Goal: Task Accomplishment & Management: Use online tool/utility

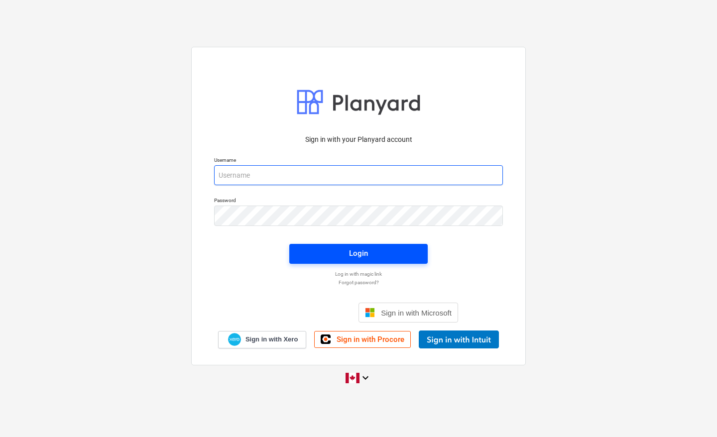
type input "[EMAIL_ADDRESS][DOMAIN_NAME]"
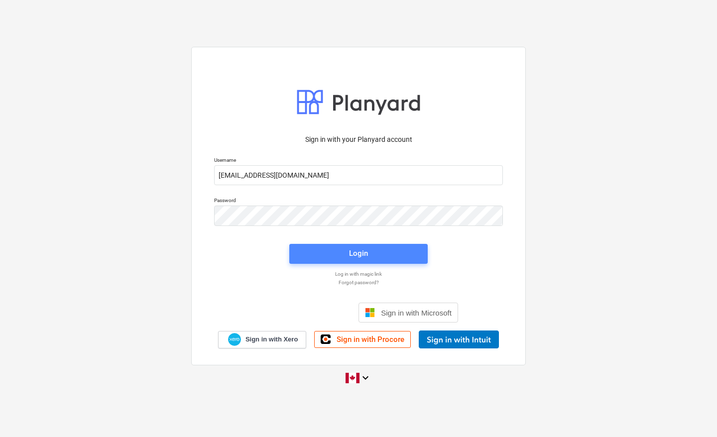
click at [342, 254] on span "Login" at bounding box center [358, 253] width 114 height 13
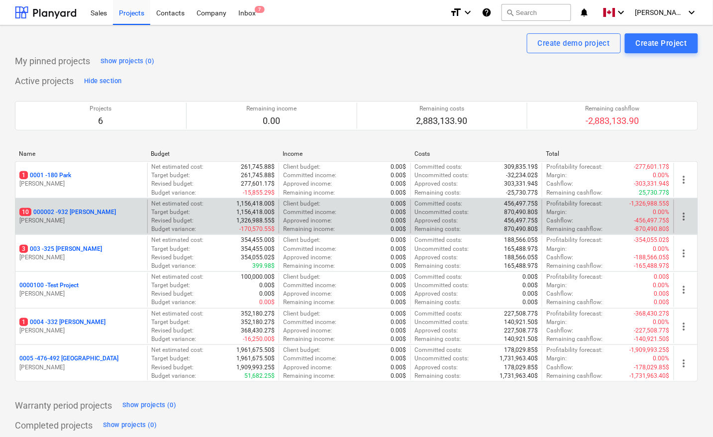
click at [83, 213] on p "10 000002 - 932 [PERSON_NAME]" at bounding box center [67, 212] width 97 height 8
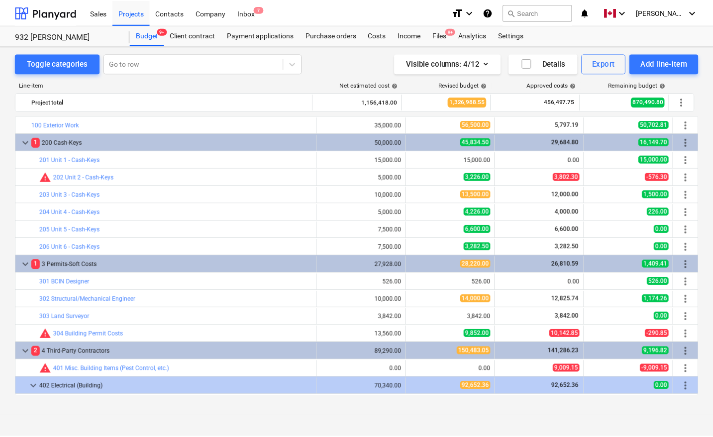
scroll to position [123, 0]
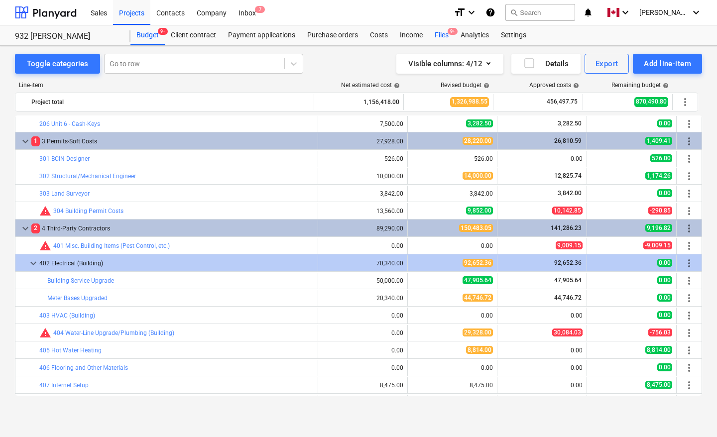
click at [439, 33] on div "Files 9+" at bounding box center [442, 35] width 26 height 20
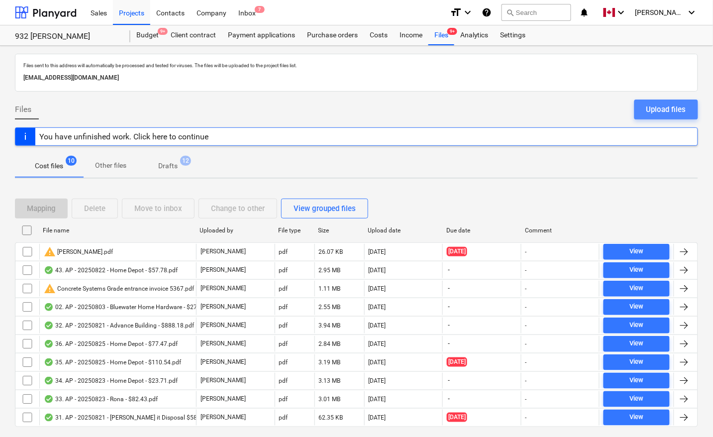
click at [682, 110] on div "Upload files" at bounding box center [667, 109] width 40 height 13
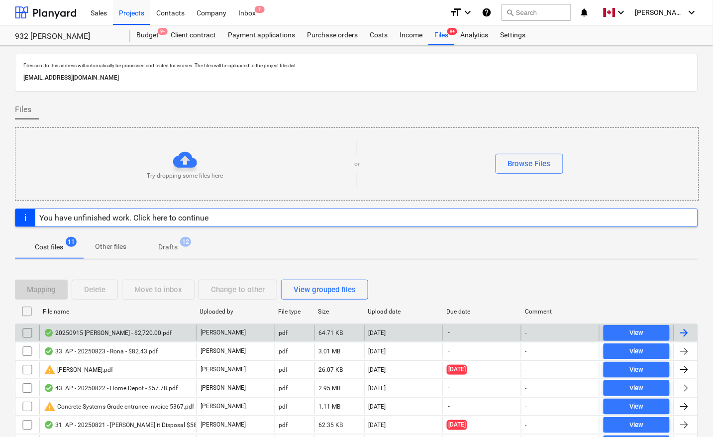
click at [693, 336] on div at bounding box center [686, 333] width 24 height 16
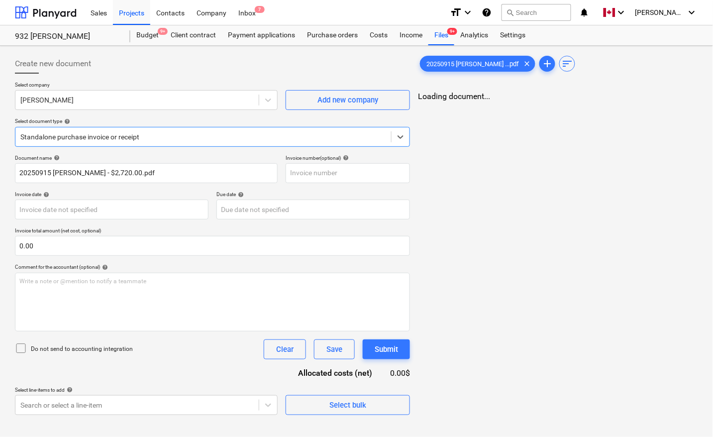
type input "20250915 [PERSON_NAME] - $2,720.00.pdf"
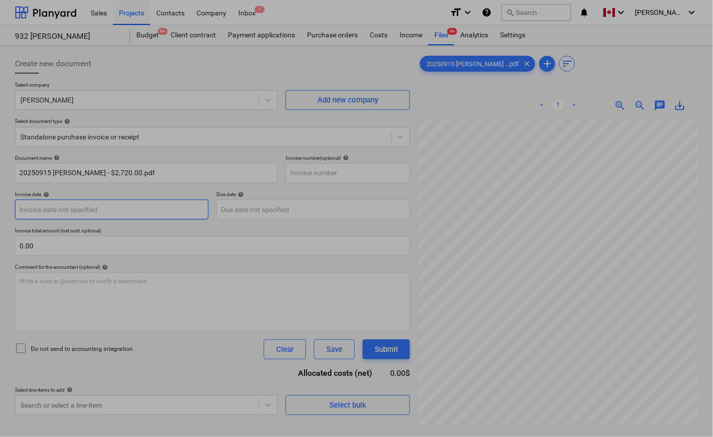
click at [134, 213] on body "Sales Projects Contacts Company Inbox 7 format_size keyboard_arrow_down help se…" at bounding box center [356, 218] width 713 height 437
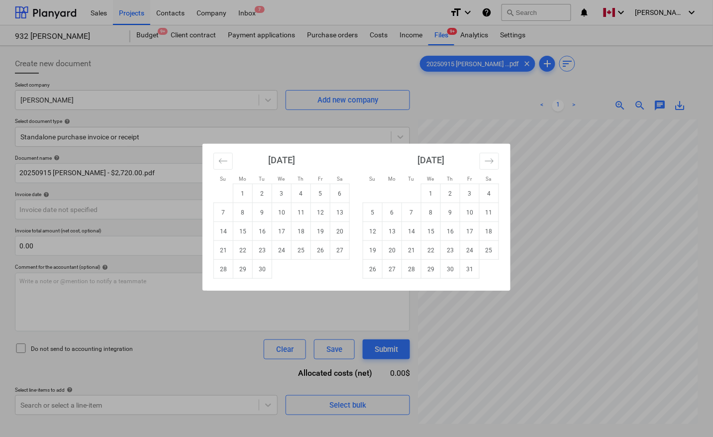
click at [225, 228] on td "14" at bounding box center [223, 231] width 19 height 19
type input "[DATE]"
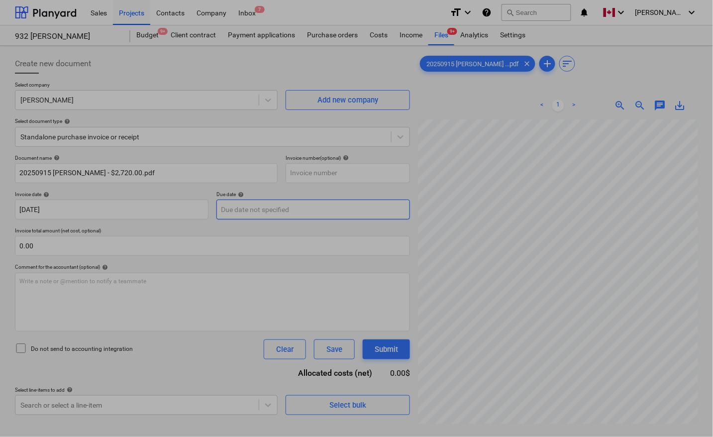
click at [240, 211] on body "Sales Projects Contacts Company Inbox 7 format_size keyboard_arrow_down help se…" at bounding box center [356, 218] width 713 height 437
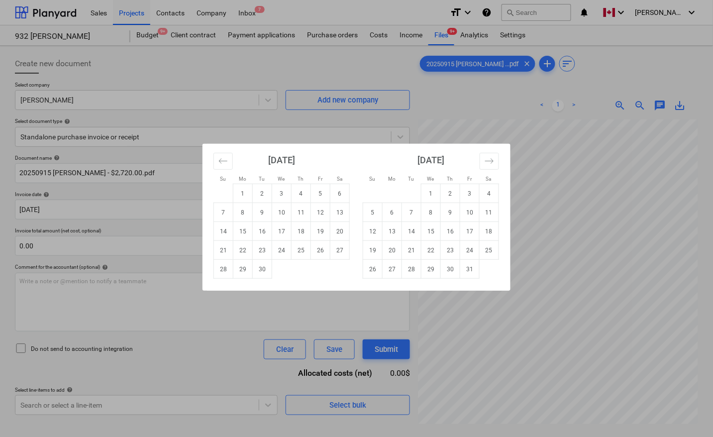
click at [228, 229] on td "14" at bounding box center [223, 231] width 19 height 19
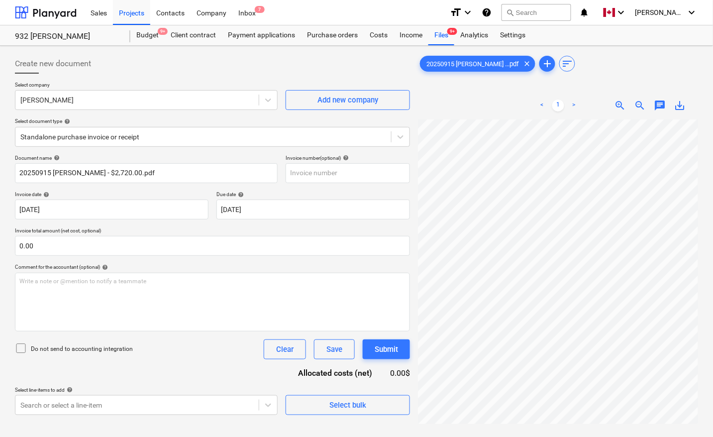
type input "[DATE]"
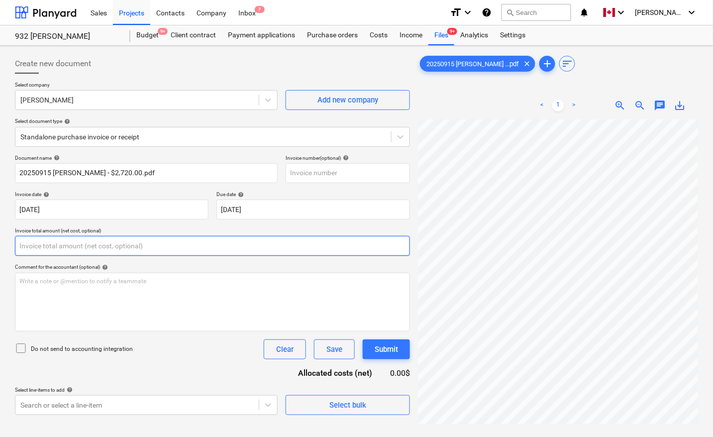
click at [81, 244] on input "text" at bounding box center [212, 246] width 395 height 20
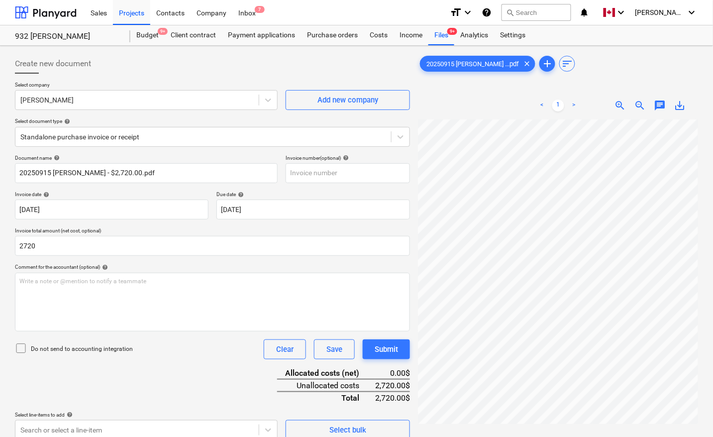
type input "2,720.00"
click at [141, 380] on div "Document name help 20250915 [PERSON_NAME] - $2,720.00.pdf Invoice number (optio…" at bounding box center [212, 297] width 395 height 285
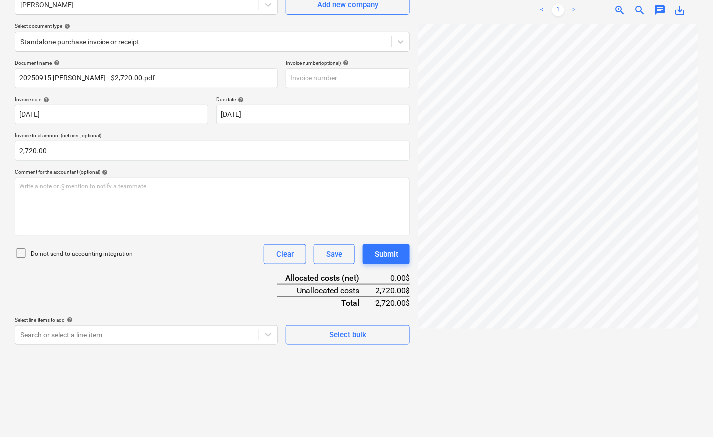
scroll to position [100, 0]
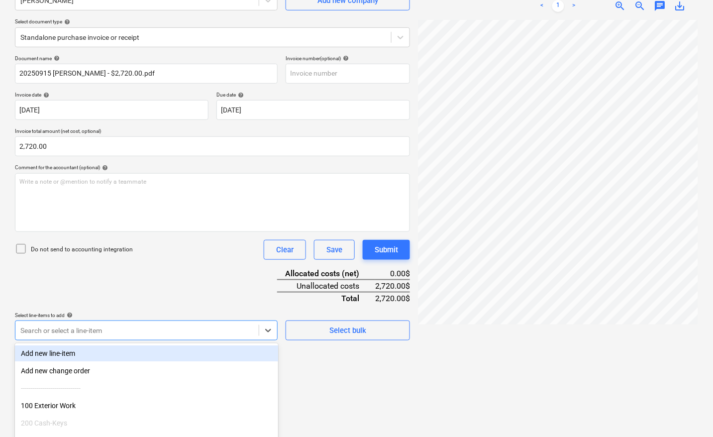
click at [78, 332] on body "Sales Projects Contacts Company Inbox 7 format_size keyboard_arrow_down help se…" at bounding box center [356, 118] width 713 height 437
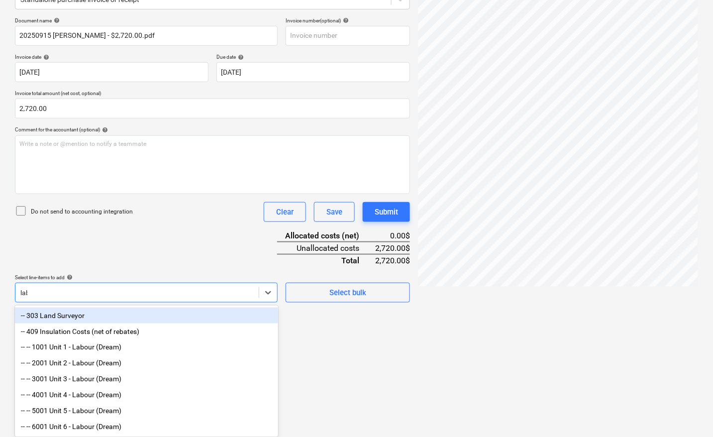
scroll to position [109, 0]
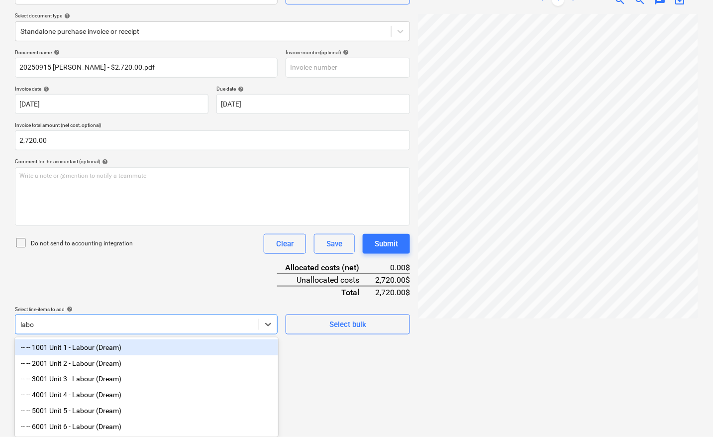
type input "labou"
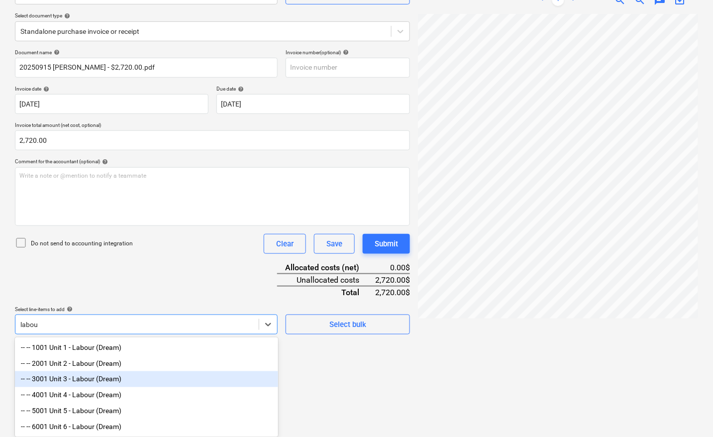
click at [66, 376] on div "-- -- 3001 Unit 3 - Labour (Dream)" at bounding box center [146, 379] width 263 height 16
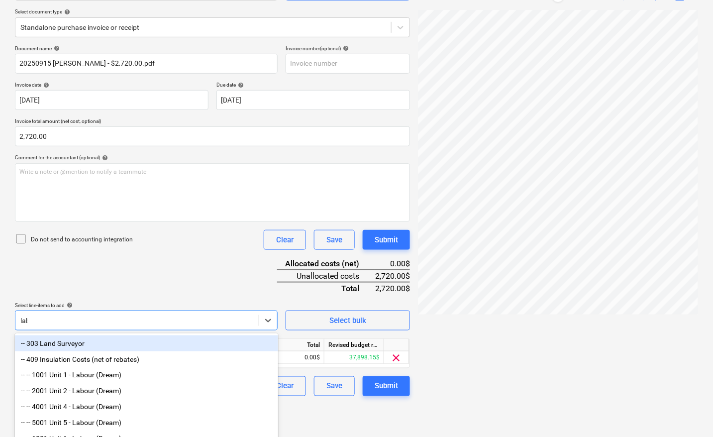
scroll to position [100, 0]
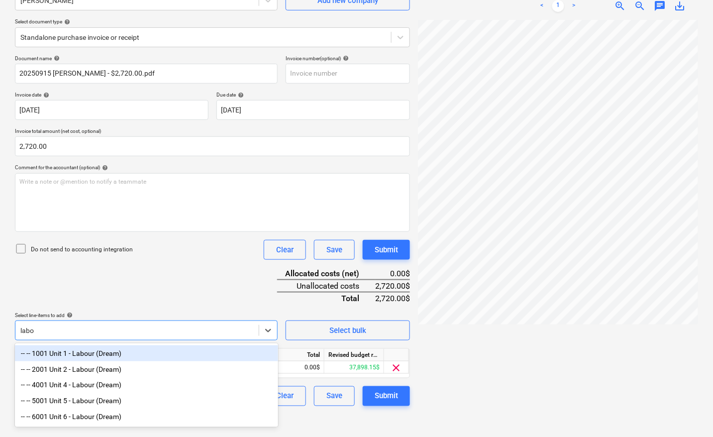
type input "labou"
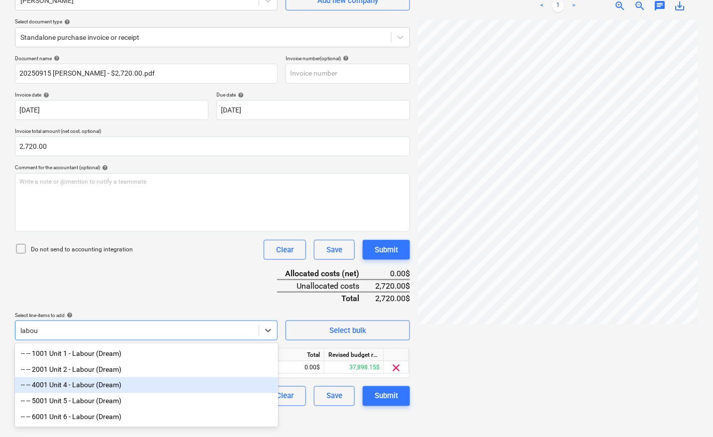
click at [96, 386] on div "-- -- 4001 Unit 4 - Labour (Dream)" at bounding box center [146, 385] width 263 height 16
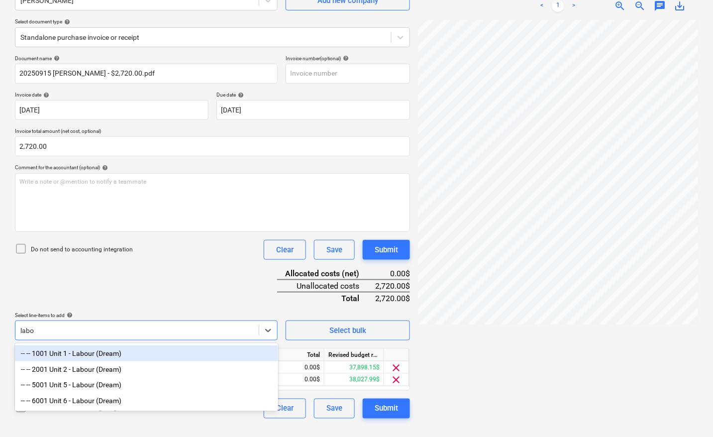
type input "labou"
click at [96, 386] on div "-- -- 5001 Unit 5 - Labour (Dream)" at bounding box center [146, 385] width 263 height 16
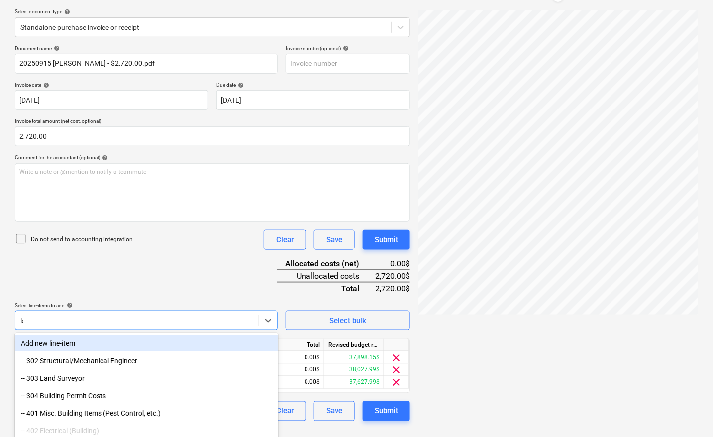
scroll to position [100, 0]
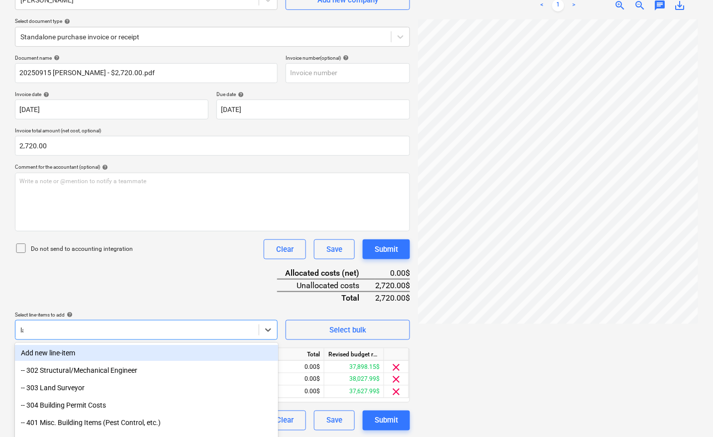
type input "lab"
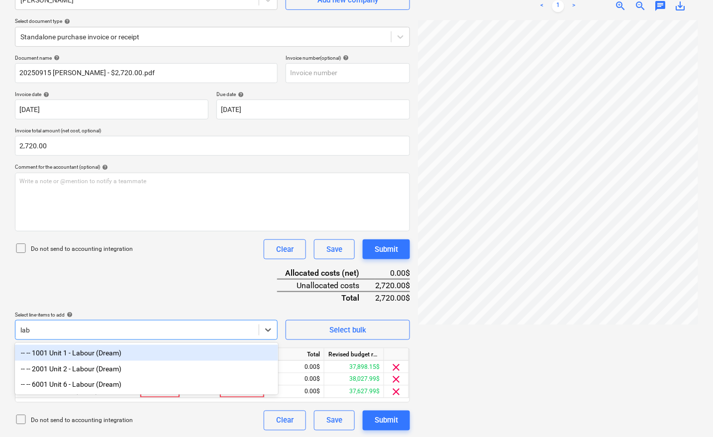
click at [96, 386] on div "-- -- 6001 Unit 6 - Labour (Dream)" at bounding box center [146, 385] width 263 height 16
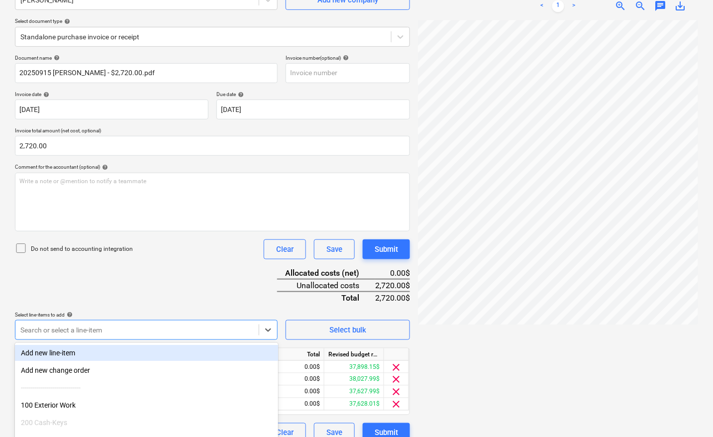
scroll to position [109, 0]
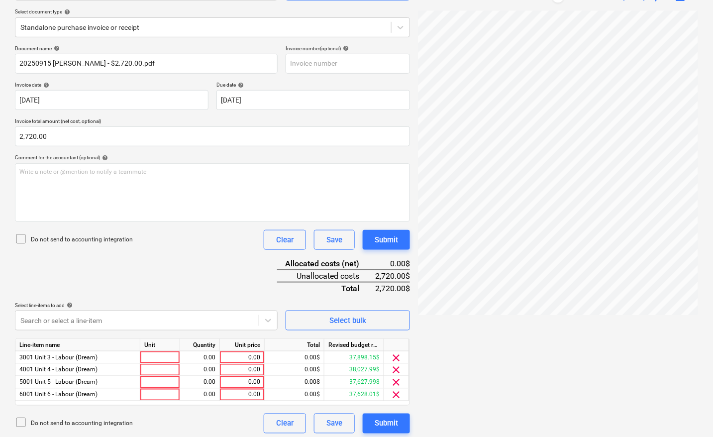
click at [488, 376] on div at bounding box center [558, 214] width 280 height 409
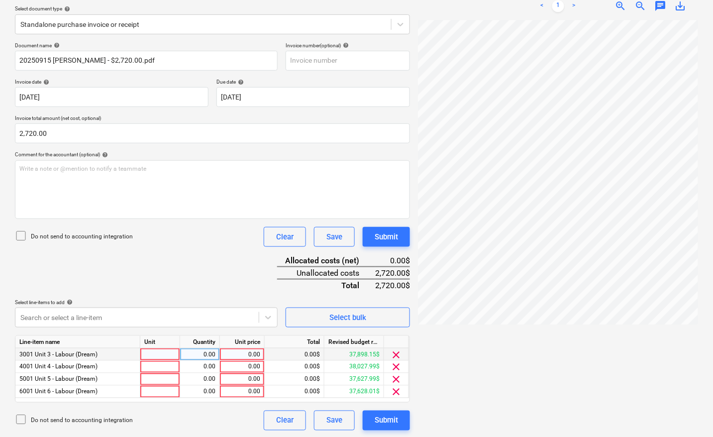
click at [156, 351] on div at bounding box center [160, 354] width 40 height 12
type input "pcs"
type input "750"
type input "pcs"
type input "750"
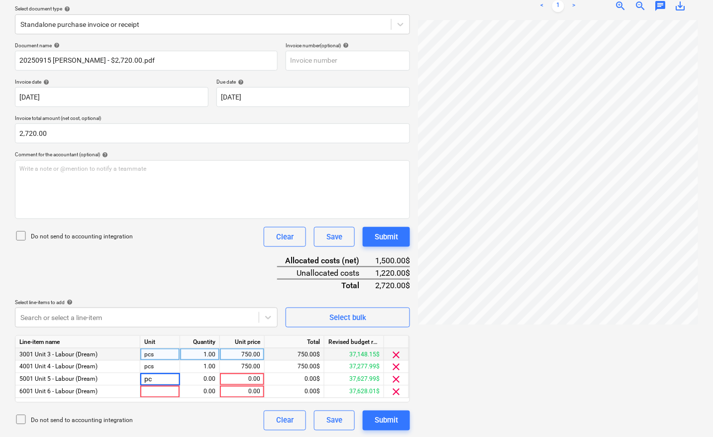
type input "pcs"
type input "610"
type input "pcs"
type input "610"
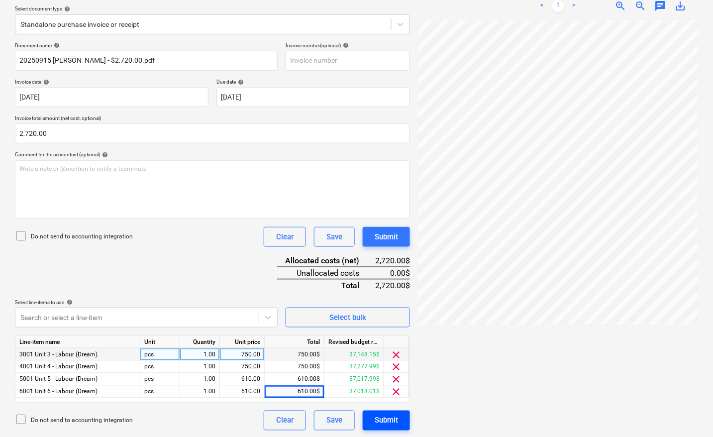
click at [387, 420] on div "Submit" at bounding box center [386, 420] width 23 height 13
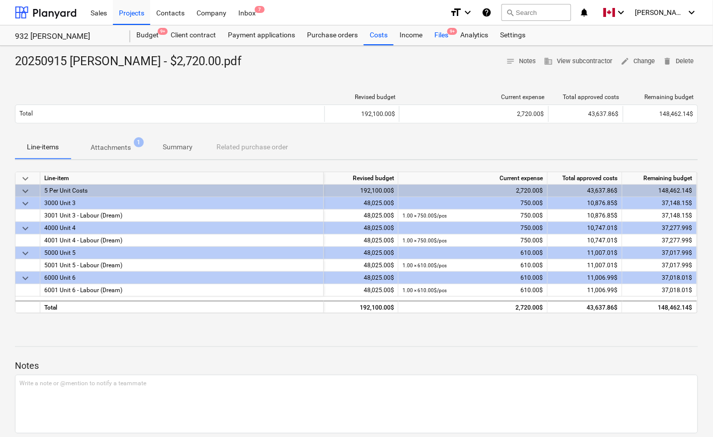
click at [438, 32] on div "Files 9+" at bounding box center [442, 35] width 26 height 20
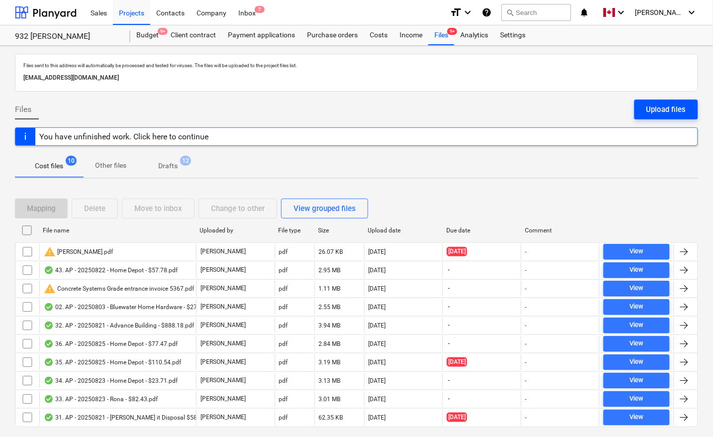
click at [670, 107] on div "Upload files" at bounding box center [667, 109] width 40 height 13
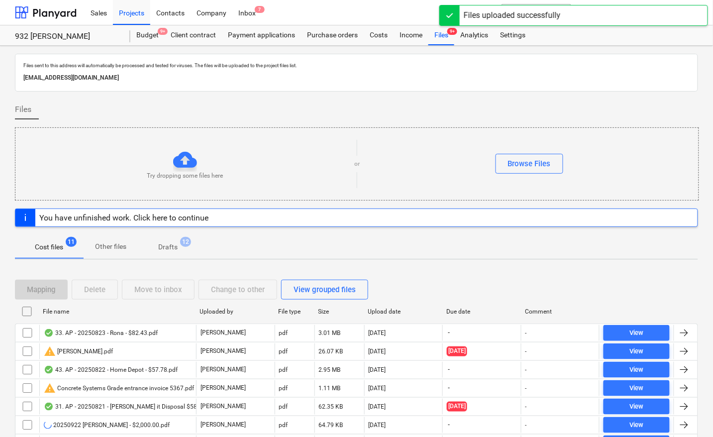
scroll to position [62, 0]
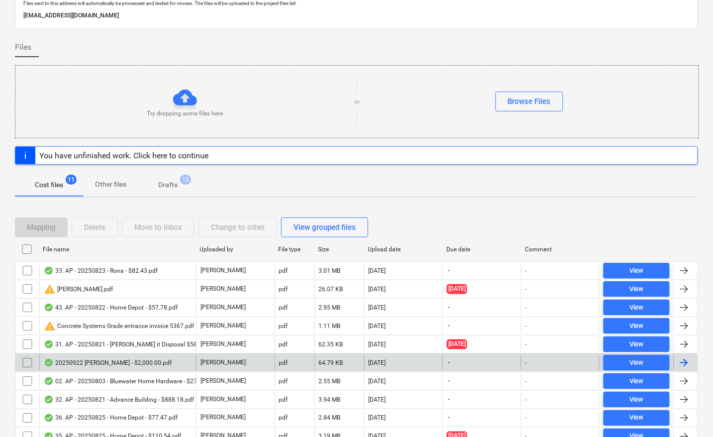
click at [683, 362] on div at bounding box center [684, 363] width 12 height 12
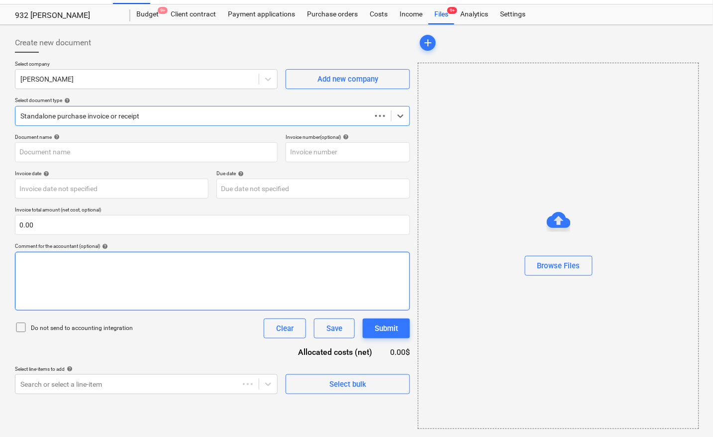
scroll to position [21, 0]
type input "20250922 [PERSON_NAME] - $2,000.00.pdf"
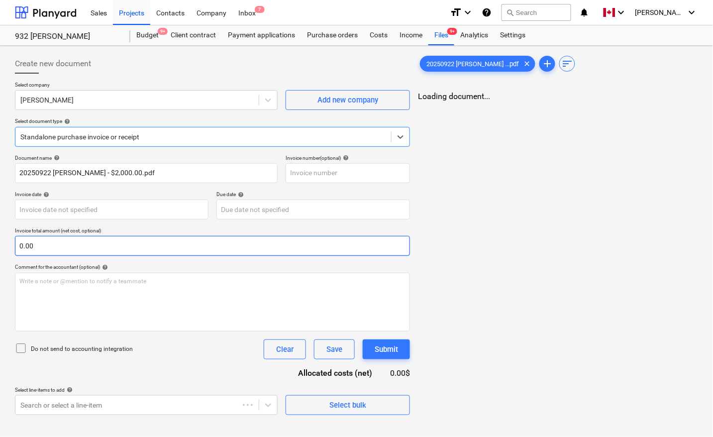
scroll to position [0, 0]
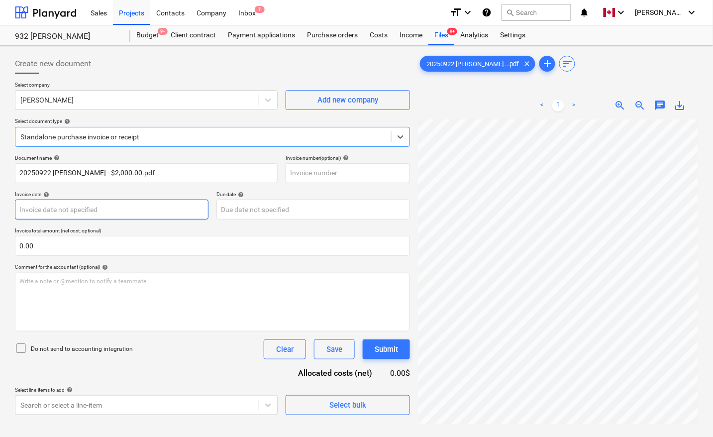
click at [78, 208] on body "Sales Projects Contacts Company Inbox 7 format_size keyboard_arrow_down help se…" at bounding box center [356, 218] width 713 height 437
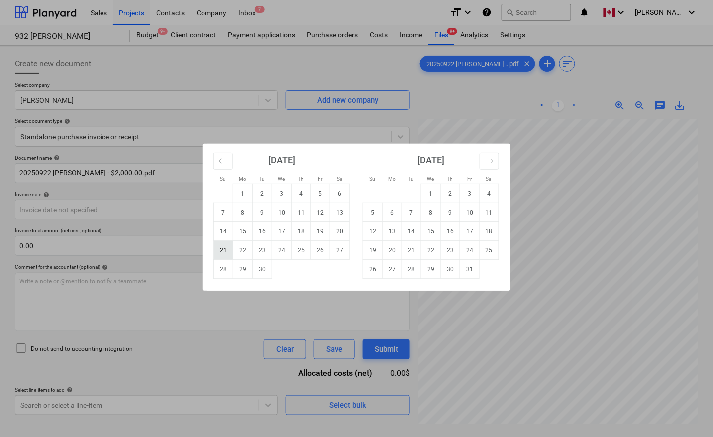
click at [224, 249] on td "21" at bounding box center [223, 250] width 19 height 19
type input "21 Sep 2025"
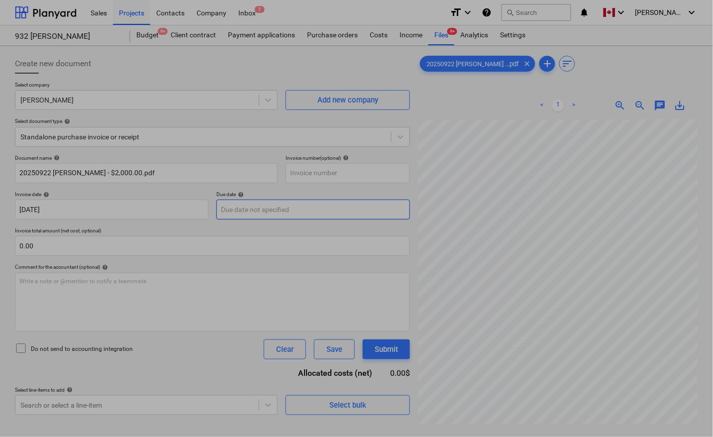
click at [247, 215] on body "Sales Projects Contacts Company Inbox 7 format_size keyboard_arrow_down help se…" at bounding box center [356, 218] width 713 height 437
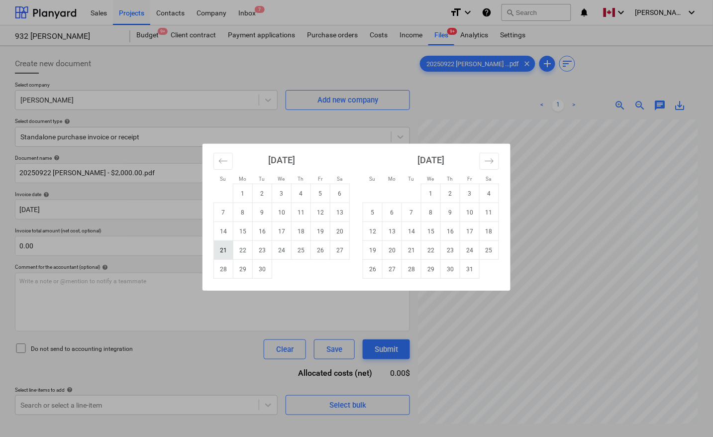
click at [225, 248] on td "21" at bounding box center [223, 250] width 19 height 19
type input "21 Sep 2025"
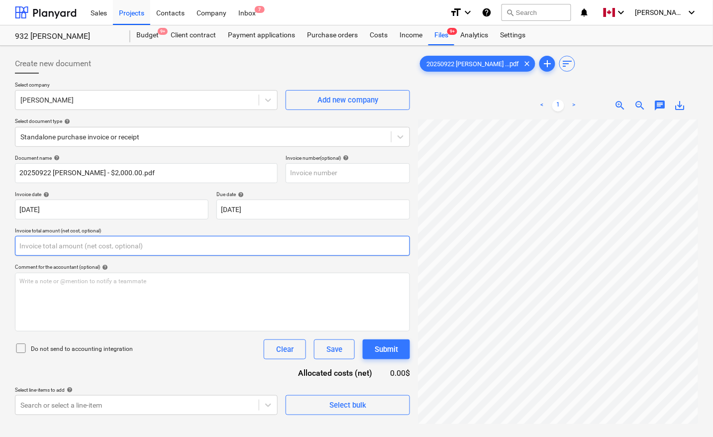
click at [122, 241] on input "text" at bounding box center [212, 246] width 395 height 20
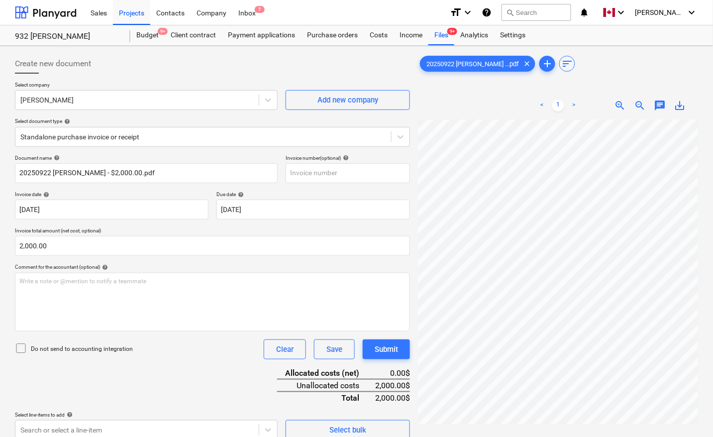
click at [193, 373] on div "Document name help 20250922 Kris Contractor - $2,000.00.pdf Invoice number (opt…" at bounding box center [212, 297] width 395 height 285
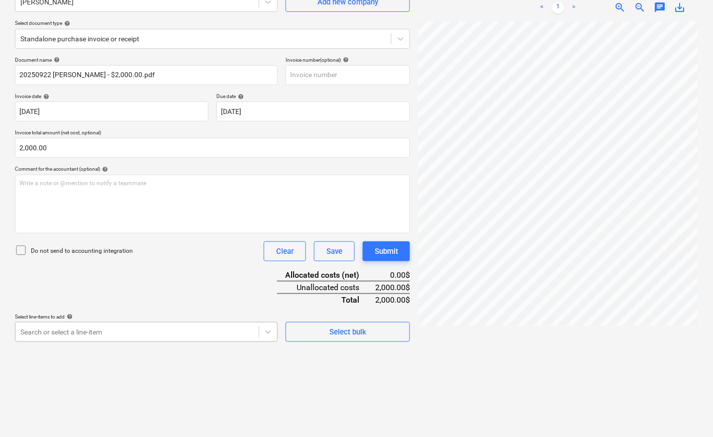
scroll to position [100, 0]
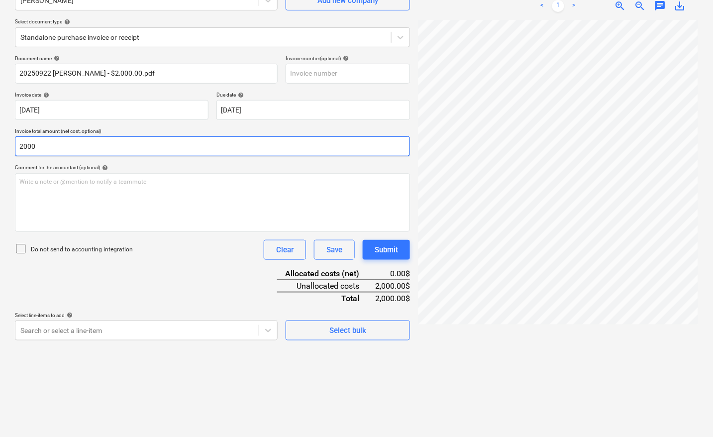
drag, startPoint x: 61, startPoint y: 144, endPoint x: 0, endPoint y: 142, distance: 60.8
click at [0, 142] on div "Create new document Select company Kris Contractor Add new company Select docum…" at bounding box center [356, 191] width 713 height 491
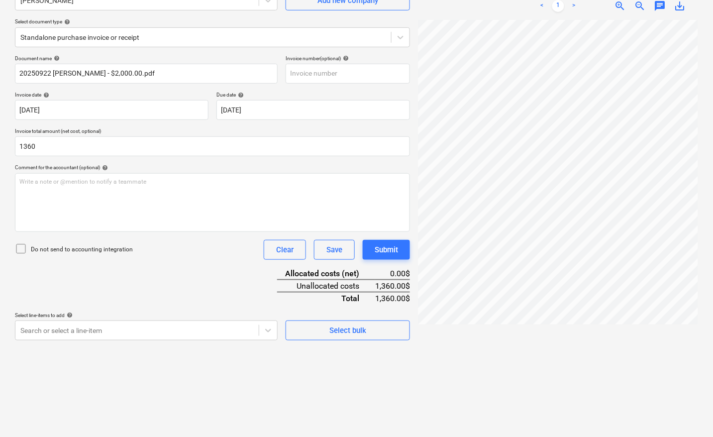
type input "1,360.00"
click at [154, 279] on div "Document name help 20250922 Kris Contractor - $2,000.00.pdf Invoice number (opt…" at bounding box center [212, 197] width 395 height 285
click at [138, 326] on body "Sales Projects Contacts Company Inbox 7 format_size keyboard_arrow_down help se…" at bounding box center [356, 118] width 713 height 437
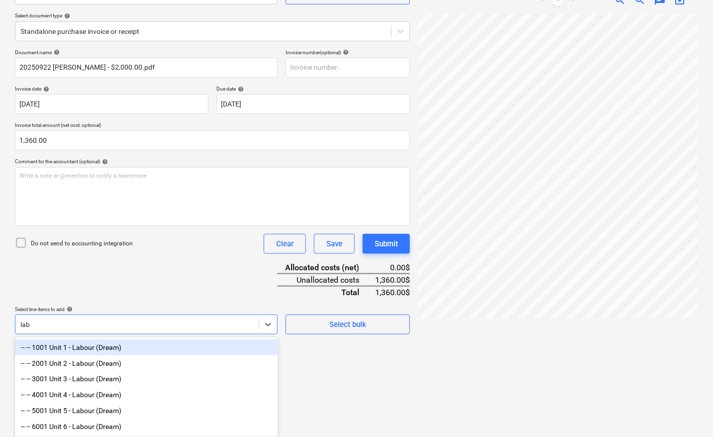
scroll to position [109, 0]
type input "labou"
click at [130, 341] on div "-- -- 1001 Unit 1 - Labour (Dream)" at bounding box center [146, 347] width 263 height 16
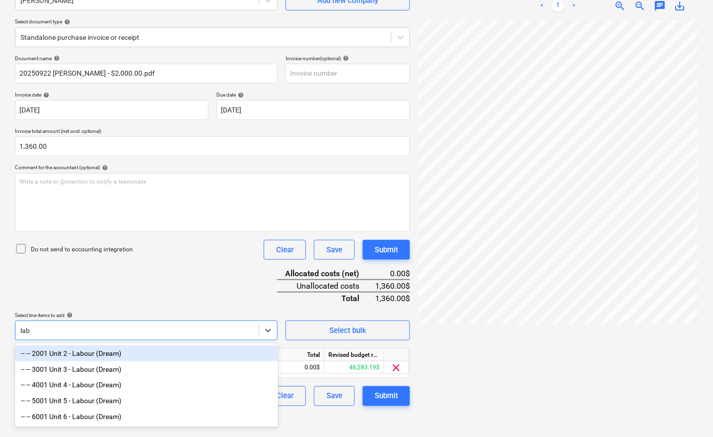
scroll to position [100, 0]
type input "labou"
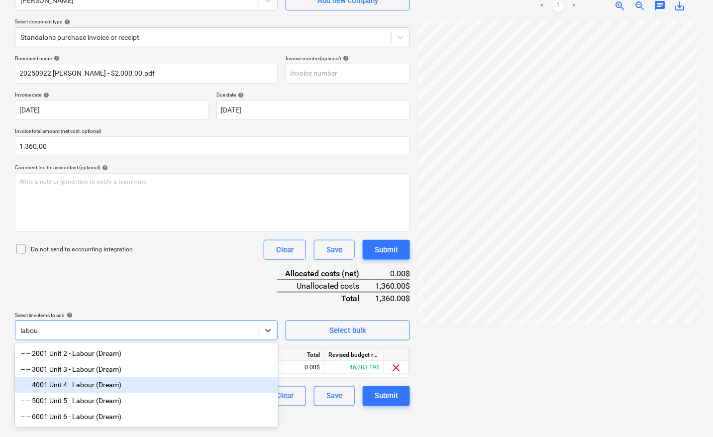
click at [101, 384] on div "-- -- 4001 Unit 4 - Labour (Dream)" at bounding box center [146, 385] width 263 height 16
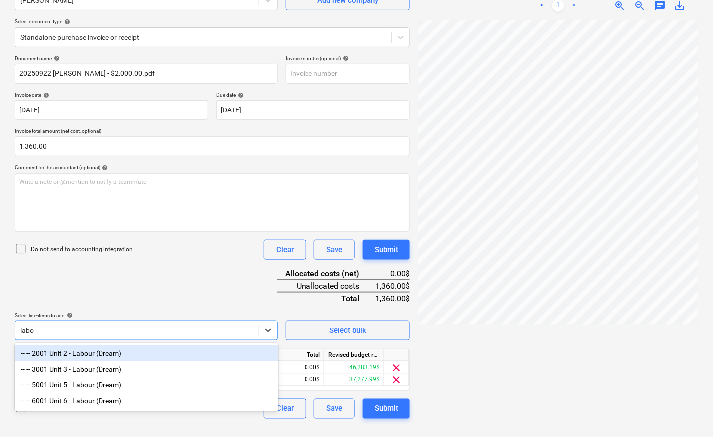
type input "labou"
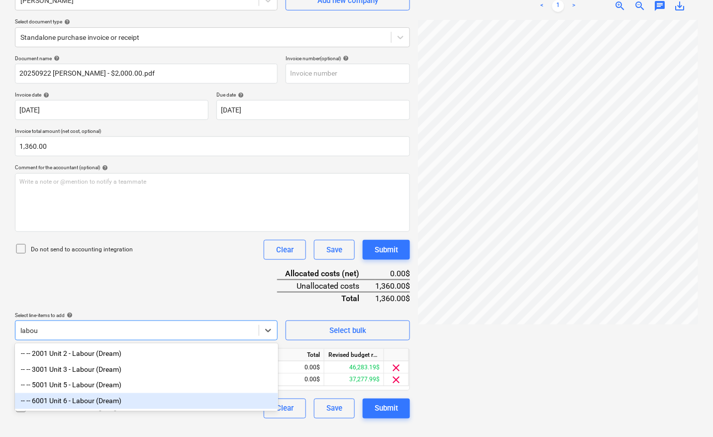
click at [96, 406] on div "-- -- 6001 Unit 6 - Labour (Dream)" at bounding box center [146, 401] width 263 height 16
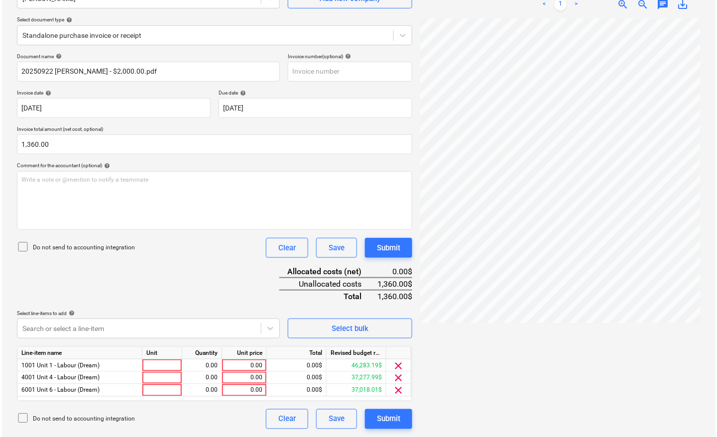
scroll to position [100, 0]
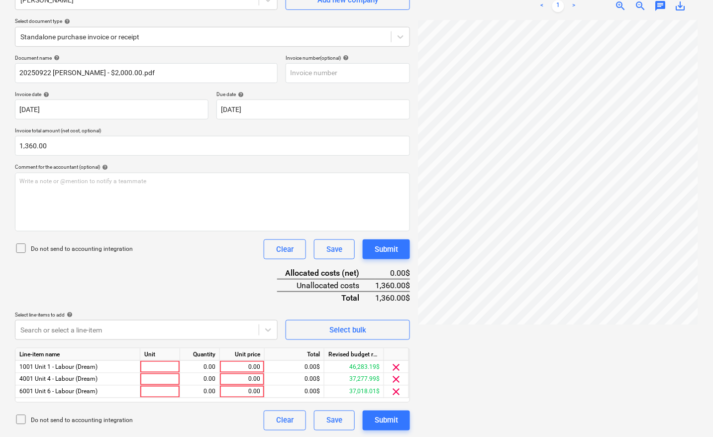
click at [484, 314] on div at bounding box center [558, 224] width 280 height 409
click at [165, 363] on div at bounding box center [160, 367] width 40 height 12
type input "pcs"
type input "400"
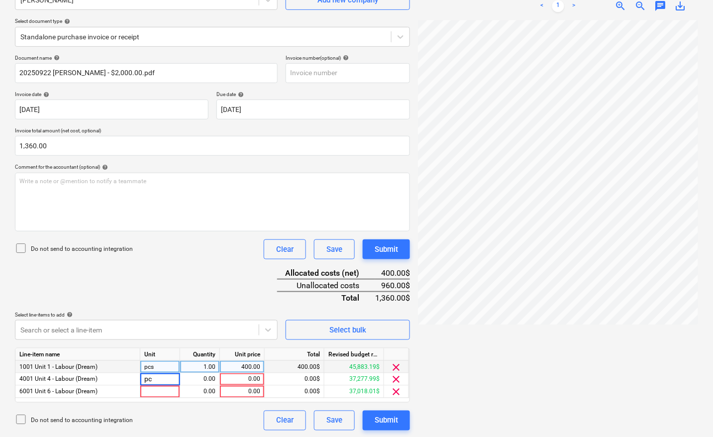
type input "pcs"
type input "760"
type input "pcs"
type input "200"
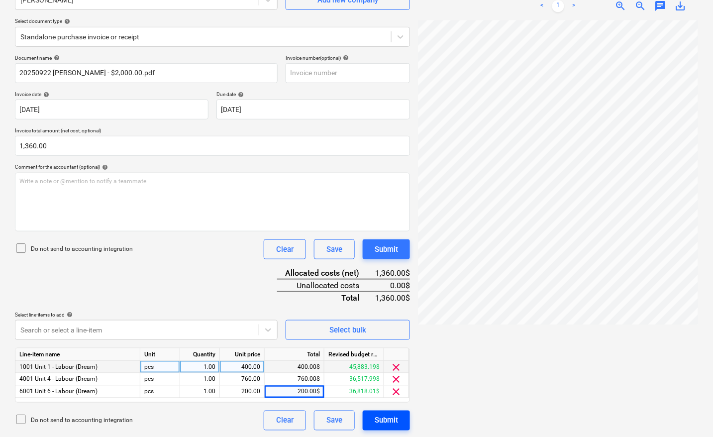
click at [399, 421] on button "Submit" at bounding box center [386, 421] width 47 height 20
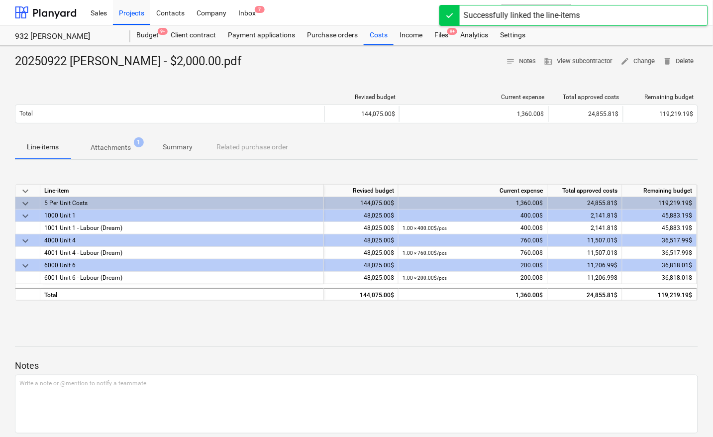
click at [98, 146] on p "Attachments" at bounding box center [111, 147] width 40 height 10
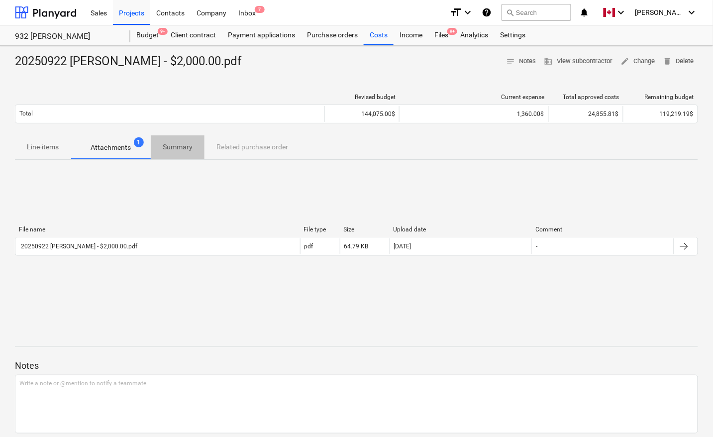
click at [166, 148] on p "Summary" at bounding box center [178, 147] width 30 height 10
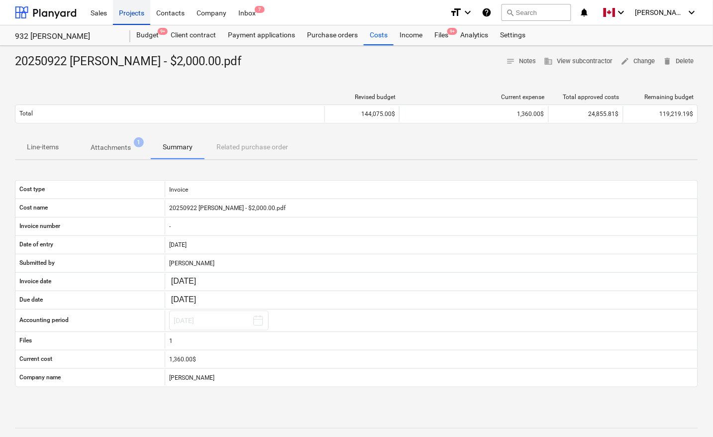
click at [118, 11] on div "Projects" at bounding box center [131, 12] width 37 height 25
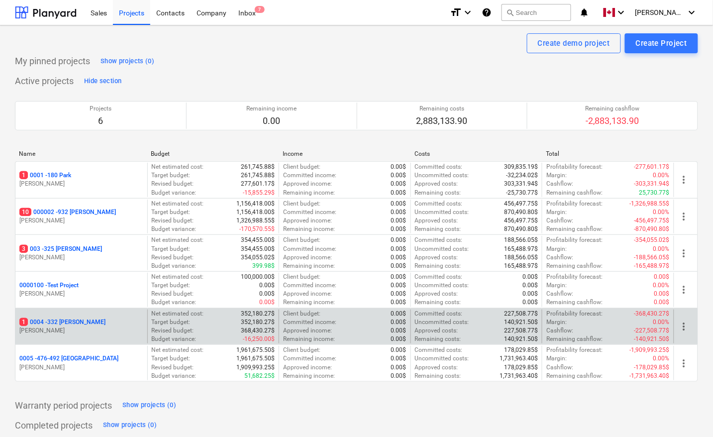
click at [73, 320] on p "1 0004 - 332 Christina" at bounding box center [62, 322] width 86 height 8
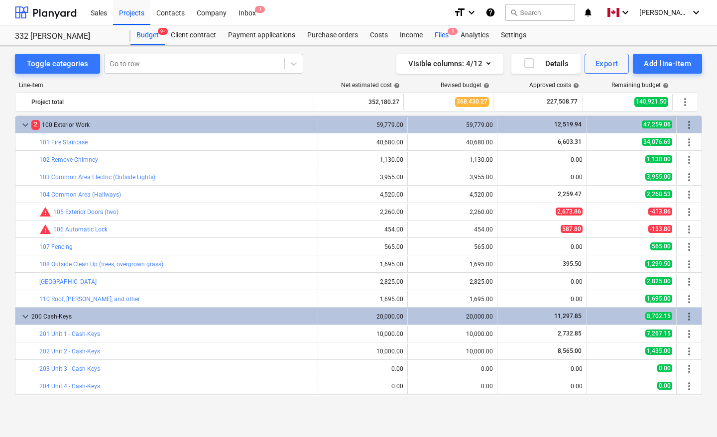
click at [439, 33] on div "Files 1" at bounding box center [442, 35] width 26 height 20
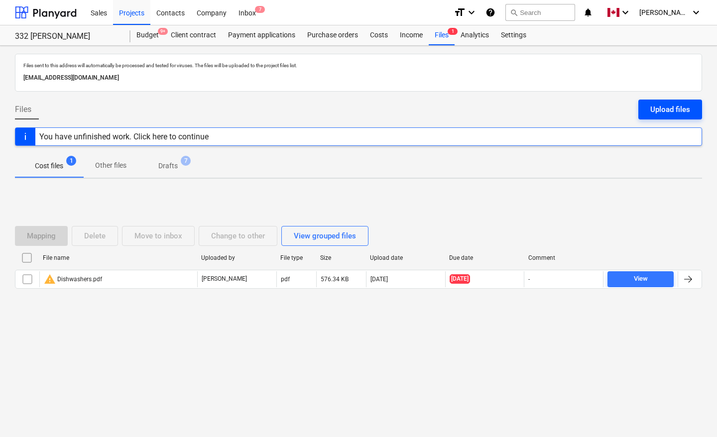
click at [673, 109] on div "Upload files" at bounding box center [670, 109] width 40 height 13
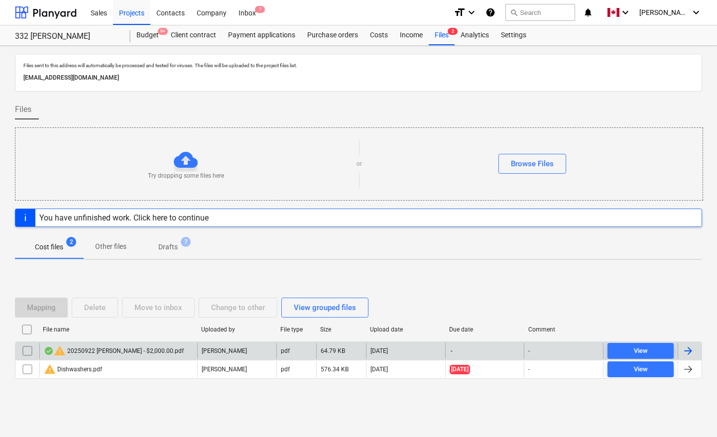
click at [689, 353] on div at bounding box center [688, 351] width 12 height 12
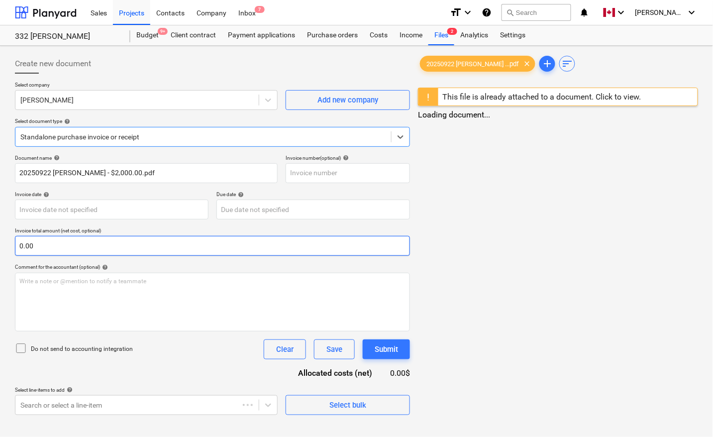
type input "20250922 [PERSON_NAME] - $2,000.00.pdf"
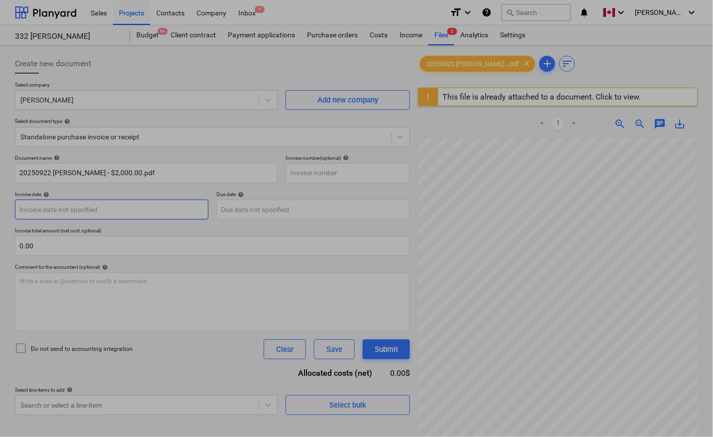
click at [58, 214] on body "Sales Projects Contacts Company Inbox 7 format_size keyboard_arrow_down help se…" at bounding box center [356, 218] width 713 height 437
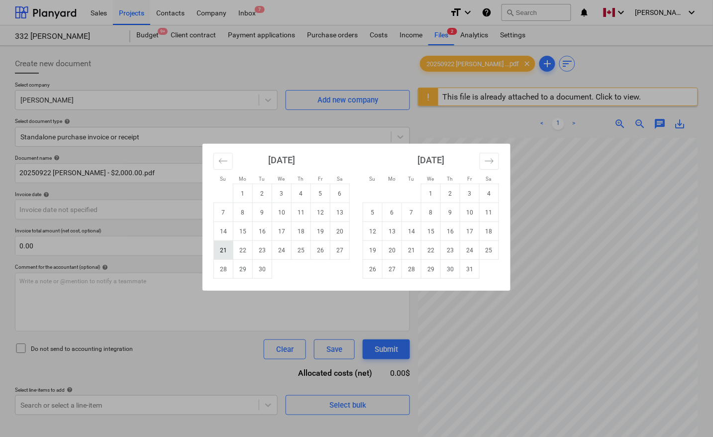
click at [221, 247] on td "21" at bounding box center [223, 250] width 19 height 19
type input "21 Sep 2025"
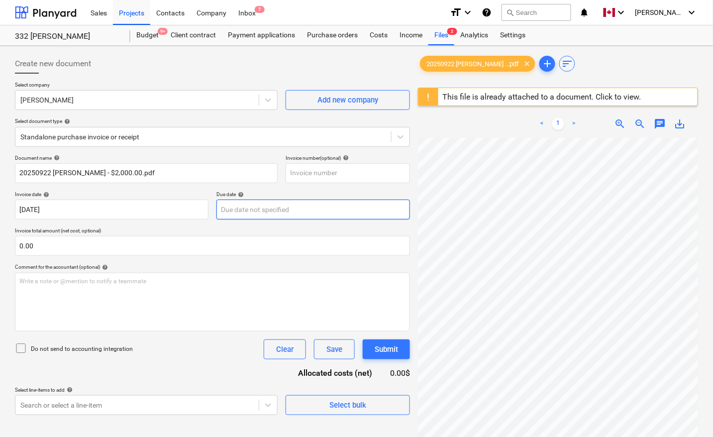
click at [251, 211] on body "Sales Projects Contacts Company Inbox 7 format_size keyboard_arrow_down help se…" at bounding box center [356, 218] width 713 height 437
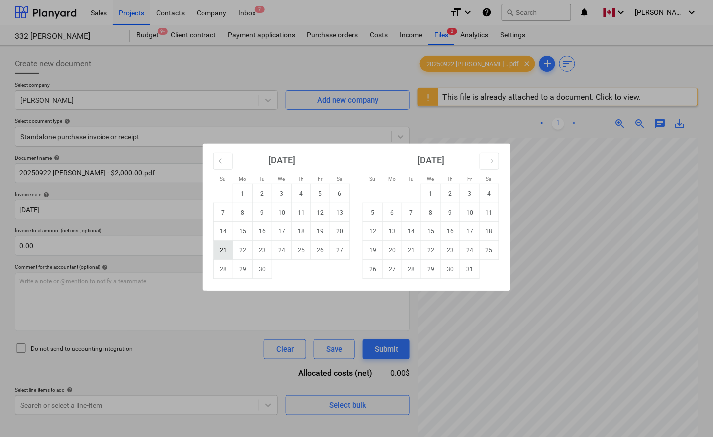
click at [226, 247] on td "21" at bounding box center [223, 250] width 19 height 19
type input "21 Sep 2025"
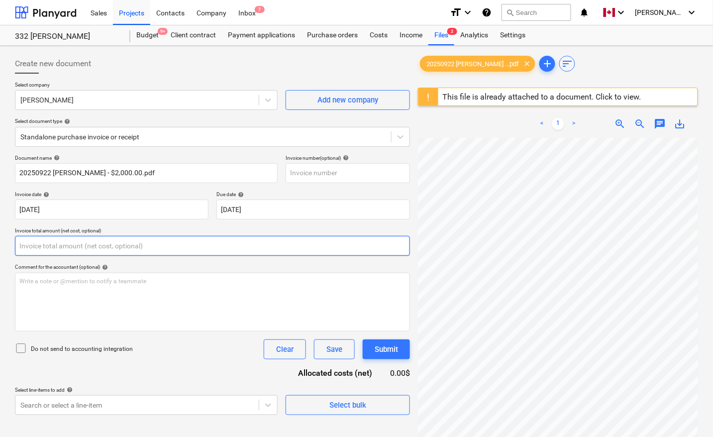
click at [128, 243] on input "text" at bounding box center [212, 246] width 395 height 20
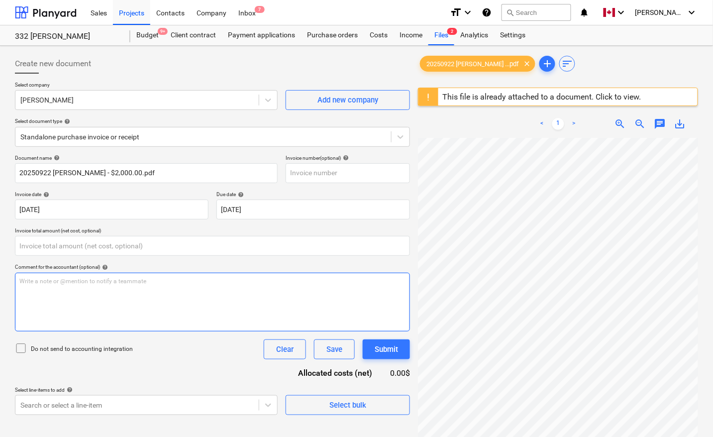
type input "0.00"
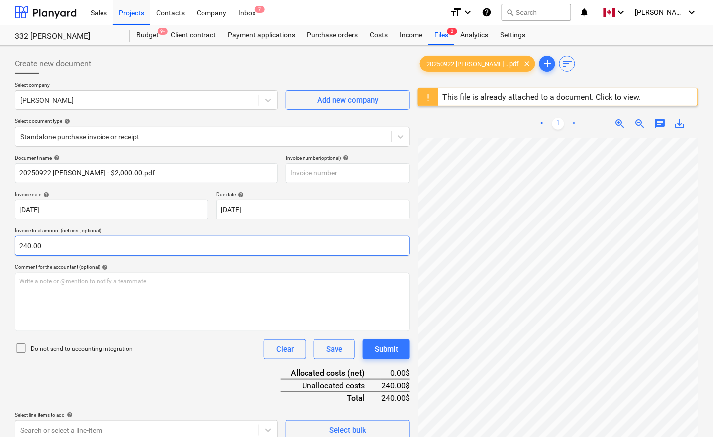
type input "240.00"
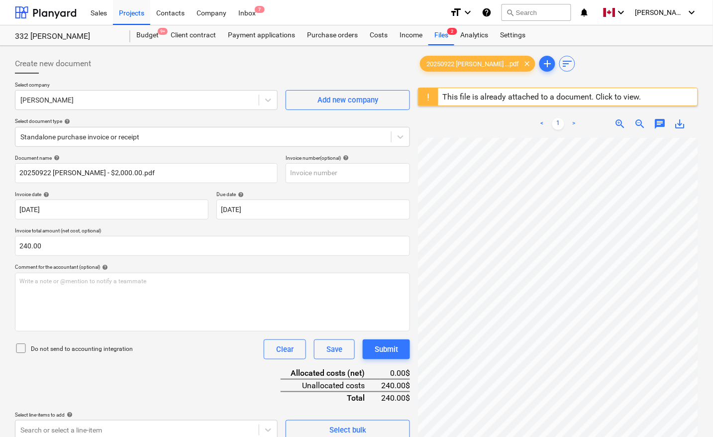
click at [180, 381] on div "Document name help 20250922 Kris Contractor - $2,000.00.pdf Invoice number (opt…" at bounding box center [212, 297] width 395 height 285
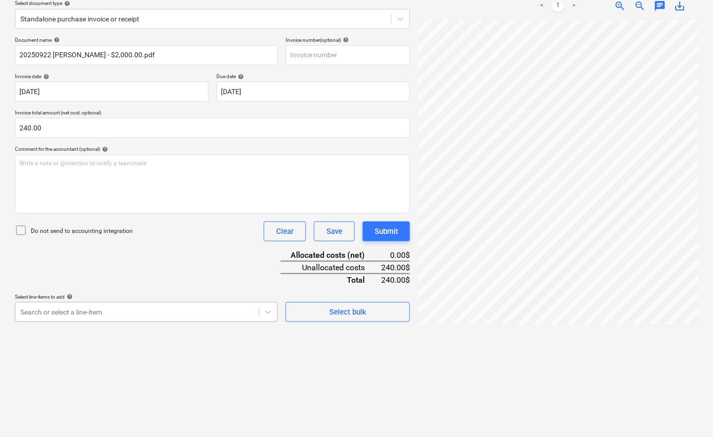
scroll to position [157, 0]
click at [61, 312] on body "Sales Projects Contacts Company Inbox 7 format_size keyboard_arrow_down help se…" at bounding box center [356, 100] width 713 height 437
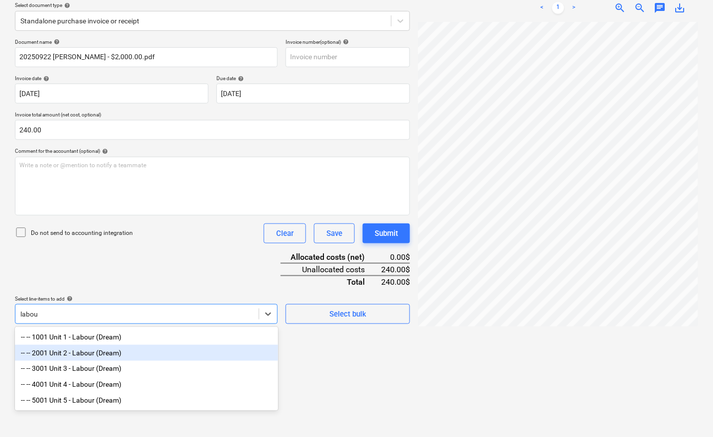
scroll to position [118, 0]
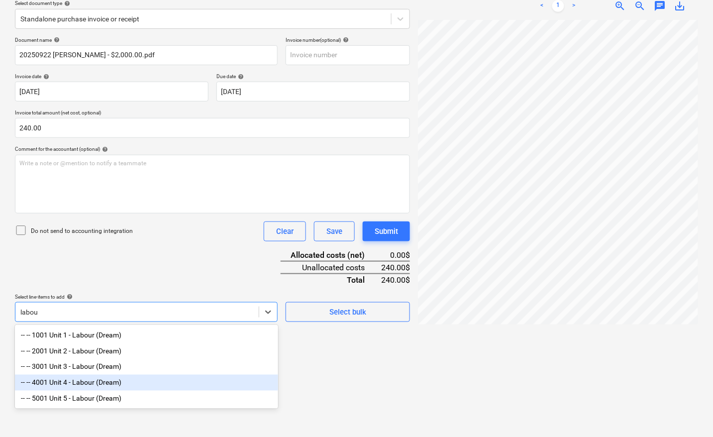
type input "labou"
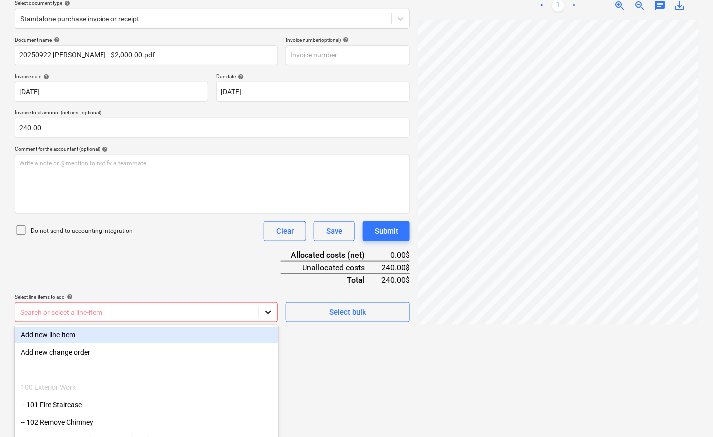
click at [264, 312] on body "Sales Projects Contacts Company Inbox 7 format_size keyboard_arrow_down help se…" at bounding box center [356, 100] width 713 height 437
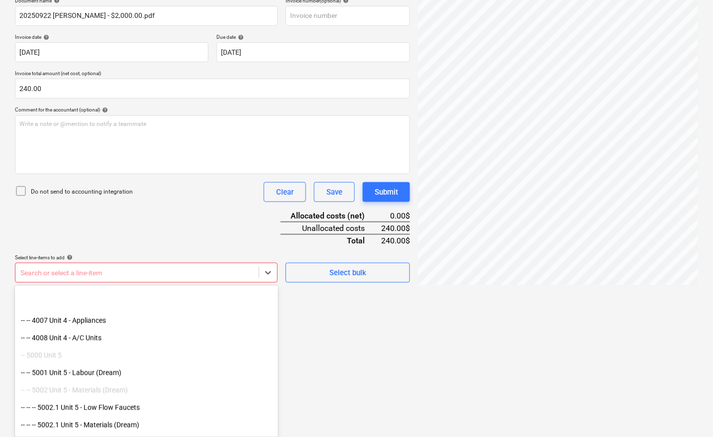
scroll to position [1488, 0]
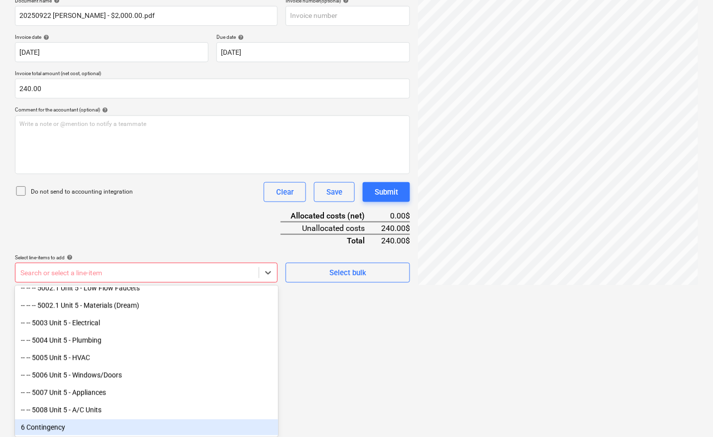
click at [45, 431] on div "6 Contingency" at bounding box center [146, 428] width 263 height 16
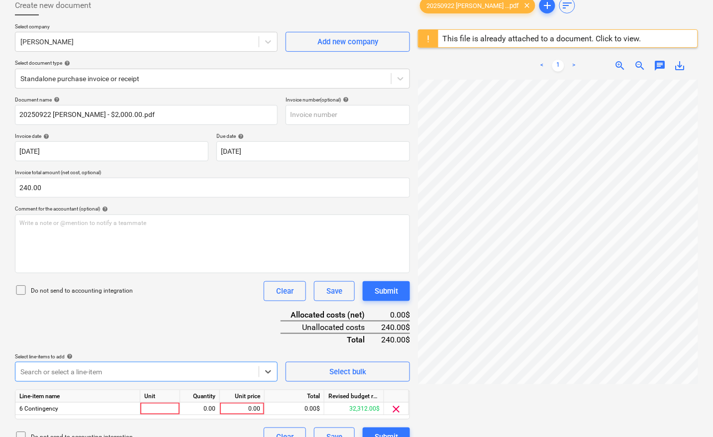
scroll to position [0, 0]
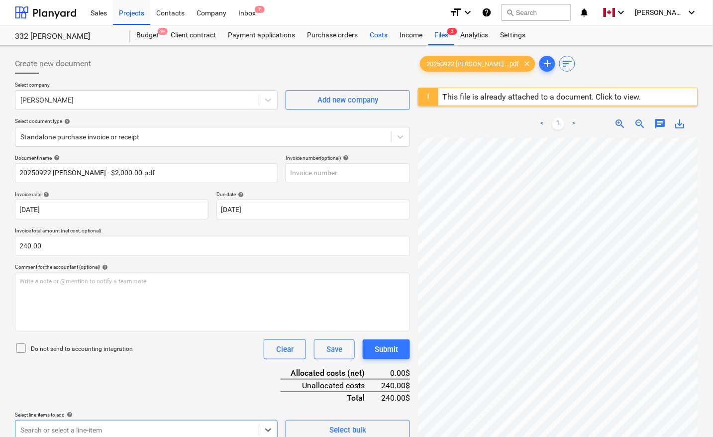
click at [373, 36] on div "Costs" at bounding box center [379, 35] width 30 height 20
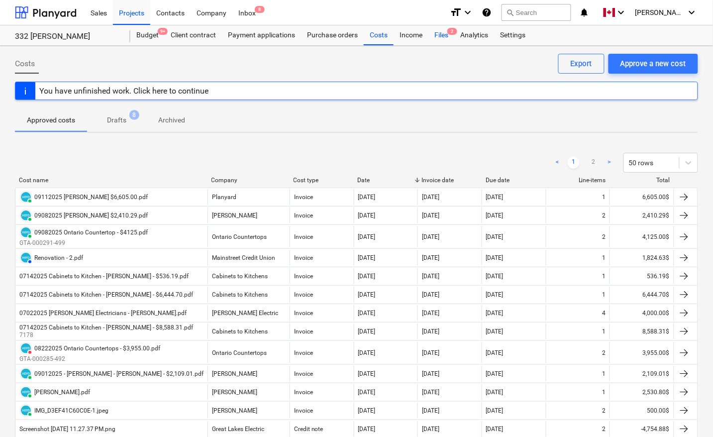
click at [444, 37] on div "Files 2" at bounding box center [442, 35] width 26 height 20
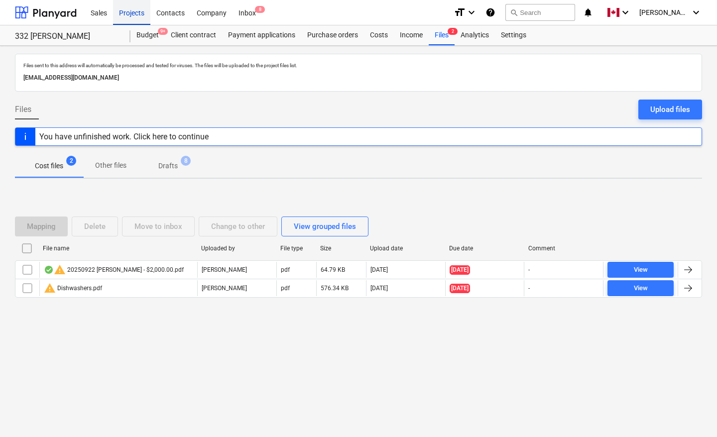
click at [125, 11] on div "Projects" at bounding box center [131, 12] width 37 height 25
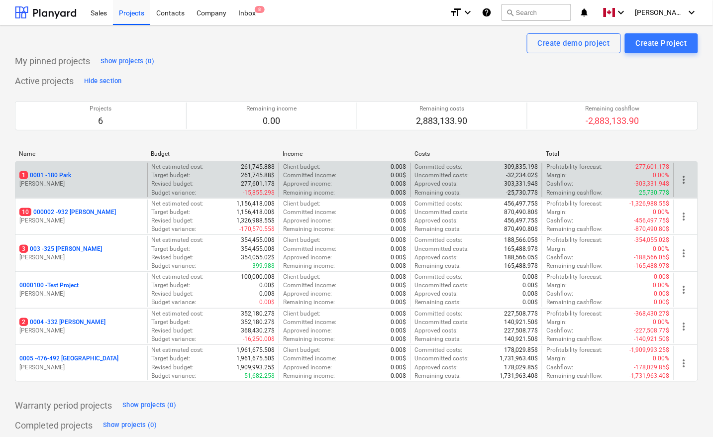
click at [60, 173] on p "1 0001 - 180 Park" at bounding box center [45, 175] width 52 height 8
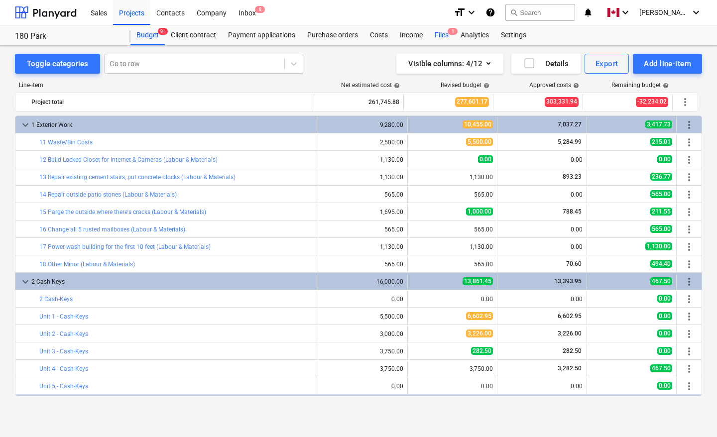
click at [436, 32] on div "Files 1" at bounding box center [442, 35] width 26 height 20
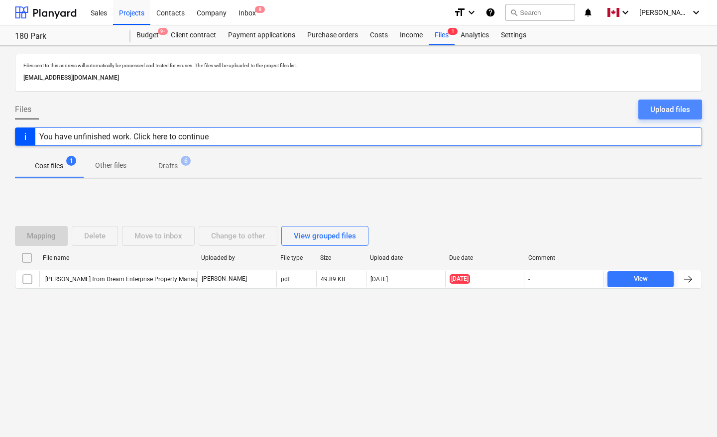
click at [650, 107] on div "Upload files" at bounding box center [670, 109] width 40 height 13
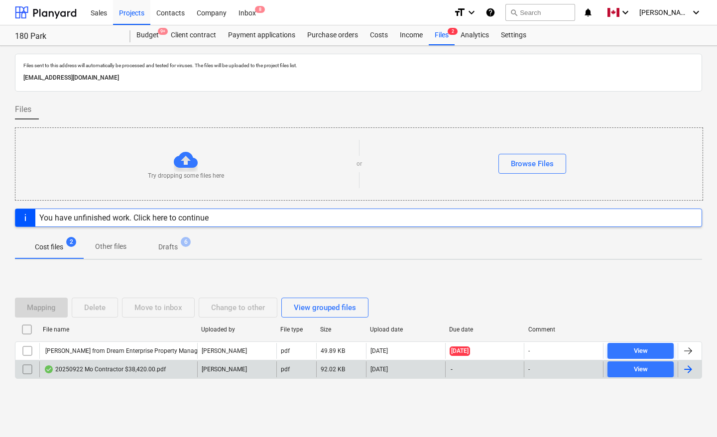
click at [692, 372] on div at bounding box center [688, 369] width 12 height 12
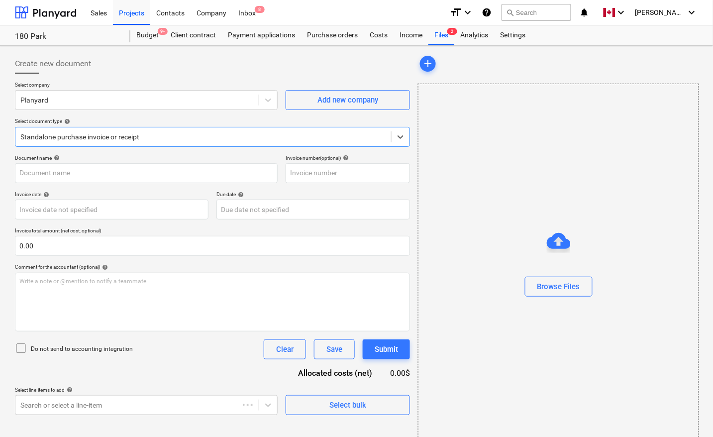
type input "20250922 Mo Contractor $38,420.00.pdf"
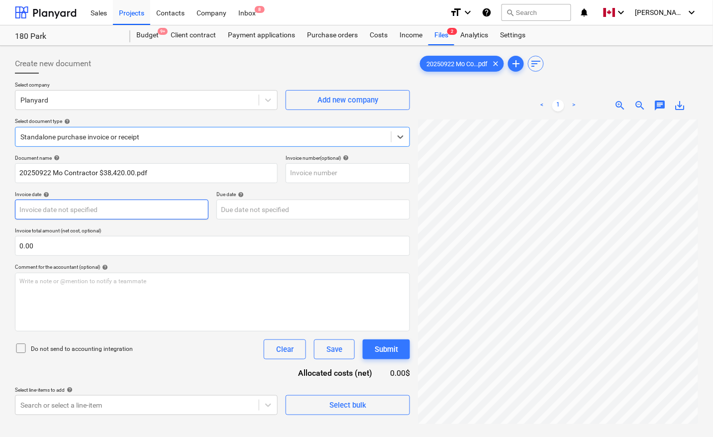
click at [98, 208] on body "Sales Projects Contacts Company Inbox 8 format_size keyboard_arrow_down help se…" at bounding box center [356, 218] width 713 height 437
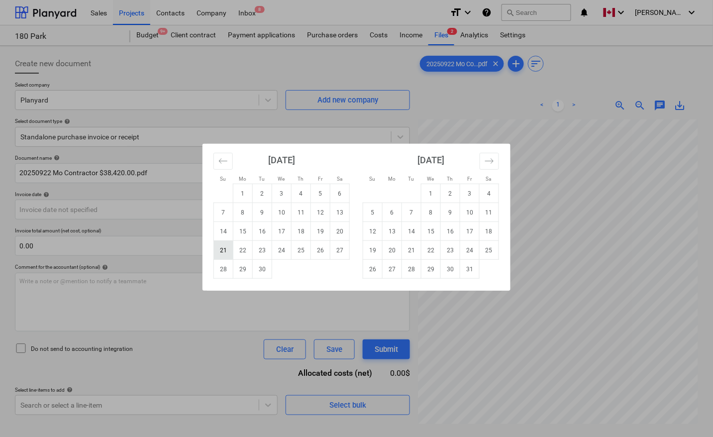
click at [227, 247] on td "21" at bounding box center [223, 250] width 19 height 19
type input "21 Sep 2025"
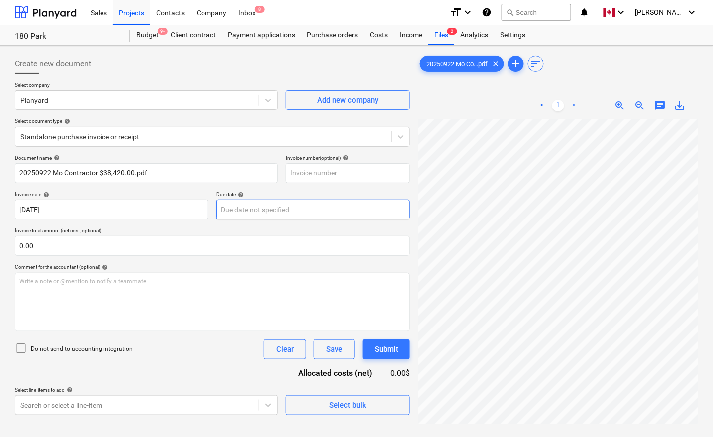
click at [251, 203] on body "Sales Projects Contacts Company Inbox 8 format_size keyboard_arrow_down help se…" at bounding box center [356, 218] width 713 height 437
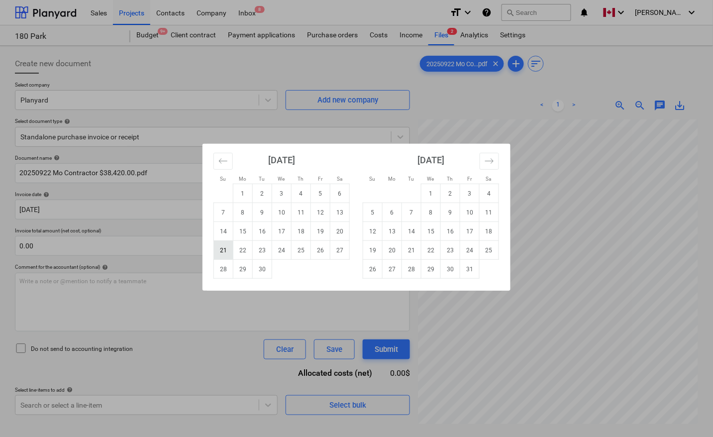
click at [227, 246] on td "21" at bounding box center [223, 250] width 19 height 19
type input "21 Sep 2025"
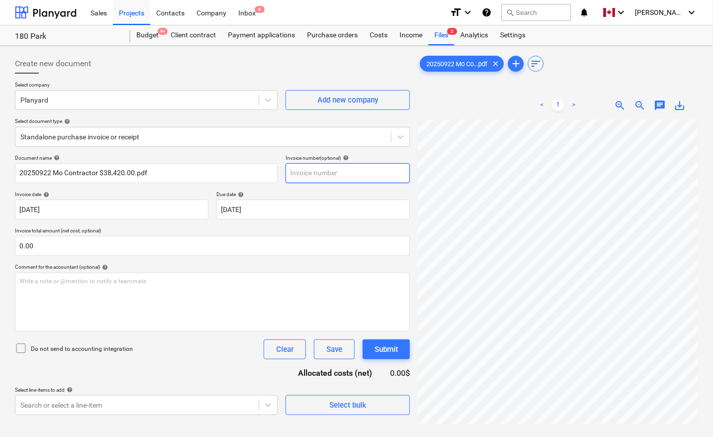
click at [300, 171] on input "text" at bounding box center [348, 173] width 124 height 20
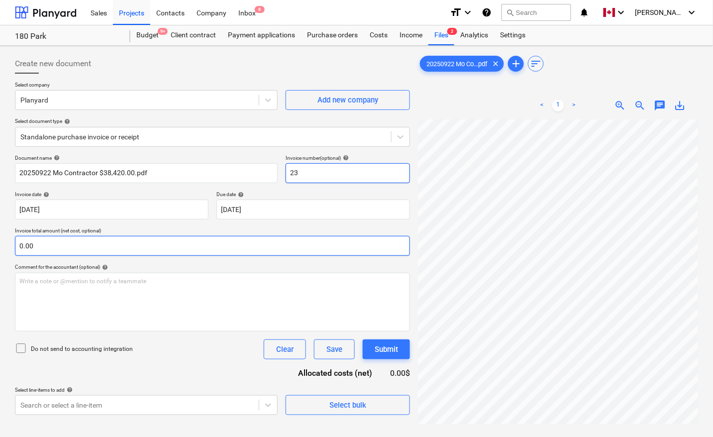
type input "23"
drag, startPoint x: 167, startPoint y: 247, endPoint x: 0, endPoint y: 241, distance: 167.3
click at [0, 241] on div "Create new document Select company Planyard Add new company Select document typ…" at bounding box center [356, 291] width 713 height 491
type input "0.00"
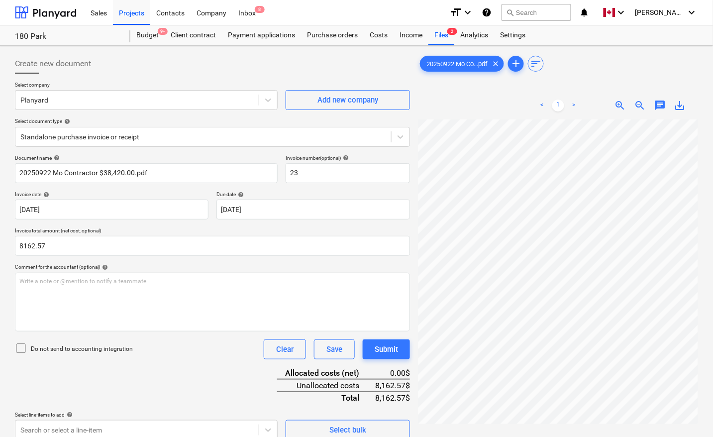
type input "8,162.57"
click at [207, 389] on div "Document name help 20250922 Mo Contractor $38,420.00.pdf Invoice number (option…" at bounding box center [212, 297] width 395 height 285
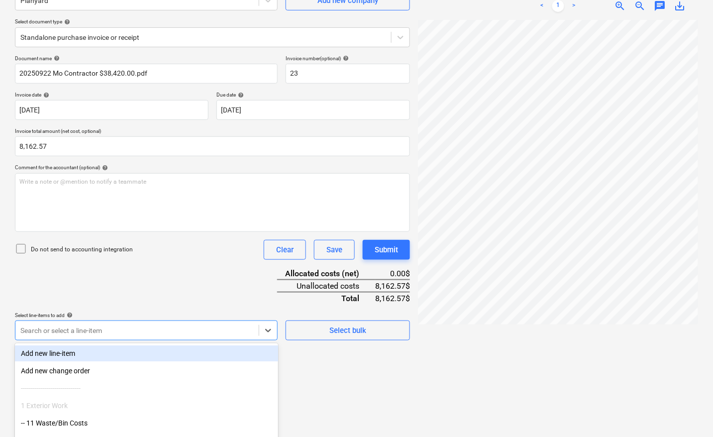
click at [162, 327] on body "Sales Projects Contacts Company Inbox 8 format_size keyboard_arrow_down help se…" at bounding box center [356, 118] width 713 height 437
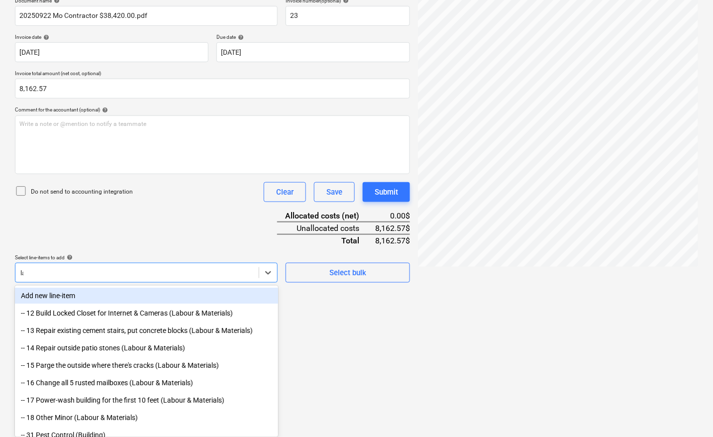
scroll to position [155, 0]
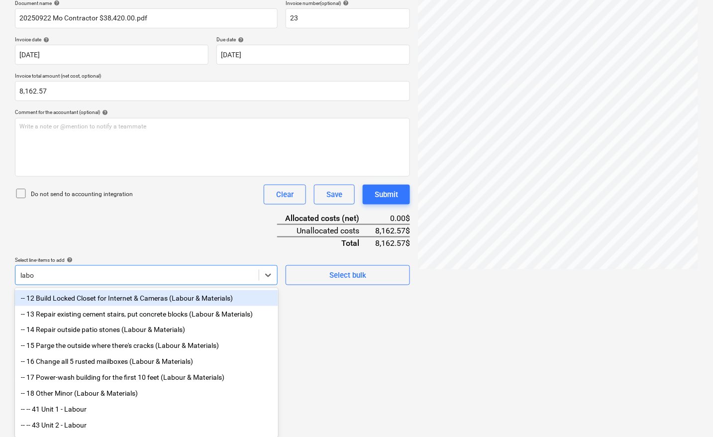
type input "labou"
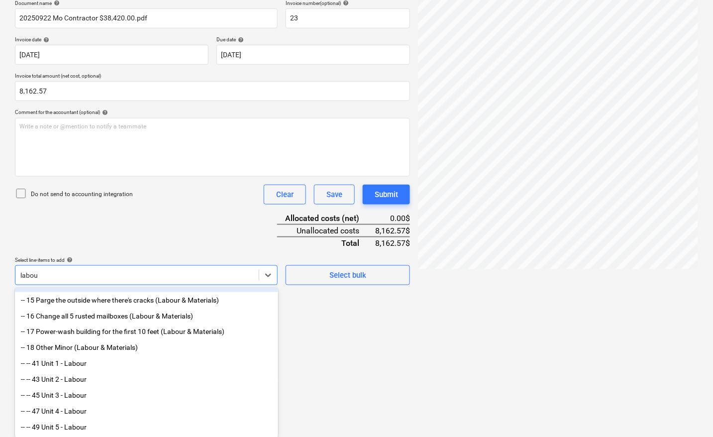
scroll to position [55, 0]
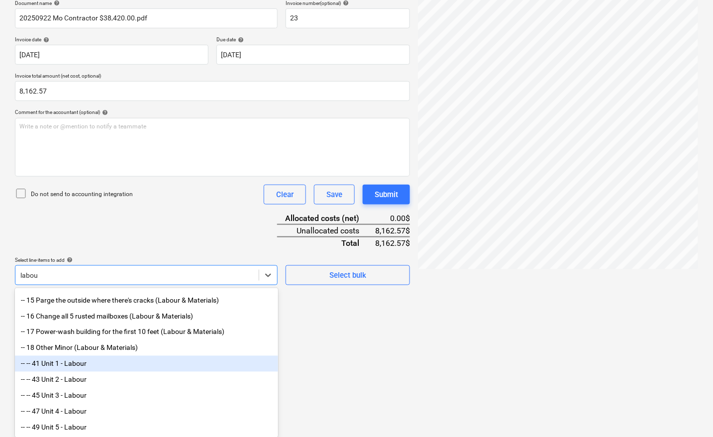
click at [125, 358] on div "-- -- 41 Unit 1 - Labour" at bounding box center [146, 364] width 263 height 16
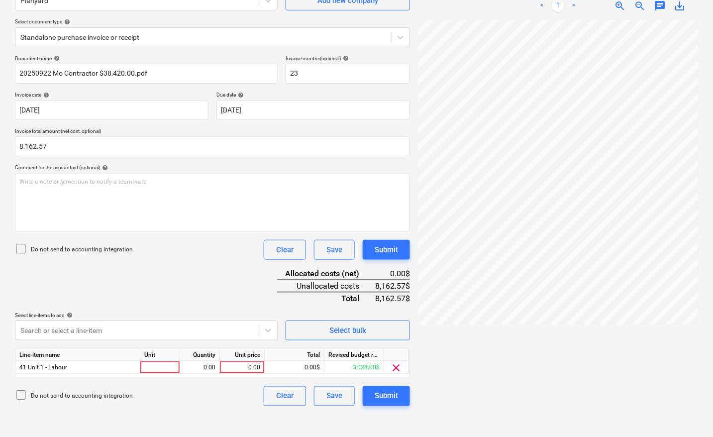
scroll to position [100, 0]
click at [153, 369] on div at bounding box center [160, 367] width 40 height 12
type input "pcs"
type input "763"
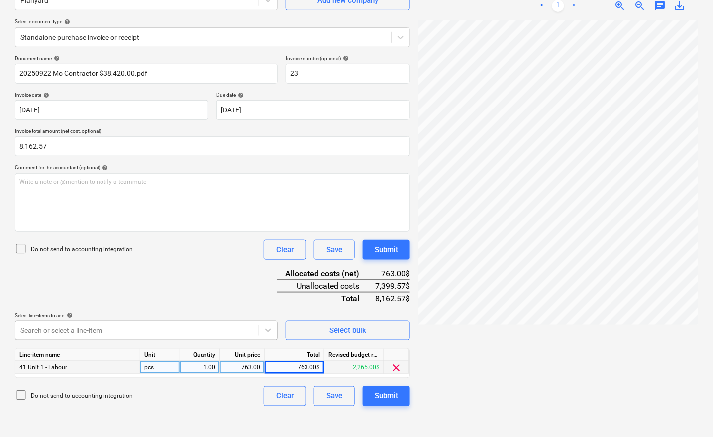
click at [71, 327] on body "Sales Projects Contacts Company Inbox 8 format_size keyboard_arrow_down help se…" at bounding box center [356, 118] width 713 height 437
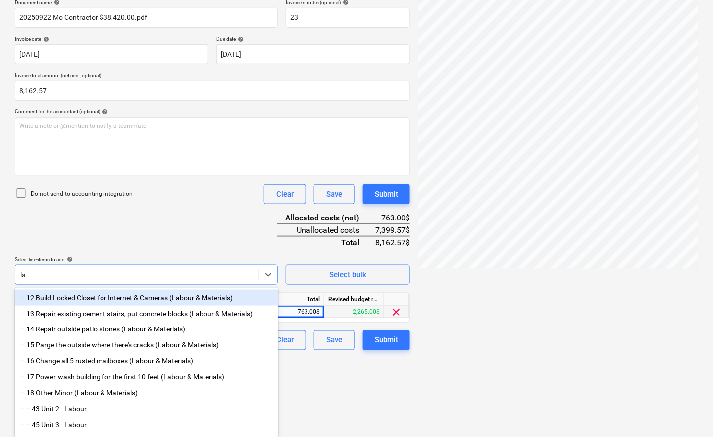
scroll to position [155, 0]
type input "labour"
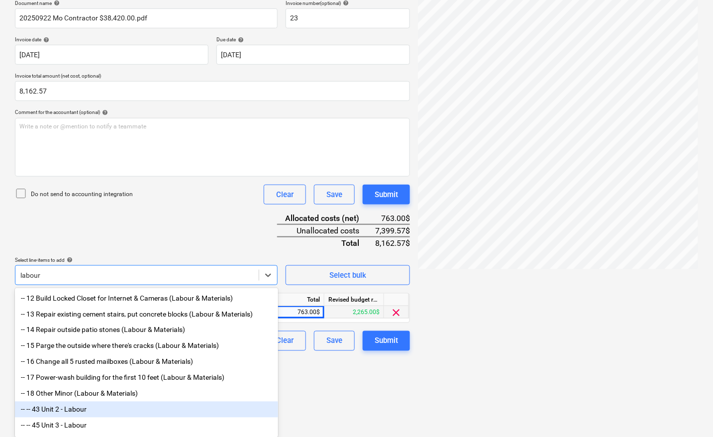
click at [70, 418] on div "-- -- 43 Unit 2 - Labour" at bounding box center [146, 410] width 263 height 16
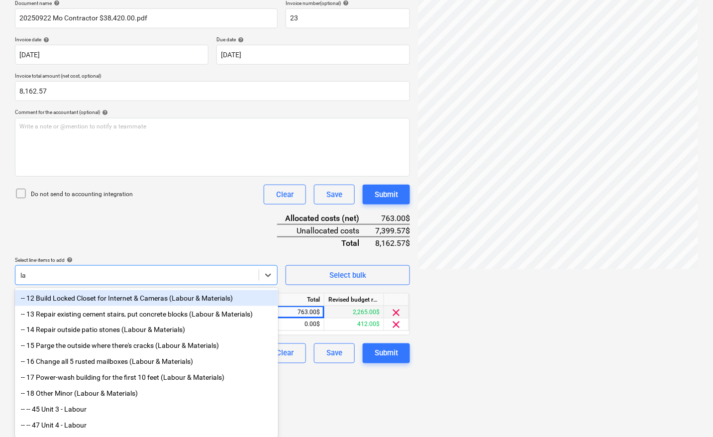
type input "lab"
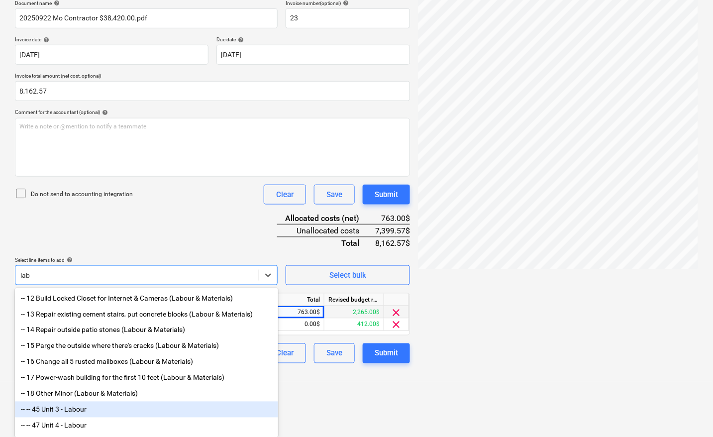
click at [80, 410] on div "-- -- 45 Unit 3 - Labour" at bounding box center [146, 410] width 263 height 16
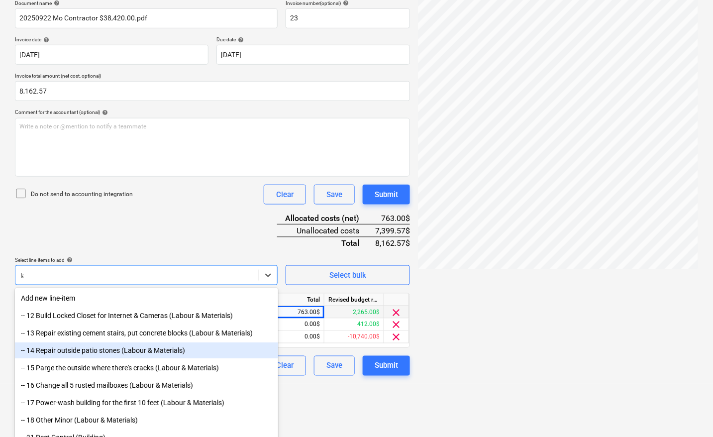
type input "lab"
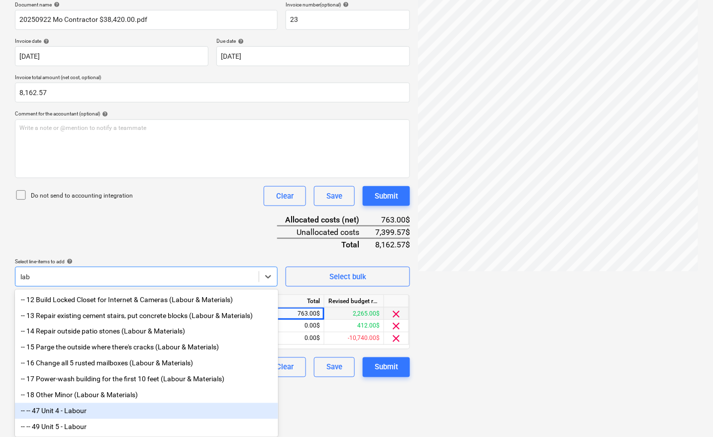
click at [71, 416] on div "-- -- 47 Unit 4 - Labour" at bounding box center [146, 411] width 263 height 16
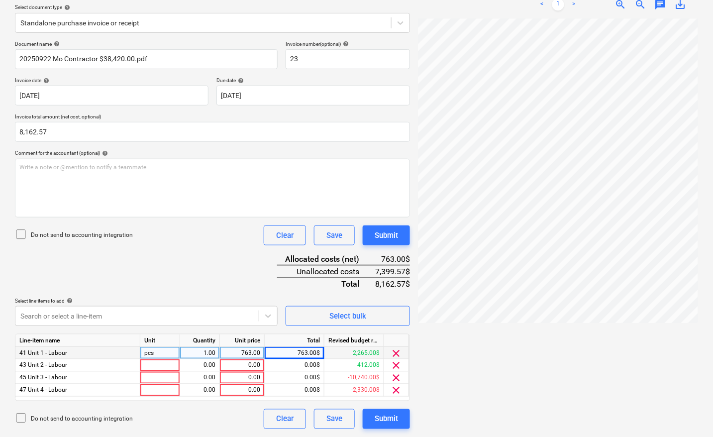
scroll to position [112, 0]
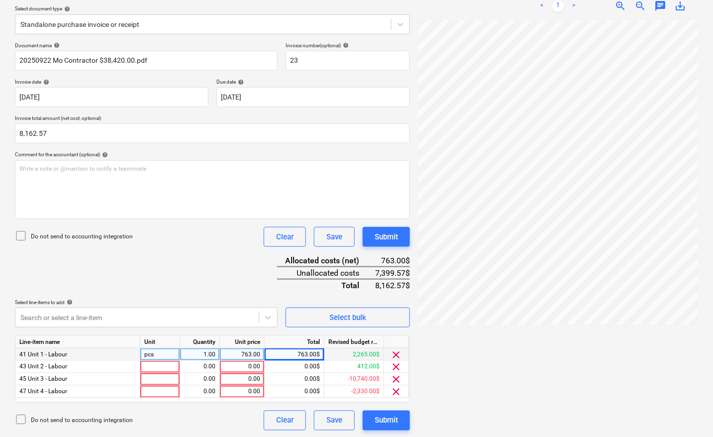
click at [463, 340] on div at bounding box center [558, 224] width 280 height 409
click at [149, 369] on div at bounding box center [160, 367] width 40 height 12
type input "pcs"
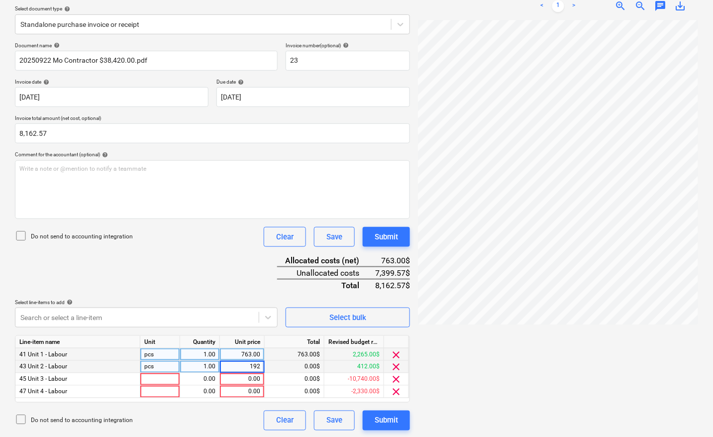
type input "1921"
click at [153, 378] on div at bounding box center [160, 379] width 40 height 12
type input "pcs"
type input "2368"
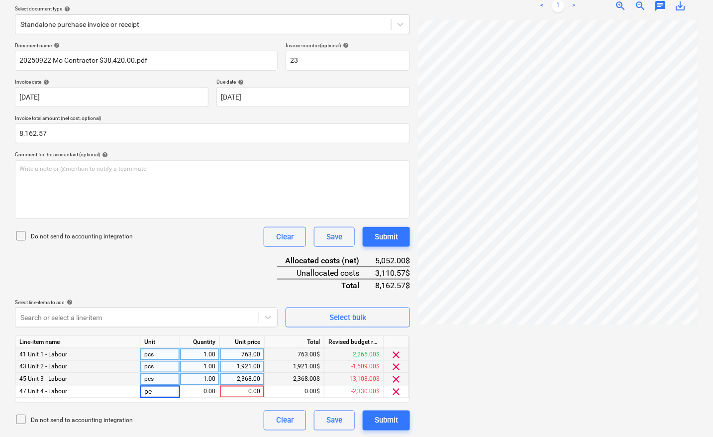
type input "pcs"
type input "2868"
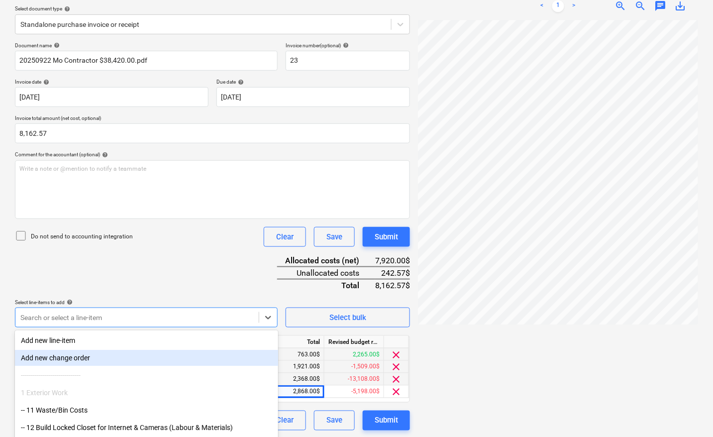
scroll to position [157, 0]
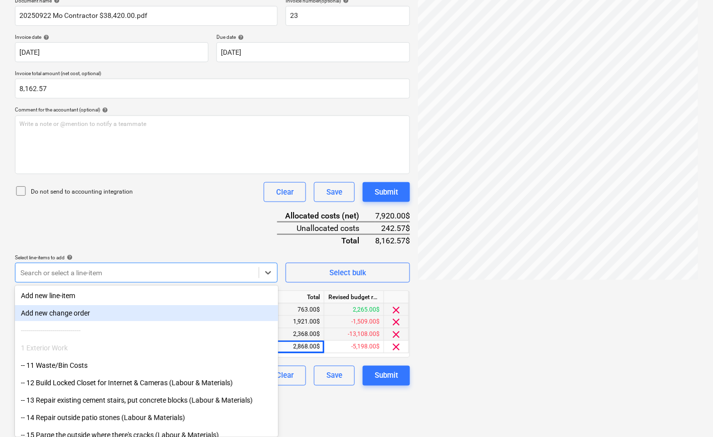
click at [98, 280] on body "Sales Projects Contacts Company Inbox 8 format_size keyboard_arrow_down help se…" at bounding box center [356, 61] width 713 height 437
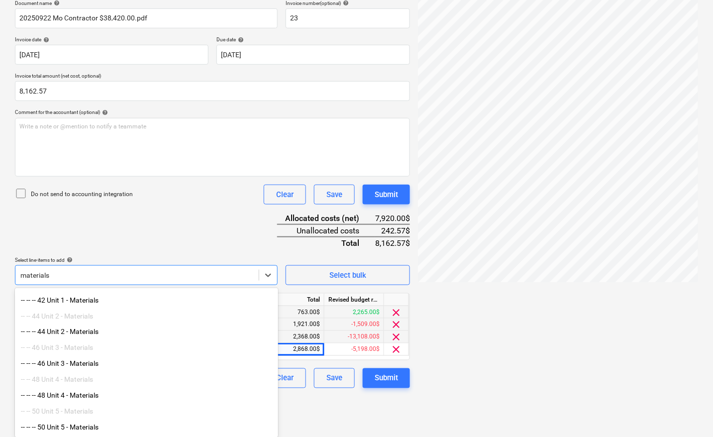
scroll to position [154, 0]
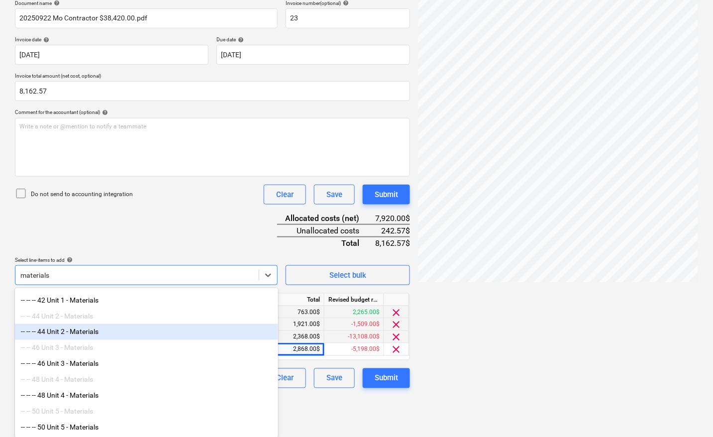
type input "materials"
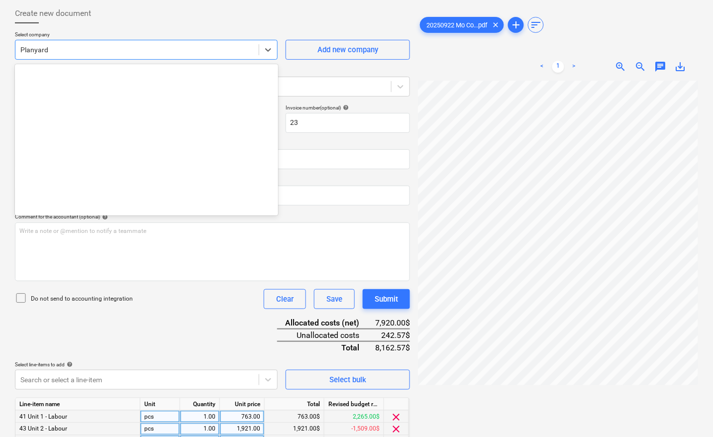
scroll to position [2439, 0]
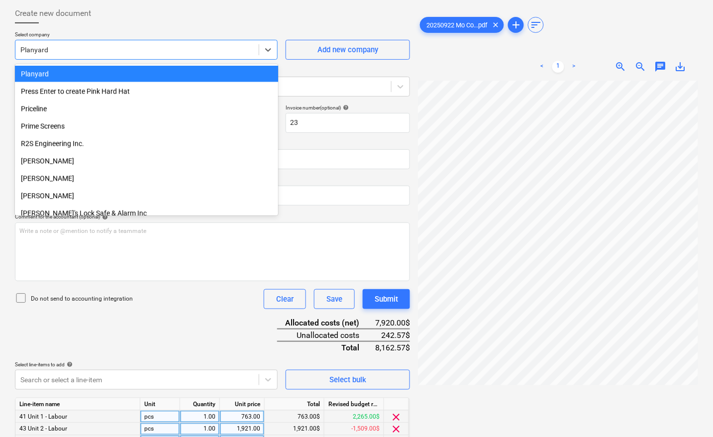
drag, startPoint x: 108, startPoint y: 49, endPoint x: 0, endPoint y: 51, distance: 107.5
click at [0, 51] on div "Create new document Select company option Planyard selected, 141 of 198. 198 re…" at bounding box center [356, 248] width 713 height 505
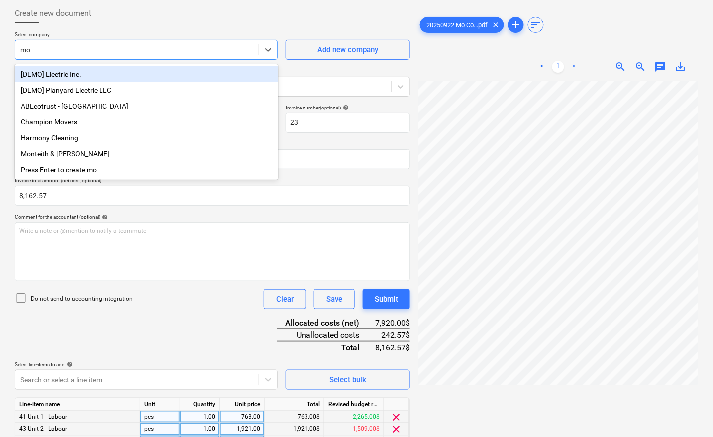
type input "m"
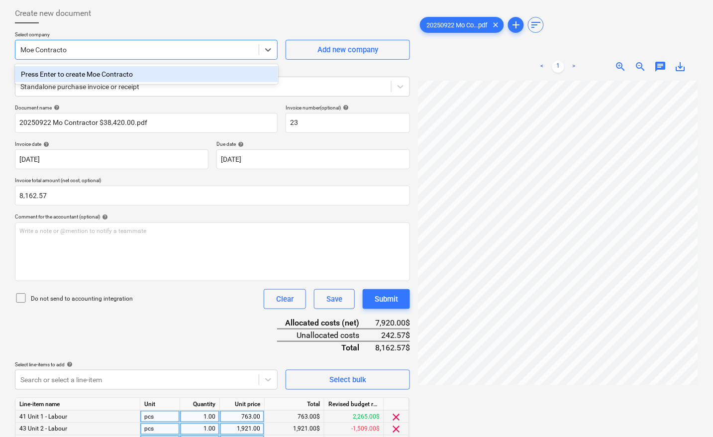
type input "Moe Contractor"
click at [100, 76] on div "Press Enter to create Moe Contractor" at bounding box center [146, 74] width 263 height 16
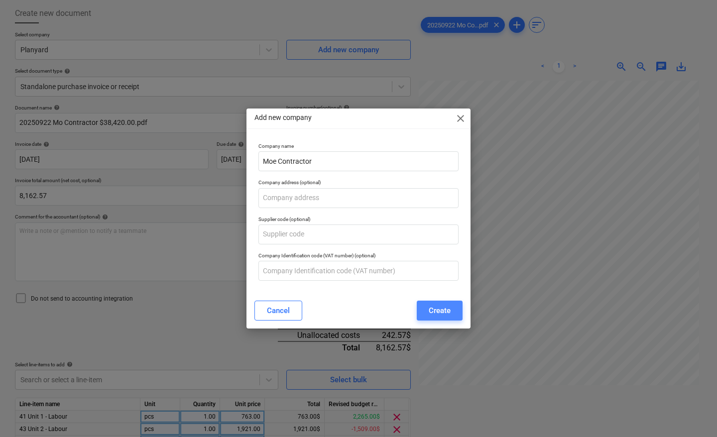
click at [436, 309] on div "Create" at bounding box center [440, 310] width 22 height 13
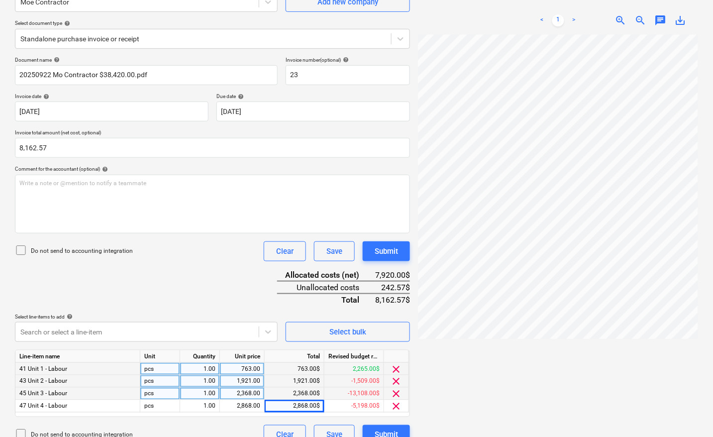
scroll to position [112, 0]
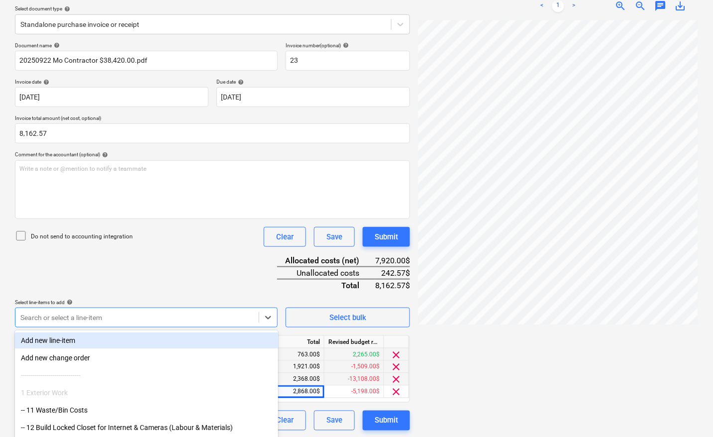
click at [130, 313] on body "Sales Projects Contacts Company Inbox 8 format_size keyboard_arrow_down help se…" at bounding box center [356, 106] width 713 height 437
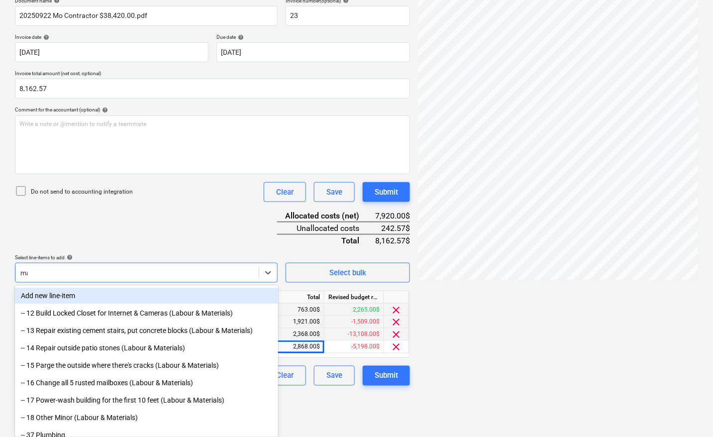
scroll to position [155, 0]
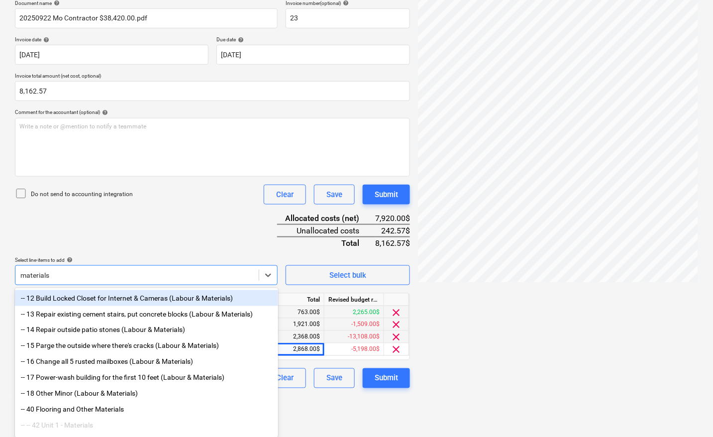
type input "material"
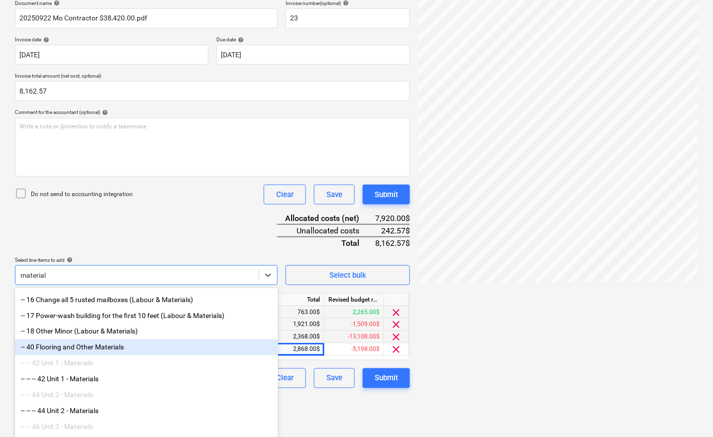
click at [102, 354] on div "-- 40 Flooring and Other Materials" at bounding box center [146, 347] width 263 height 16
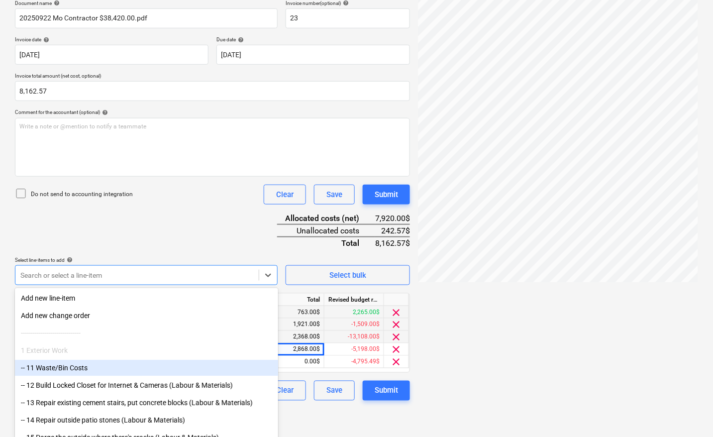
click at [523, 347] on div at bounding box center [558, 182] width 280 height 409
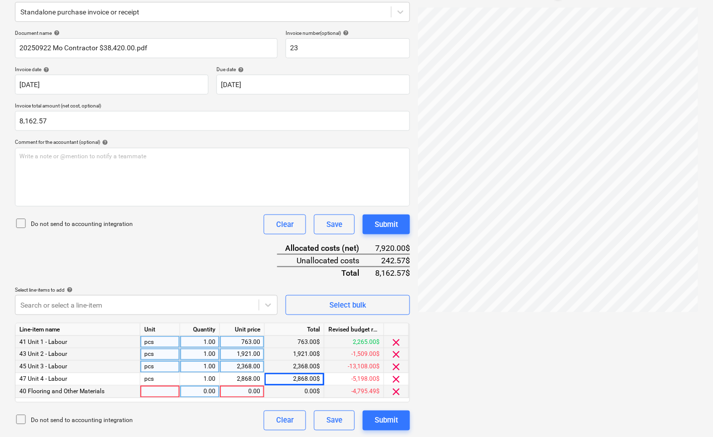
click at [160, 392] on div at bounding box center [160, 392] width 40 height 12
type input "pcs"
type input "242.57"
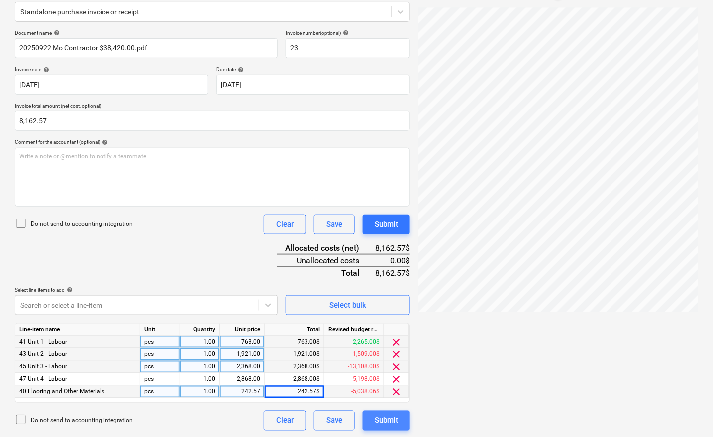
click at [394, 416] on div "Submit" at bounding box center [386, 420] width 23 height 13
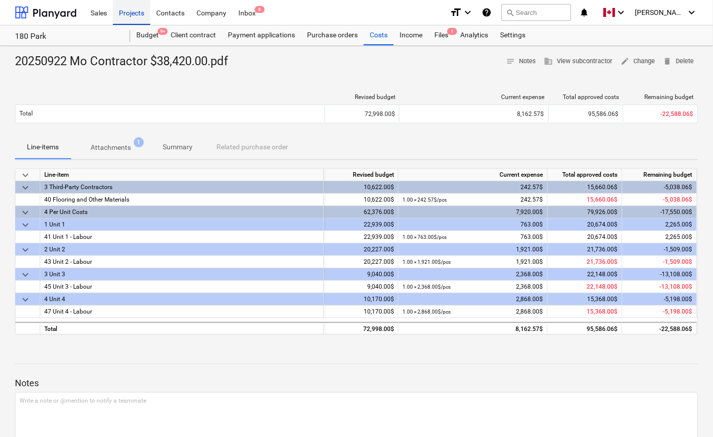
click at [135, 11] on div "Projects" at bounding box center [131, 12] width 37 height 25
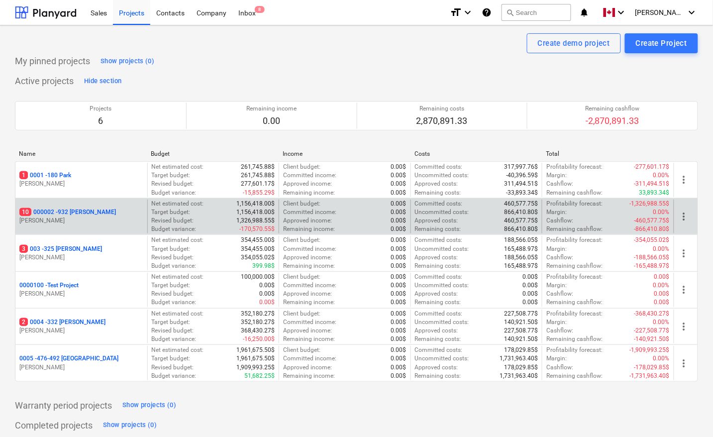
click at [80, 212] on p "10 000002 - 932 [PERSON_NAME]" at bounding box center [67, 212] width 97 height 8
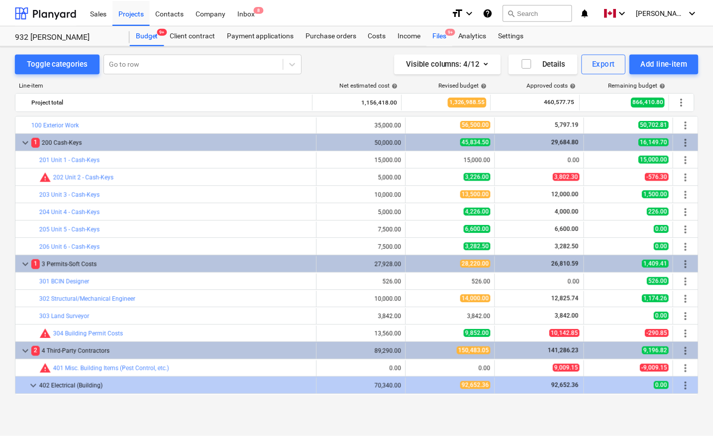
scroll to position [123, 0]
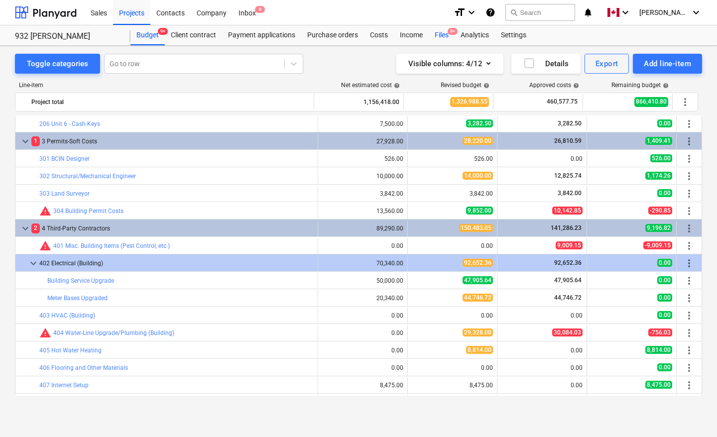
click at [440, 36] on div "Files 9+" at bounding box center [442, 35] width 26 height 20
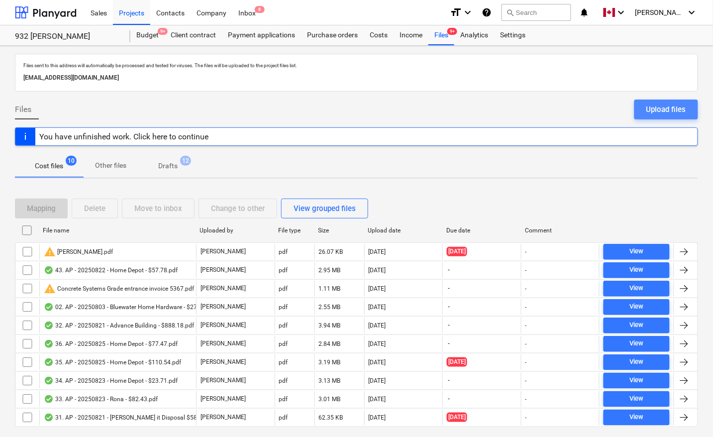
click at [667, 109] on div "Upload files" at bounding box center [667, 109] width 40 height 13
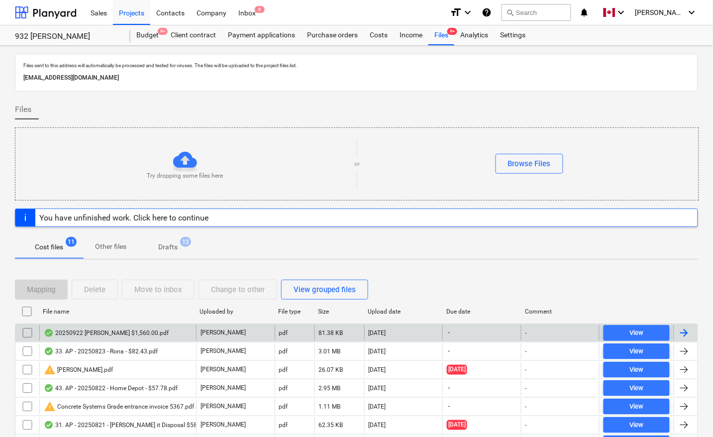
click at [687, 334] on div at bounding box center [684, 333] width 12 height 12
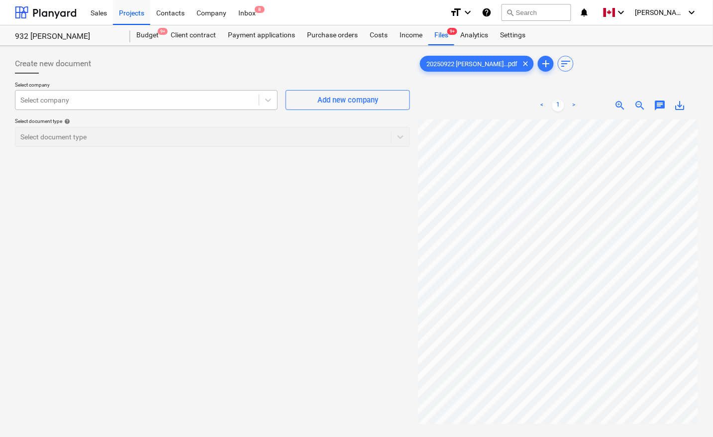
click at [128, 107] on div "Select company" at bounding box center [136, 100] width 243 height 14
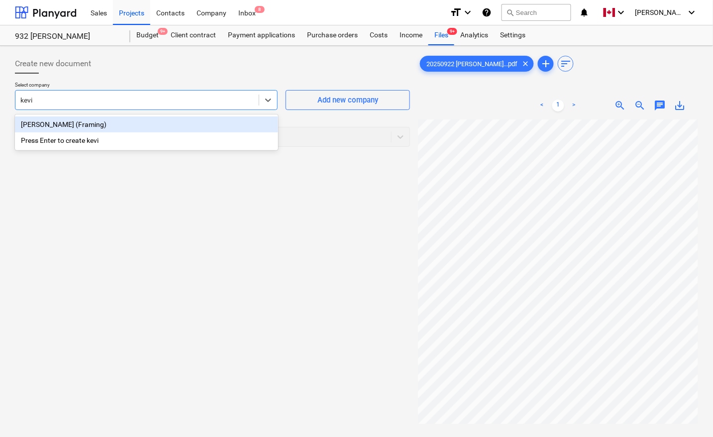
type input "kevin"
click at [88, 128] on div "[PERSON_NAME] (Framing)" at bounding box center [146, 124] width 263 height 16
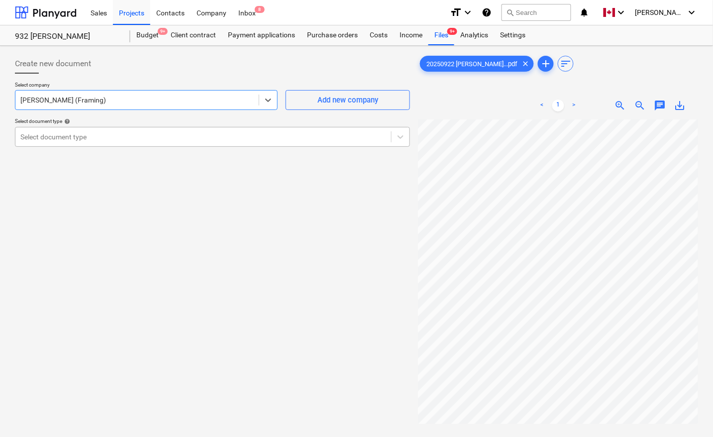
click at [89, 135] on div at bounding box center [203, 137] width 366 height 10
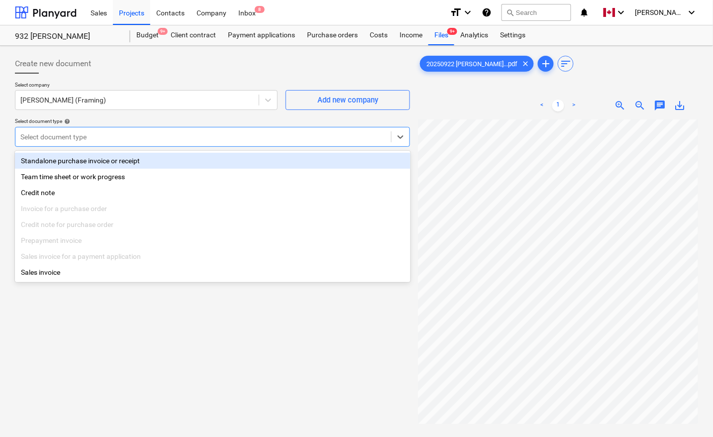
click at [87, 160] on div "Standalone purchase invoice or receipt" at bounding box center [213, 161] width 396 height 16
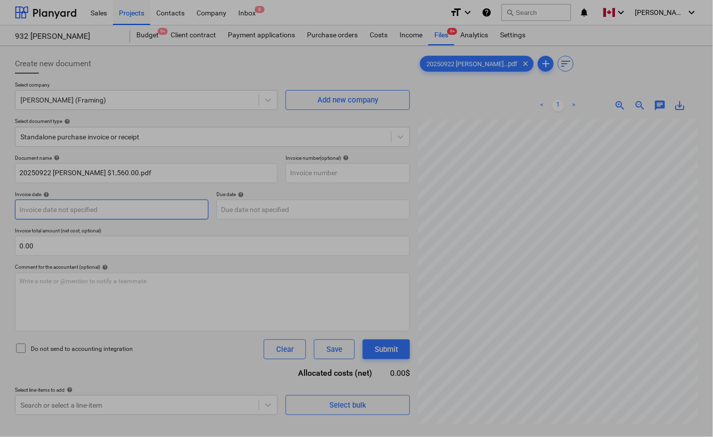
click at [80, 211] on body "Sales Projects Contacts Company Inbox 8 format_size keyboard_arrow_down help se…" at bounding box center [356, 218] width 713 height 437
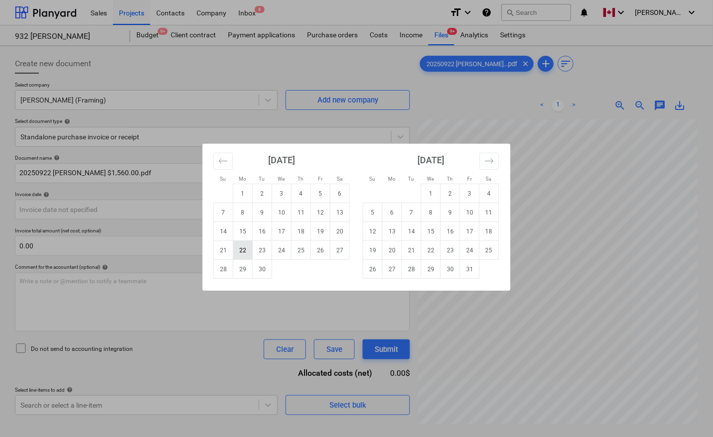
click at [247, 249] on td "22" at bounding box center [242, 250] width 19 height 19
type input "[DATE]"
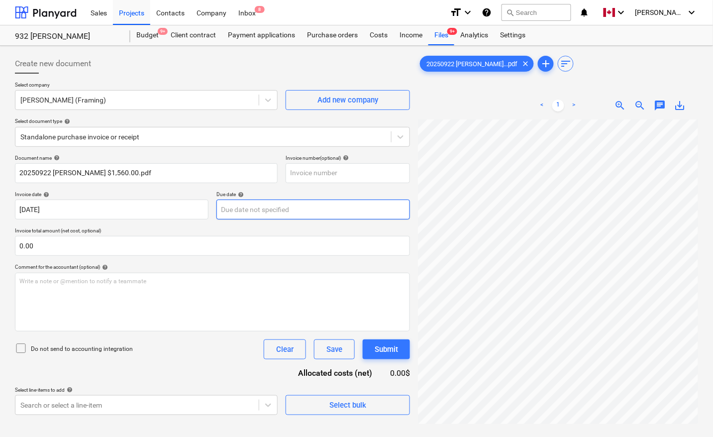
click at [254, 206] on body "Sales Projects Contacts Company Inbox 8 format_size keyboard_arrow_down help se…" at bounding box center [356, 218] width 713 height 437
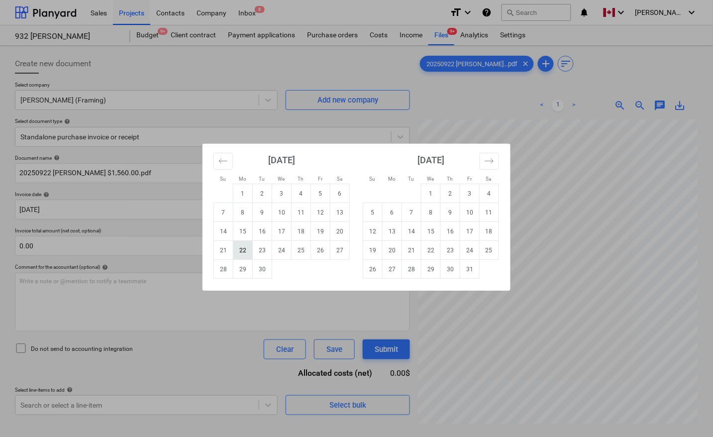
click at [236, 249] on td "22" at bounding box center [242, 250] width 19 height 19
type input "[DATE]"
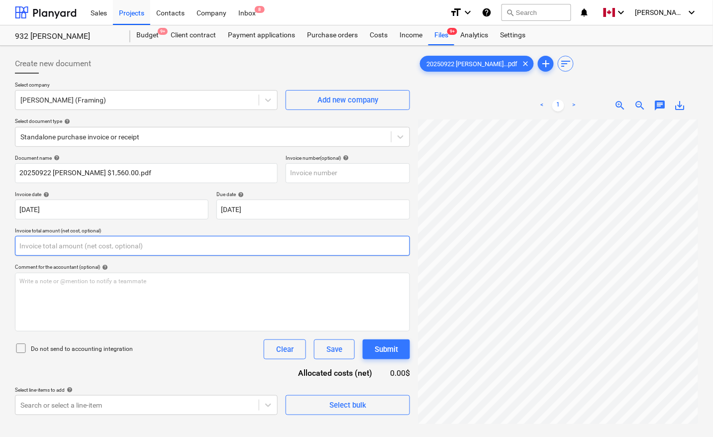
click at [66, 247] on input "text" at bounding box center [212, 246] width 395 height 20
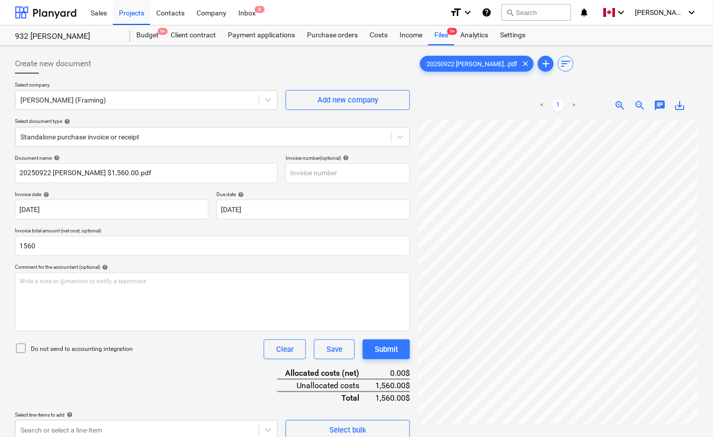
type input "1,560.00"
click at [172, 372] on div "Document name help 20250922 Kevin Shawnoo $1,560.00.pdf Invoice number (optiona…" at bounding box center [212, 297] width 395 height 285
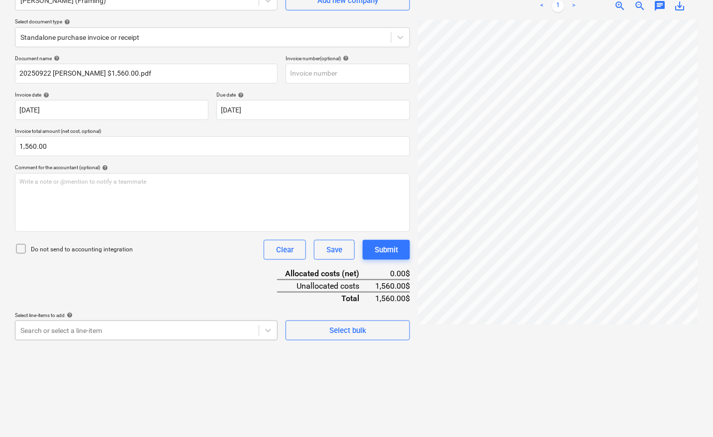
scroll to position [157, 0]
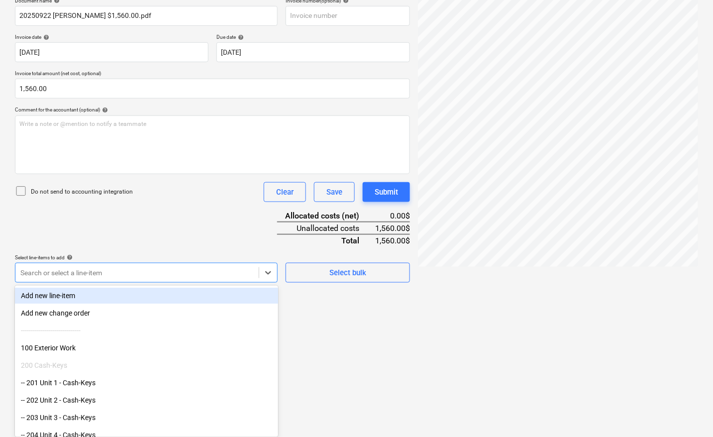
click at [111, 280] on body "Sales Projects Contacts Company Inbox 8 format_size keyboard_arrow_down help se…" at bounding box center [356, 61] width 713 height 437
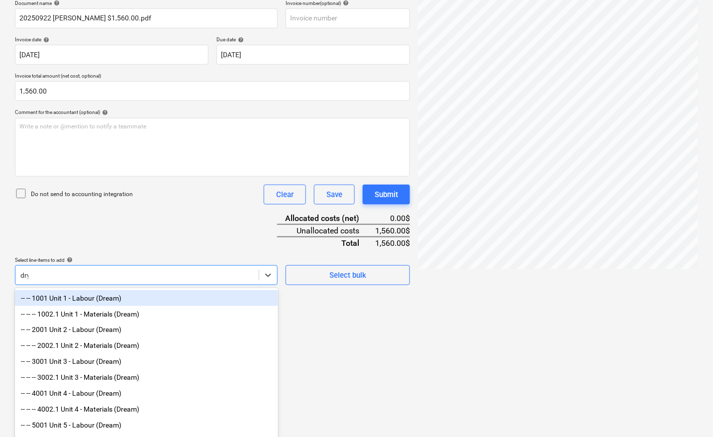
scroll to position [100, 0]
type input "d"
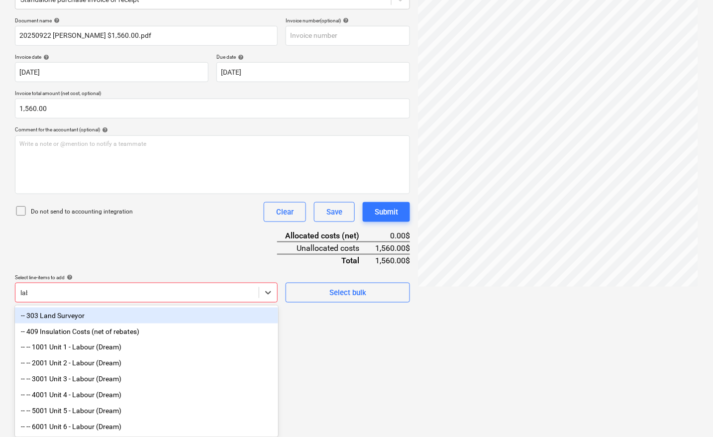
scroll to position [109, 0]
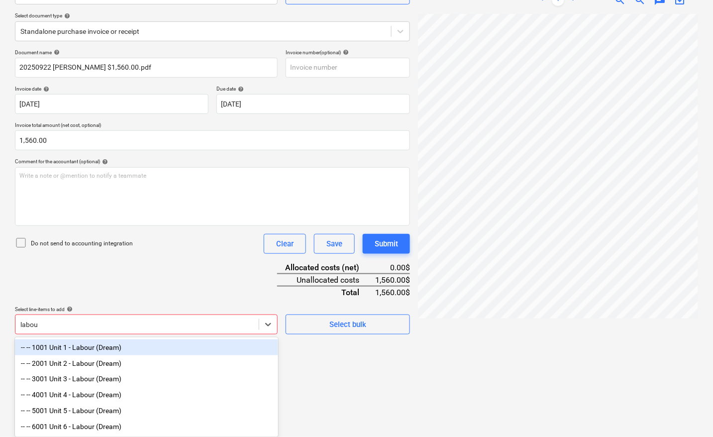
type input "labour"
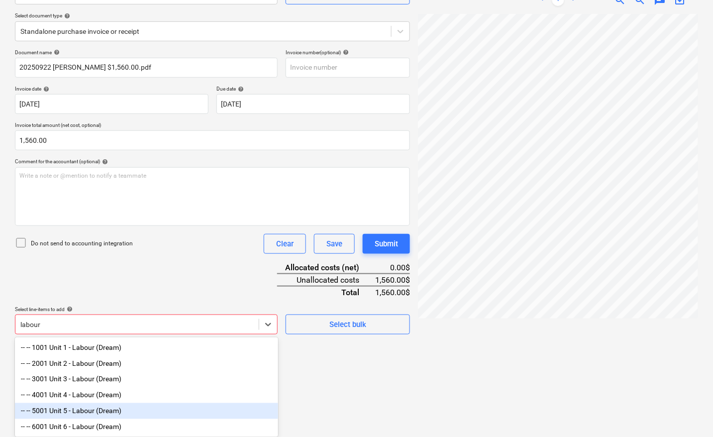
click at [101, 409] on div "-- -- 5001 Unit 5 - Labour (Dream)" at bounding box center [146, 411] width 263 height 16
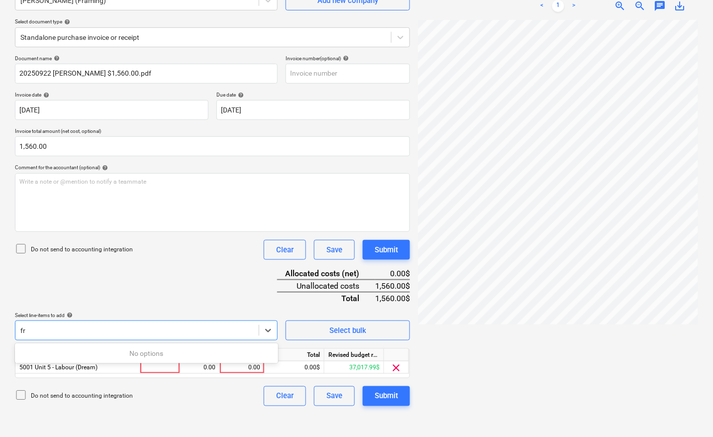
scroll to position [100, 0]
type input "f"
click at [468, 303] on div at bounding box center [558, 224] width 280 height 409
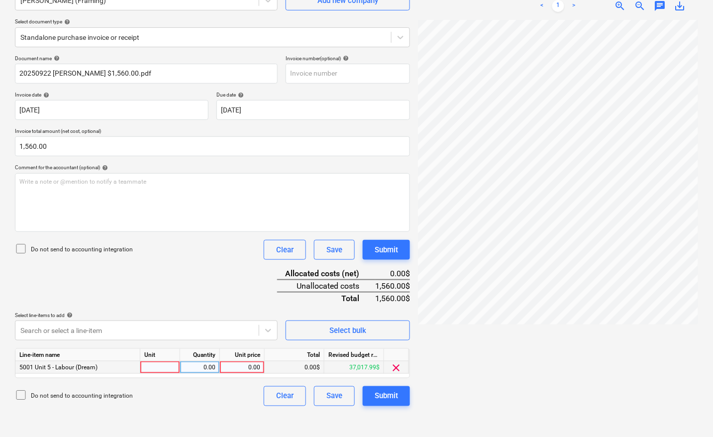
click at [172, 363] on div at bounding box center [160, 367] width 40 height 12
type input "pcs"
type input "1560"
click at [512, 361] on div at bounding box center [558, 224] width 280 height 409
click at [394, 397] on div "Submit" at bounding box center [386, 396] width 23 height 13
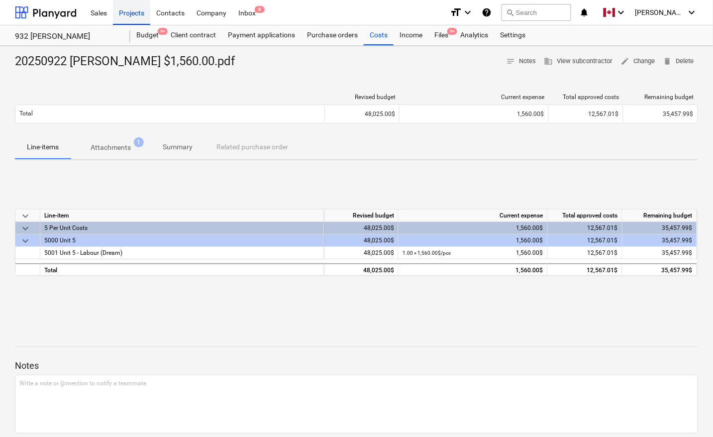
click at [122, 9] on div "Projects" at bounding box center [131, 12] width 37 height 25
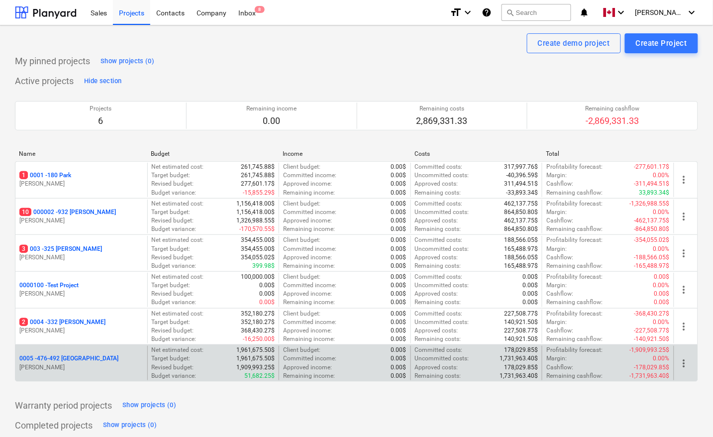
click at [67, 357] on p "0005 - 476-492 [GEOGRAPHIC_DATA]" at bounding box center [68, 358] width 99 height 8
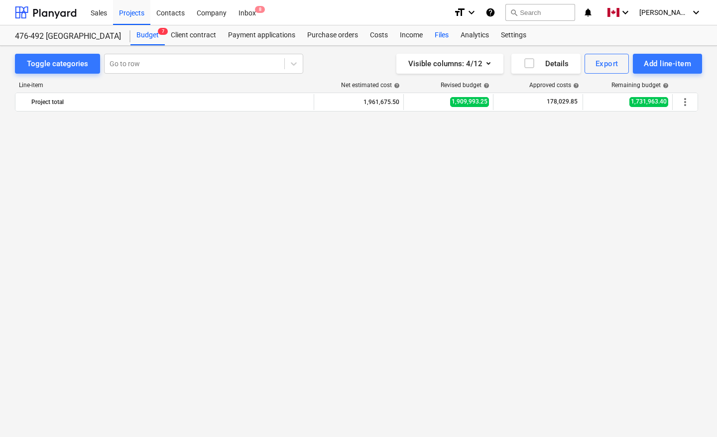
click at [441, 35] on div "Files" at bounding box center [442, 35] width 26 height 20
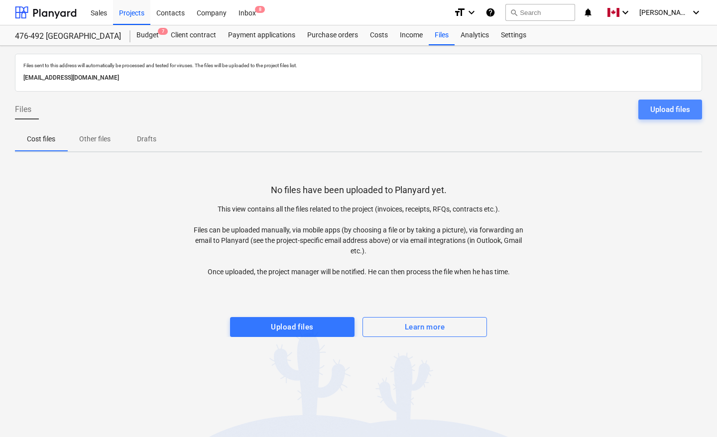
click at [668, 109] on div "Upload files" at bounding box center [670, 109] width 40 height 13
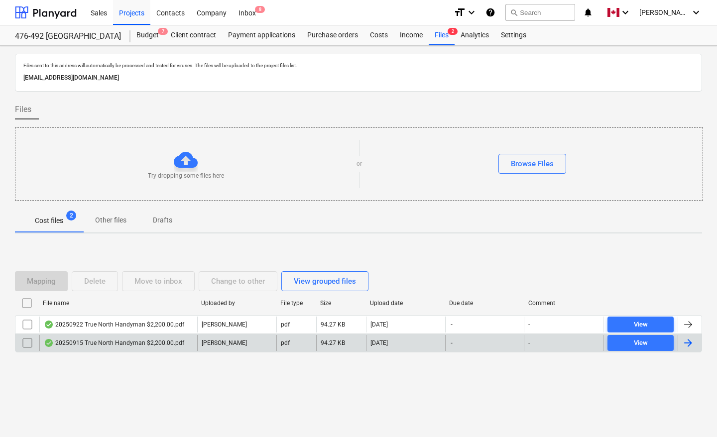
click at [693, 344] on div at bounding box center [688, 343] width 12 height 12
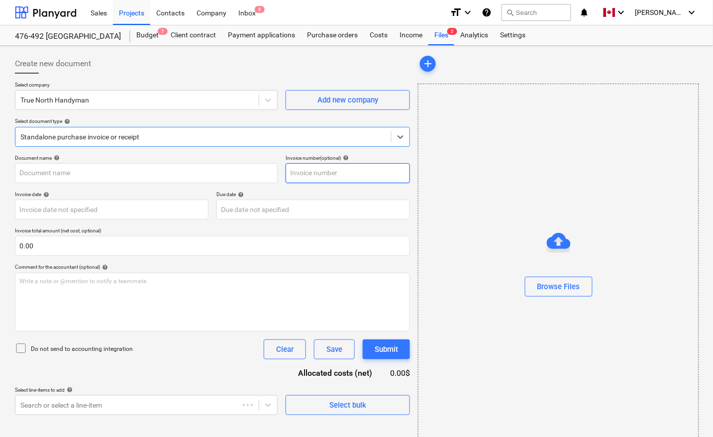
type input "20250915 True North Handyman $2,200.00.pdf"
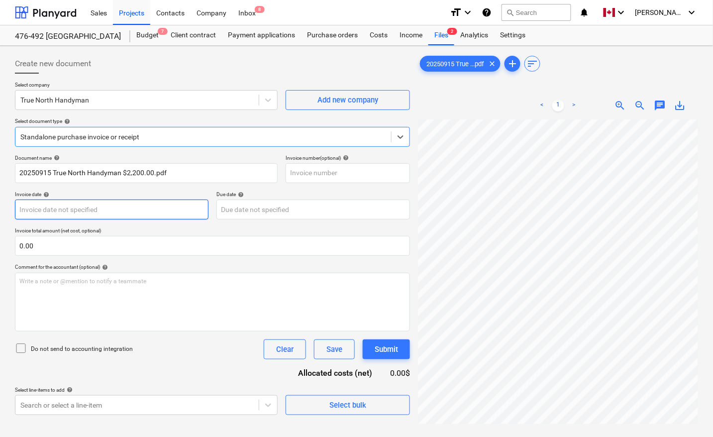
click at [35, 209] on body "Sales Projects Contacts Company Inbox 8 format_size keyboard_arrow_down help se…" at bounding box center [356, 218] width 713 height 437
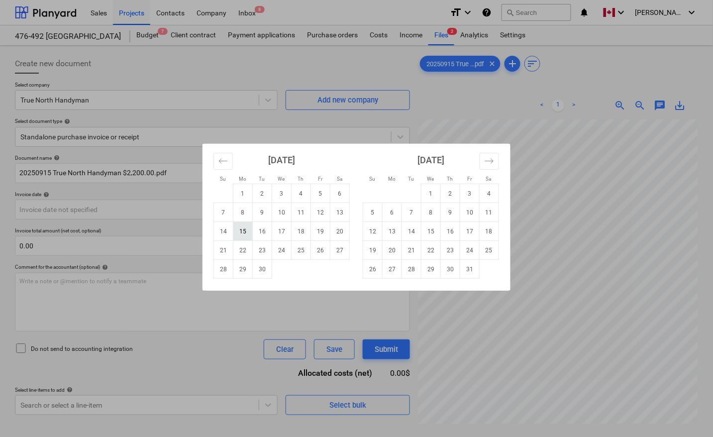
click at [247, 231] on td "15" at bounding box center [242, 231] width 19 height 19
type input "[DATE]"
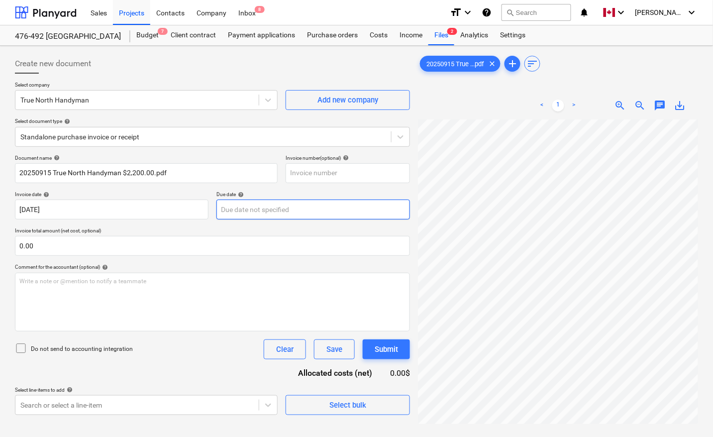
click at [262, 212] on body "Sales Projects Contacts Company Inbox 8 format_size keyboard_arrow_down help se…" at bounding box center [356, 218] width 713 height 437
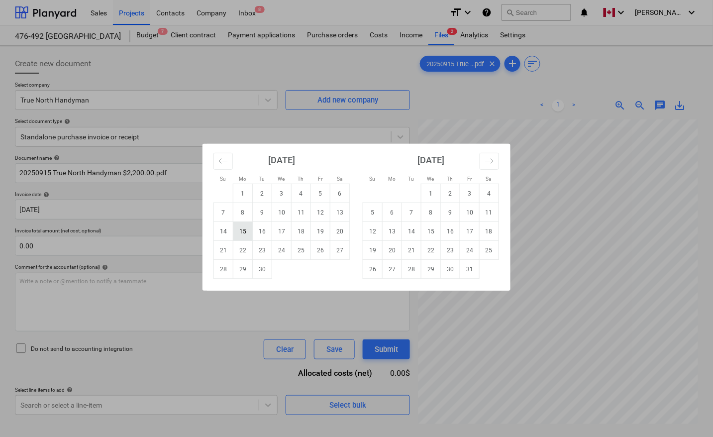
click at [244, 232] on td "15" at bounding box center [242, 231] width 19 height 19
type input "[DATE]"
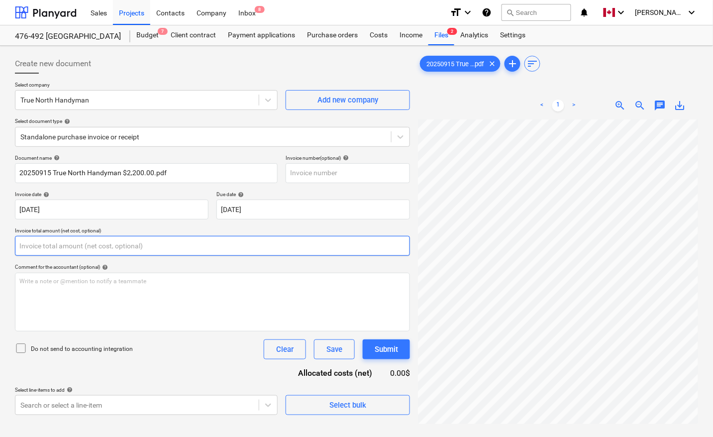
click at [85, 245] on input "text" at bounding box center [212, 246] width 395 height 20
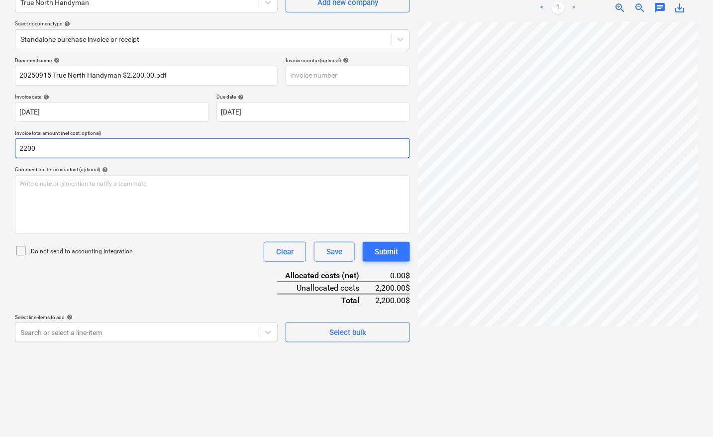
scroll to position [100, 0]
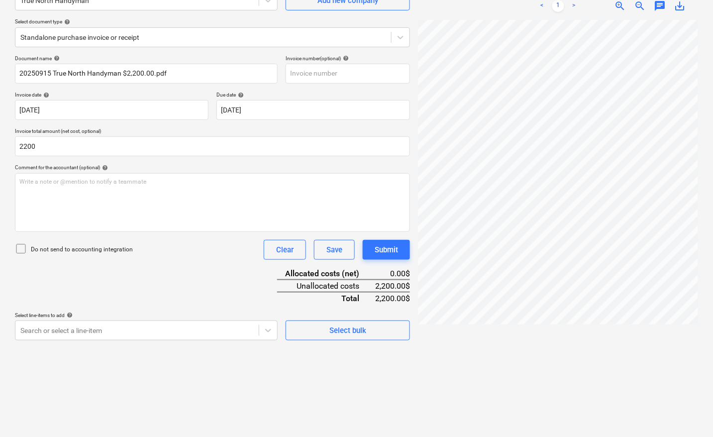
type input "2,200.00"
click at [181, 280] on div "Document name help 20250915 True North Handyman $2,200.00.pdf Invoice number (o…" at bounding box center [212, 197] width 395 height 285
click at [117, 334] on body "Sales Projects Contacts Company Inbox 8 format_size keyboard_arrow_down help se…" at bounding box center [356, 118] width 713 height 437
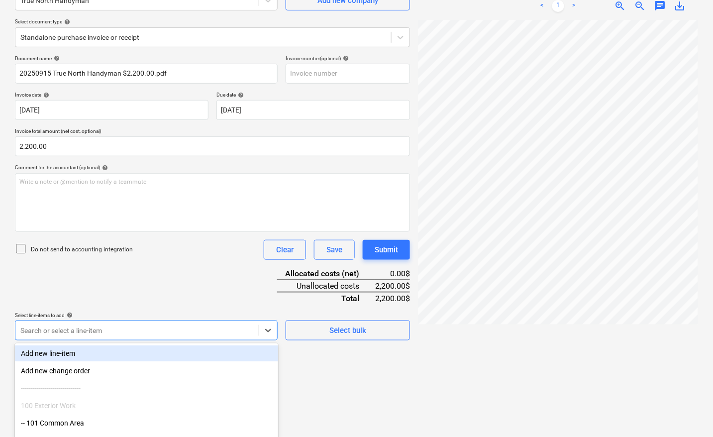
scroll to position [157, 0]
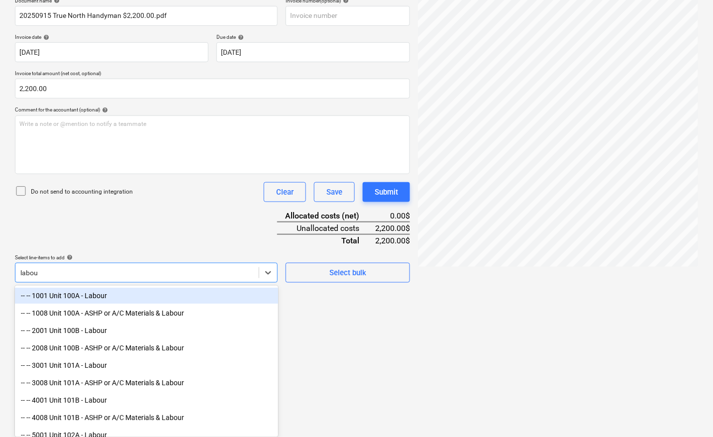
type input "labou"
click at [108, 299] on div "-- -- 1001 Unit 100A - Labour" at bounding box center [146, 296] width 263 height 16
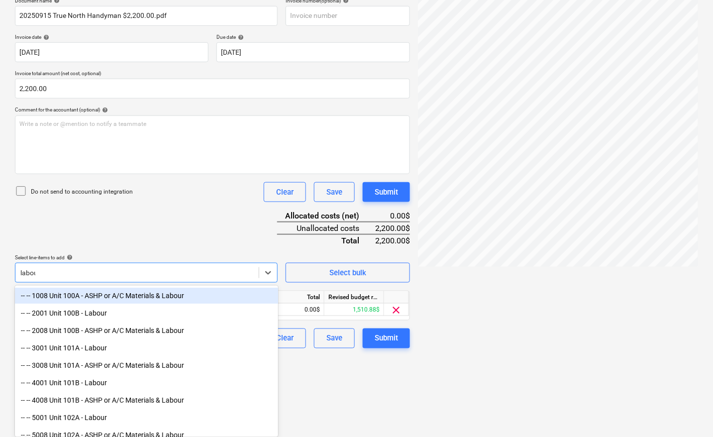
type input "labour"
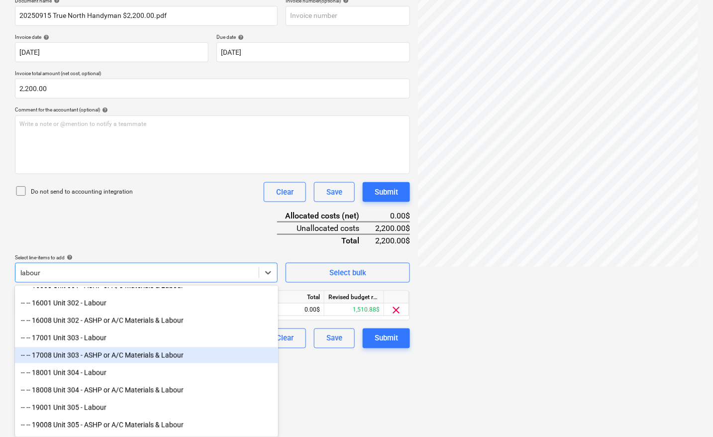
scroll to position [809, 0]
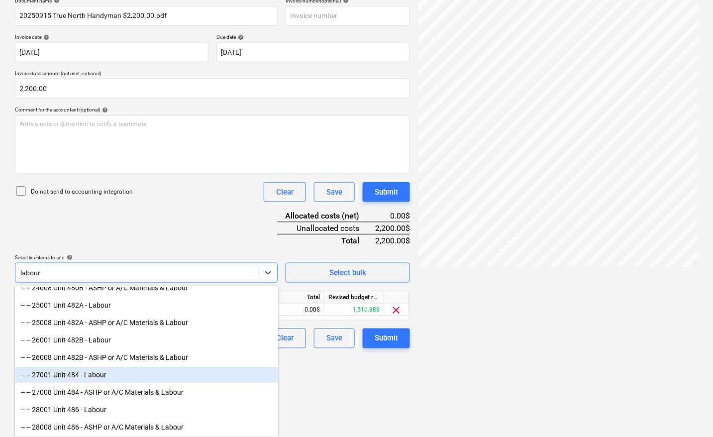
click at [109, 373] on div "-- -- 27001 Unit 484 - Labour" at bounding box center [146, 375] width 263 height 16
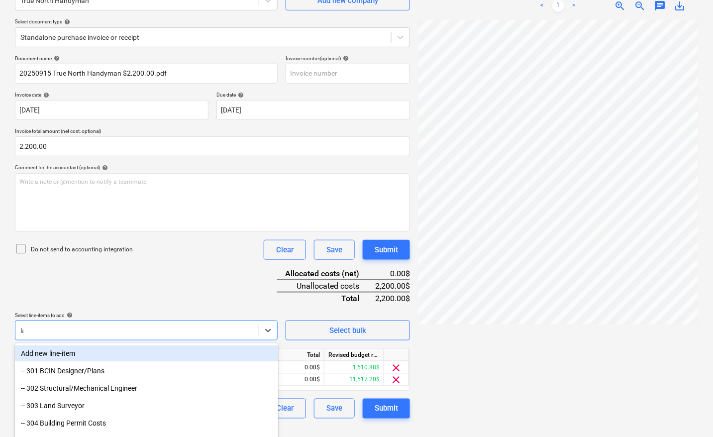
scroll to position [157, 0]
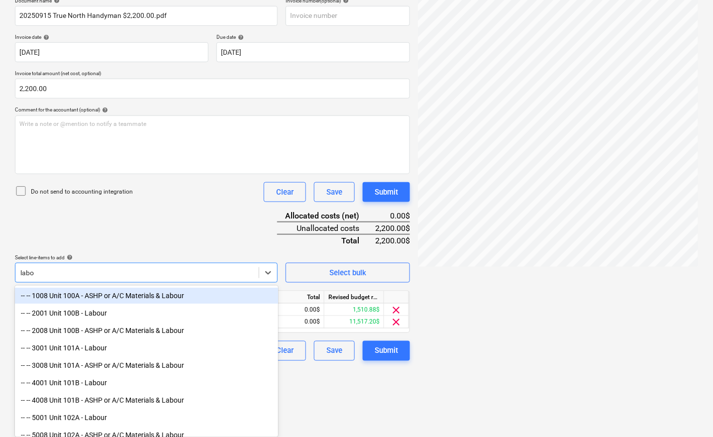
type input "labou"
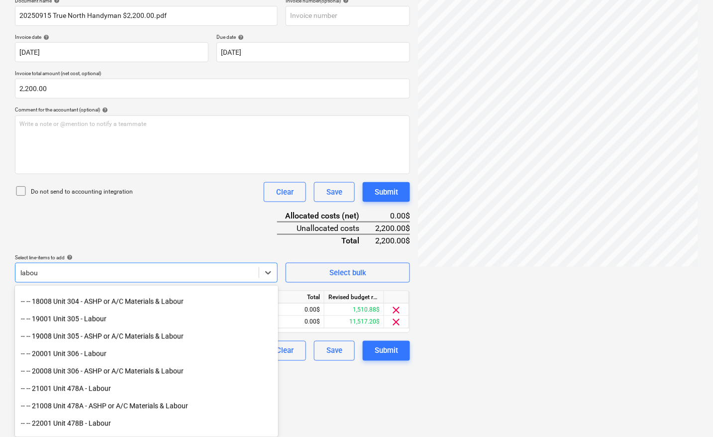
scroll to position [622, 0]
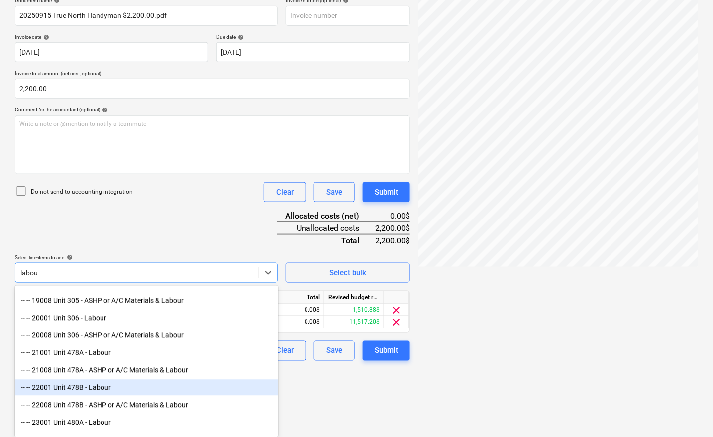
click at [106, 391] on div "-- -- 22001 Unit 478B - Labour" at bounding box center [146, 388] width 263 height 16
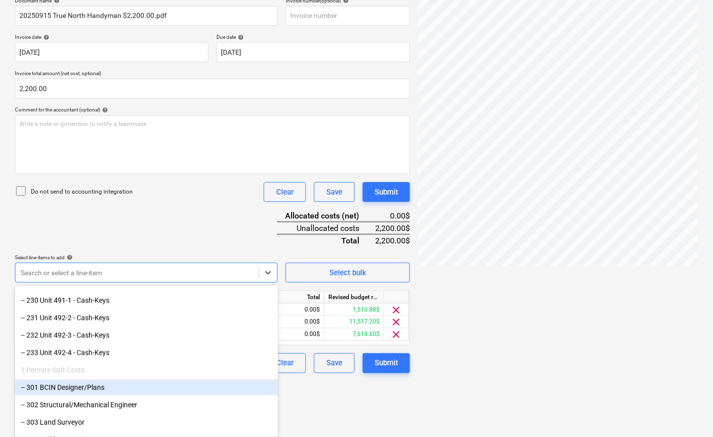
click at [357, 280] on html "Sales Projects Contacts Company Inbox 8 format_size keyboard_arrow_down help se…" at bounding box center [356, 61] width 713 height 437
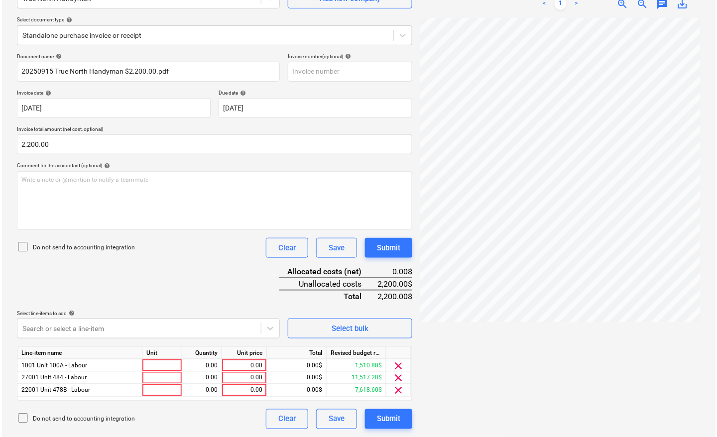
scroll to position [100, 0]
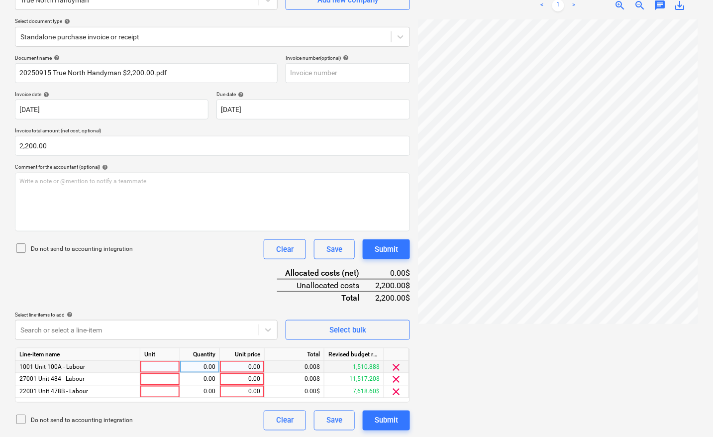
click at [169, 364] on div at bounding box center [160, 367] width 40 height 12
type input "pcs"
type input "200"
click at [165, 374] on div at bounding box center [160, 379] width 40 height 12
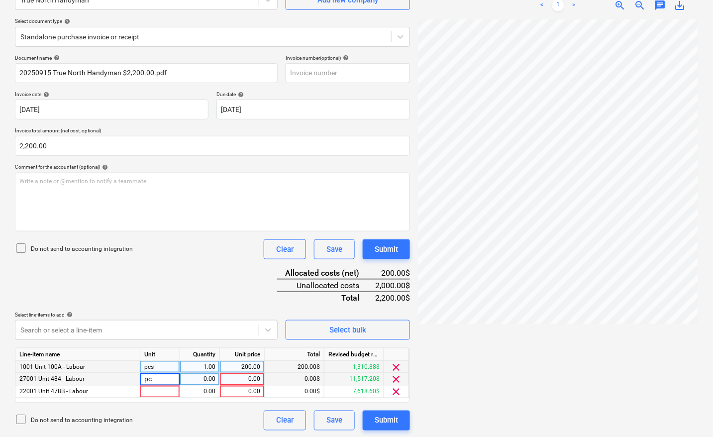
type input "pcs"
type input "1800"
click at [147, 389] on div at bounding box center [160, 392] width 40 height 12
type input "pcs"
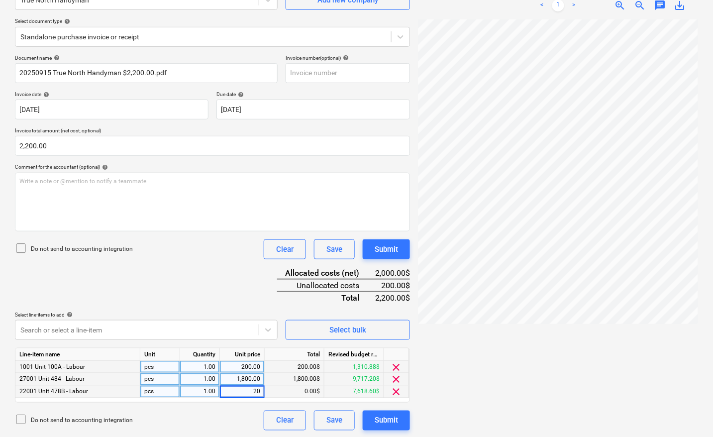
type input "200"
click at [383, 414] on div "Submit" at bounding box center [386, 420] width 23 height 13
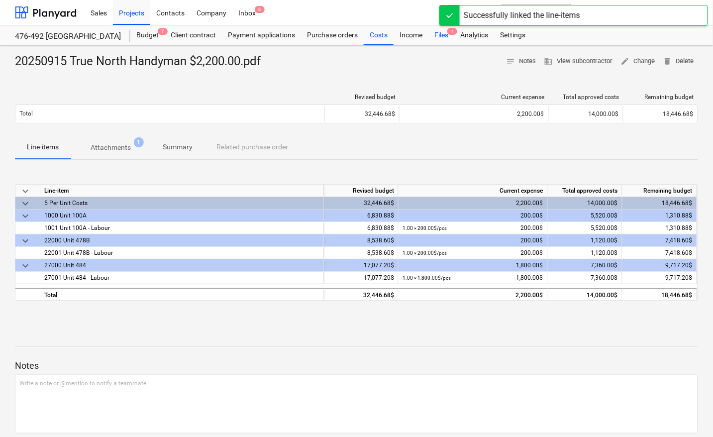
click at [449, 36] on div "Files 1" at bounding box center [442, 35] width 26 height 20
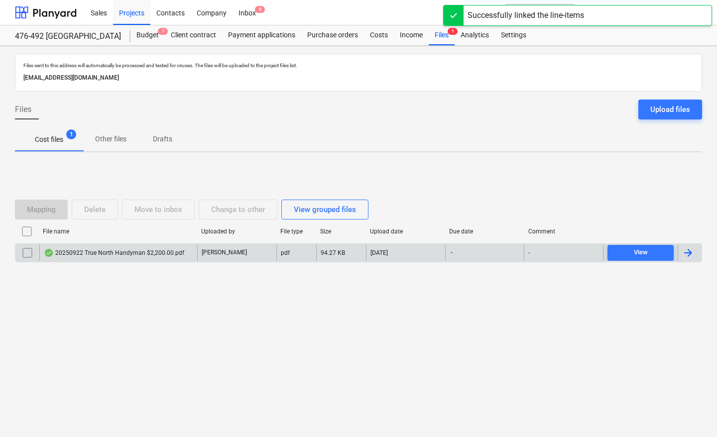
click at [688, 256] on div at bounding box center [688, 253] width 12 height 12
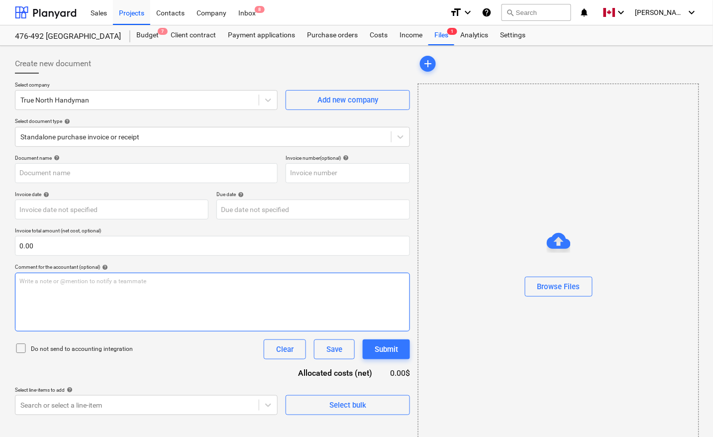
type input "20250922 True North Handyman $2,200.00.pdf"
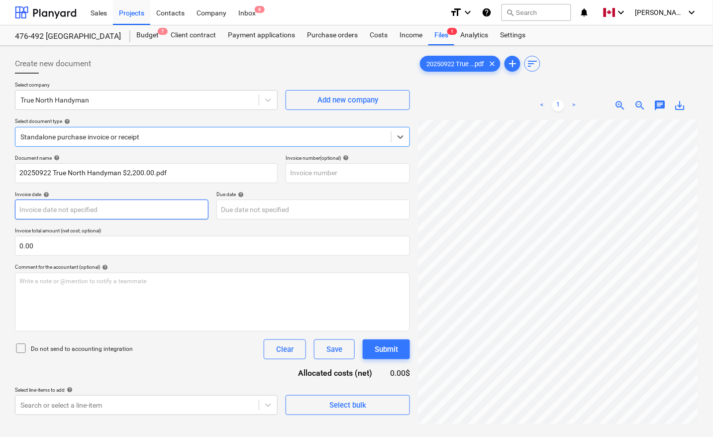
click at [93, 208] on body "Sales Projects Contacts Company Inbox 8 format_size keyboard_arrow_down help se…" at bounding box center [356, 218] width 713 height 437
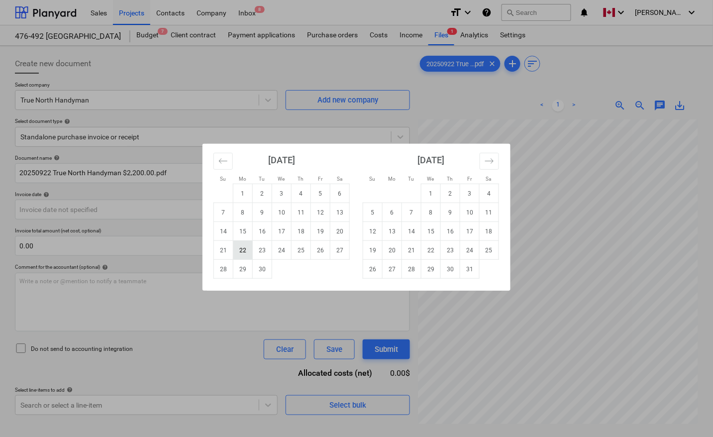
click at [249, 245] on td "22" at bounding box center [242, 250] width 19 height 19
type input "[DATE]"
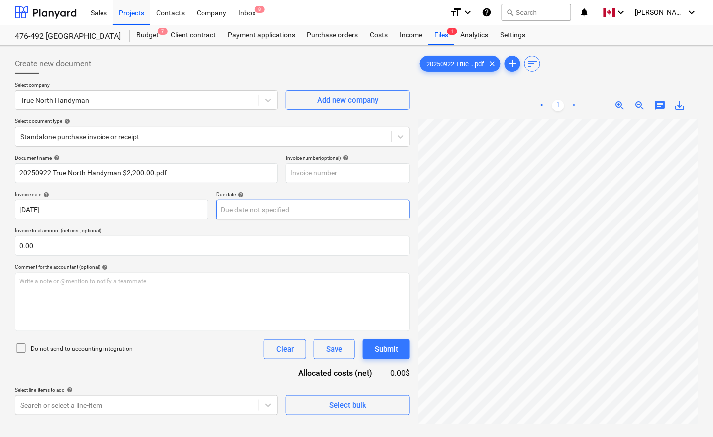
click at [250, 213] on body "Sales Projects Contacts Company Inbox 8 format_size keyboard_arrow_down help se…" at bounding box center [356, 218] width 713 height 437
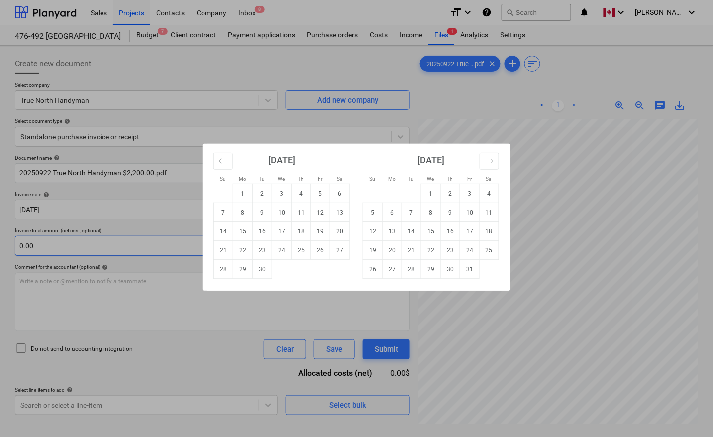
click at [245, 247] on td "22" at bounding box center [242, 250] width 19 height 19
type input "[DATE]"
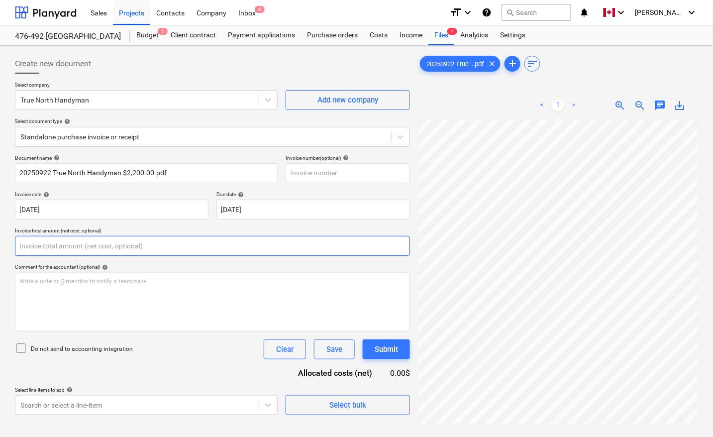
click at [80, 247] on input "text" at bounding box center [212, 246] width 395 height 20
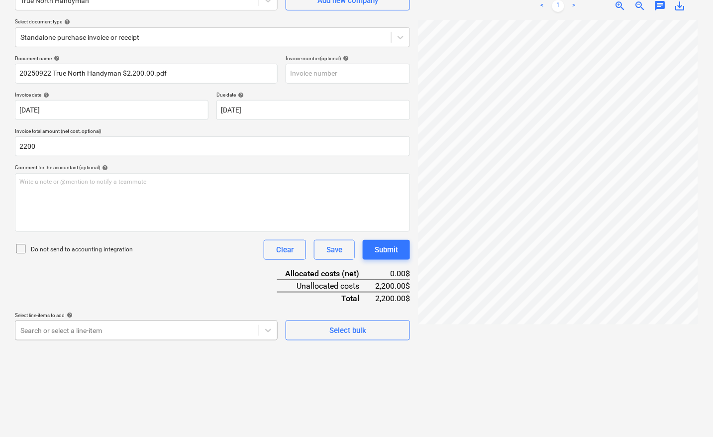
type input "2,200.00"
click at [88, 328] on body "Sales Projects Contacts Company Inbox 8 format_size keyboard_arrow_down help se…" at bounding box center [356, 118] width 713 height 437
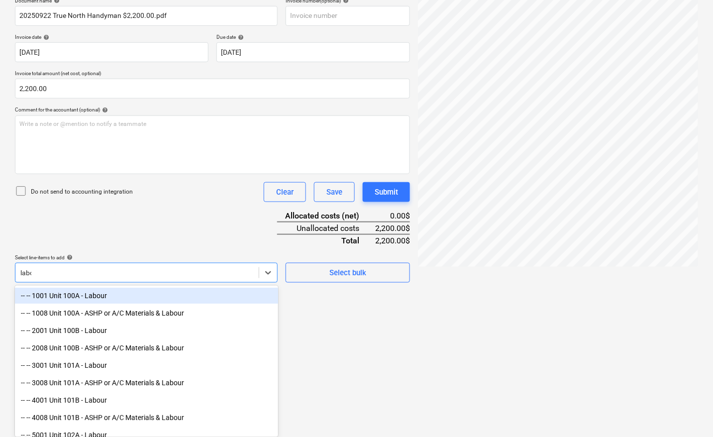
type input "labou"
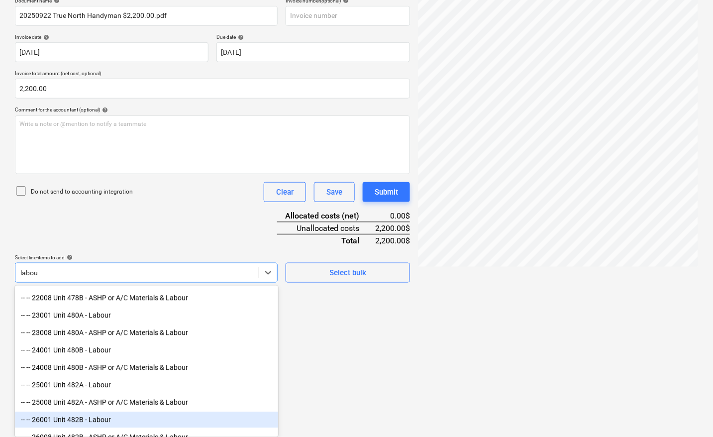
scroll to position [809, 0]
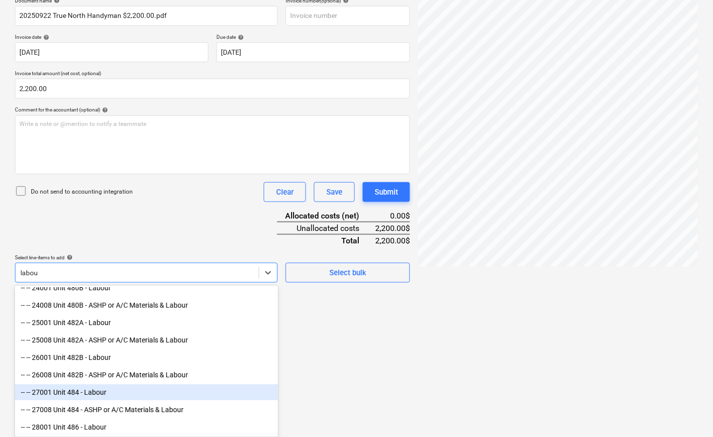
click at [98, 394] on div "-- -- 27001 Unit 484 - Labour" at bounding box center [146, 393] width 263 height 16
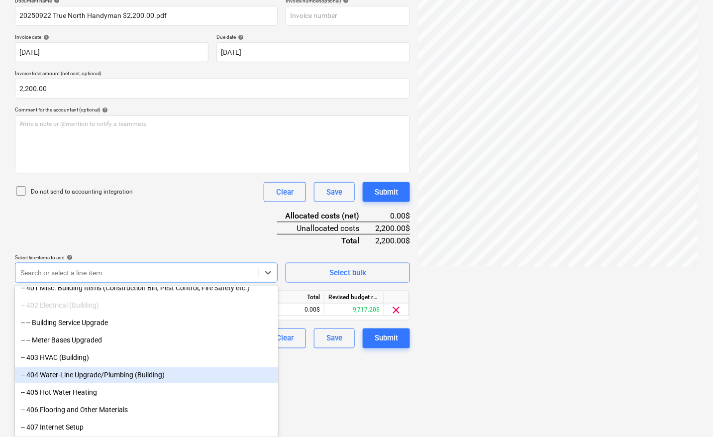
click at [349, 280] on html "Sales Projects Contacts Company Inbox 8 format_size keyboard_arrow_down help se…" at bounding box center [356, 61] width 713 height 437
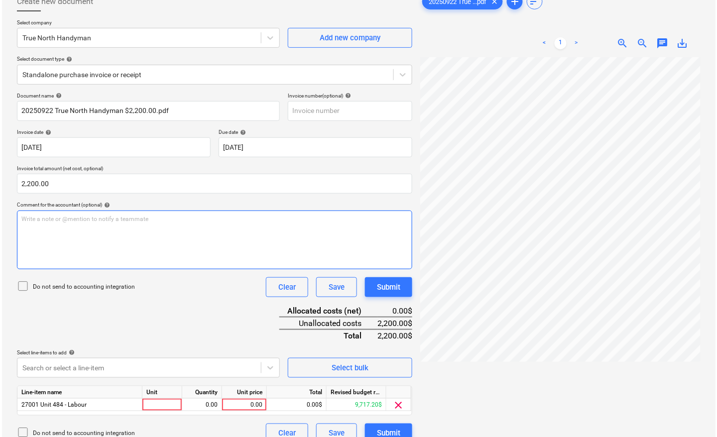
scroll to position [100, 0]
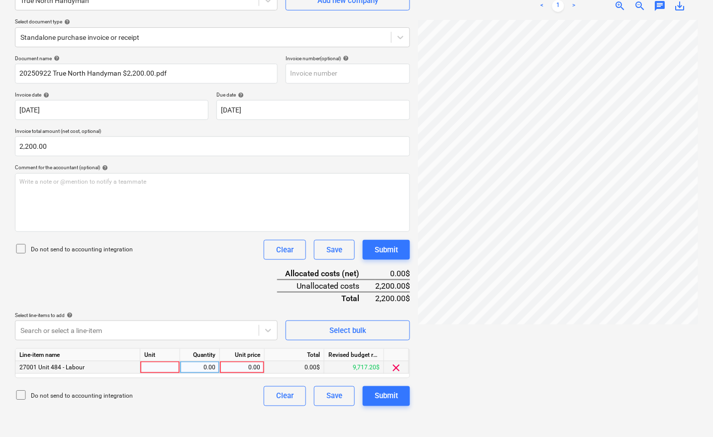
click at [157, 364] on div at bounding box center [160, 367] width 40 height 12
type input "pcs"
type input "2200"
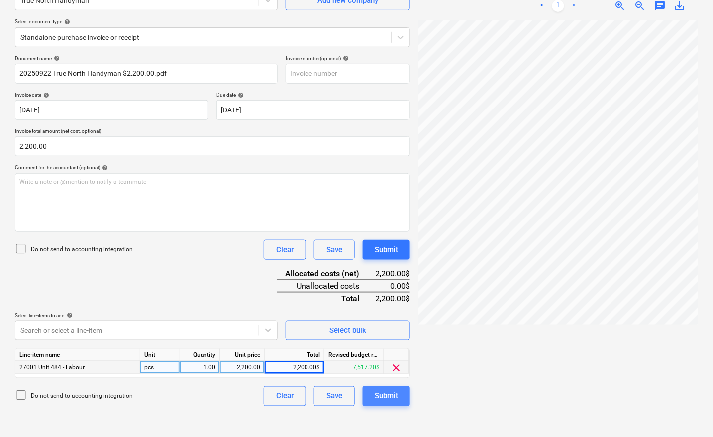
click at [386, 392] on div "Submit" at bounding box center [386, 396] width 23 height 13
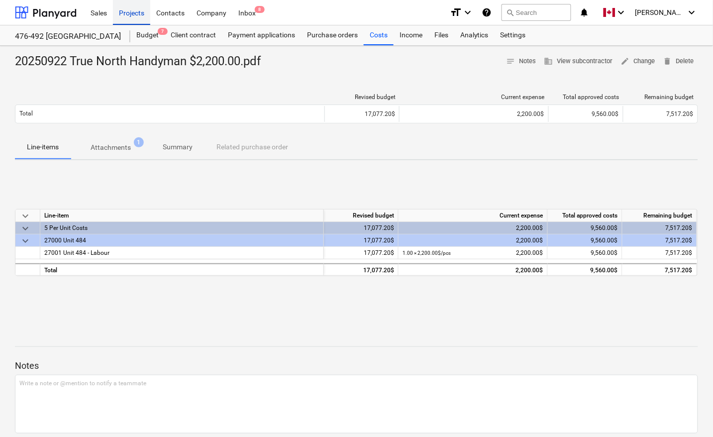
click at [123, 13] on div "Projects" at bounding box center [131, 12] width 37 height 25
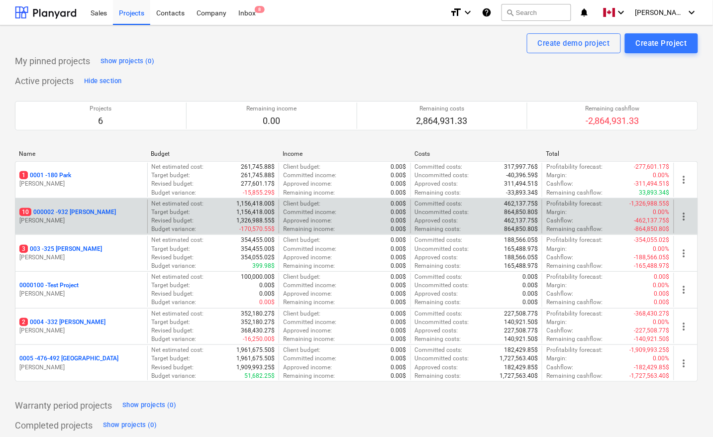
click at [59, 212] on p "10 000002 - 932 [PERSON_NAME]" at bounding box center [67, 212] width 97 height 8
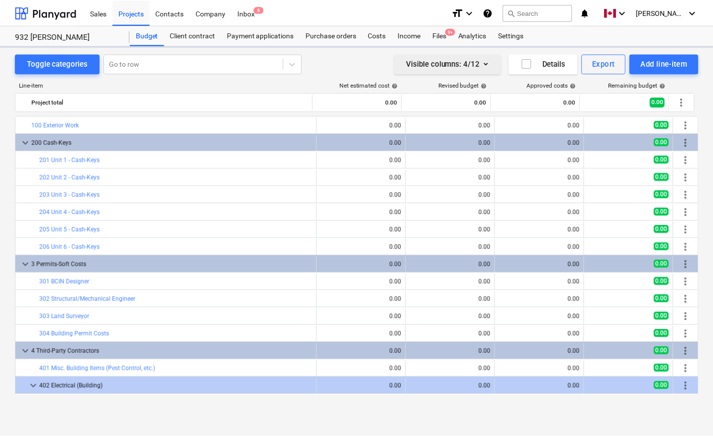
scroll to position [123, 0]
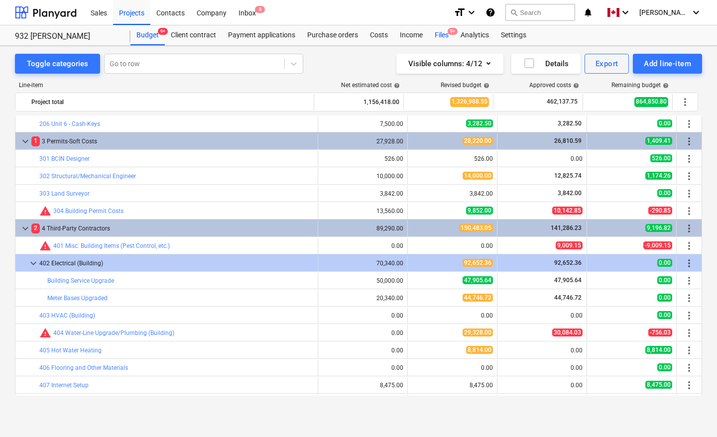
click at [443, 33] on div "Files 9+" at bounding box center [442, 35] width 26 height 20
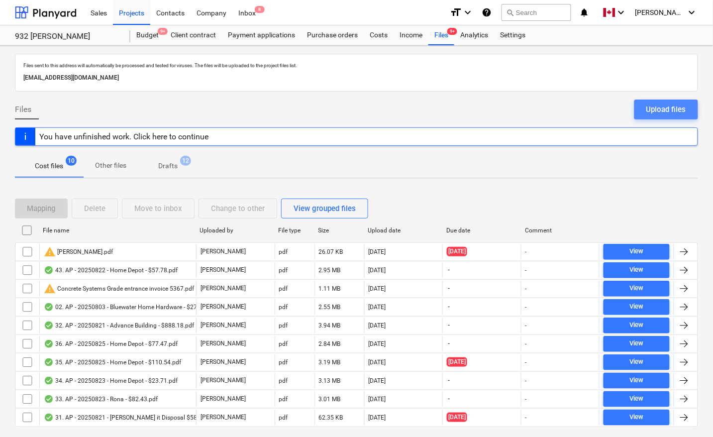
click at [672, 110] on div "Upload files" at bounding box center [667, 109] width 40 height 13
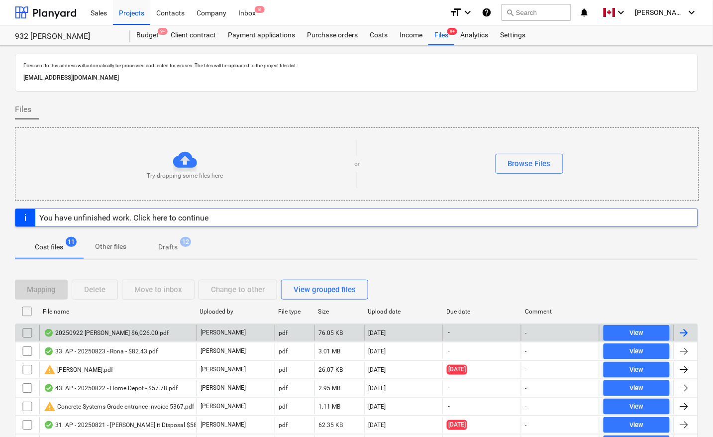
click at [681, 332] on div at bounding box center [684, 333] width 12 height 12
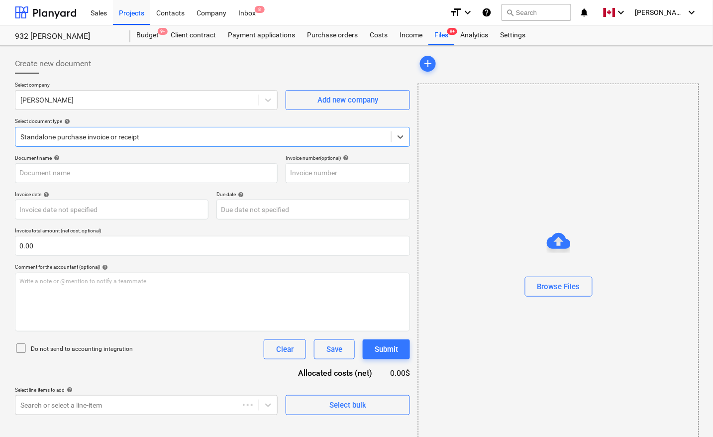
type input "20250922 [PERSON_NAME] $6,026.00.pdf"
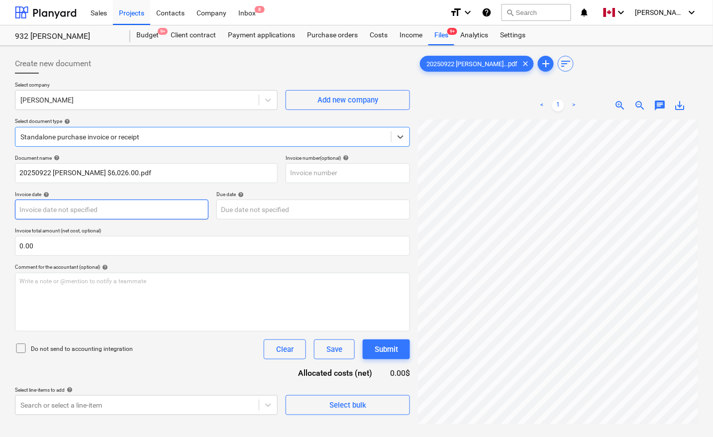
click at [90, 207] on body "Sales Projects Contacts Company Inbox 8 format_size keyboard_arrow_down help se…" at bounding box center [356, 218] width 713 height 437
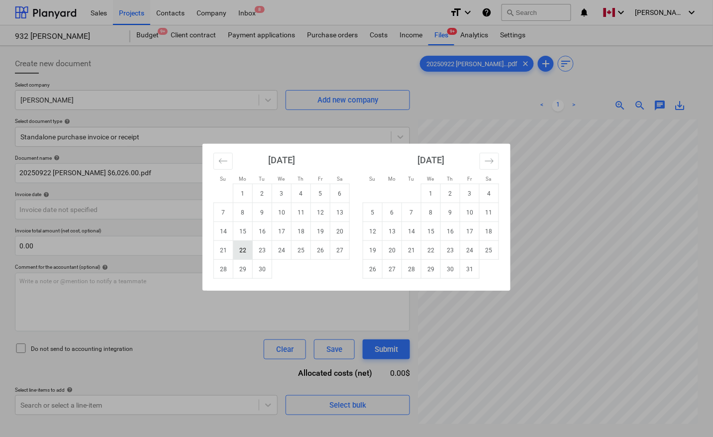
click at [247, 249] on td "22" at bounding box center [242, 250] width 19 height 19
type input "[DATE]"
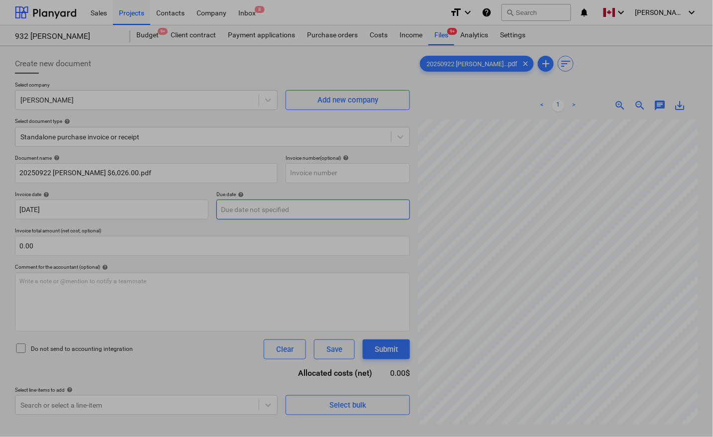
click at [279, 208] on body "Sales Projects Contacts Company Inbox 8 format_size keyboard_arrow_down help se…" at bounding box center [356, 218] width 713 height 437
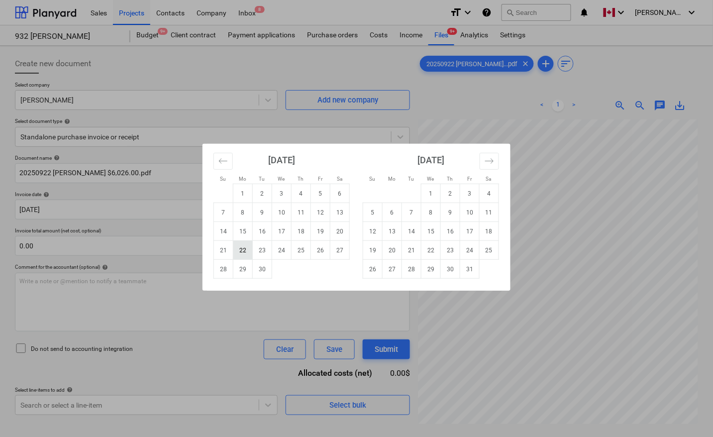
click at [245, 250] on td "22" at bounding box center [242, 250] width 19 height 19
type input "[DATE]"
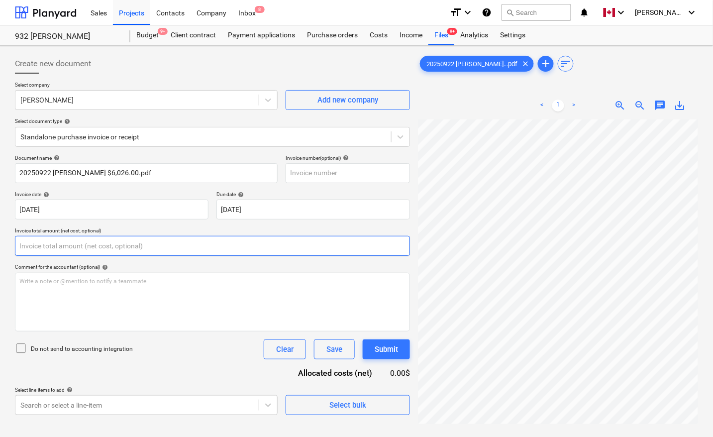
click at [143, 249] on input "text" at bounding box center [212, 246] width 395 height 20
type input "0.00"
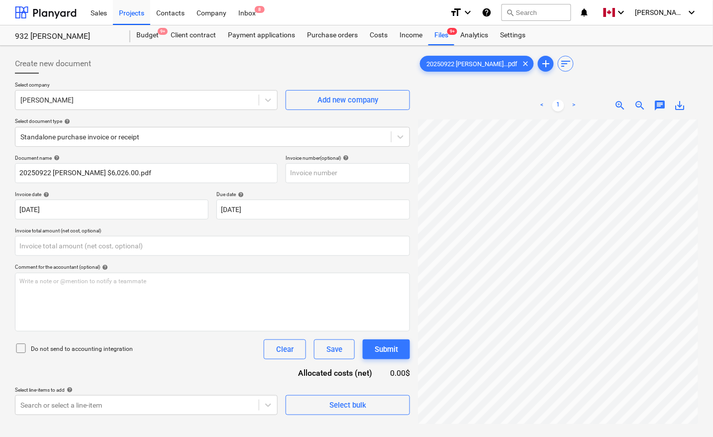
type input "0.00"
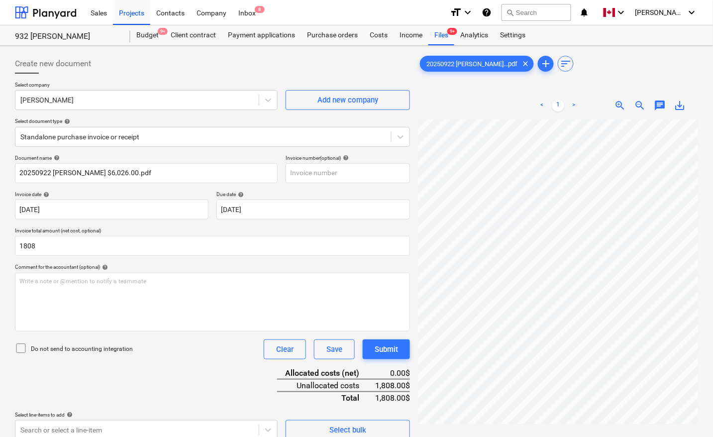
type input "1,808.00"
click at [156, 376] on div "Document name help 20250922 McDowell $6,026.00.pdf Invoice number (optional) he…" at bounding box center [212, 297] width 395 height 285
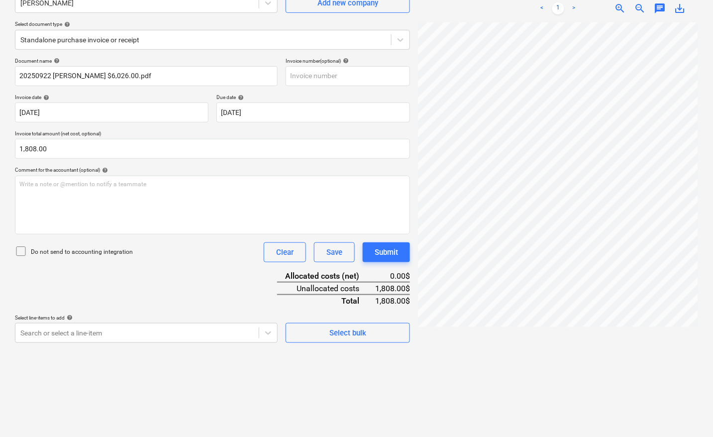
scroll to position [100, 0]
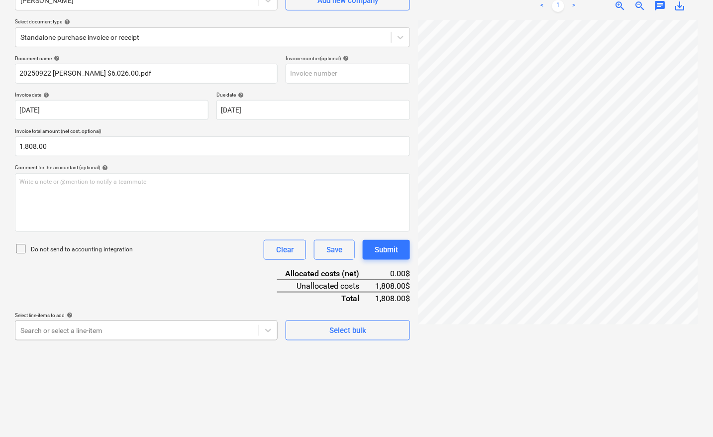
click at [72, 332] on body "Sales Projects Contacts Company Inbox 8 format_size keyboard_arrow_down help se…" at bounding box center [356, 118] width 713 height 437
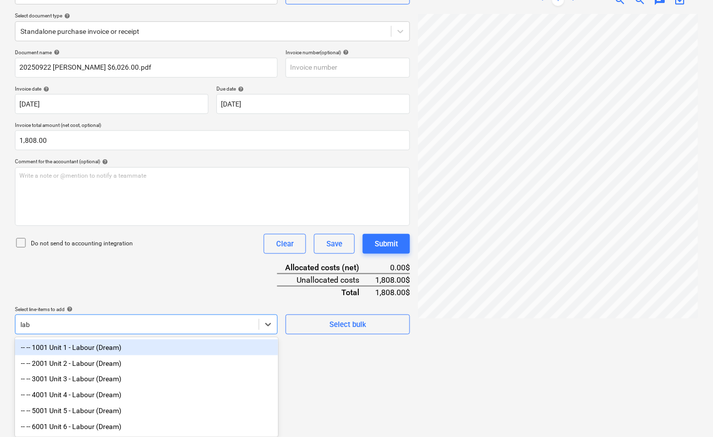
scroll to position [109, 0]
type input "labou"
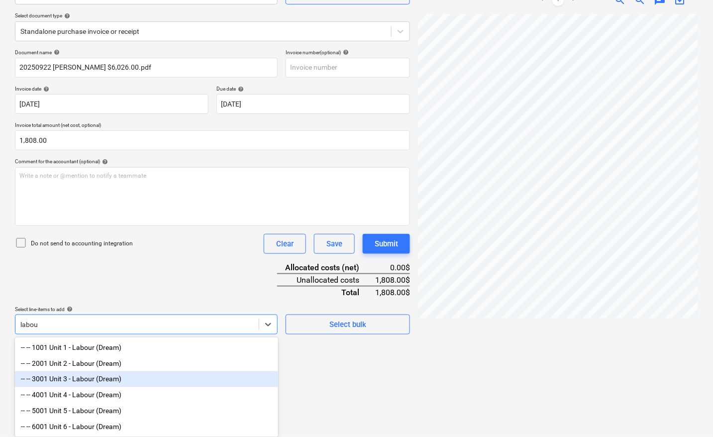
click at [79, 374] on div "-- -- 3001 Unit 3 - Labour (Dream)" at bounding box center [146, 379] width 263 height 16
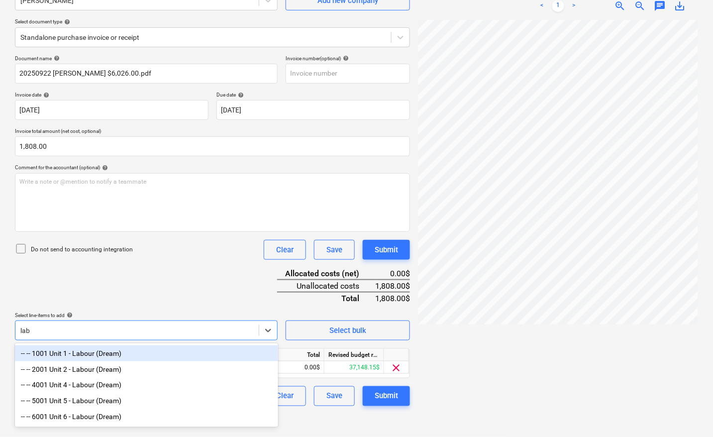
scroll to position [100, 0]
type input "labou"
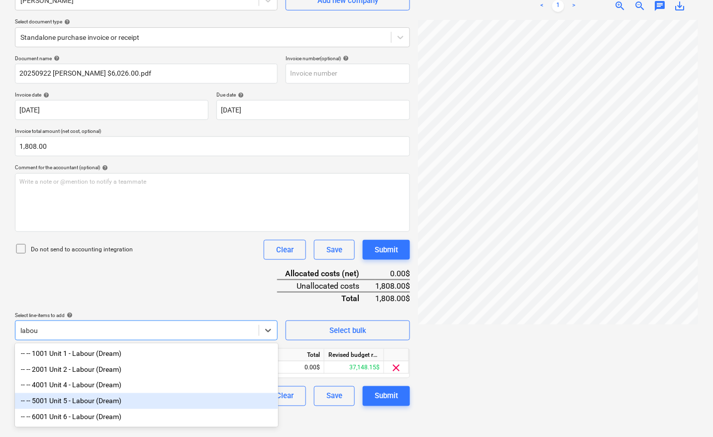
click at [80, 401] on div "-- -- 5001 Unit 5 - Labour (Dream)" at bounding box center [146, 401] width 263 height 16
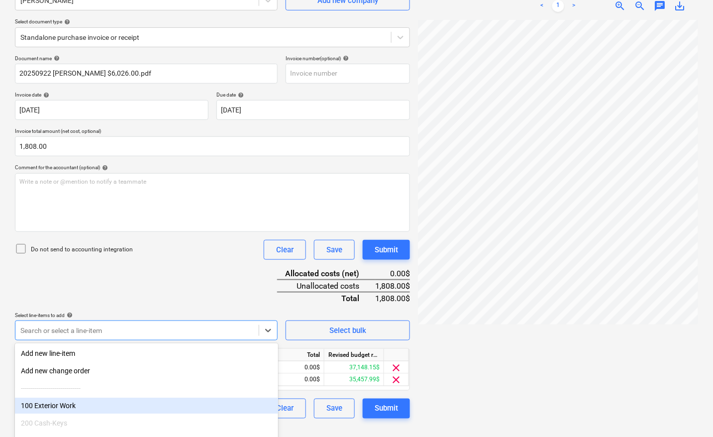
click at [1, 368] on div "Create new document Select company McDowell Add new company Select document typ…" at bounding box center [356, 191] width 713 height 491
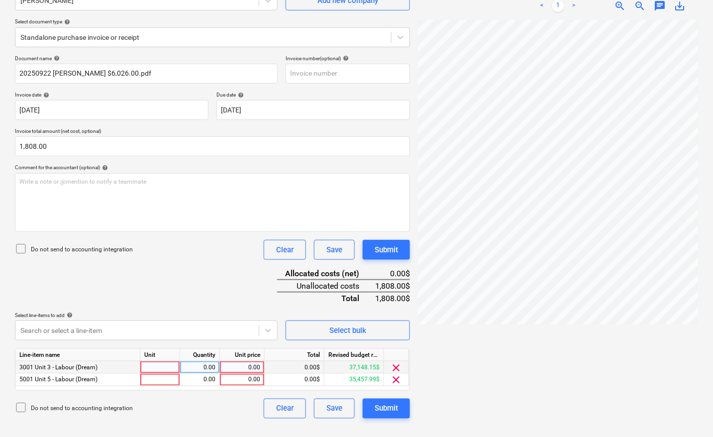
click at [164, 369] on div at bounding box center [160, 367] width 40 height 12
type input "pcs"
type input "451.93"
type input "pcs"
type input "1355.79"
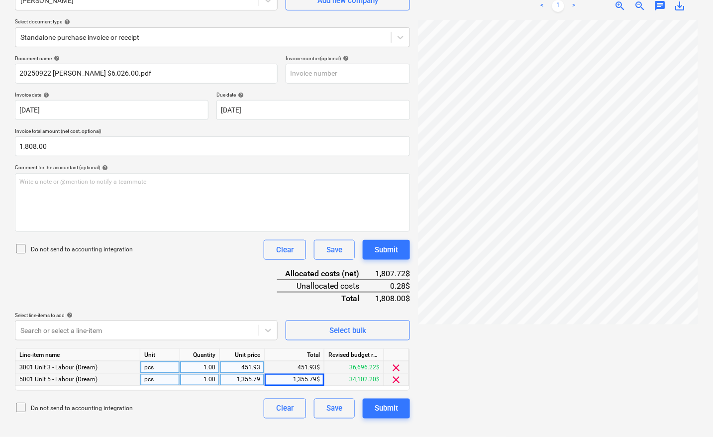
click at [255, 379] on div "1,355.79" at bounding box center [242, 380] width 36 height 12
drag, startPoint x: 237, startPoint y: 381, endPoint x: 268, endPoint y: 383, distance: 31.0
click at [0, 0] on div "5001 Unit 5 - Labour (Dream) pcs 1.00 1,355.79 1,355.79$ 34,102.20$ clear" at bounding box center [0, 0] width 0 height 0
click at [255, 378] on div "1,355.79" at bounding box center [242, 380] width 36 height 12
type input "1"
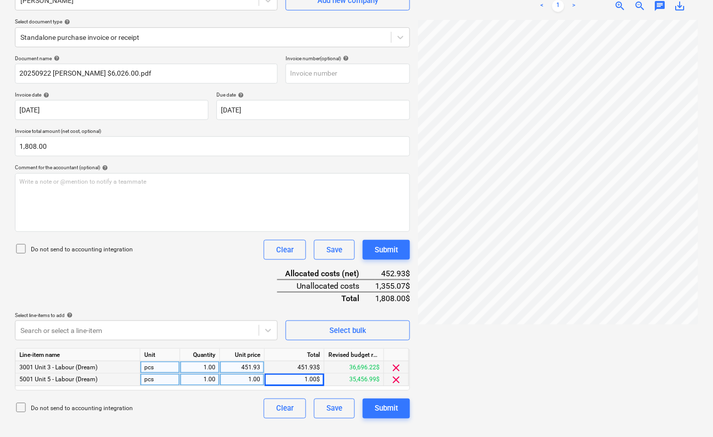
click at [253, 378] on div "1.00" at bounding box center [242, 380] width 36 height 12
type input "1356.07"
click at [384, 404] on div "Submit" at bounding box center [386, 408] width 23 height 13
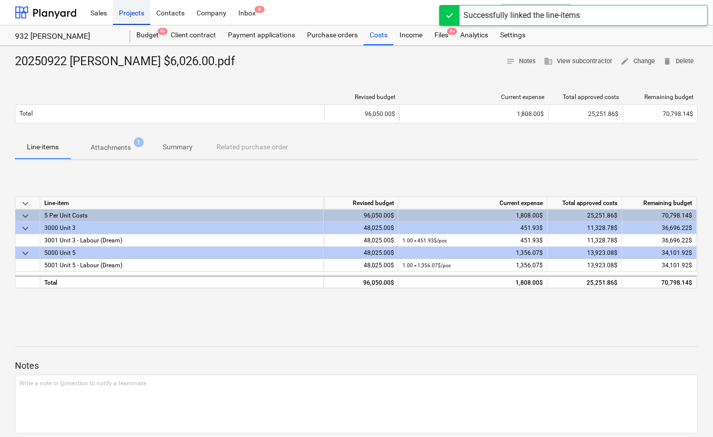
click at [132, 11] on div "Projects" at bounding box center [131, 12] width 37 height 25
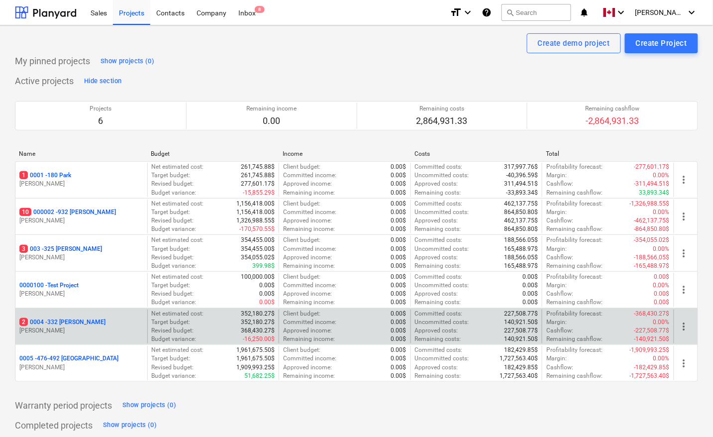
click at [65, 323] on p "2 0004 - 332 Christina" at bounding box center [62, 322] width 86 height 8
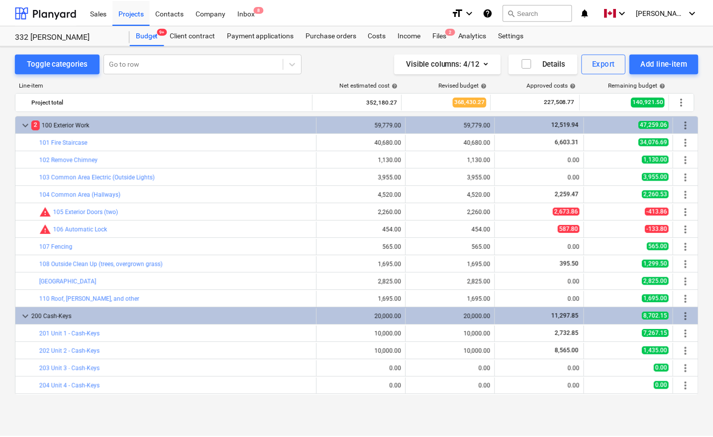
scroll to position [210, 0]
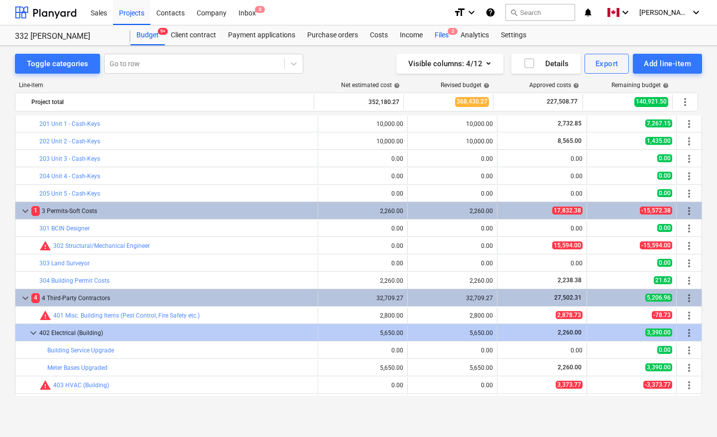
click at [441, 35] on div "Files 2" at bounding box center [442, 35] width 26 height 20
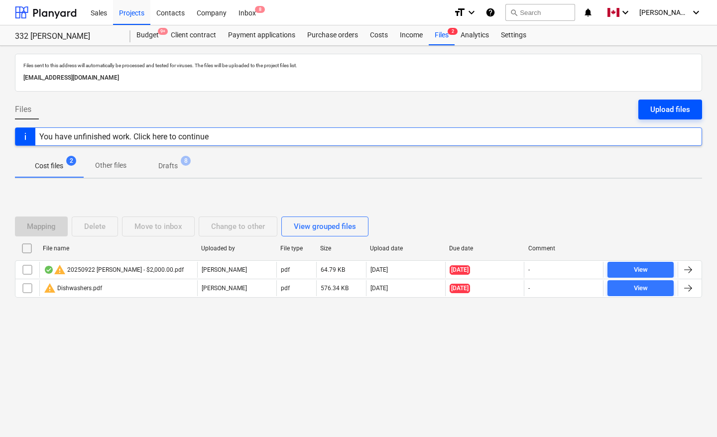
click at [672, 113] on div "Upload files" at bounding box center [670, 109] width 40 height 13
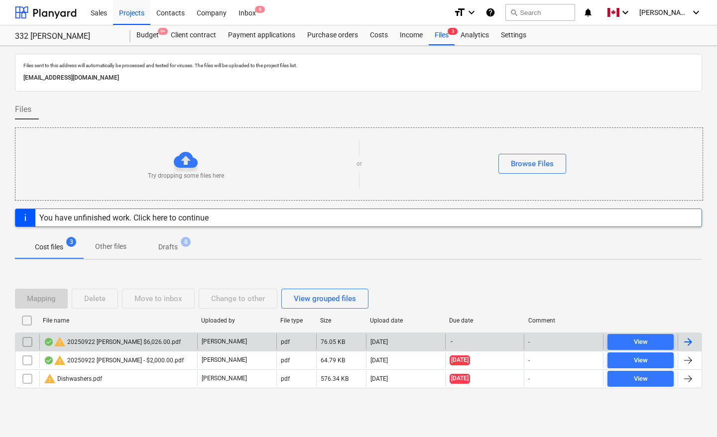
click at [693, 339] on div at bounding box center [688, 342] width 12 height 12
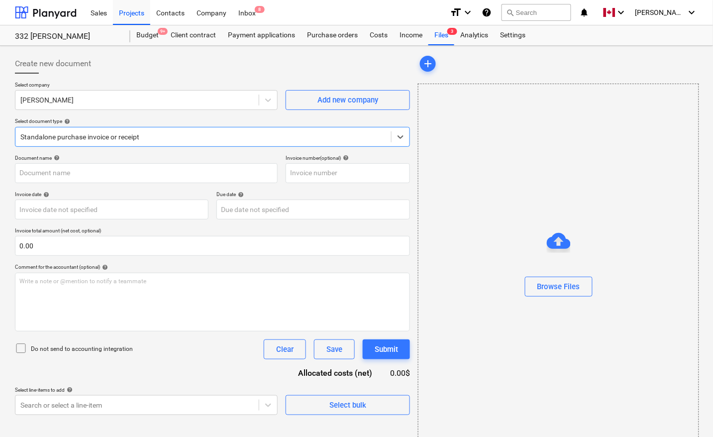
type input "20250922 [PERSON_NAME] $6,026.00.pdf"
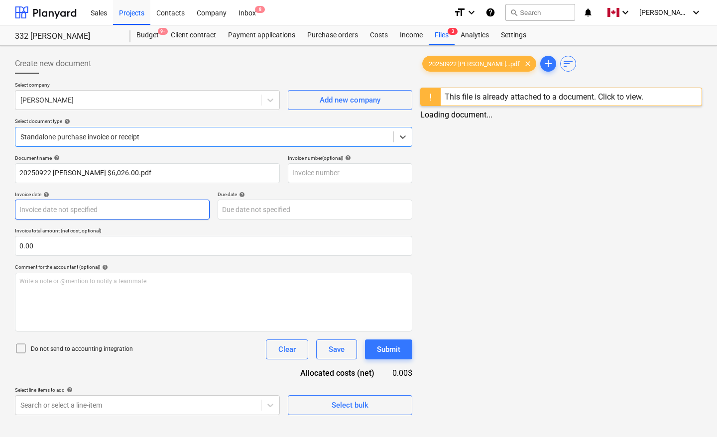
click at [49, 211] on body "Sales Projects Contacts Company Inbox 8 format_size keyboard_arrow_down help se…" at bounding box center [358, 218] width 717 height 437
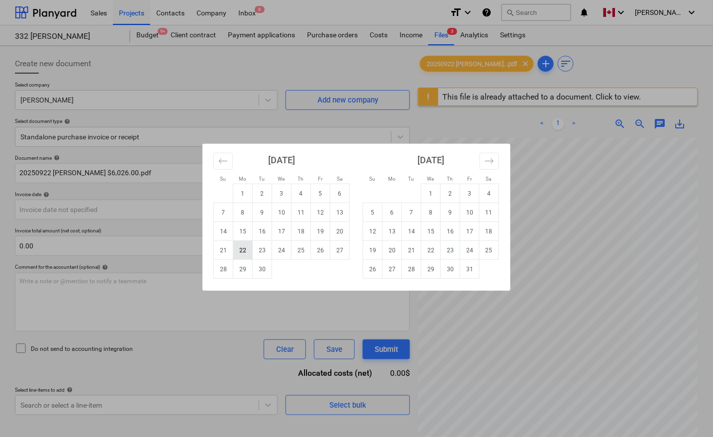
click at [245, 247] on td "22" at bounding box center [242, 250] width 19 height 19
type input "[DATE]"
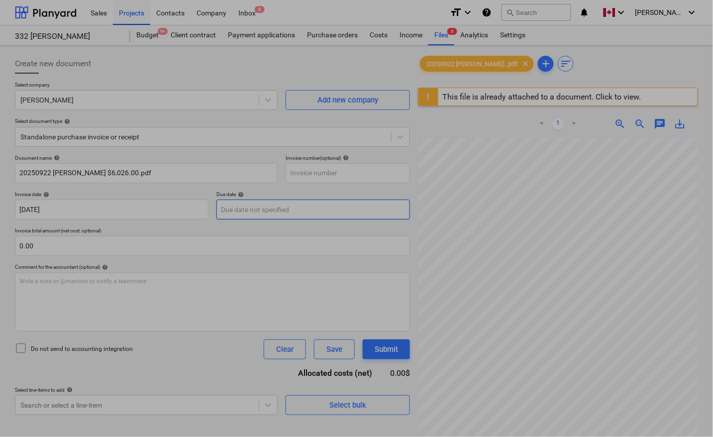
click at [245, 207] on body "Sales Projects Contacts Company Inbox 8 format_size keyboard_arrow_down help se…" at bounding box center [356, 218] width 713 height 437
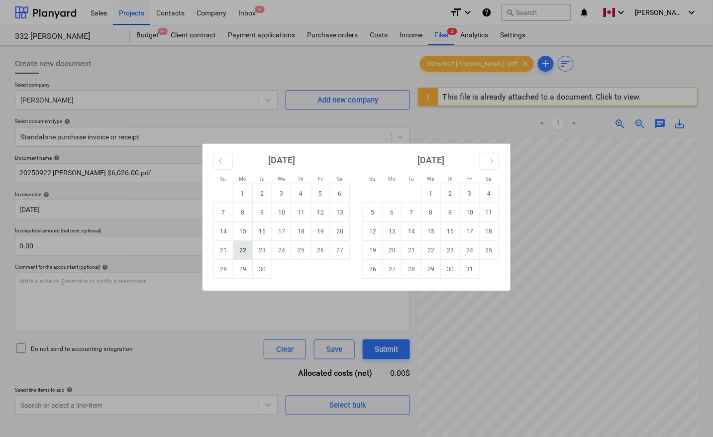
click at [239, 249] on td "22" at bounding box center [242, 250] width 19 height 19
type input "[DATE]"
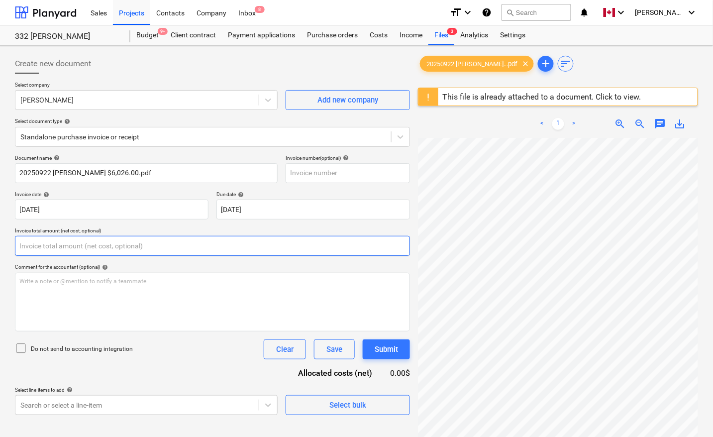
click at [88, 243] on input "text" at bounding box center [212, 246] width 395 height 20
type input "0.00"
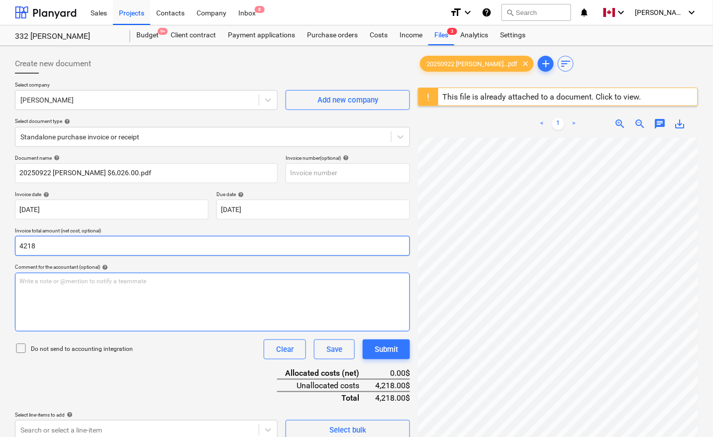
type input "4,218.00"
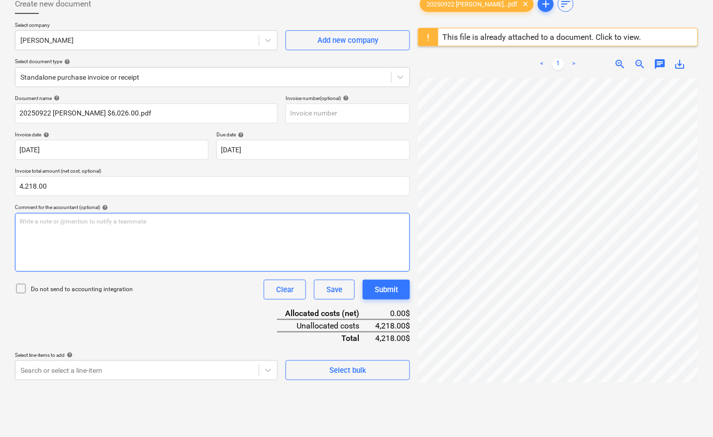
scroll to position [118, 0]
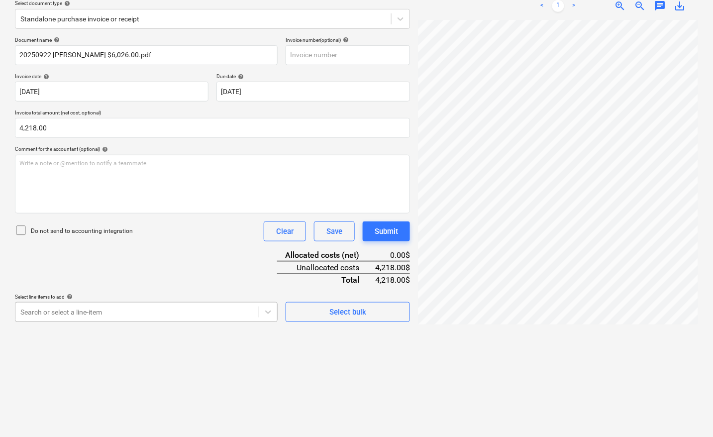
click at [50, 312] on body "Sales Projects Contacts Company Inbox 8 format_size keyboard_arrow_down help se…" at bounding box center [356, 100] width 713 height 437
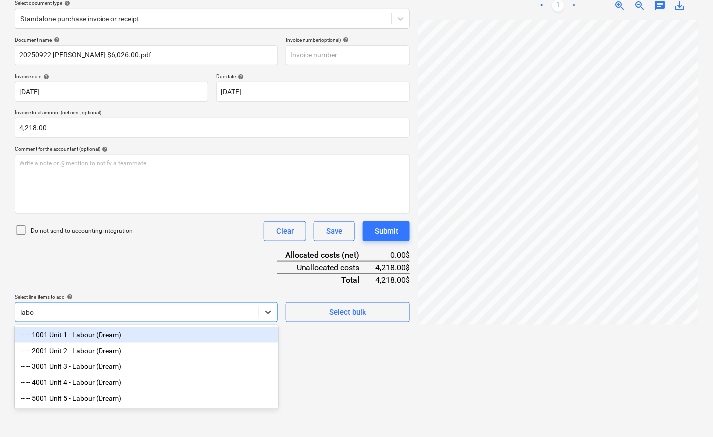
type input "labou"
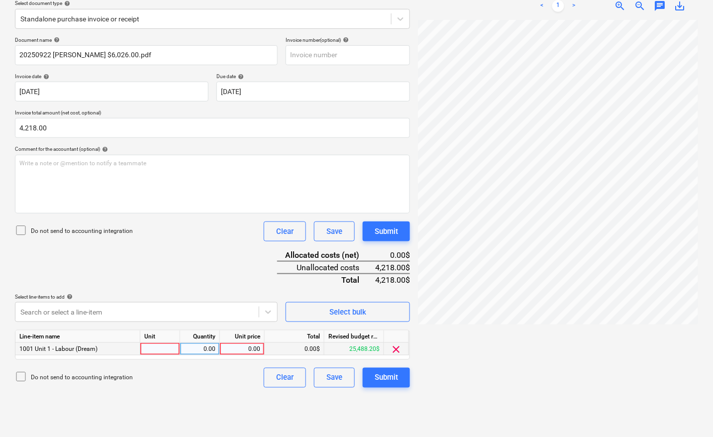
click at [168, 346] on div at bounding box center [160, 349] width 40 height 12
type input "pcs"
type input "400"
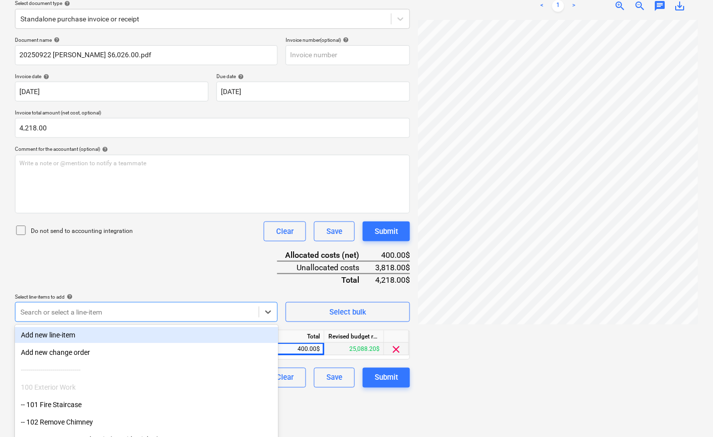
scroll to position [157, 0]
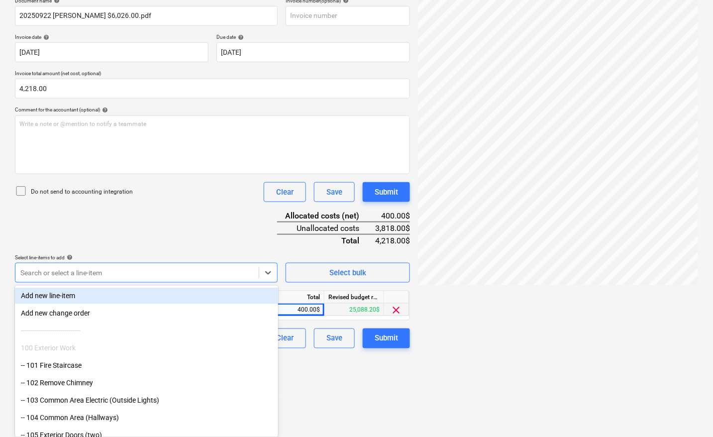
click at [133, 280] on body "Sales Projects Contacts Company Inbox 8 format_size keyboard_arrow_down help se…" at bounding box center [356, 61] width 713 height 437
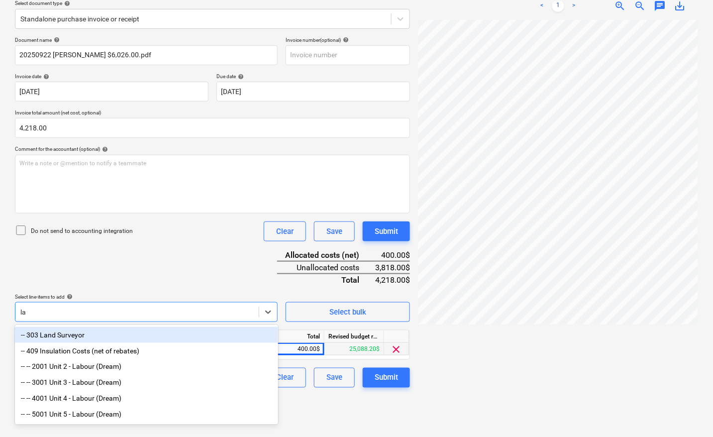
scroll to position [118, 0]
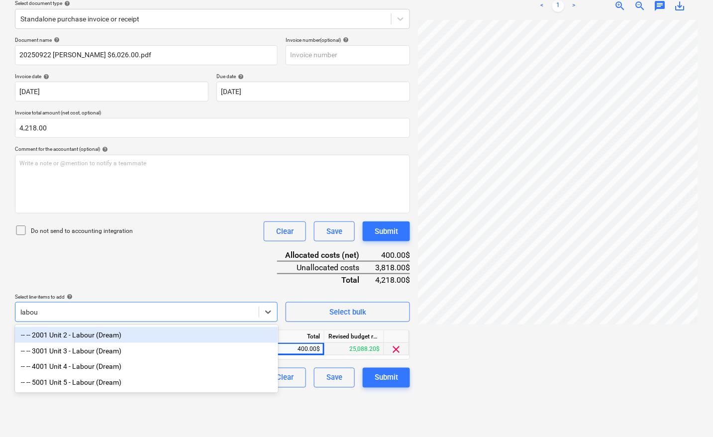
type input "labour"
click at [101, 335] on div "-- -- 2001 Unit 2 - Labour (Dream)" at bounding box center [146, 335] width 263 height 16
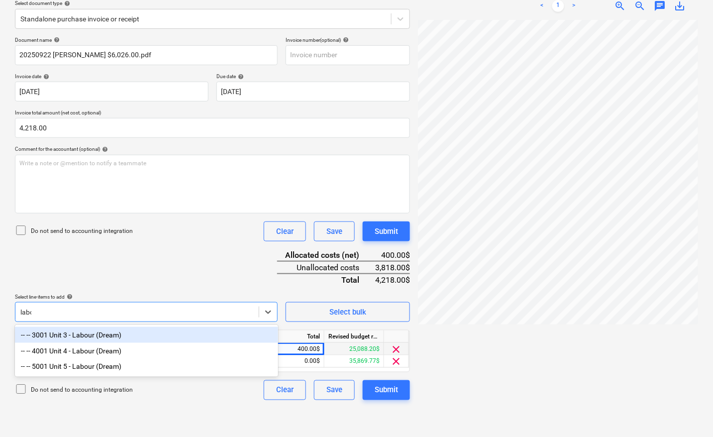
type input "labou"
click at [82, 332] on div "-- -- 3001 Unit 3 - Labour (Dream)" at bounding box center [146, 335] width 263 height 16
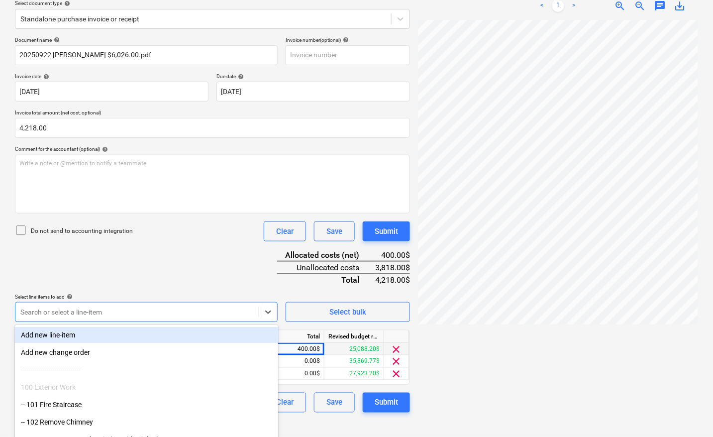
scroll to position [157, 0]
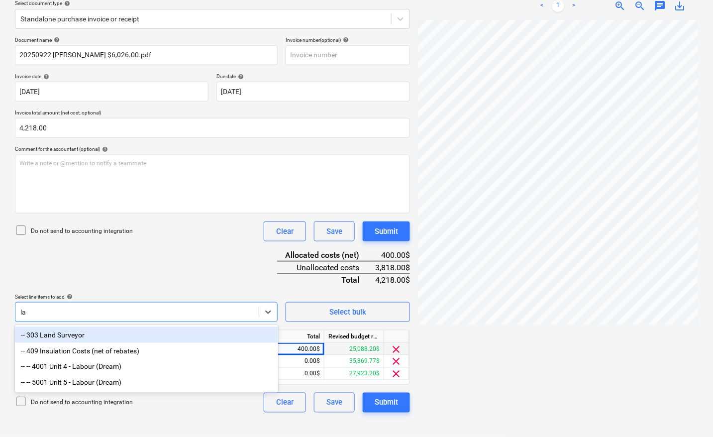
type input "lab"
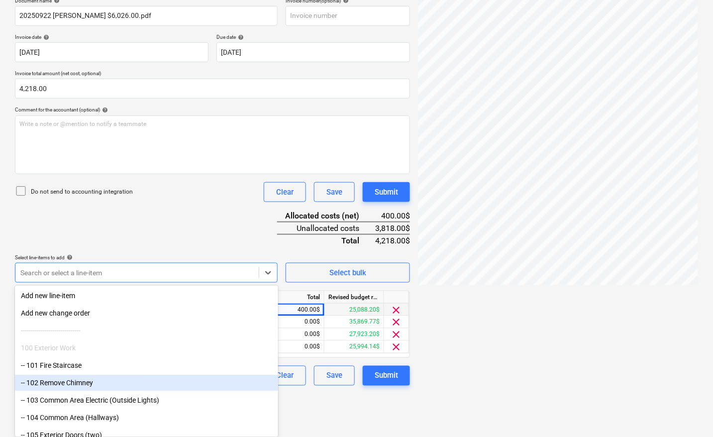
click at [323, 280] on html "Sales Projects Contacts Company Inbox 8 format_size keyboard_arrow_down help se…" at bounding box center [356, 61] width 713 height 437
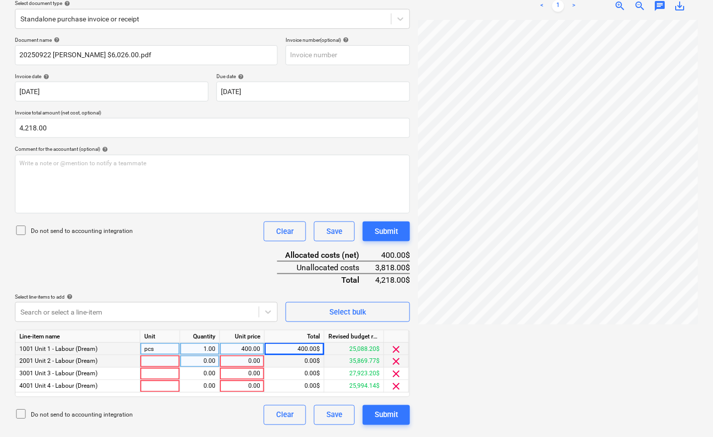
click at [158, 359] on div at bounding box center [160, 361] width 40 height 12
type input "pcs"
type input "2568"
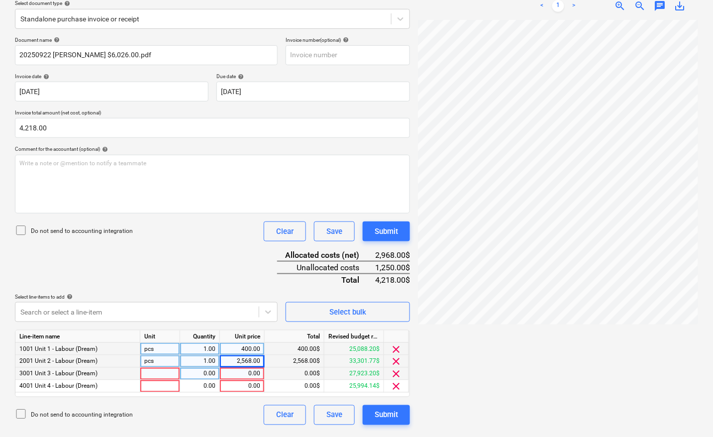
click at [160, 372] on div at bounding box center [160, 374] width 40 height 12
type input "pcs"
type input "400"
click at [147, 386] on div at bounding box center [160, 386] width 40 height 12
type input "pcs"
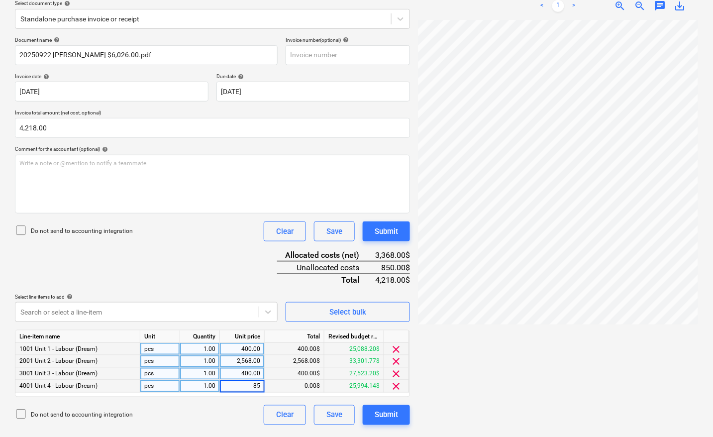
type input "850"
click at [386, 415] on div "Submit" at bounding box center [386, 415] width 23 height 13
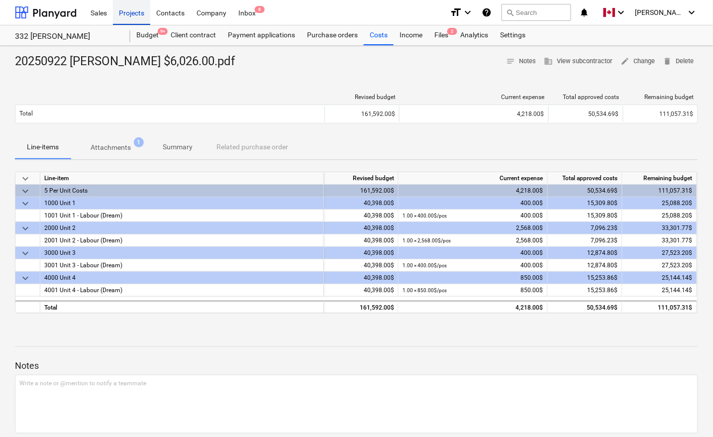
click at [133, 21] on div "Projects" at bounding box center [131, 12] width 37 height 25
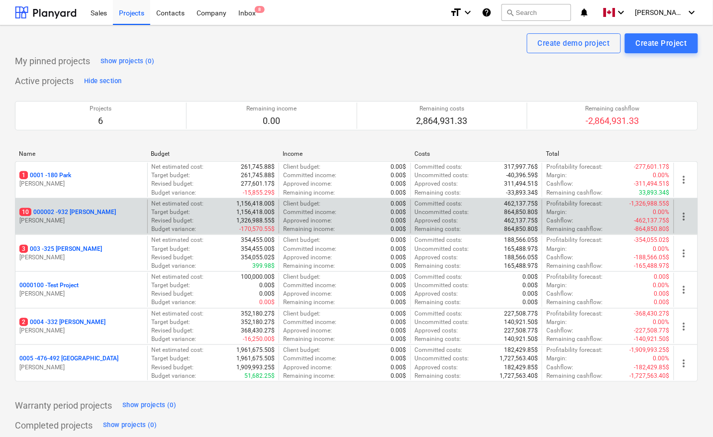
click at [75, 213] on p "10 000002 - 932 [PERSON_NAME]" at bounding box center [67, 212] width 97 height 8
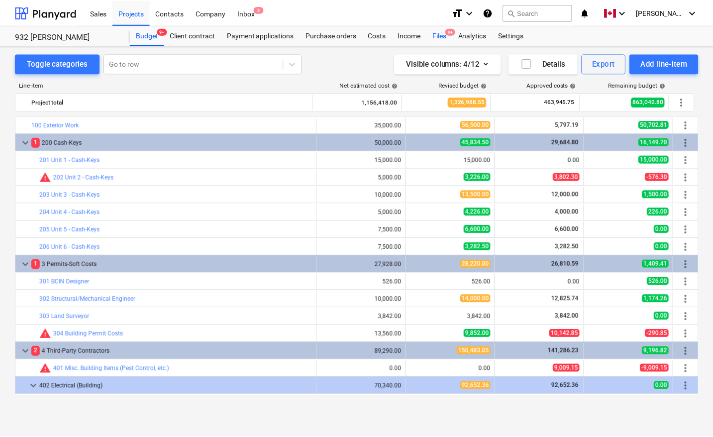
scroll to position [123, 0]
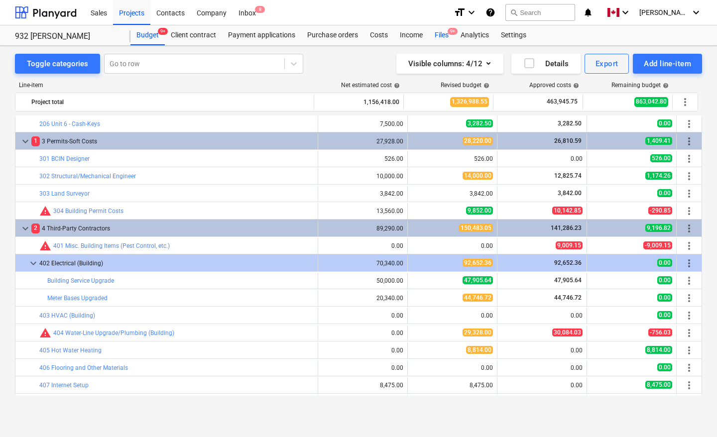
click at [440, 35] on div "Files 9+" at bounding box center [442, 35] width 26 height 20
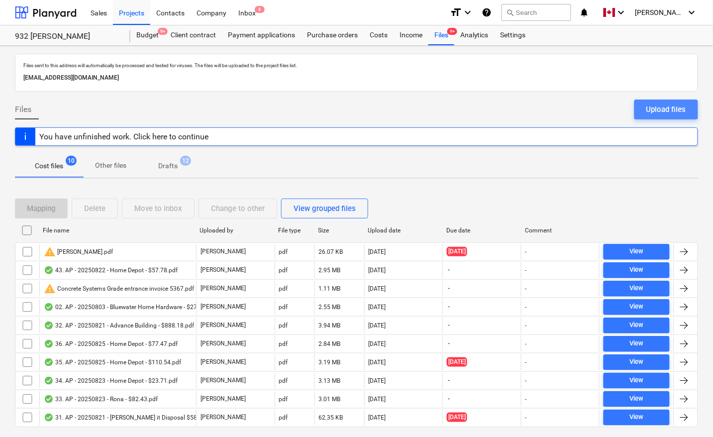
click at [668, 109] on div "Upload files" at bounding box center [667, 109] width 40 height 13
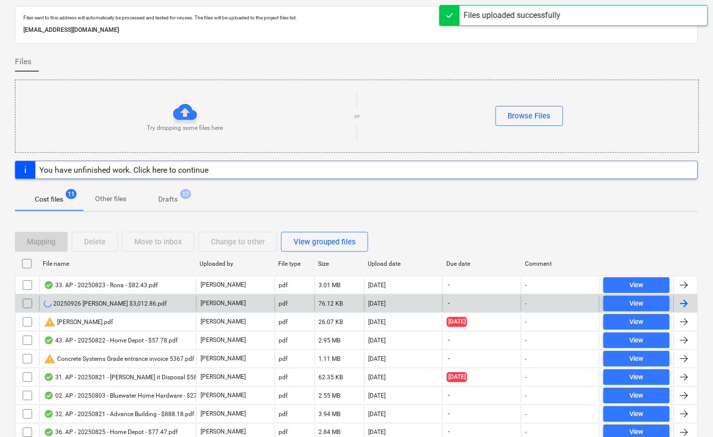
scroll to position [62, 0]
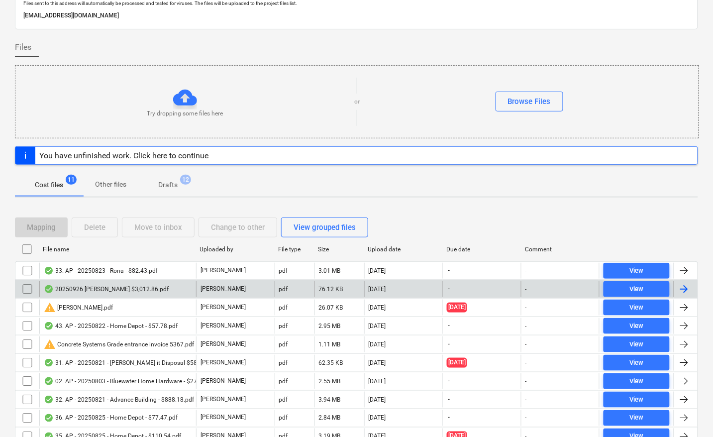
click at [683, 287] on div at bounding box center [684, 289] width 12 height 12
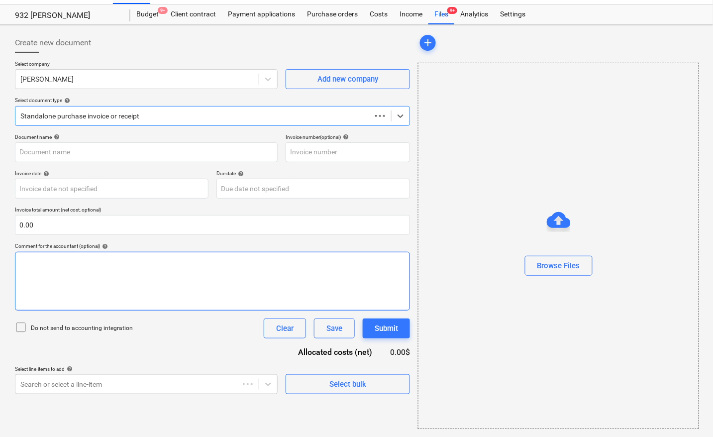
scroll to position [21, 0]
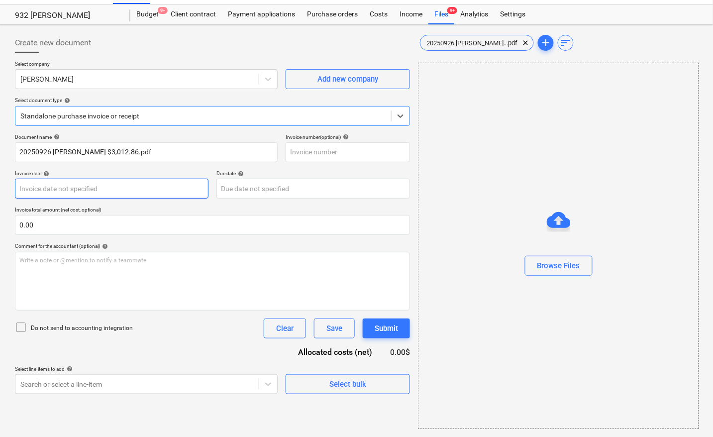
type input "20250926 [PERSON_NAME] $3,012.86.pdf"
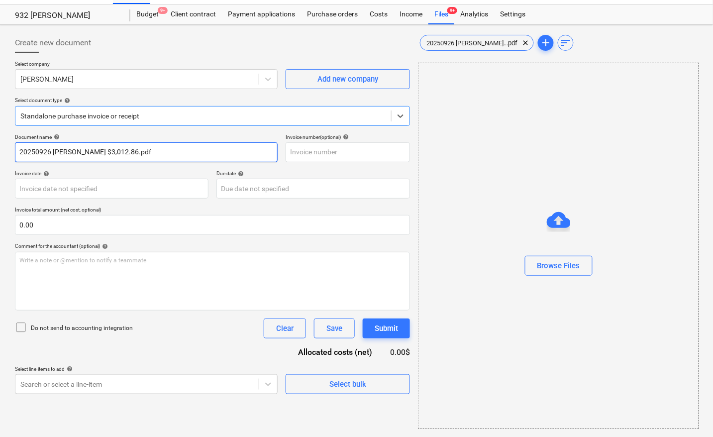
scroll to position [0, 0]
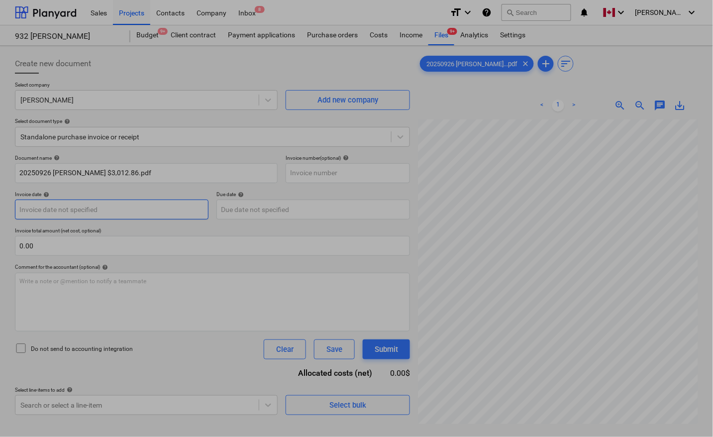
click at [71, 215] on body "Sales Projects Contacts Company Inbox 8 format_size keyboard_arrow_down help se…" at bounding box center [356, 218] width 713 height 437
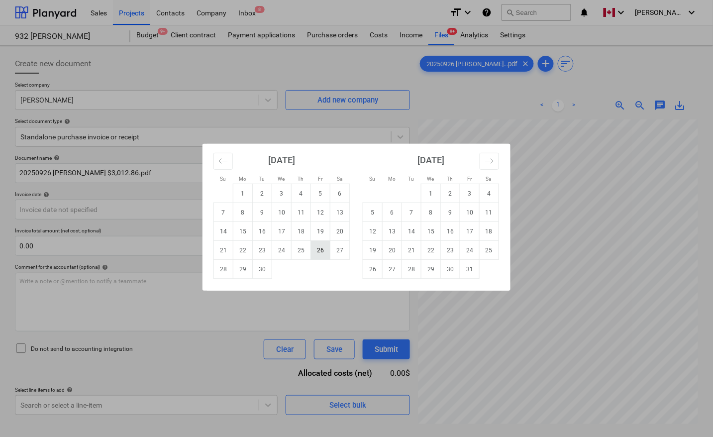
click at [316, 250] on td "26" at bounding box center [320, 250] width 19 height 19
type input "[DATE]"
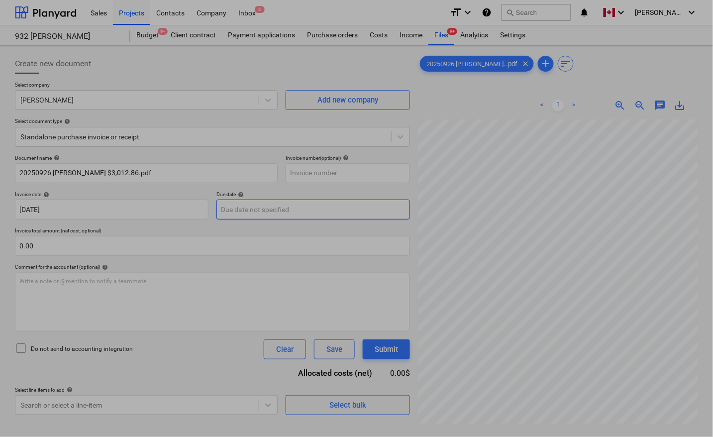
click at [277, 203] on body "Sales Projects Contacts Company Inbox 8 format_size keyboard_arrow_down help se…" at bounding box center [356, 218] width 713 height 437
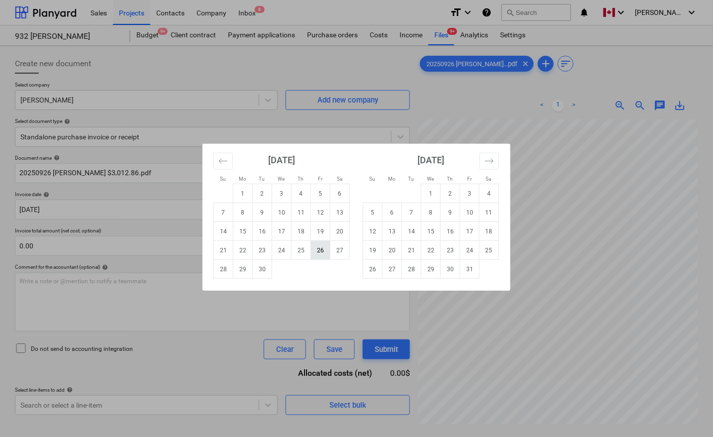
click at [326, 249] on td "26" at bounding box center [320, 250] width 19 height 19
type input "[DATE]"
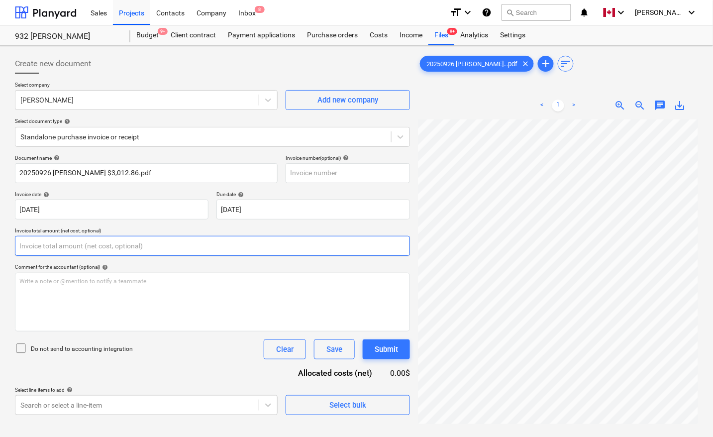
click at [135, 247] on input "text" at bounding box center [212, 246] width 395 height 20
type input "0.00"
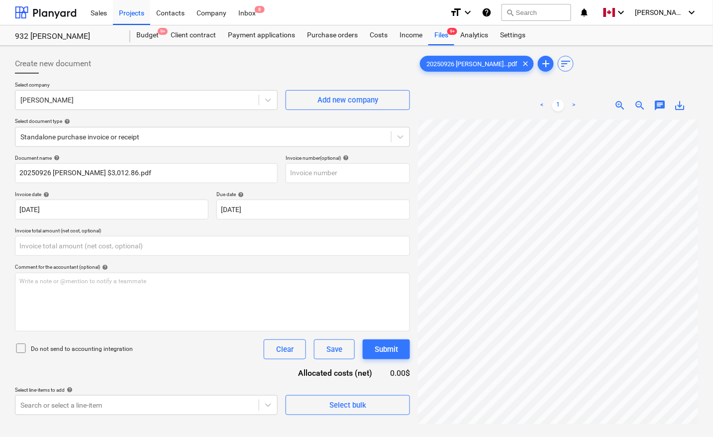
type input "0.00"
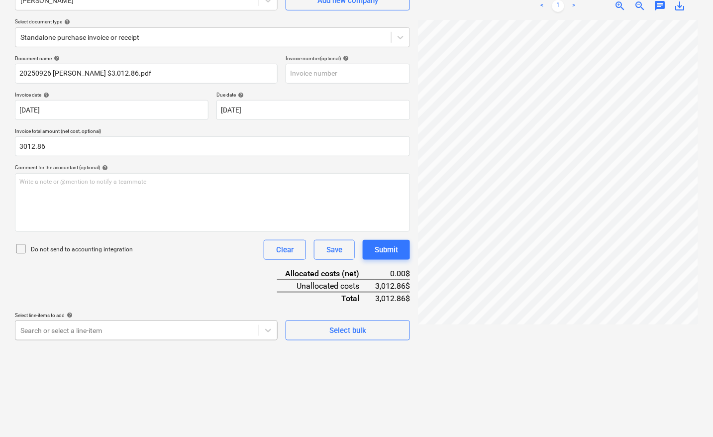
type input "3,012.86"
click at [101, 327] on body "Sales Projects Contacts Company Inbox 8 format_size keyboard_arrow_down help se…" at bounding box center [356, 118] width 713 height 437
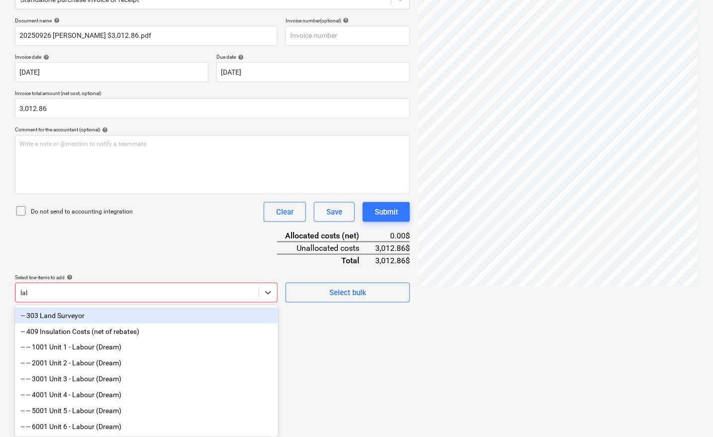
scroll to position [109, 0]
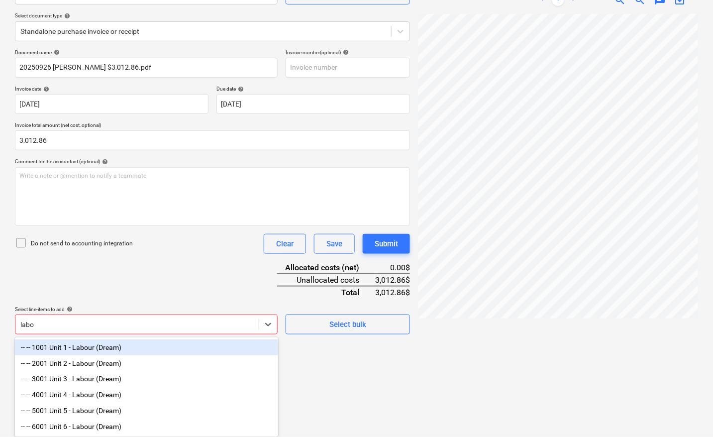
type input "labou"
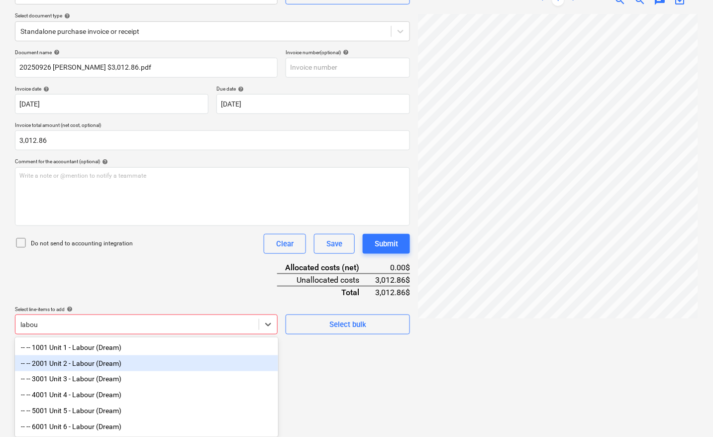
click at [66, 363] on div "-- -- 2001 Unit 2 - Labour (Dream)" at bounding box center [146, 363] width 263 height 16
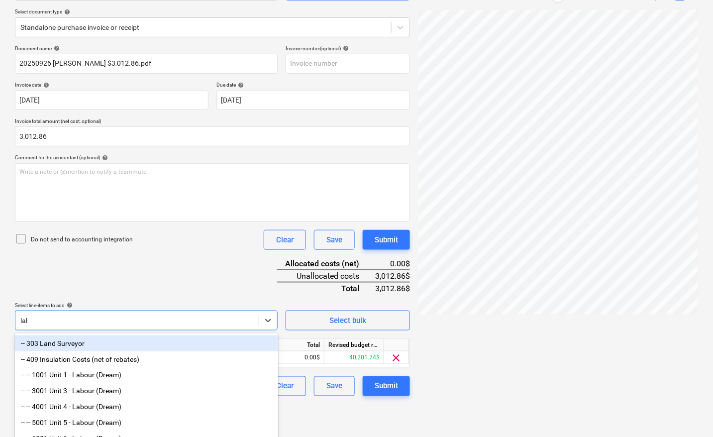
scroll to position [100, 0]
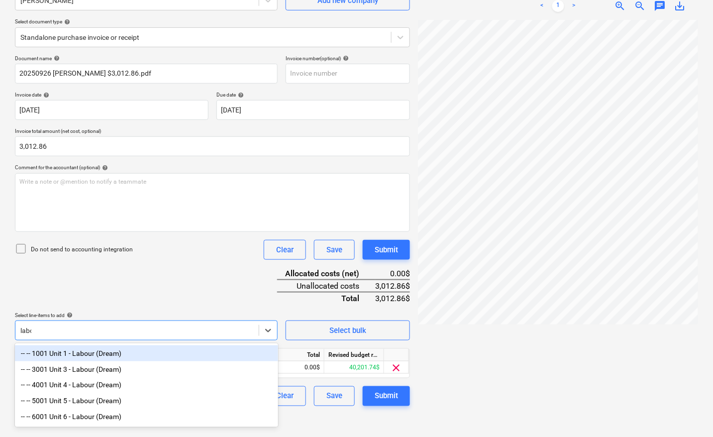
type input "labou"
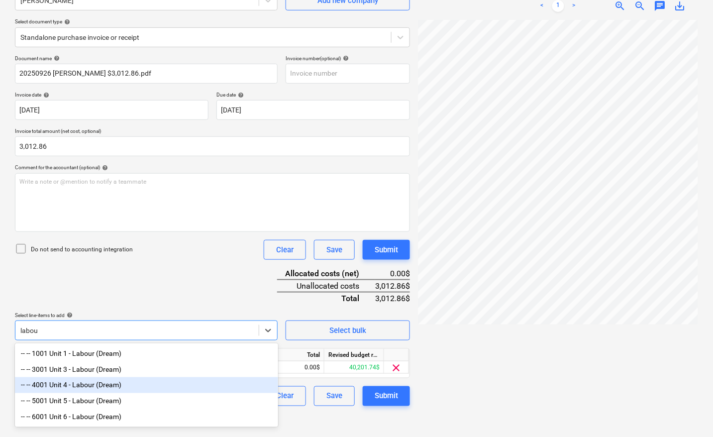
click at [81, 382] on div "-- -- 4001 Unit 4 - Labour (Dream)" at bounding box center [146, 385] width 263 height 16
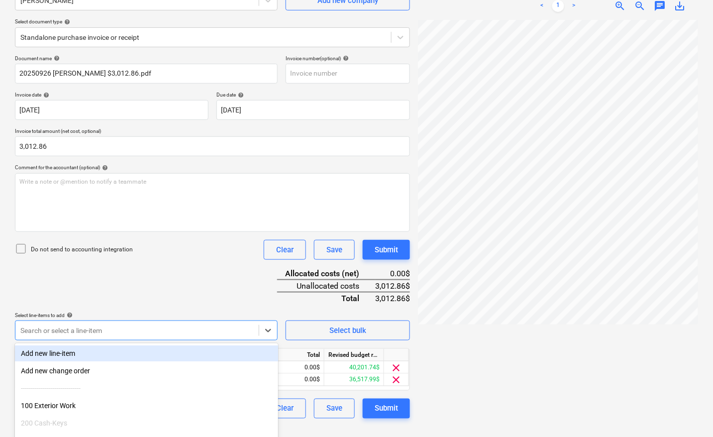
scroll to position [109, 0]
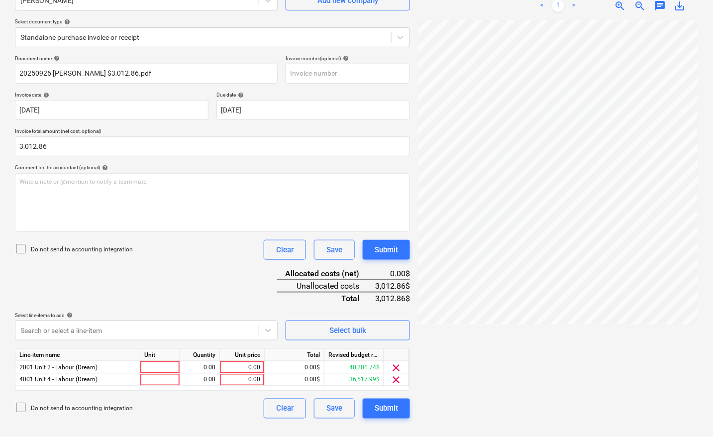
click at [473, 342] on div at bounding box center [558, 224] width 280 height 409
click at [169, 368] on div at bounding box center [160, 367] width 40 height 12
type input "pcs"
type input "2560.93"
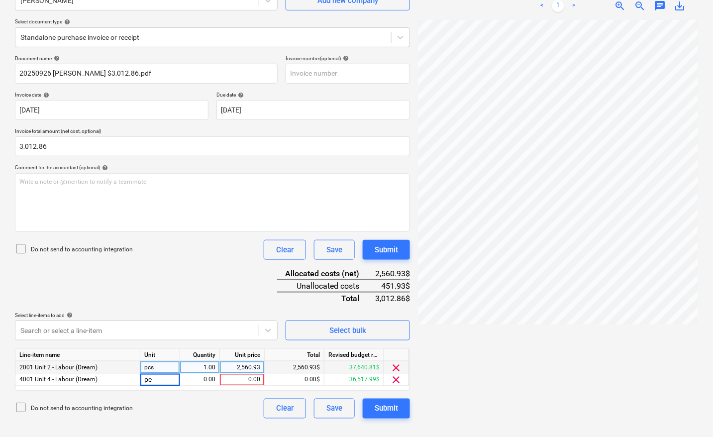
type input "pcs"
type input "451.93"
click at [220, 281] on div "Document name help 20250926 McDowell $3,012.86.pdf Invoice number (optional) he…" at bounding box center [212, 236] width 395 height 363
click at [378, 406] on div "Submit" at bounding box center [386, 408] width 23 height 13
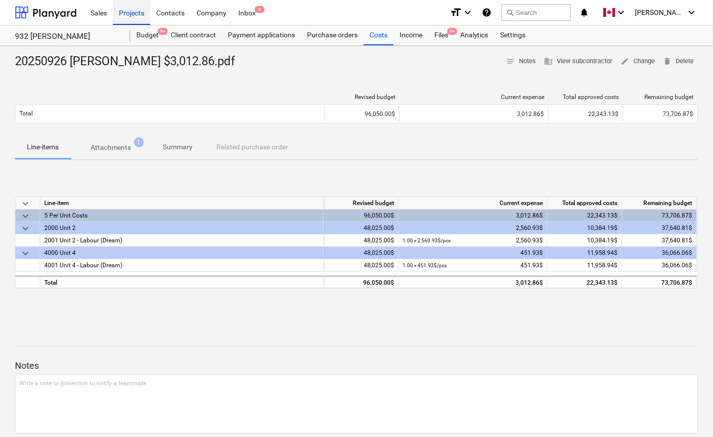
click at [120, 14] on div "Projects" at bounding box center [131, 12] width 37 height 25
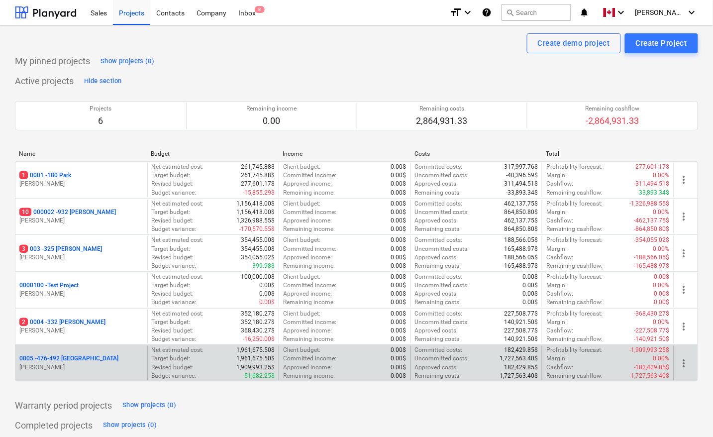
click at [72, 358] on p "0005 - 476-492 [GEOGRAPHIC_DATA]" at bounding box center [68, 358] width 99 height 8
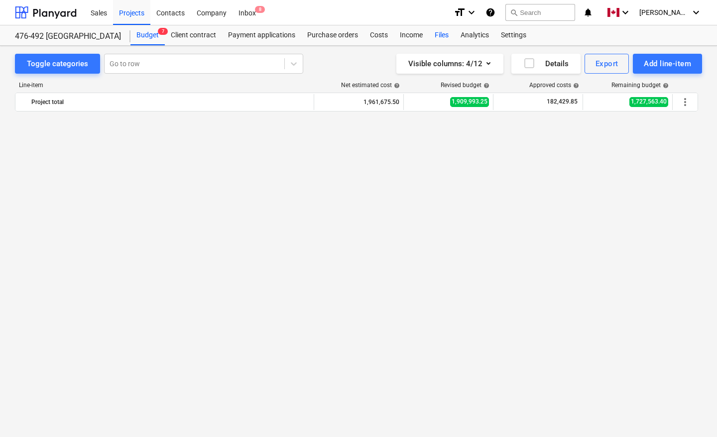
scroll to position [6190, 0]
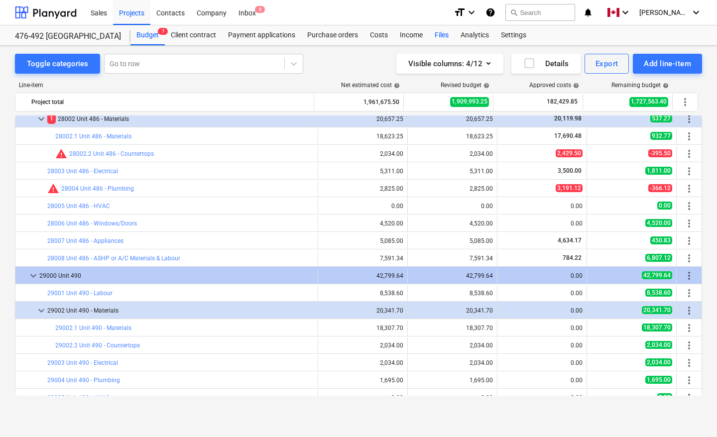
click at [436, 36] on div "Files" at bounding box center [442, 35] width 26 height 20
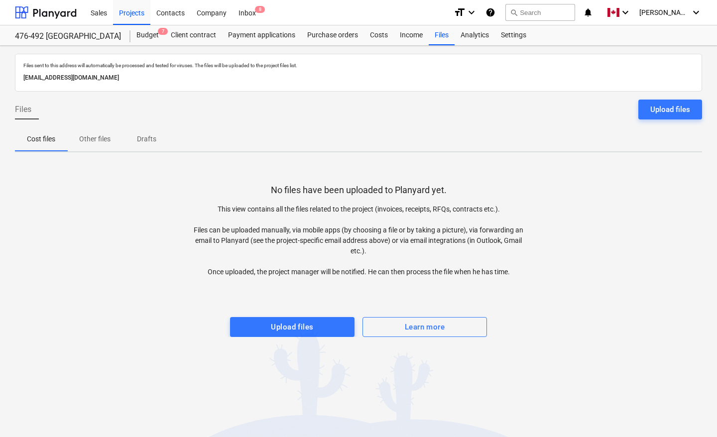
click at [175, 190] on div "No files have been uploaded to Planyard yet. This view contains all the files r…" at bounding box center [358, 248] width 687 height 177
click at [667, 107] on div "Upload files" at bounding box center [670, 109] width 40 height 13
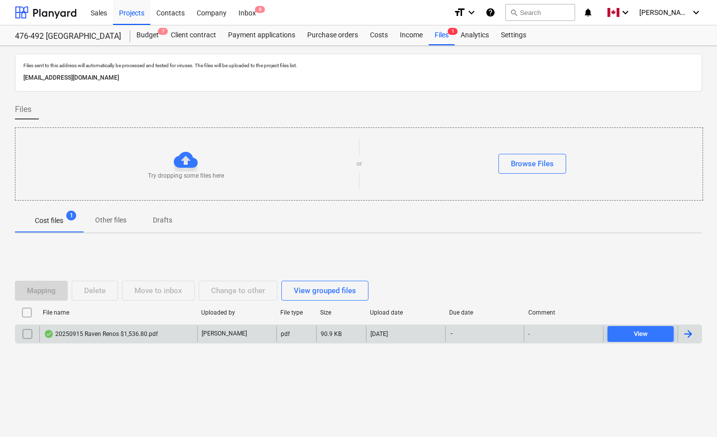
click at [692, 338] on div at bounding box center [688, 334] width 12 height 12
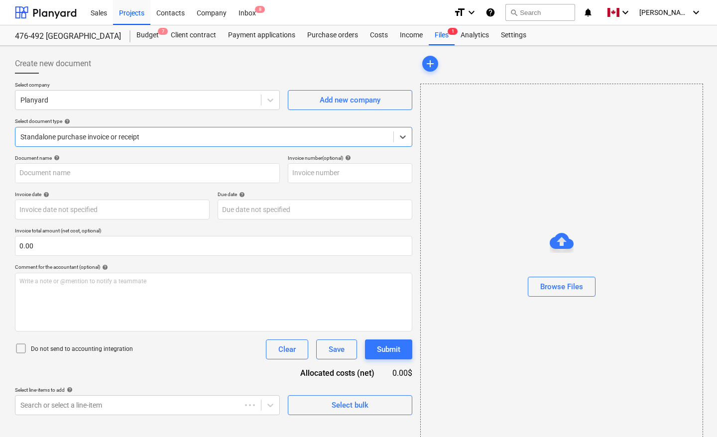
type input "20250915 Raven Renos $1,536.80.pdf"
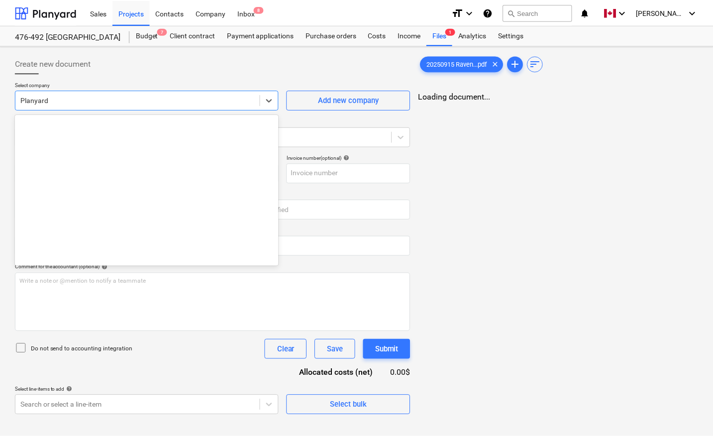
scroll to position [2456, 0]
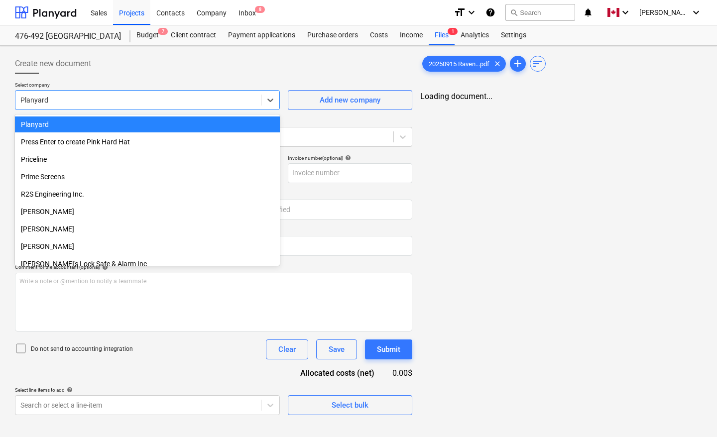
drag, startPoint x: 57, startPoint y: 103, endPoint x: 25, endPoint y: 103, distance: 31.9
click at [1, 96] on div "Create new document Select company option Planyard selected, 142 of 199. 199 re…" at bounding box center [358, 241] width 717 height 391
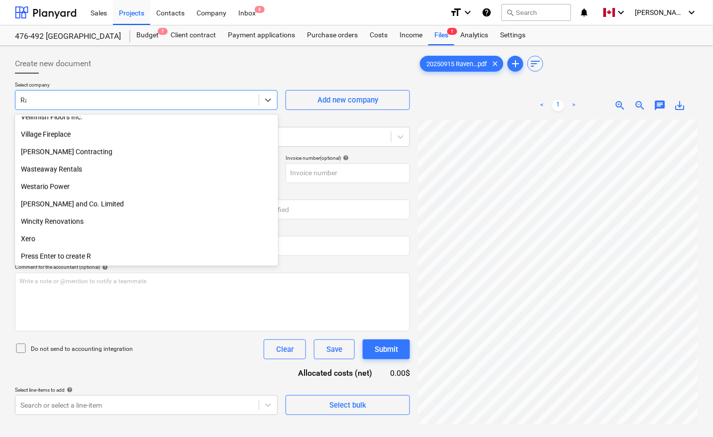
scroll to position [269, 0]
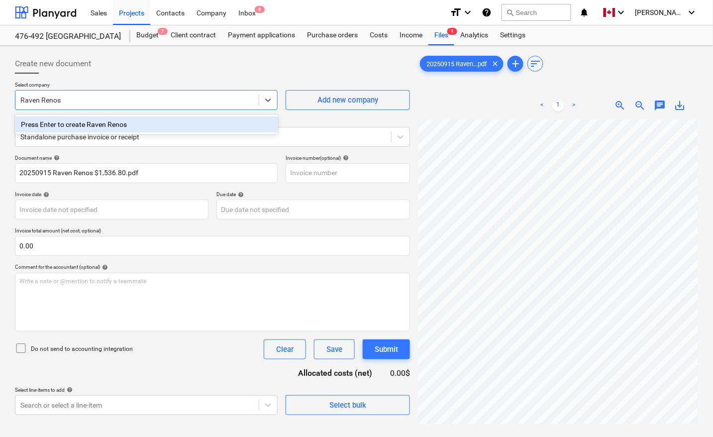
type input "Raven Renos"
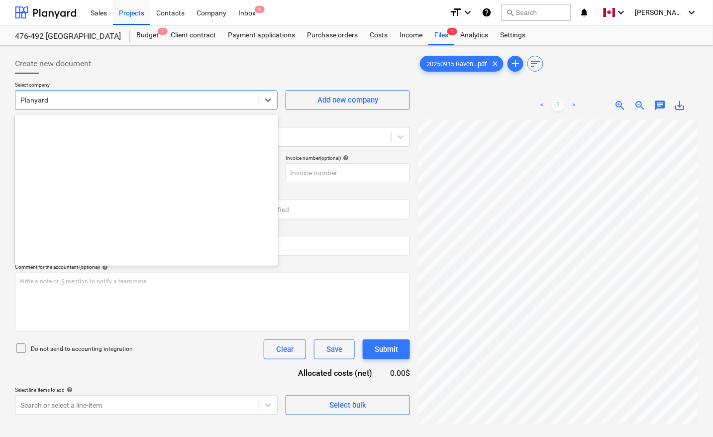
scroll to position [2456, 0]
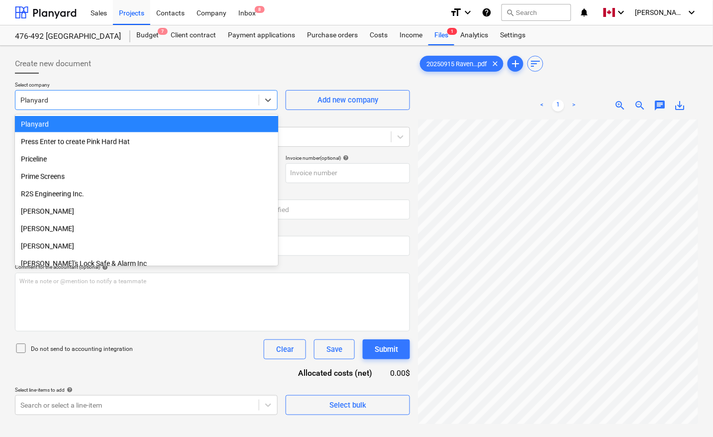
click at [82, 105] on div at bounding box center [136, 100] width 233 height 10
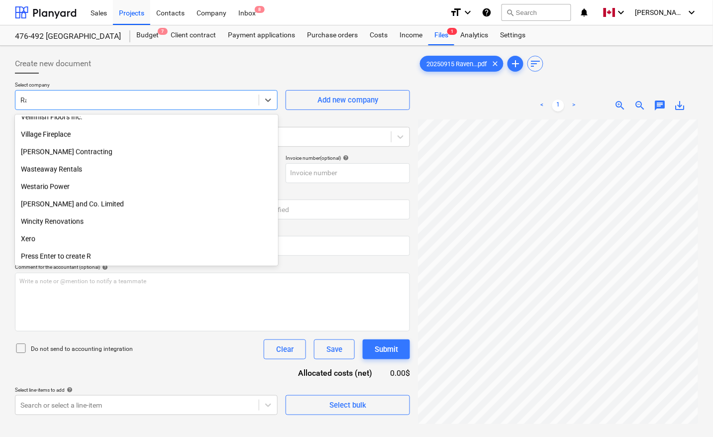
scroll to position [269, 0]
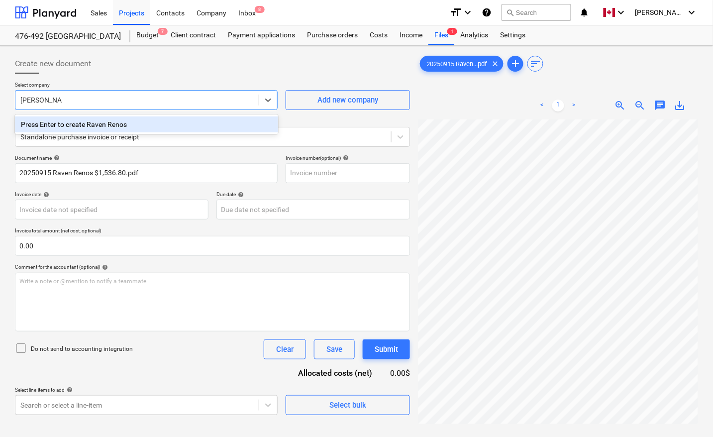
type input "Raven Renos"
click at [96, 127] on div "Press Enter to create Raven Renos" at bounding box center [146, 124] width 263 height 16
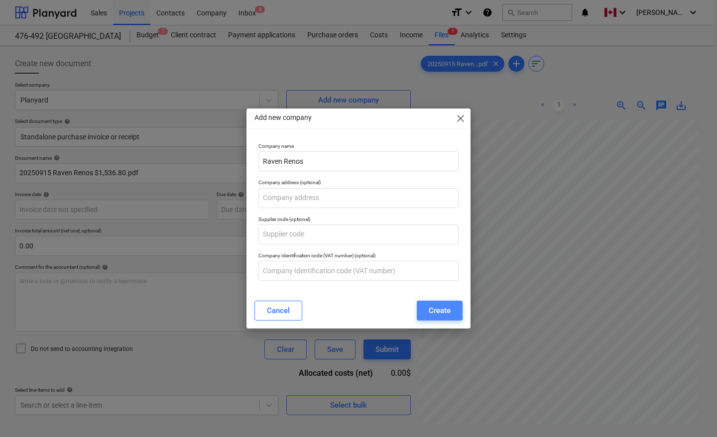
click at [440, 314] on div "Create" at bounding box center [440, 310] width 22 height 13
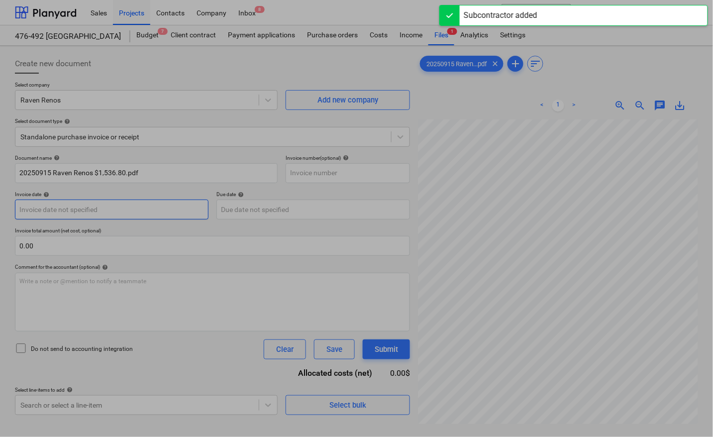
click at [85, 207] on body "Sales Projects Contacts Company Inbox 8 format_size keyboard_arrow_down help se…" at bounding box center [356, 218] width 713 height 437
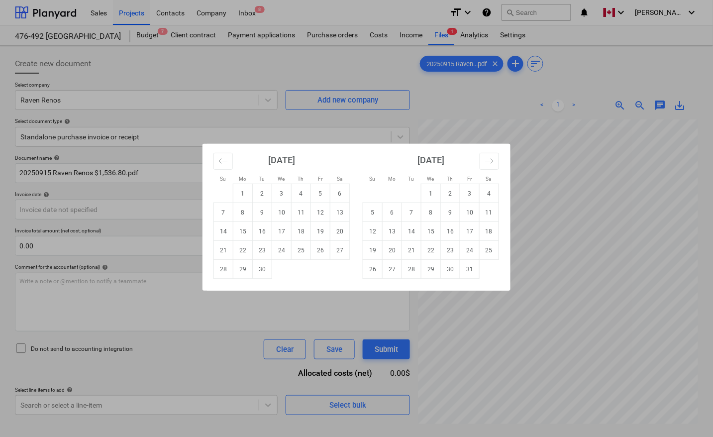
click at [248, 231] on td "15" at bounding box center [242, 231] width 19 height 19
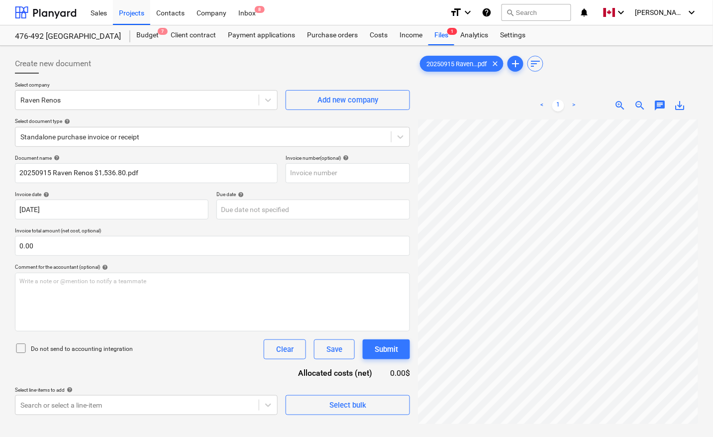
type input "[DATE]"
click at [245, 210] on body "Sales Projects Contacts Company Inbox 8 format_size keyboard_arrow_down help se…" at bounding box center [356, 218] width 713 height 437
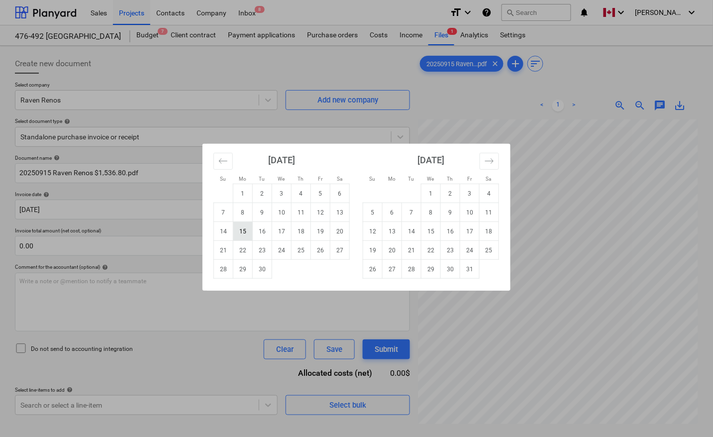
click at [247, 232] on td "15" at bounding box center [242, 231] width 19 height 19
type input "[DATE]"
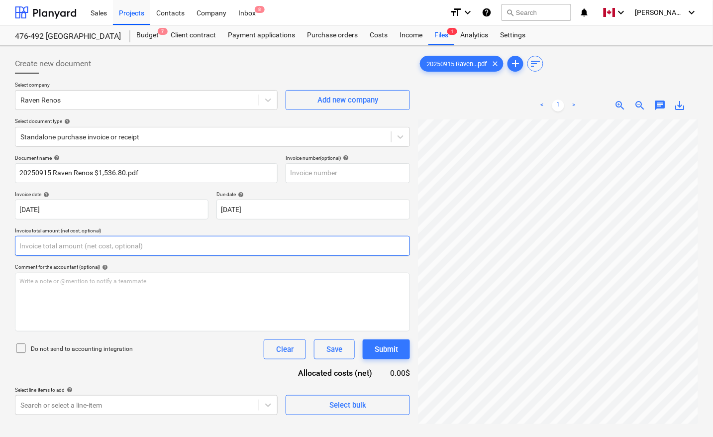
click at [142, 244] on input "text" at bounding box center [212, 246] width 395 height 20
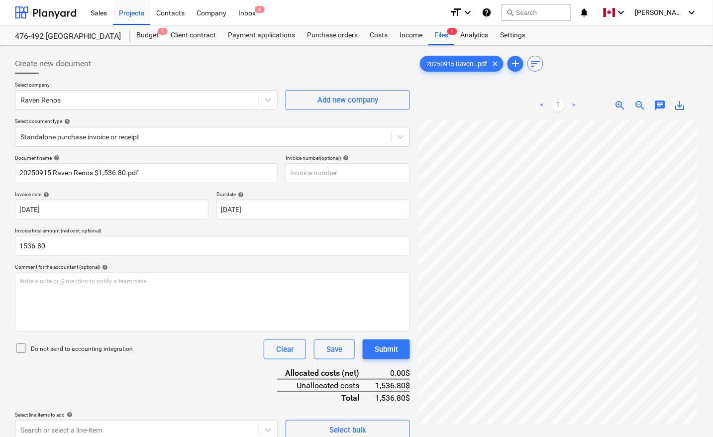
type input "1,536.80"
click at [120, 385] on div "Document name help 20250915 Raven Renos $1,536.80.pdf Invoice number (optional)…" at bounding box center [212, 297] width 395 height 285
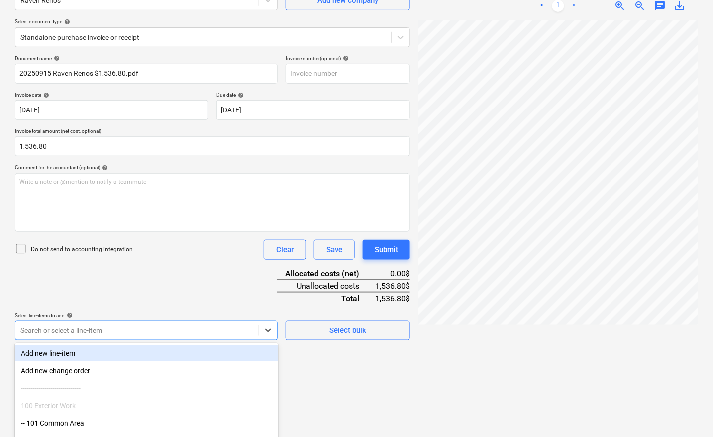
scroll to position [157, 0]
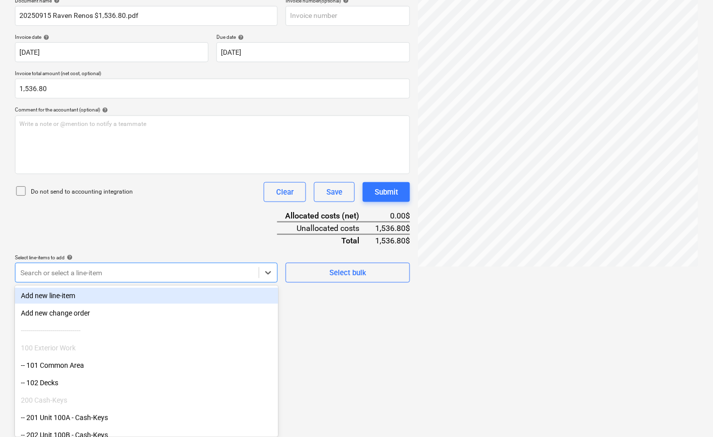
click at [108, 280] on body "Sales Projects Contacts Company Inbox 8 format_size keyboard_arrow_down help se…" at bounding box center [356, 61] width 713 height 437
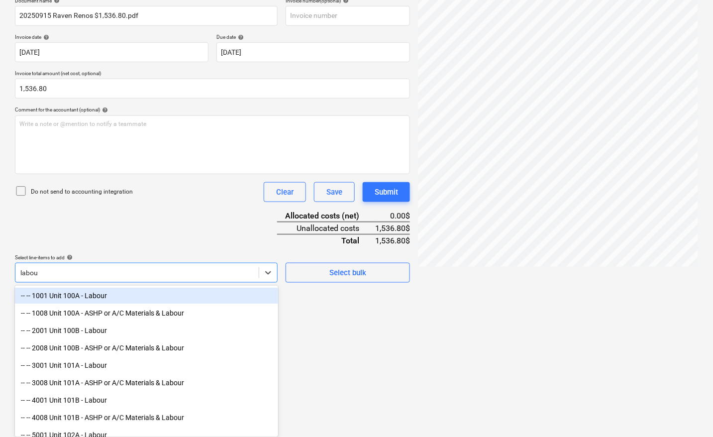
type input "labour"
click at [94, 302] on div "-- -- 1001 Unit 100A - Labour" at bounding box center [146, 296] width 263 height 16
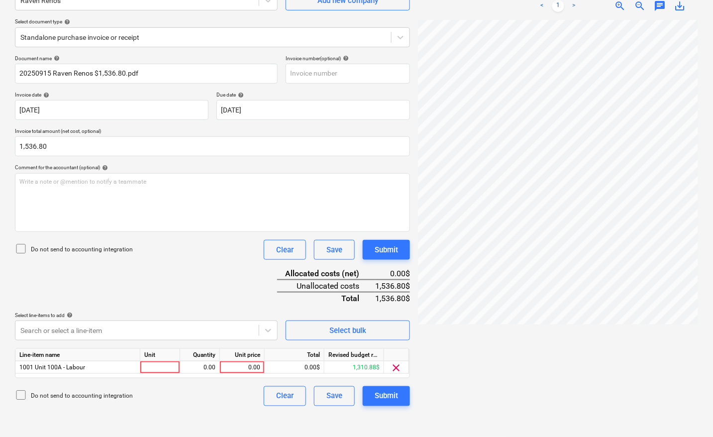
click at [376, 337] on html "Sales Projects Contacts Company Inbox 8 format_size keyboard_arrow_down help se…" at bounding box center [356, 118] width 713 height 437
click at [156, 365] on div at bounding box center [160, 367] width 40 height 12
type input "pcs"
type input "1536.80"
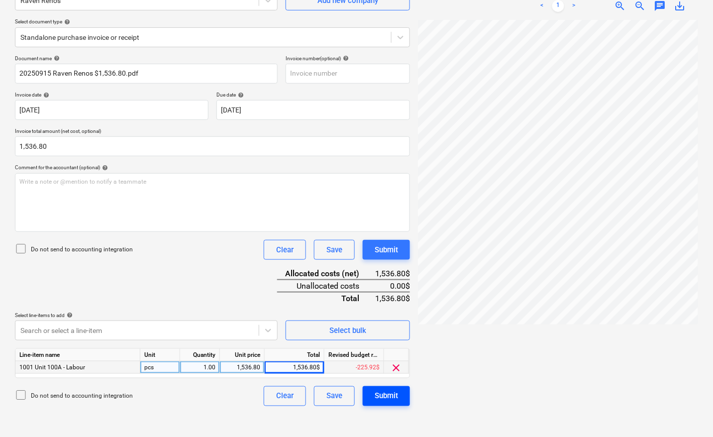
click at [397, 395] on div "Submit" at bounding box center [386, 396] width 23 height 13
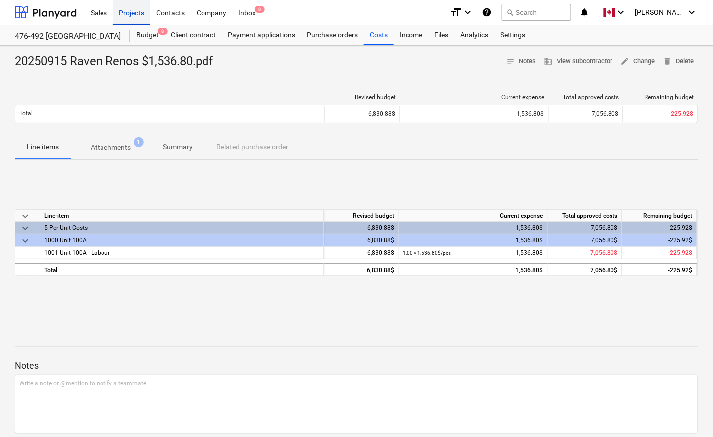
click at [125, 11] on div "Projects" at bounding box center [131, 12] width 37 height 25
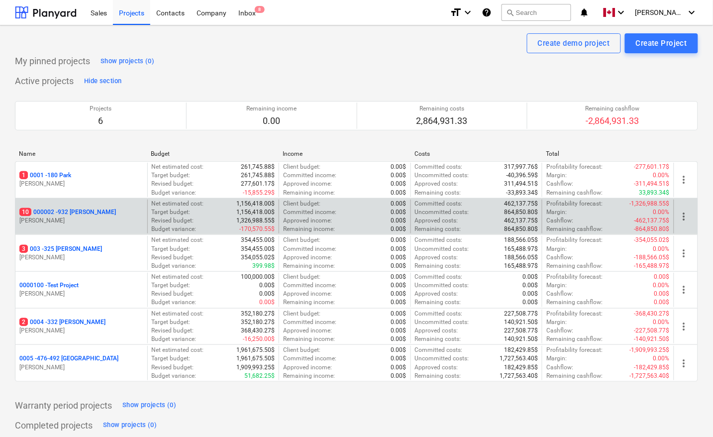
click at [75, 213] on p "10 000002 - 932 [PERSON_NAME]" at bounding box center [67, 212] width 97 height 8
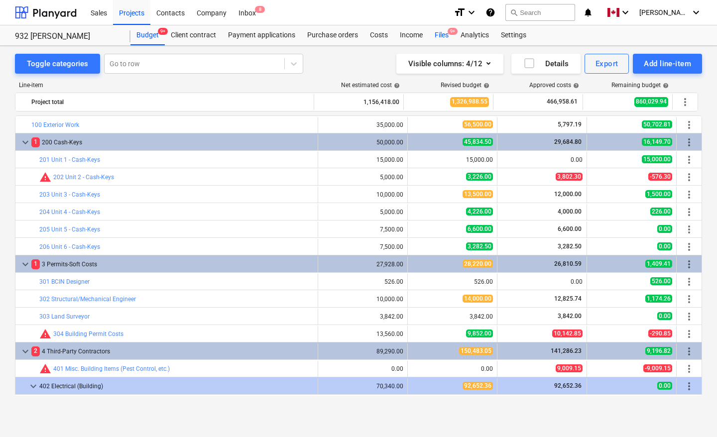
click at [436, 33] on div "Files 9+" at bounding box center [442, 35] width 26 height 20
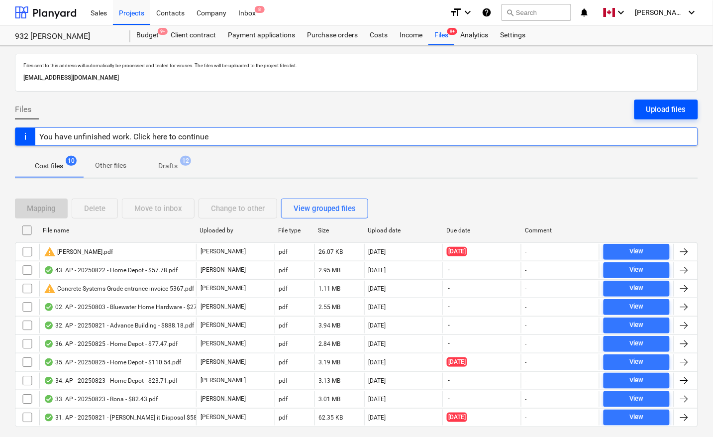
click at [641, 106] on button "Upload files" at bounding box center [667, 110] width 64 height 20
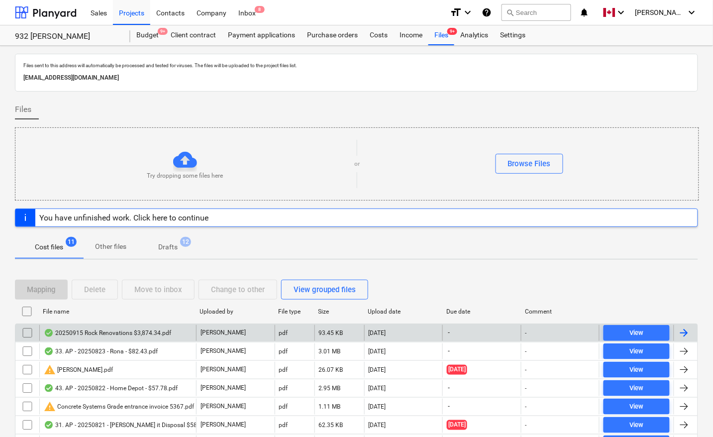
click at [692, 332] on div at bounding box center [686, 333] width 24 height 16
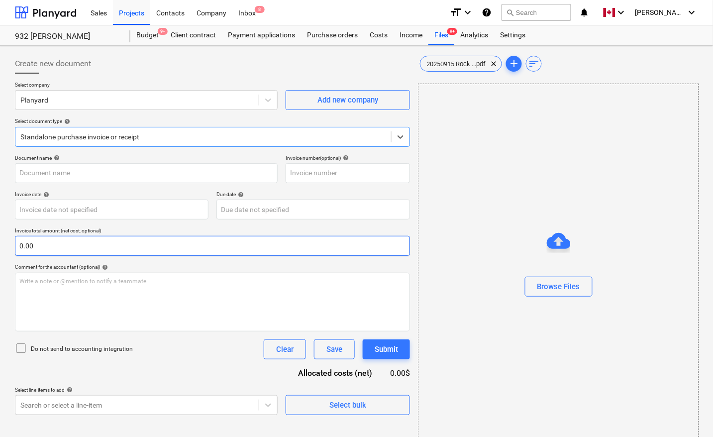
type input "20250915 Rock Renovations $3,874.34.pdf"
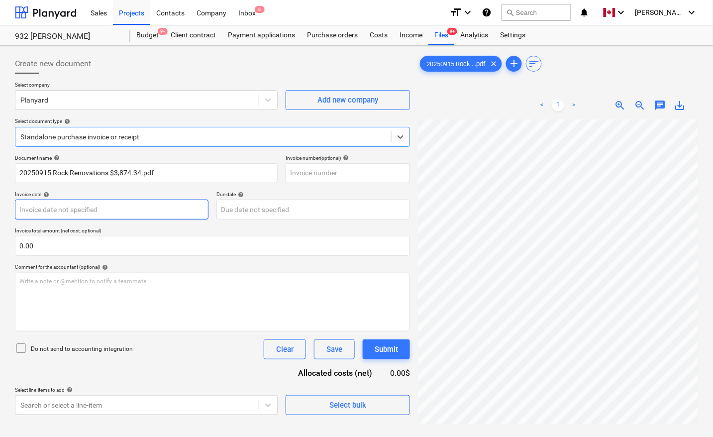
click at [42, 215] on body "Sales Projects Contacts Company Inbox 8 format_size keyboard_arrow_down help se…" at bounding box center [356, 218] width 713 height 437
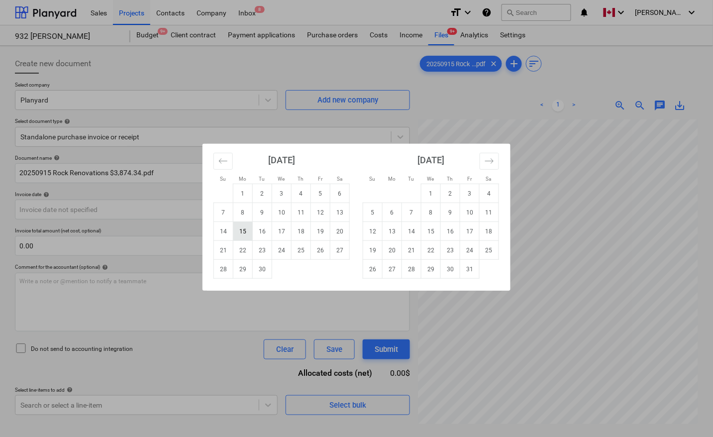
click at [245, 231] on td "15" at bounding box center [242, 231] width 19 height 19
type input "[DATE]"
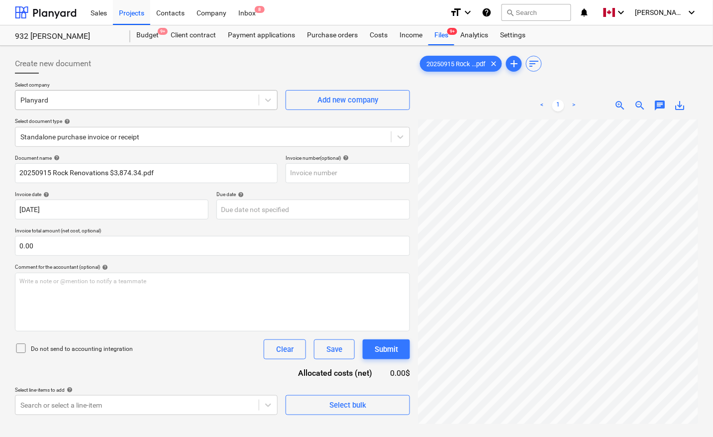
click at [91, 96] on div at bounding box center [136, 100] width 233 height 10
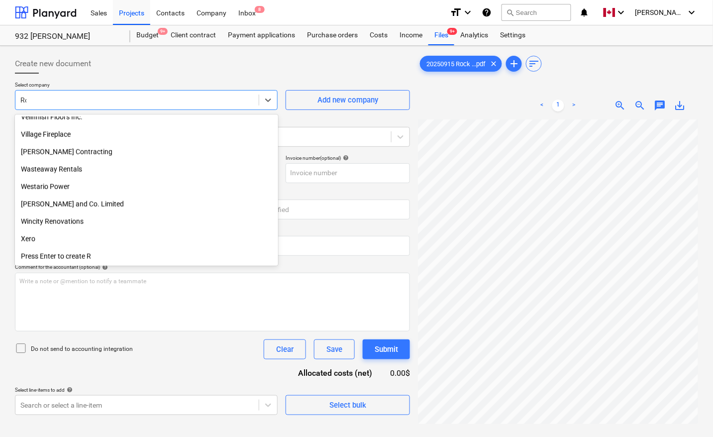
scroll to position [217, 0]
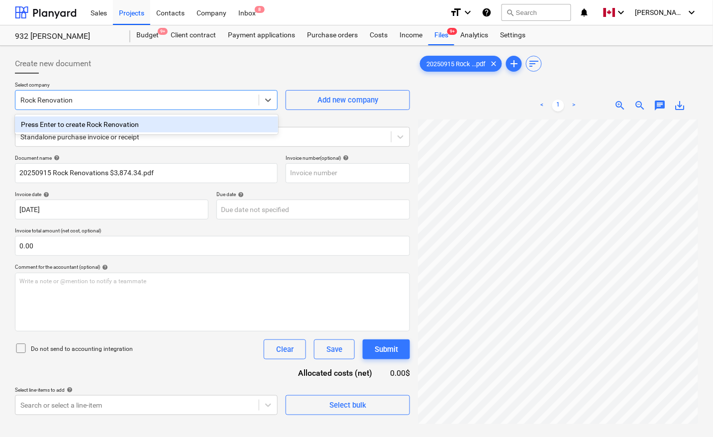
type input "Rock Renovations"
click at [113, 123] on div "Press Enter to create Rock Renovations" at bounding box center [146, 124] width 263 height 16
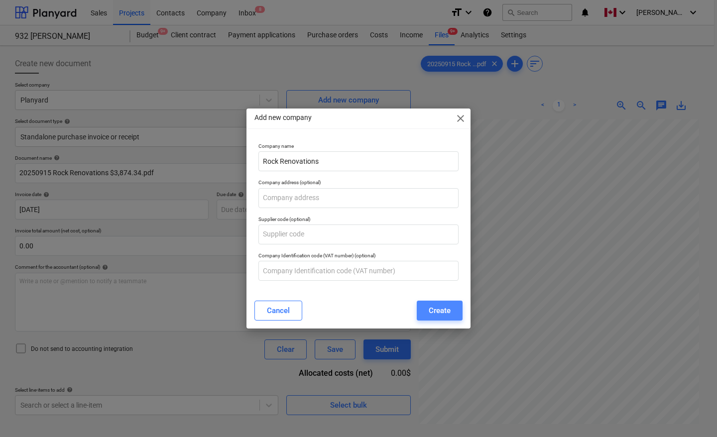
click at [444, 317] on div "Create" at bounding box center [440, 310] width 22 height 13
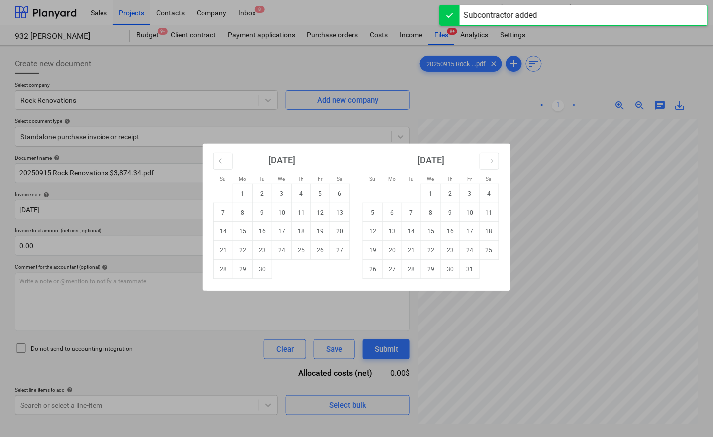
click at [237, 211] on body "Sales Projects Contacts Company Inbox 8 format_size keyboard_arrow_down help se…" at bounding box center [356, 218] width 713 height 437
click at [242, 232] on td "15" at bounding box center [242, 231] width 19 height 19
type input "[DATE]"
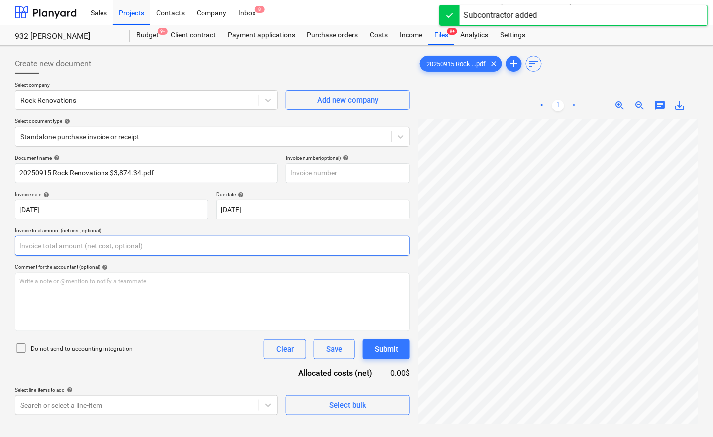
click at [125, 240] on input "text" at bounding box center [212, 246] width 395 height 20
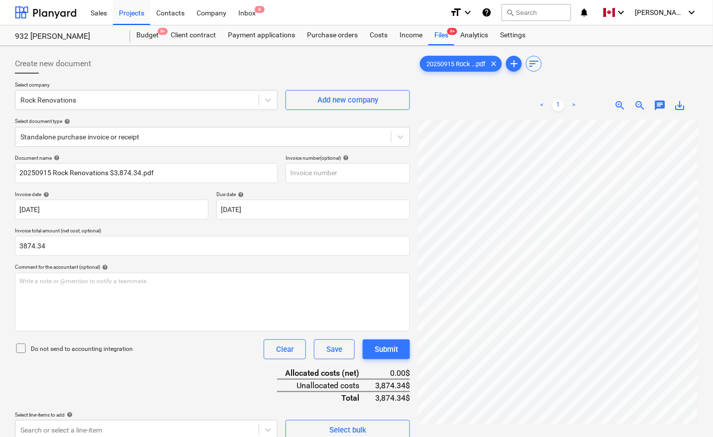
type input "3,874.34"
click at [128, 376] on div "Document name help 20250915 Rock Renovations $3,874.34.pdf Invoice number (opti…" at bounding box center [212, 297] width 395 height 285
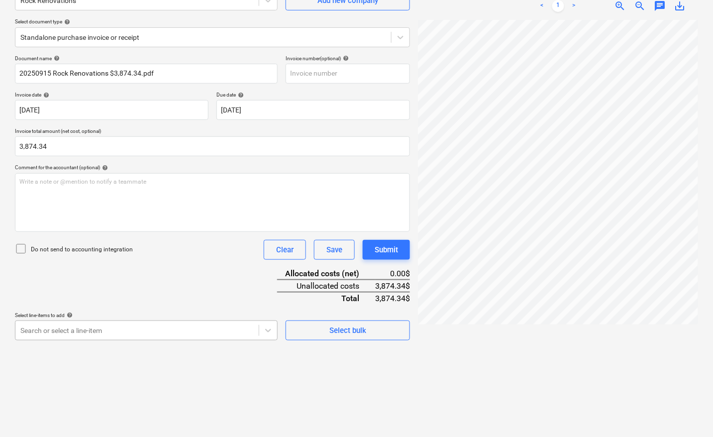
click at [107, 327] on body "Sales Projects Contacts Company Inbox 8 format_size keyboard_arrow_down help se…" at bounding box center [356, 118] width 713 height 437
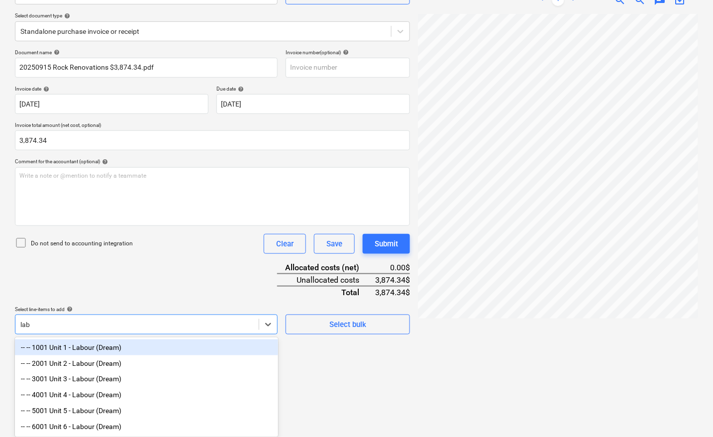
scroll to position [109, 0]
type input "labour"
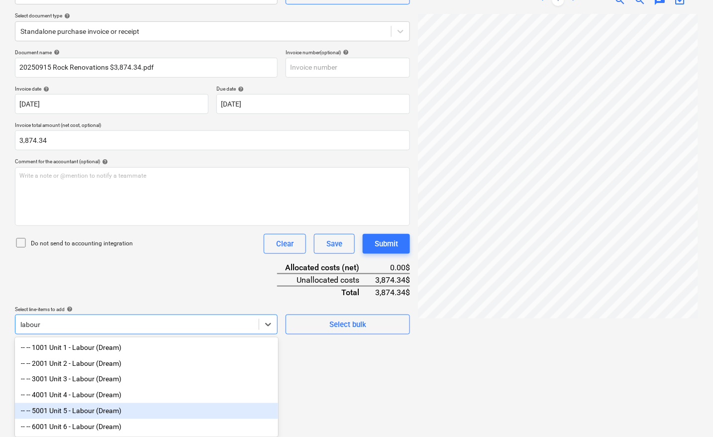
click at [96, 416] on div "-- -- 5001 Unit 5 - Labour (Dream)" at bounding box center [146, 411] width 263 height 16
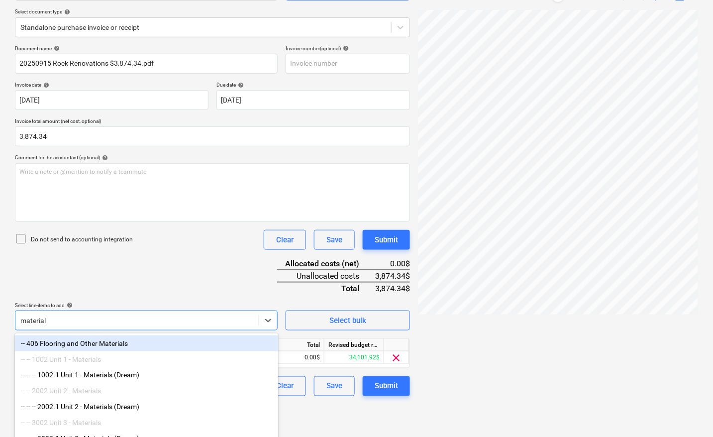
type input "materials"
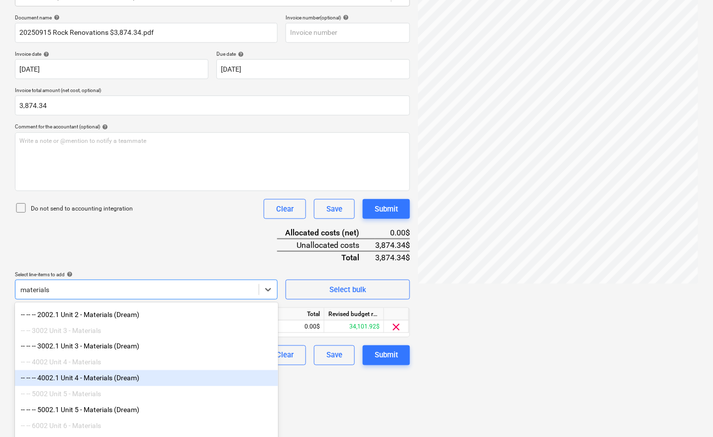
scroll to position [155, 0]
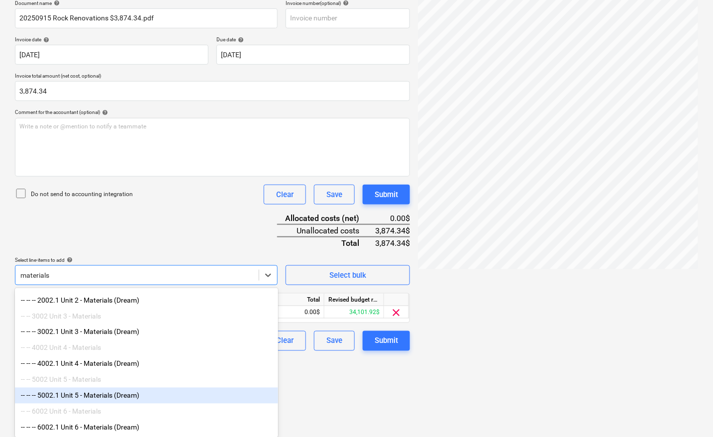
click at [93, 396] on div "-- -- -- 5002.1 Unit 5 - Materials (Dream)" at bounding box center [146, 396] width 263 height 16
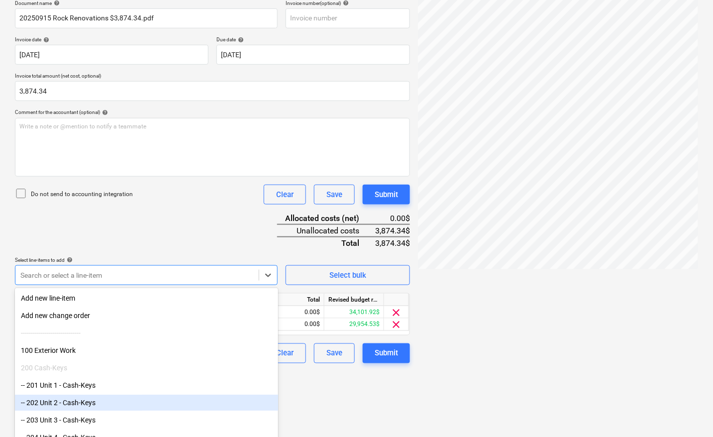
click at [390, 282] on html "Sales Projects Contacts Company Inbox 8 format_size keyboard_arrow_down help se…" at bounding box center [356, 63] width 713 height 437
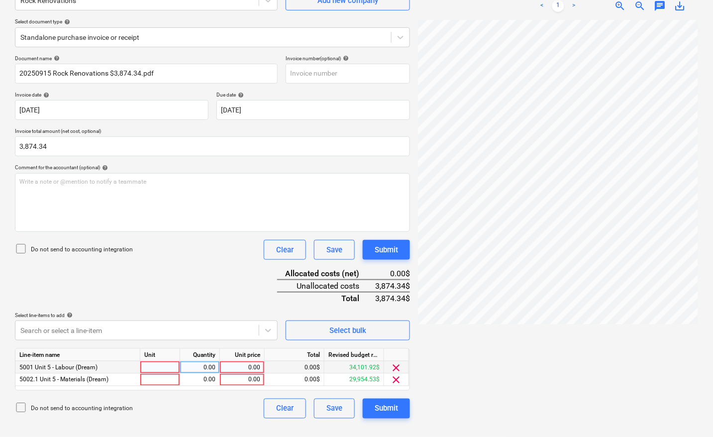
click at [399, 366] on span "clear" at bounding box center [397, 368] width 12 height 12
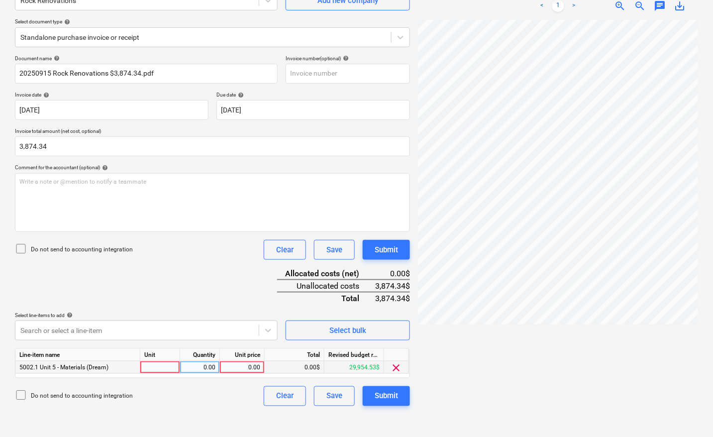
click at [397, 367] on span "clear" at bounding box center [397, 368] width 12 height 12
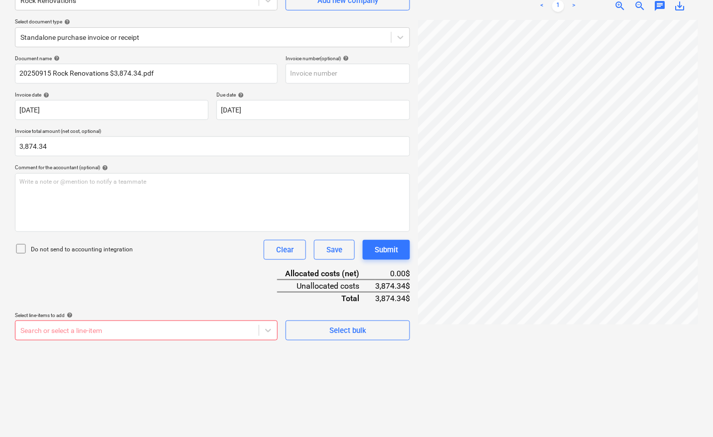
click at [124, 326] on body "Sales Projects Contacts Company Inbox 8 format_size keyboard_arrow_down help se…" at bounding box center [356, 118] width 713 height 437
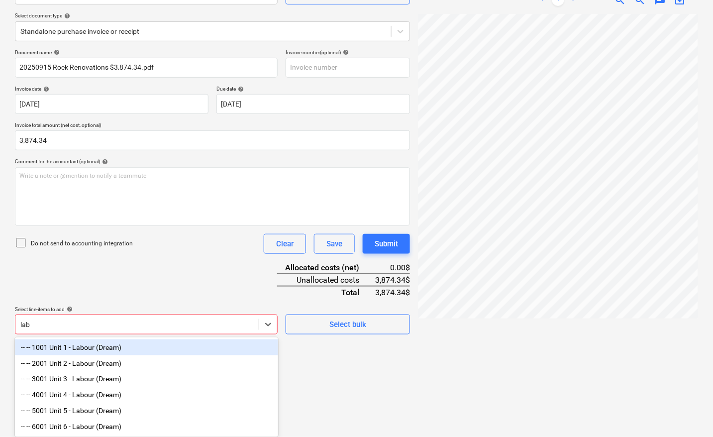
scroll to position [109, 0]
type input "labour"
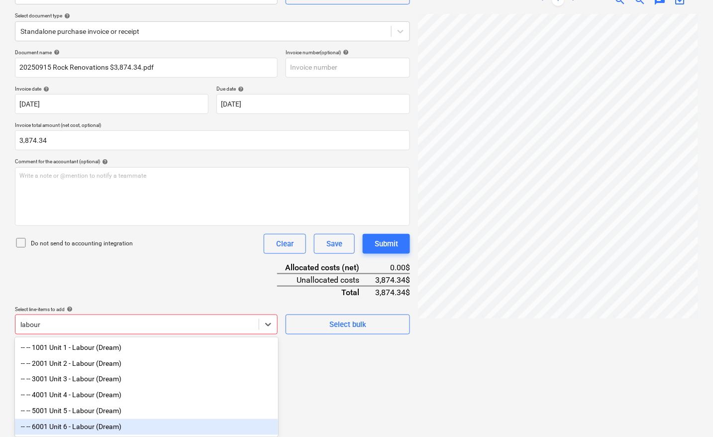
click at [108, 429] on div "-- -- 6001 Unit 6 - Labour (Dream)" at bounding box center [146, 427] width 263 height 16
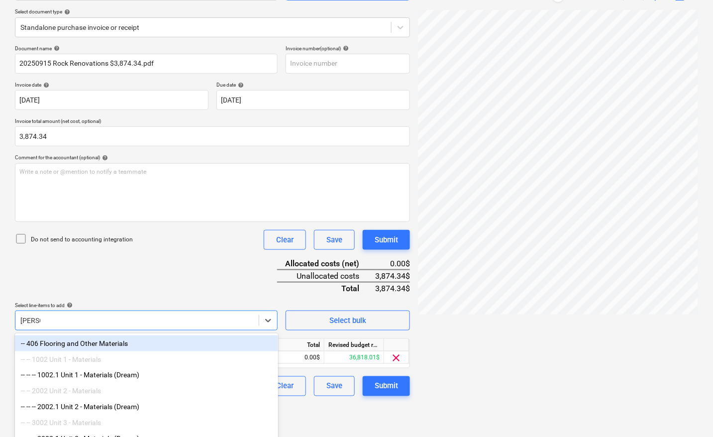
scroll to position [100, 0]
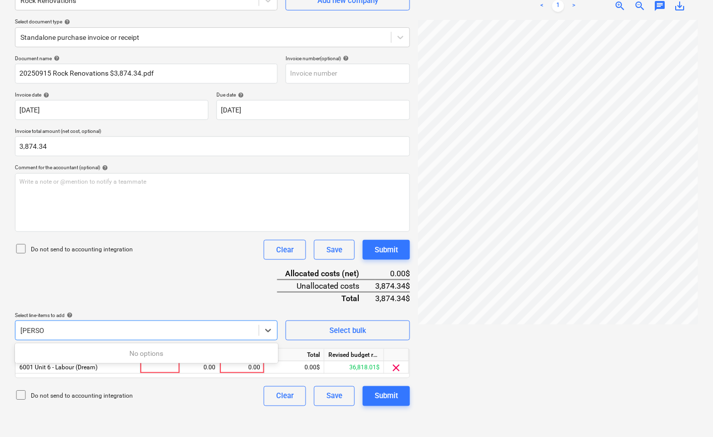
type input "mater"
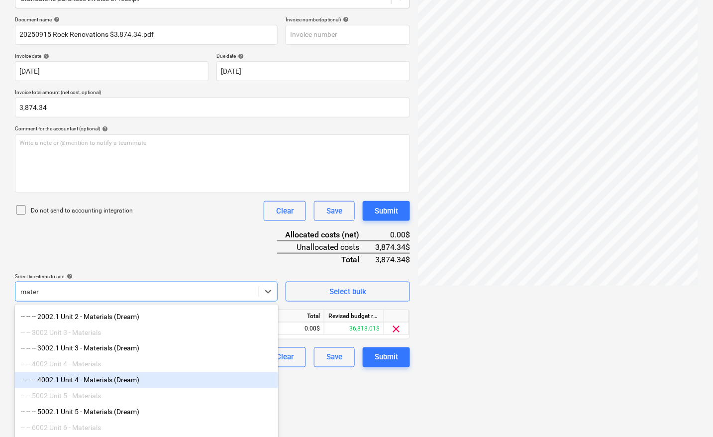
scroll to position [155, 0]
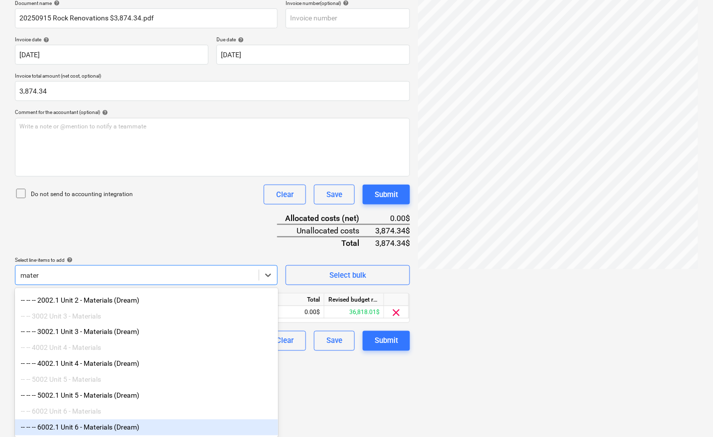
click at [100, 421] on div "-- -- -- 6002.1 Unit 6 - Materials (Dream)" at bounding box center [146, 428] width 263 height 16
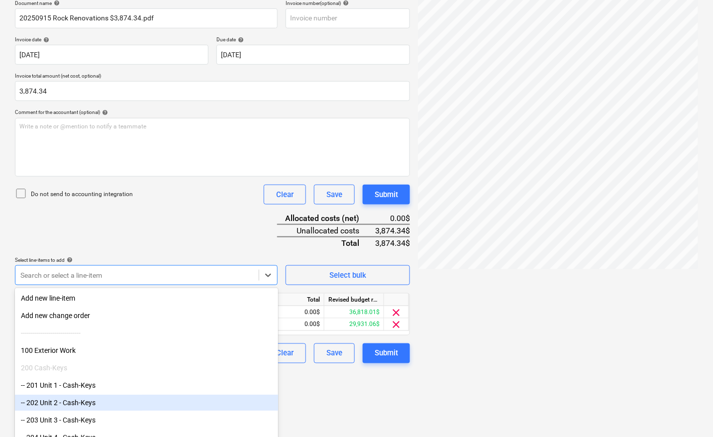
click at [344, 282] on html "Sales Projects Contacts Company Inbox 8 format_size keyboard_arrow_down help se…" at bounding box center [356, 63] width 713 height 437
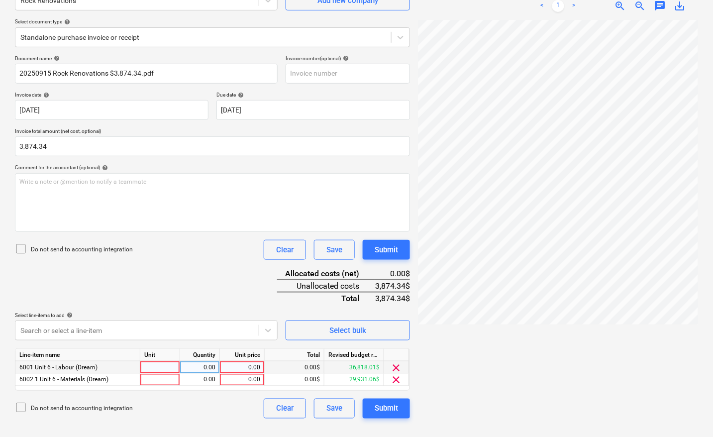
click at [167, 367] on div at bounding box center [160, 367] width 40 height 12
type input "pcs"
type input "3500"
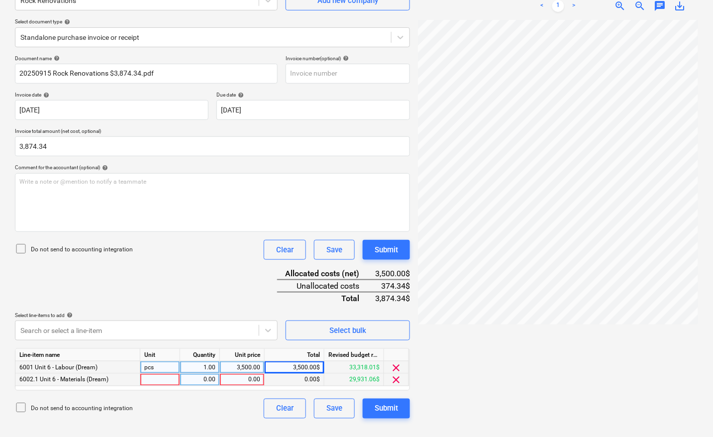
click at [159, 381] on div at bounding box center [160, 380] width 40 height 12
type input "pcs"
type input "374.34"
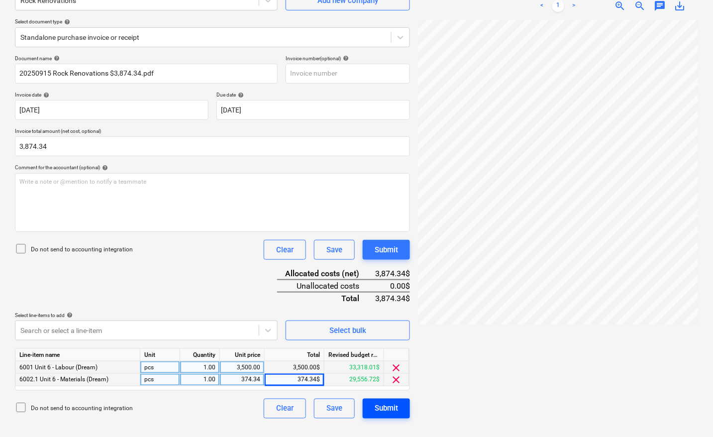
click at [400, 405] on button "Submit" at bounding box center [386, 409] width 47 height 20
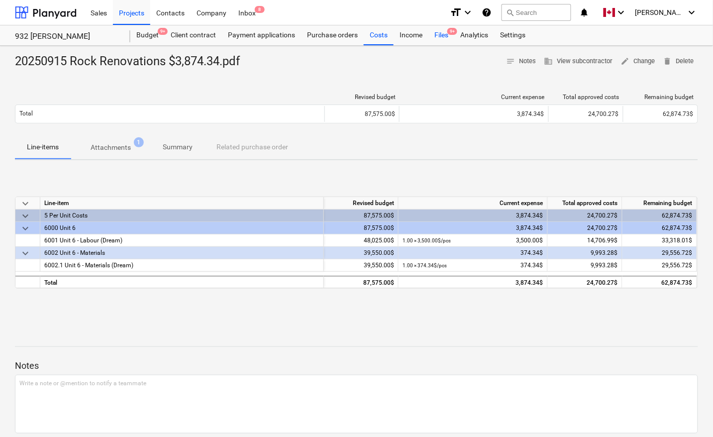
click at [436, 36] on div "Files 9+" at bounding box center [442, 35] width 26 height 20
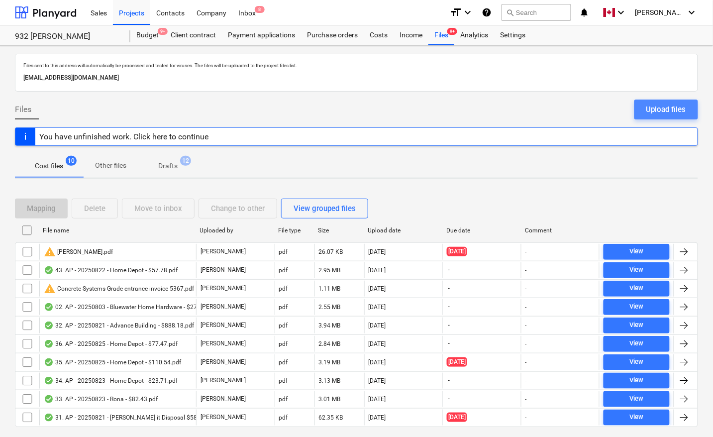
click at [662, 109] on div "Upload files" at bounding box center [667, 109] width 40 height 13
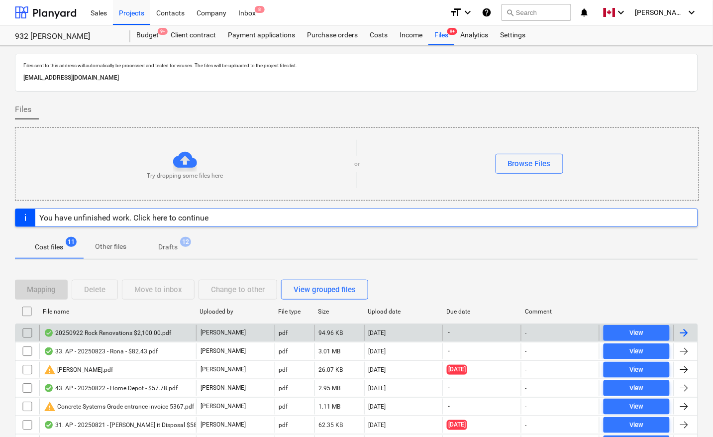
click at [692, 335] on div at bounding box center [686, 333] width 24 height 16
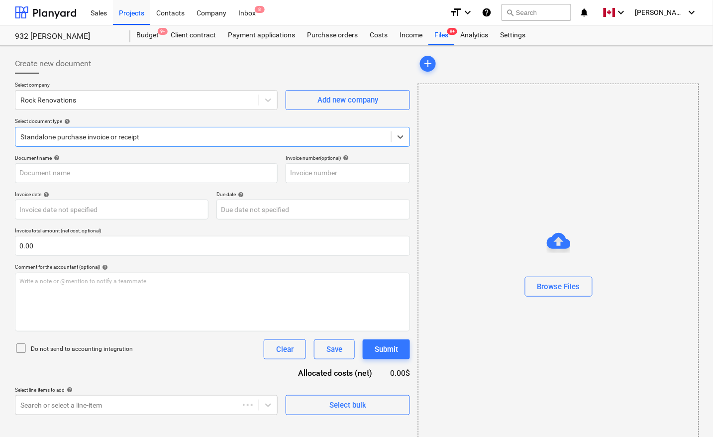
type input "20250922 Rock Renovations $2,100.00.pdf"
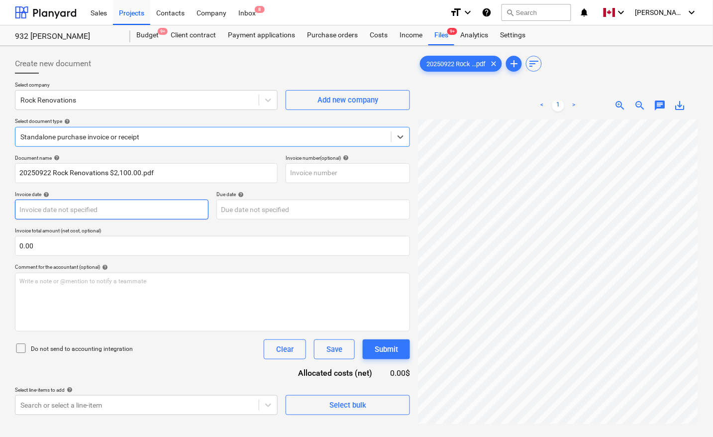
click at [52, 213] on body "Sales Projects Contacts Company Inbox 8 format_size keyboard_arrow_down help se…" at bounding box center [356, 218] width 713 height 437
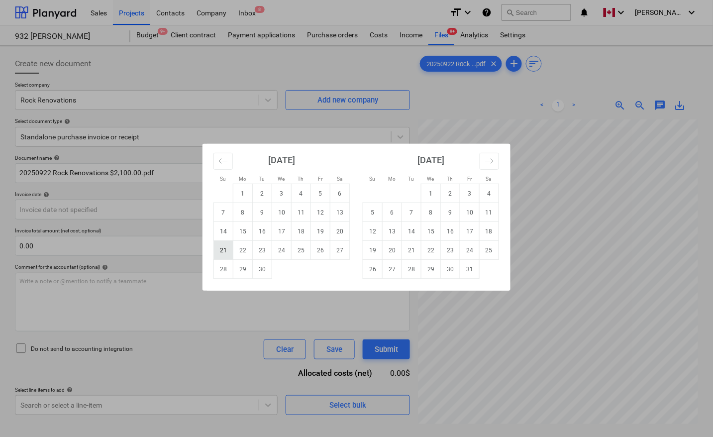
click at [229, 249] on td "21" at bounding box center [223, 250] width 19 height 19
type input "21 Sep 2025"
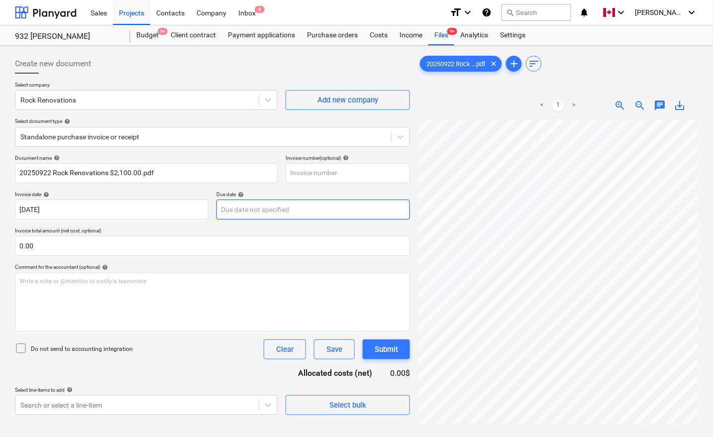
click at [235, 210] on body "Sales Projects Contacts Company Inbox 8 format_size keyboard_arrow_down help se…" at bounding box center [356, 218] width 713 height 437
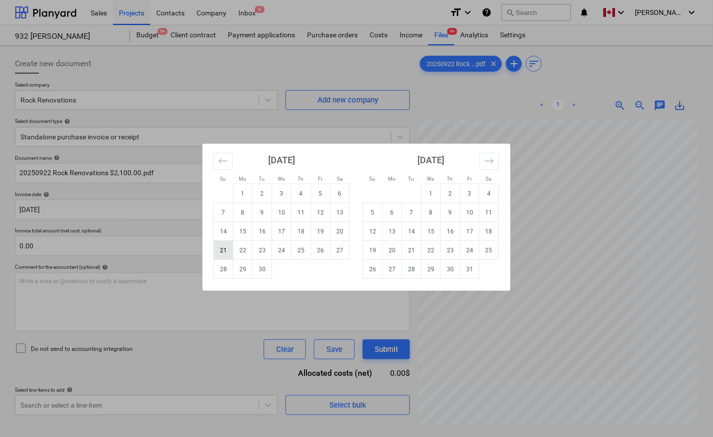
click at [227, 249] on td "21" at bounding box center [223, 250] width 19 height 19
type input "21 Sep 2025"
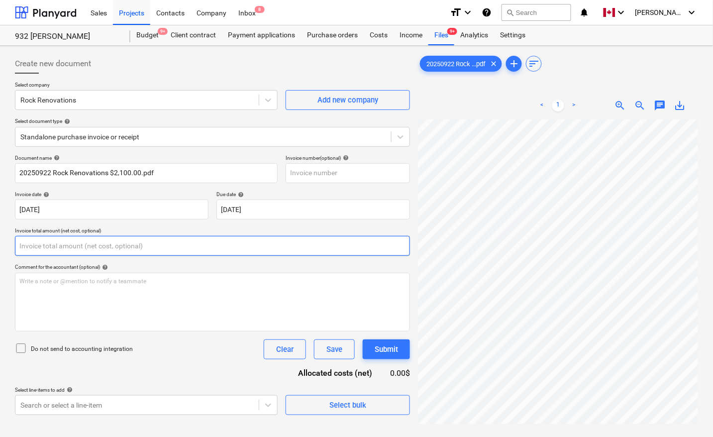
click at [126, 243] on input "text" at bounding box center [212, 246] width 395 height 20
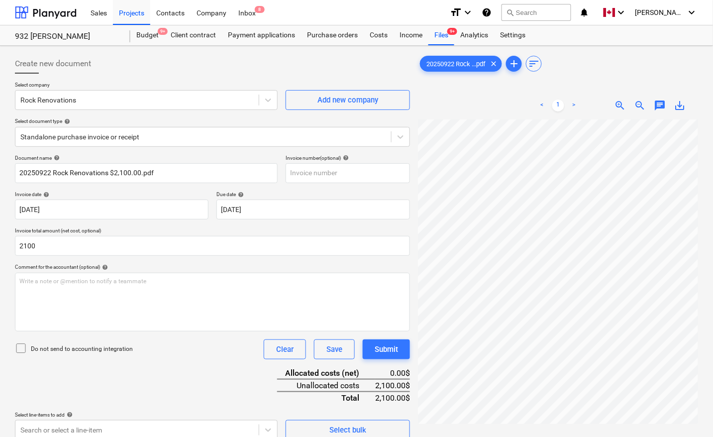
type input "2,100.00"
click at [195, 351] on div "Do not send to accounting integration Clear Save Submit" at bounding box center [212, 349] width 395 height 20
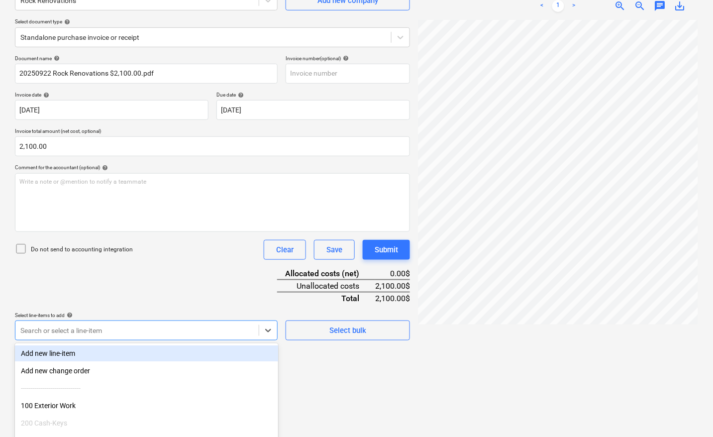
scroll to position [157, 0]
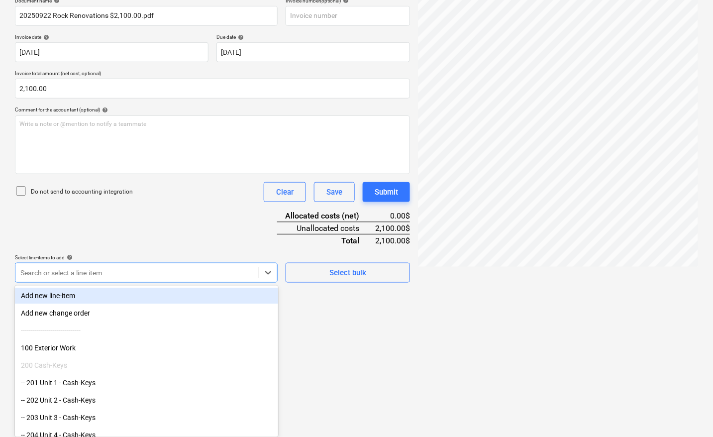
click at [70, 280] on body "Sales Projects Contacts Company Inbox 8 format_size keyboard_arrow_down help se…" at bounding box center [356, 61] width 713 height 437
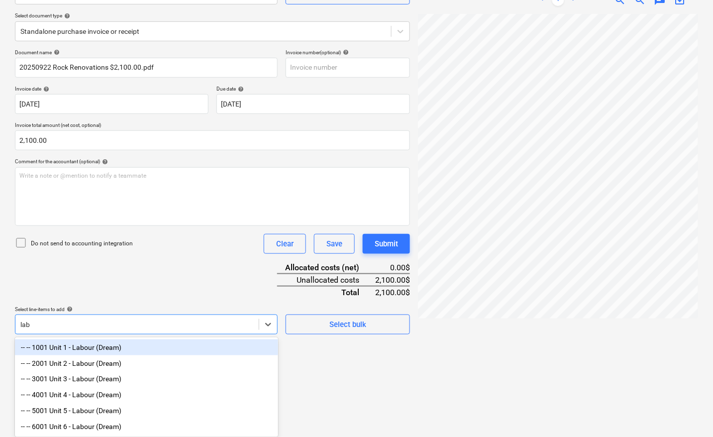
scroll to position [109, 0]
type input "labour"
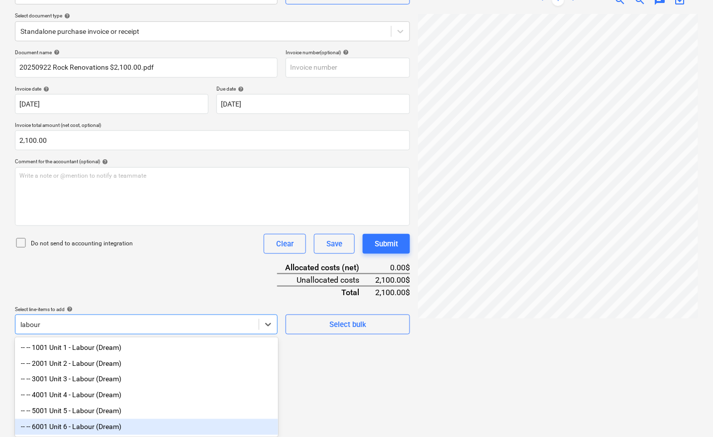
click at [71, 426] on div "-- -- 6001 Unit 6 - Labour (Dream)" at bounding box center [146, 427] width 263 height 16
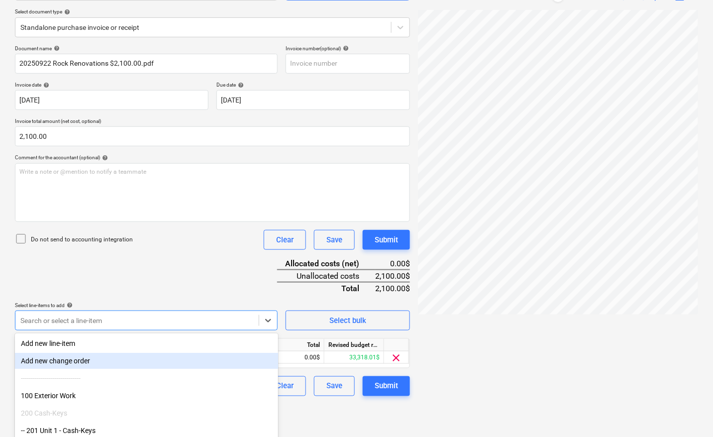
click at [389, 414] on div "Create new document Select company Rock Renovations Add new company Select docu…" at bounding box center [212, 181] width 403 height 483
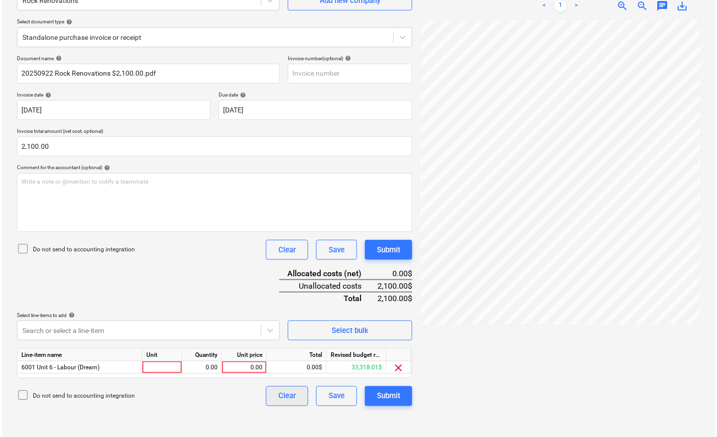
scroll to position [100, 0]
click at [180, 369] on div at bounding box center [160, 367] width 40 height 12
click at [172, 367] on input at bounding box center [159, 367] width 39 height 12
type input "pcs"
type input "2100"
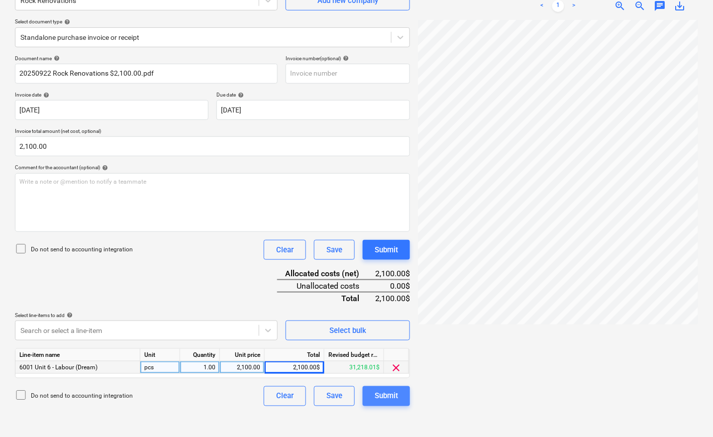
click at [392, 392] on div "Submit" at bounding box center [386, 396] width 23 height 13
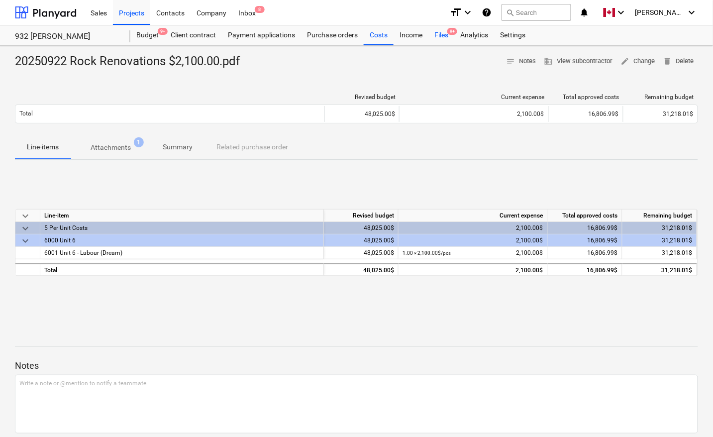
click at [443, 38] on div "Files 9+" at bounding box center [442, 35] width 26 height 20
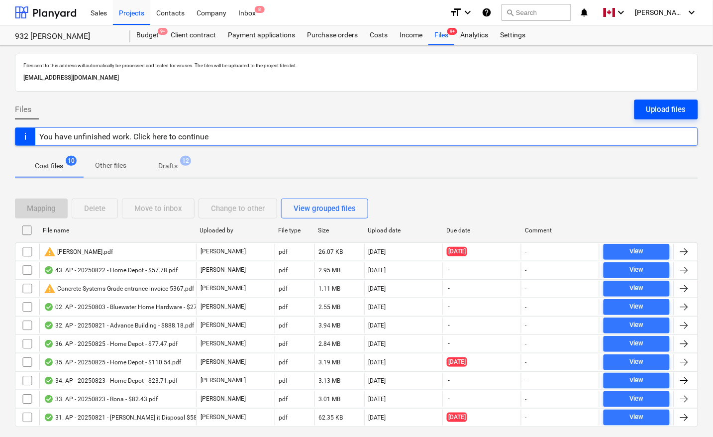
click at [668, 112] on div "Upload files" at bounding box center [667, 109] width 40 height 13
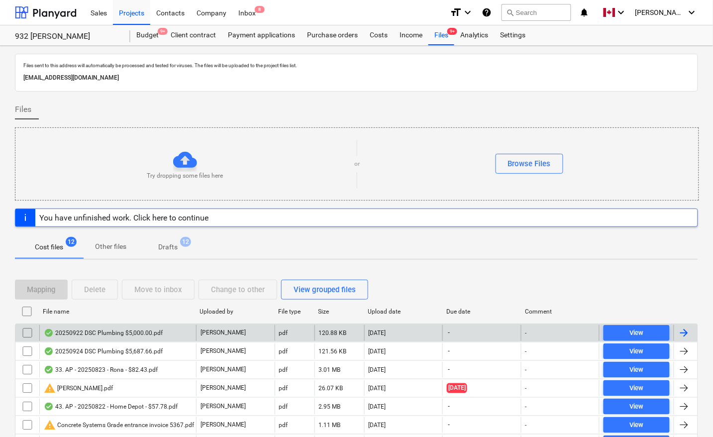
click at [689, 334] on div at bounding box center [684, 333] width 12 height 12
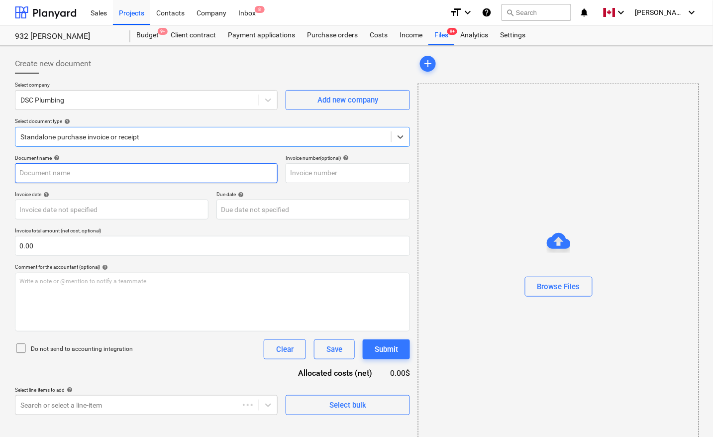
type input "20250922 DSC Plumbing $5,000.00.pdf"
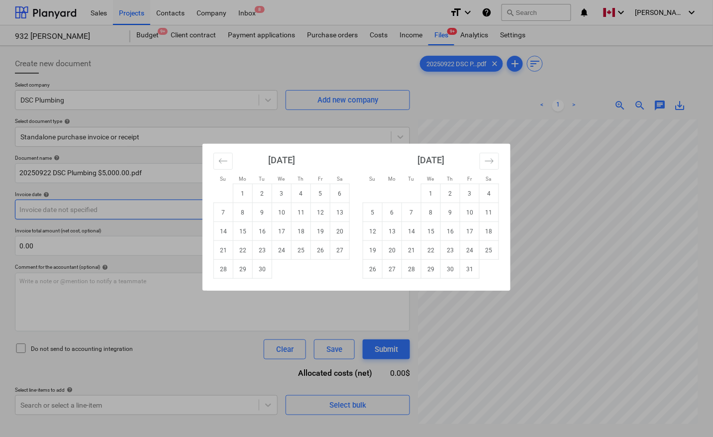
click at [78, 209] on body "Sales Projects Contacts Company Inbox 8 format_size keyboard_arrow_down help se…" at bounding box center [356, 218] width 713 height 437
click at [241, 249] on td "22" at bounding box center [242, 250] width 19 height 19
type input "[DATE]"
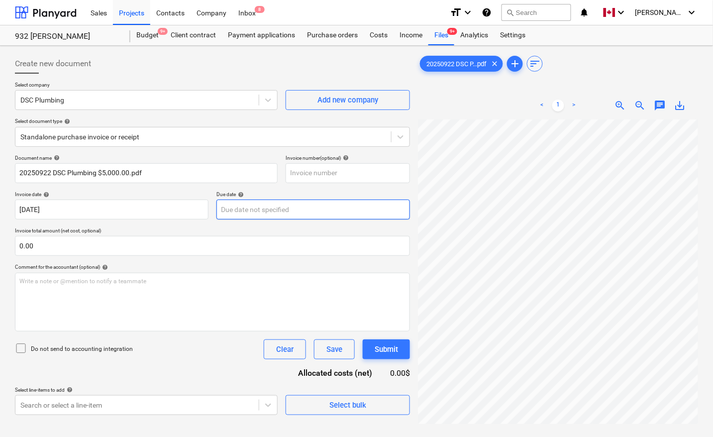
click at [262, 210] on body "Sales Projects Contacts Company Inbox 8 format_size keyboard_arrow_down help se…" at bounding box center [356, 218] width 713 height 437
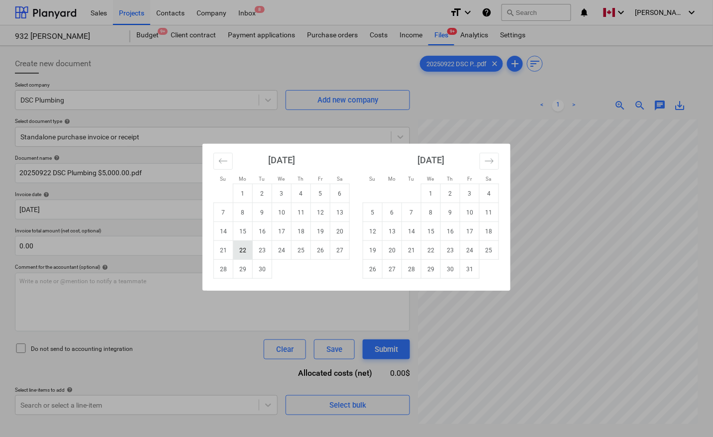
click at [244, 247] on td "22" at bounding box center [242, 250] width 19 height 19
type input "[DATE]"
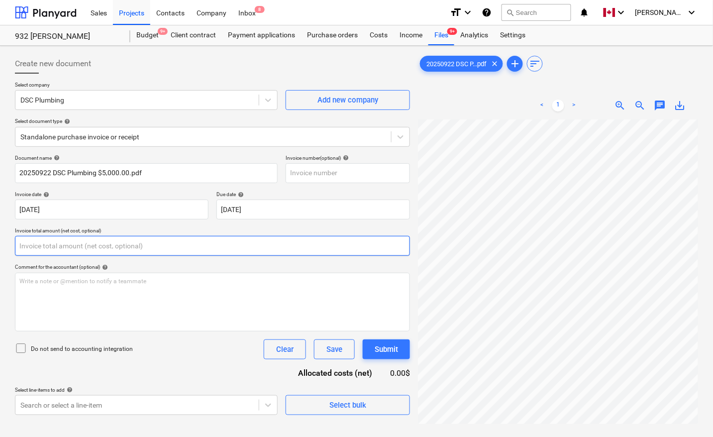
click at [122, 245] on input "text" at bounding box center [212, 246] width 395 height 20
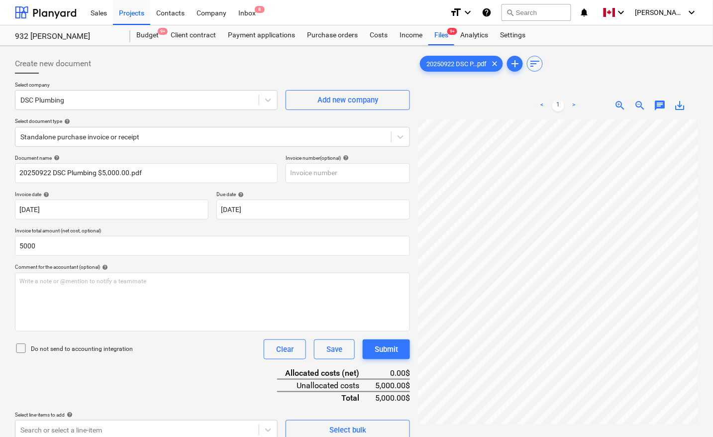
type input "5,000.00"
click at [154, 400] on div "Document name help 20250922 DSC Plumbing $5,000.00.pdf Invoice number (optional…" at bounding box center [212, 297] width 395 height 285
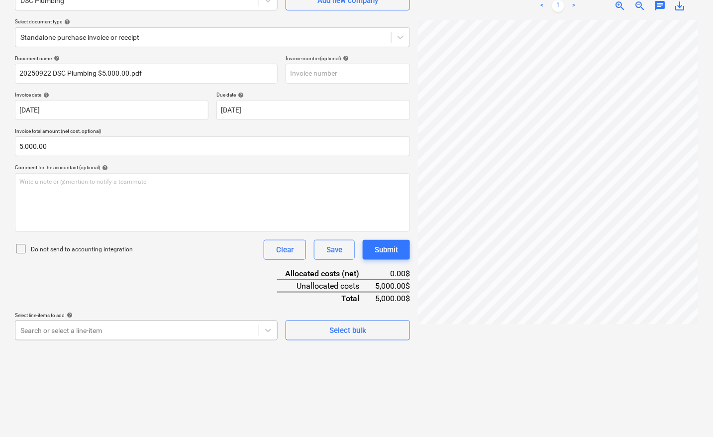
scroll to position [157, 0]
click at [135, 333] on body "Sales Projects Contacts Company Inbox 8 format_size keyboard_arrow_down help se…" at bounding box center [356, 118] width 713 height 437
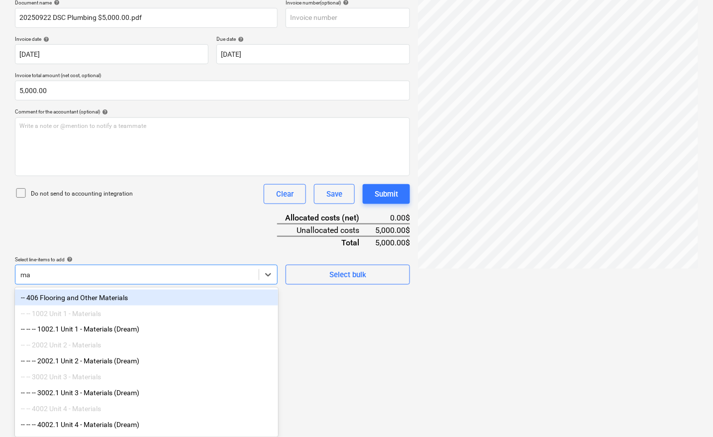
scroll to position [155, 0]
type input "mater"
click at [135, 333] on div "-- -- -- 1002.1 Unit 1 - Materials (Dream)" at bounding box center [146, 330] width 263 height 16
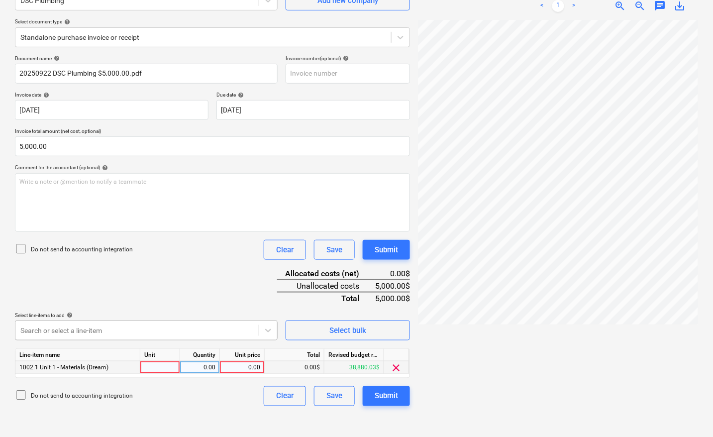
scroll to position [157, 0]
click at [91, 328] on body "Sales Projects Contacts Company Inbox 8 format_size keyboard_arrow_down help se…" at bounding box center [356, 118] width 713 height 437
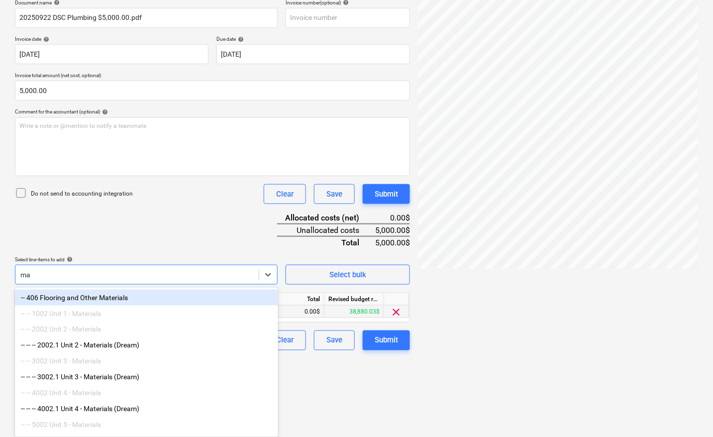
scroll to position [155, 0]
type input "mater"
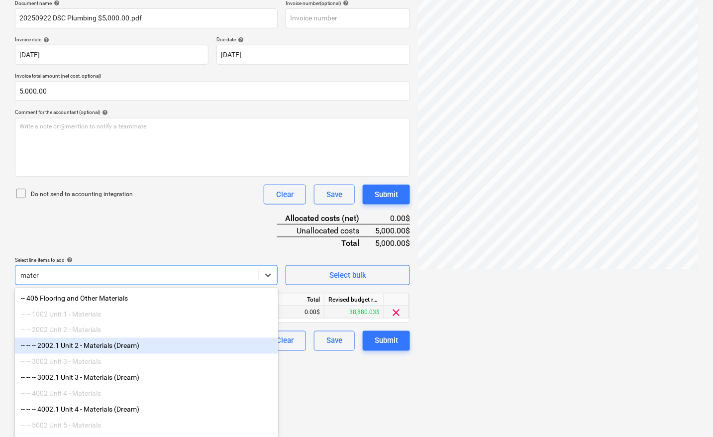
click at [97, 346] on div "-- -- -- 2002.1 Unit 2 - Materials (Dream)" at bounding box center [146, 346] width 263 height 16
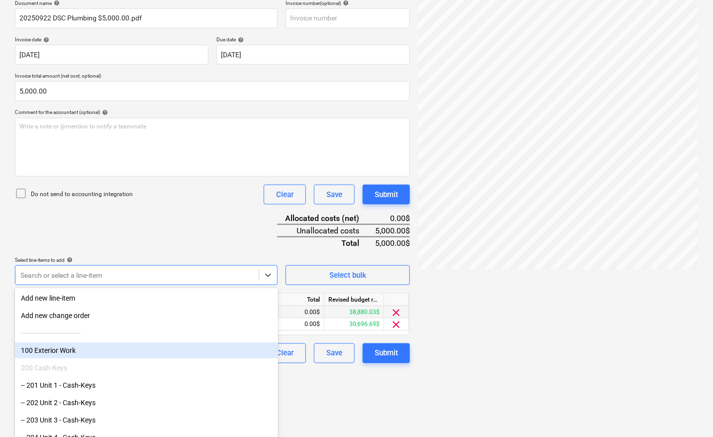
scroll to position [157, 0]
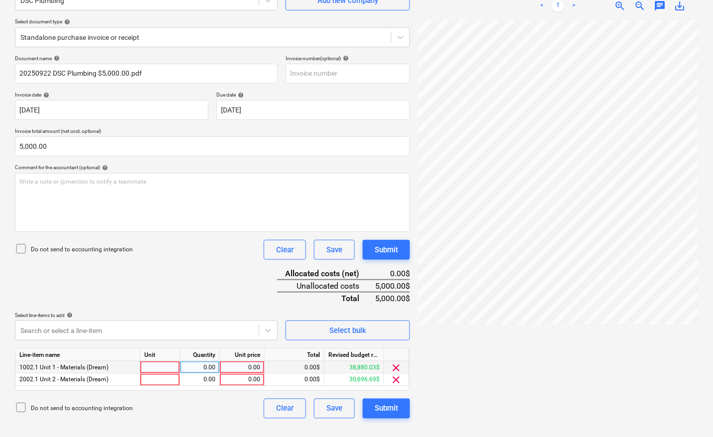
click at [464, 308] on div at bounding box center [558, 224] width 280 height 409
click at [395, 362] on span "clear" at bounding box center [397, 368] width 12 height 12
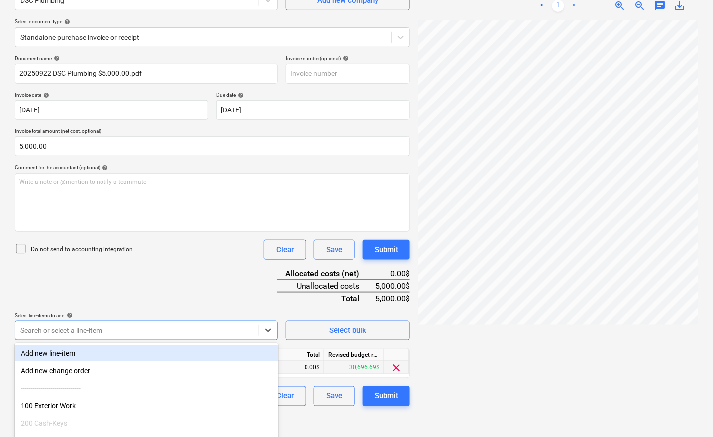
scroll to position [157, 0]
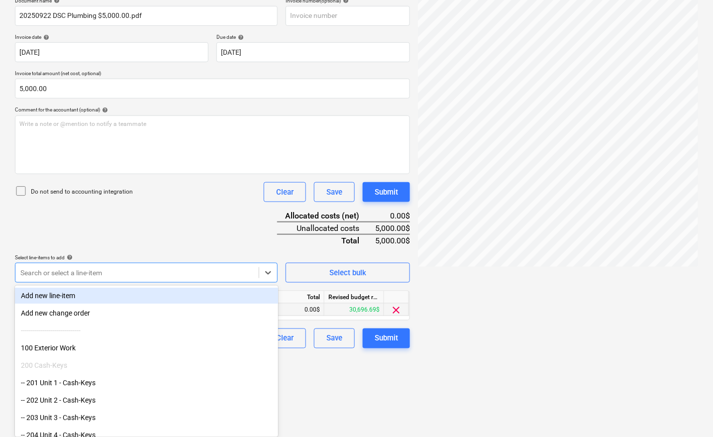
click at [96, 280] on body "Sales Projects Contacts Company Inbox 8 format_size keyboard_arrow_down help se…" at bounding box center [356, 61] width 713 height 437
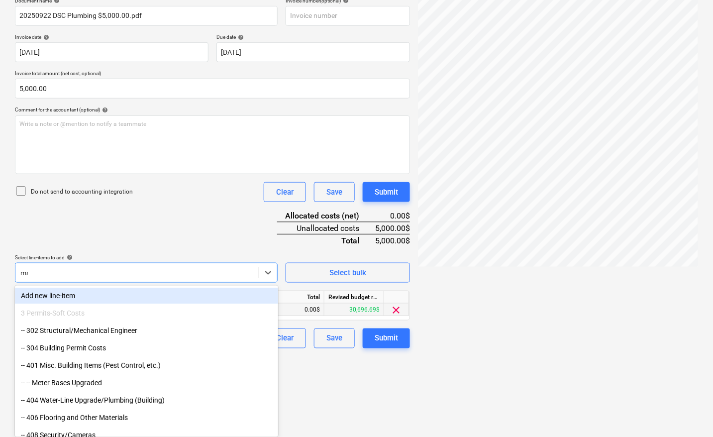
scroll to position [155, 0]
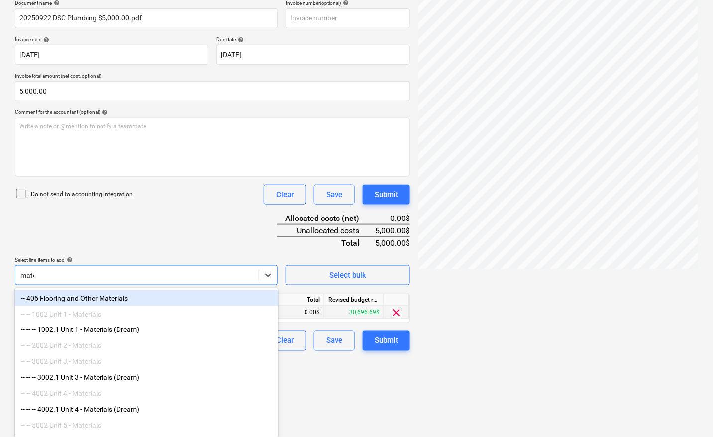
type input "mater"
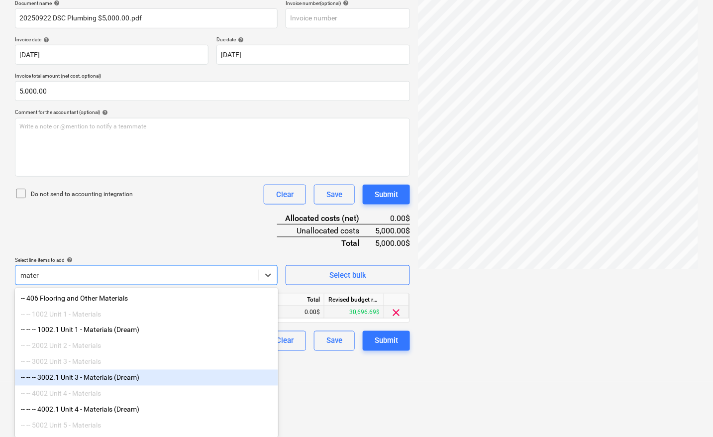
click at [109, 384] on div "-- -- -- 3002.1 Unit 3 - Materials (Dream)" at bounding box center [146, 378] width 263 height 16
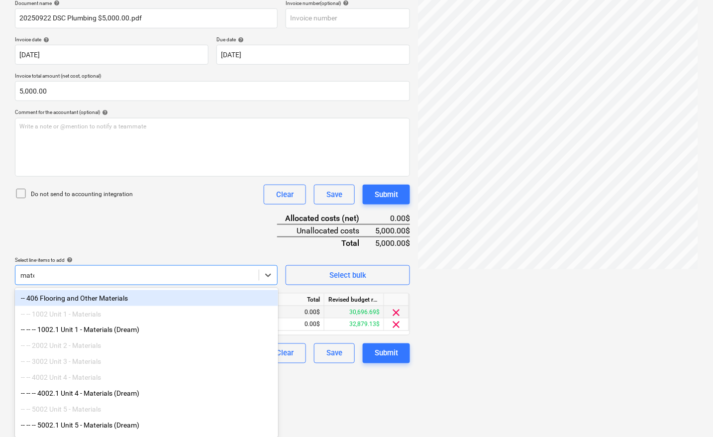
type input "mater"
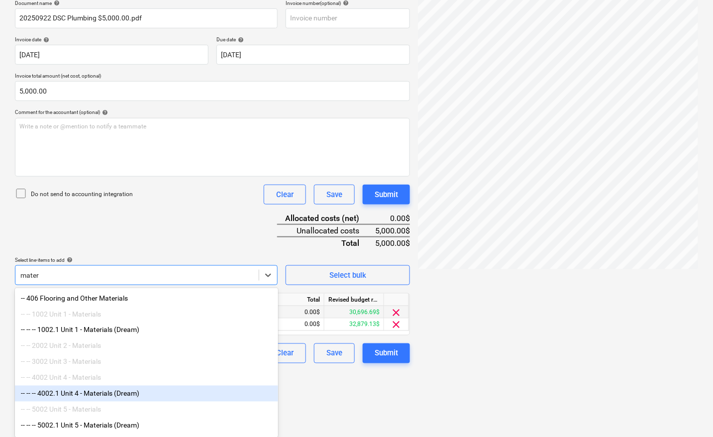
click at [78, 399] on div "-- -- -- 4002.1 Unit 4 - Materials (Dream)" at bounding box center [146, 394] width 263 height 16
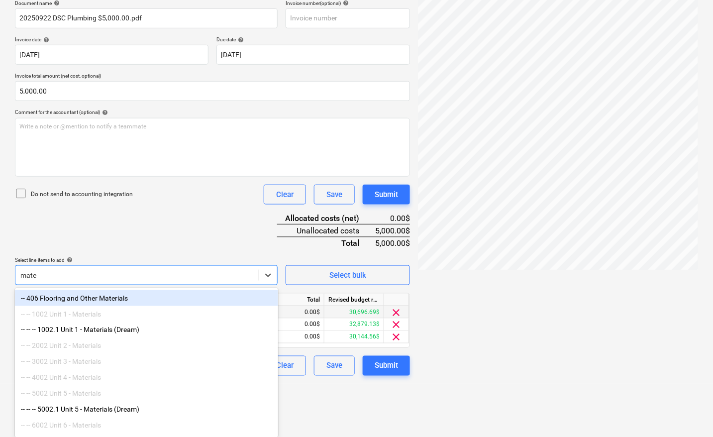
type input "mater"
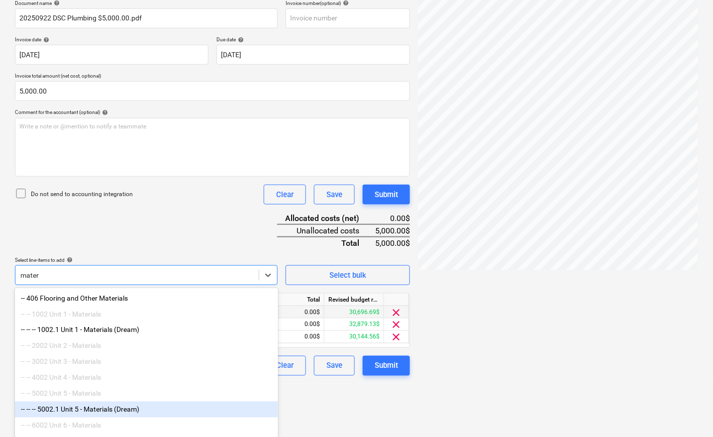
click at [83, 414] on div "-- -- -- 5002.1 Unit 5 - Materials (Dream)" at bounding box center [146, 410] width 263 height 16
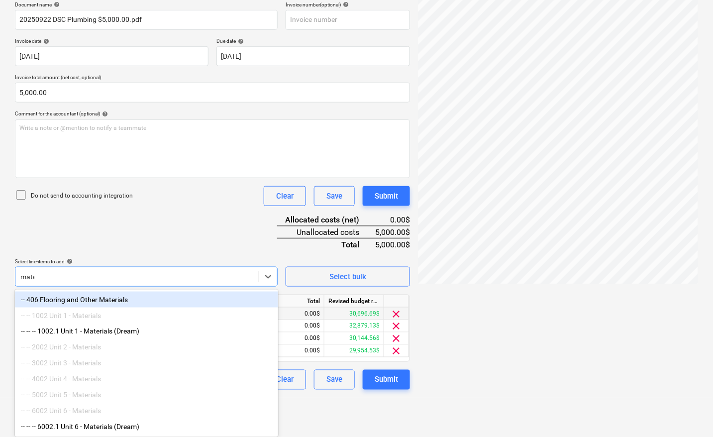
type input "mater"
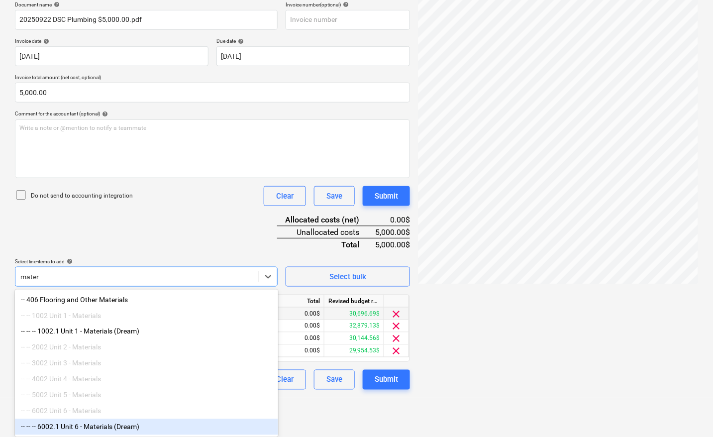
click at [88, 429] on div "-- -- -- 6002.1 Unit 6 - Materials (Dream)" at bounding box center [146, 427] width 263 height 16
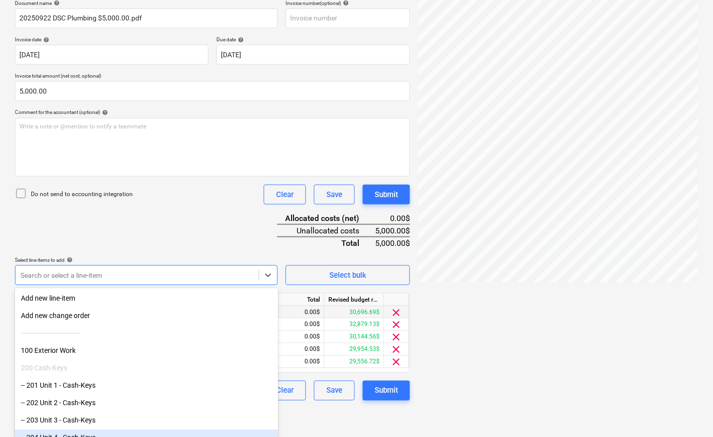
scroll to position [157, 0]
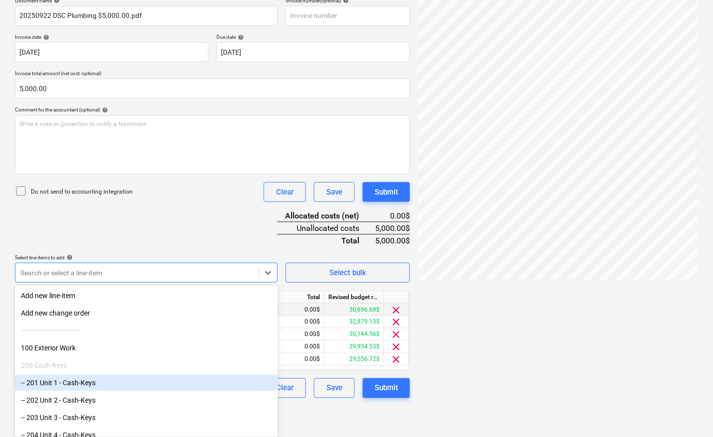
click at [501, 341] on div at bounding box center [558, 179] width 280 height 409
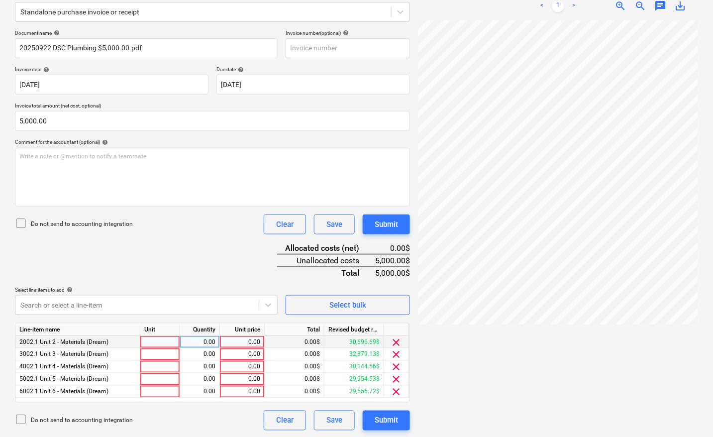
click at [147, 341] on div at bounding box center [160, 342] width 40 height 12
type input "pcs"
type input "0"
click at [170, 354] on div at bounding box center [160, 354] width 40 height 12
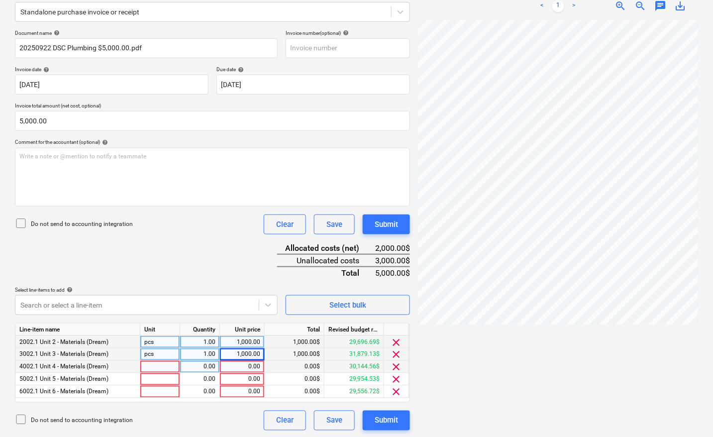
click at [168, 366] on div at bounding box center [160, 367] width 40 height 12
click at [167, 376] on div at bounding box center [160, 379] width 40 height 12
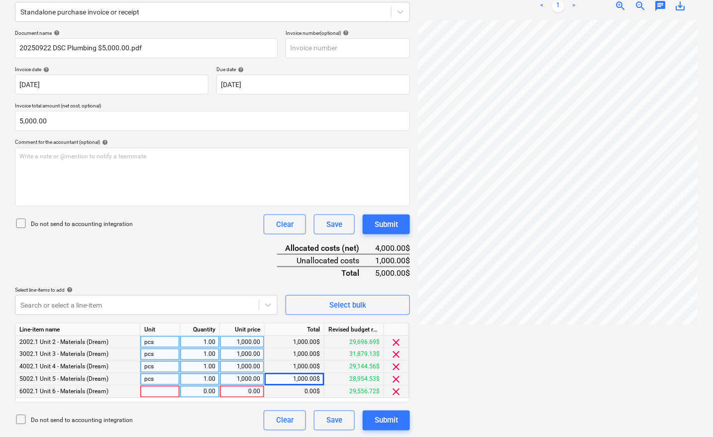
click at [150, 389] on div at bounding box center [160, 392] width 40 height 12
click at [397, 417] on div "Submit" at bounding box center [386, 420] width 23 height 13
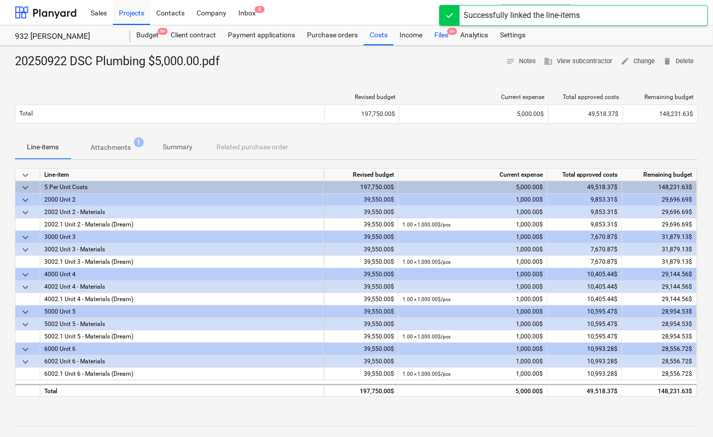
click at [442, 37] on div "Files 9+" at bounding box center [442, 35] width 26 height 20
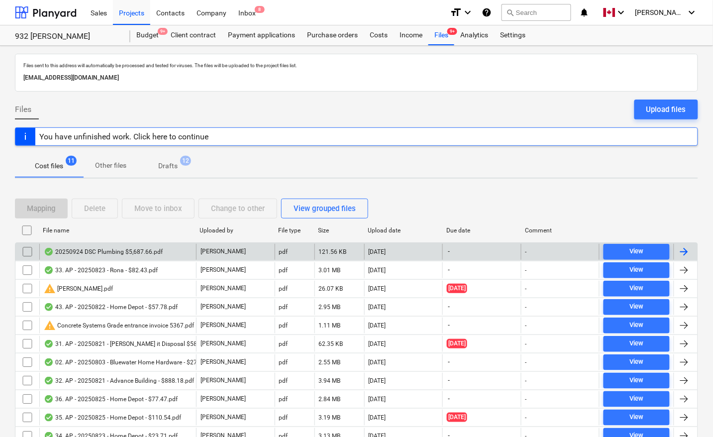
click at [682, 249] on div at bounding box center [684, 252] width 12 height 12
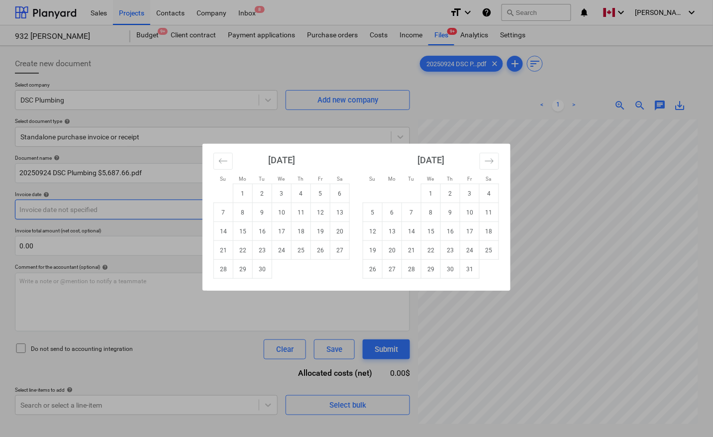
click at [139, 208] on body "Sales Projects Contacts Company Inbox 8 format_size keyboard_arrow_down help se…" at bounding box center [356, 218] width 713 height 437
click at [264, 247] on td "23" at bounding box center [262, 250] width 19 height 19
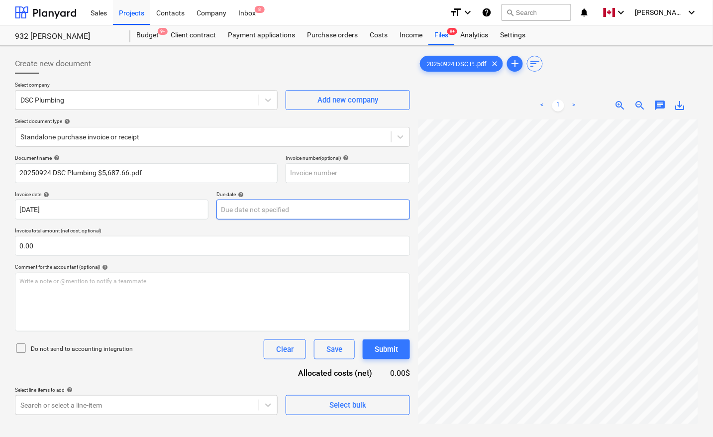
click at [230, 210] on body "Sales Projects Contacts Company Inbox 8 format_size keyboard_arrow_down help se…" at bounding box center [356, 218] width 713 height 437
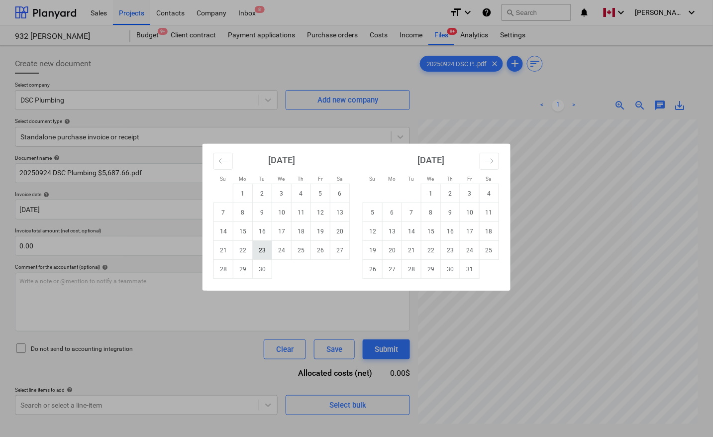
click at [264, 250] on td "23" at bounding box center [262, 250] width 19 height 19
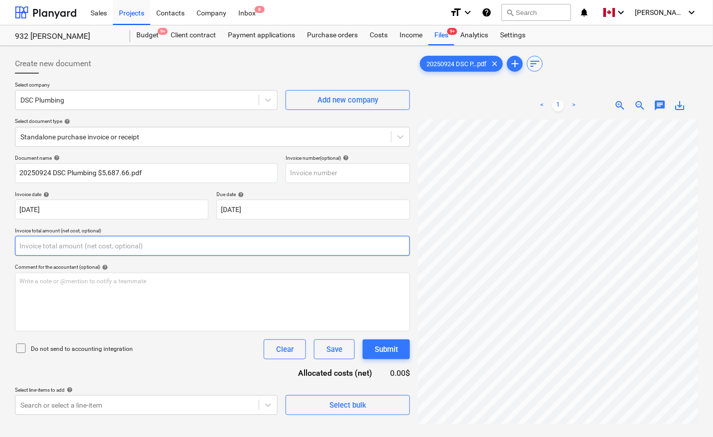
click at [96, 245] on input "text" at bounding box center [212, 246] width 395 height 20
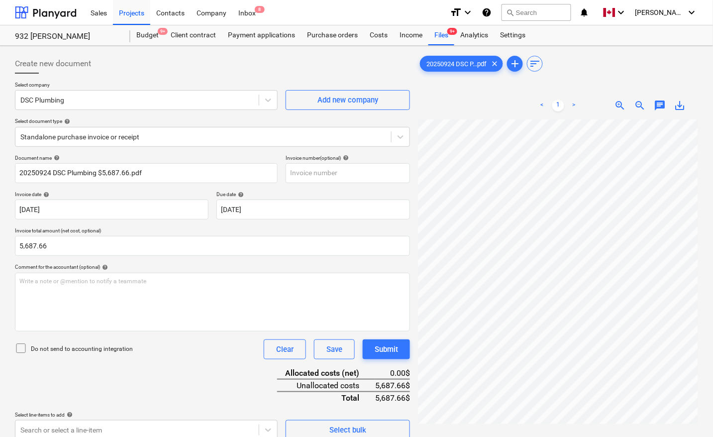
click at [168, 384] on div "Document name help 20250924 DSC Plumbing $5,687.66.pdf Invoice number (optional…" at bounding box center [212, 297] width 395 height 285
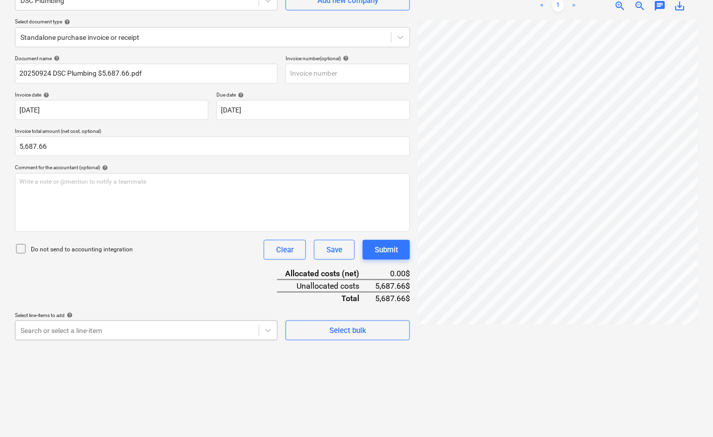
click at [108, 330] on body "Sales Projects Contacts Company Inbox 8 format_size keyboard_arrow_down help se…" at bounding box center [356, 118] width 713 height 437
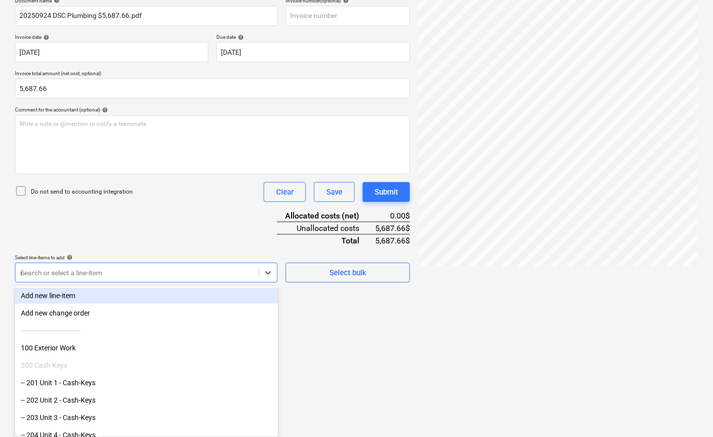
scroll to position [155, 0]
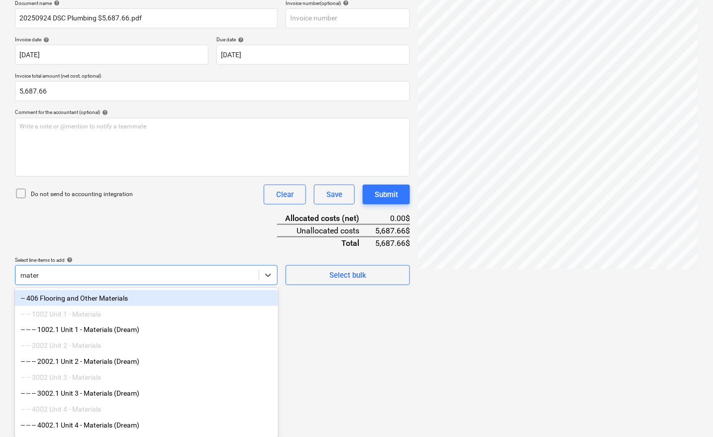
click at [108, 330] on div "-- -- -- 1002.1 Unit 1 - Materials (Dream)" at bounding box center [146, 330] width 263 height 16
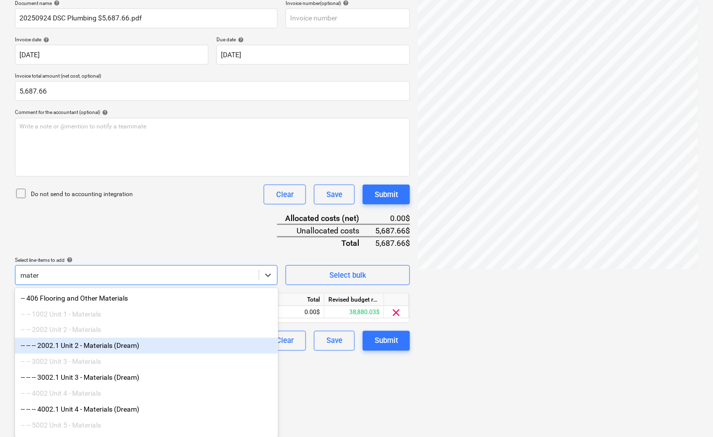
click at [100, 347] on div "-- -- -- 2002.1 Unit 2 - Materials (Dream)" at bounding box center [146, 346] width 263 height 16
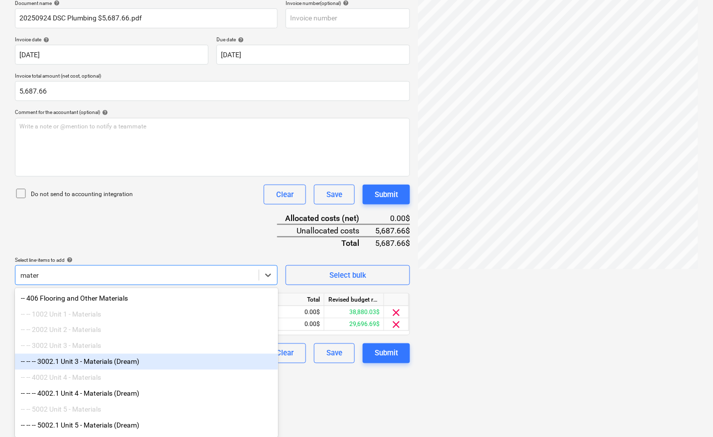
click at [98, 367] on div "-- -- -- 3002.1 Unit 3 - Materials (Dream)" at bounding box center [146, 362] width 263 height 16
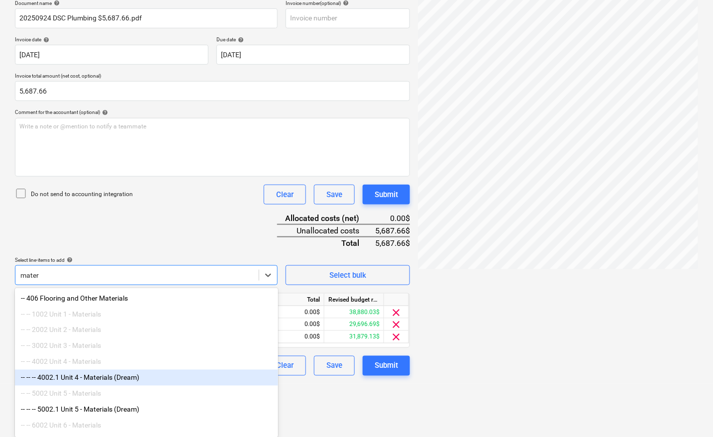
click at [98, 379] on div "-- -- -- 4002.1 Unit 4 - Materials (Dream)" at bounding box center [146, 378] width 263 height 16
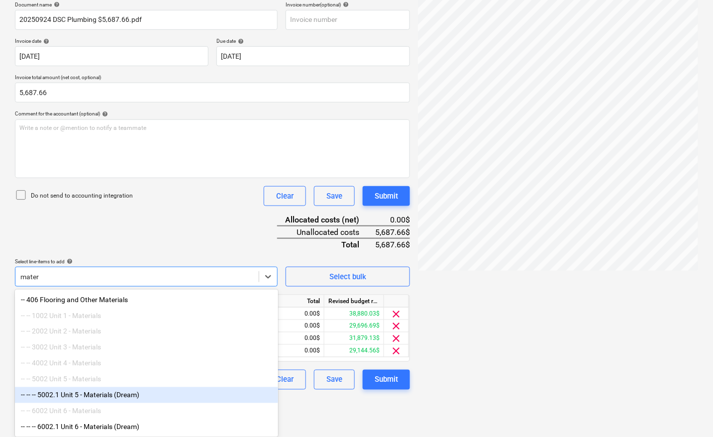
click at [83, 397] on div "-- -- -- 5002.1 Unit 5 - Materials (Dream)" at bounding box center [146, 395] width 263 height 16
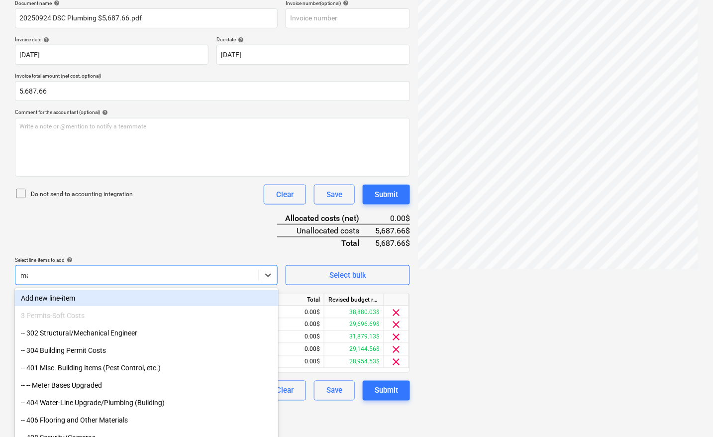
scroll to position [143, 0]
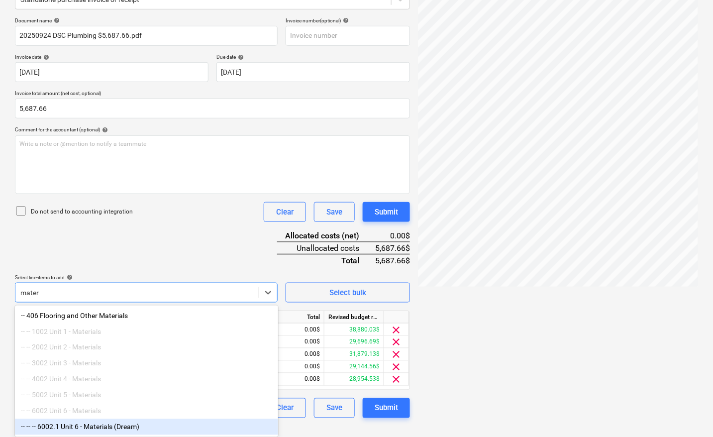
click at [81, 422] on div "-- -- -- 6002.1 Unit 6 - Materials (Dream)" at bounding box center [146, 427] width 263 height 16
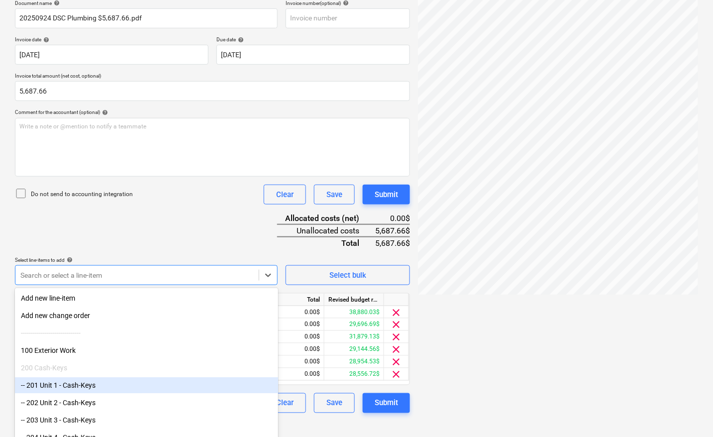
scroll to position [137, 0]
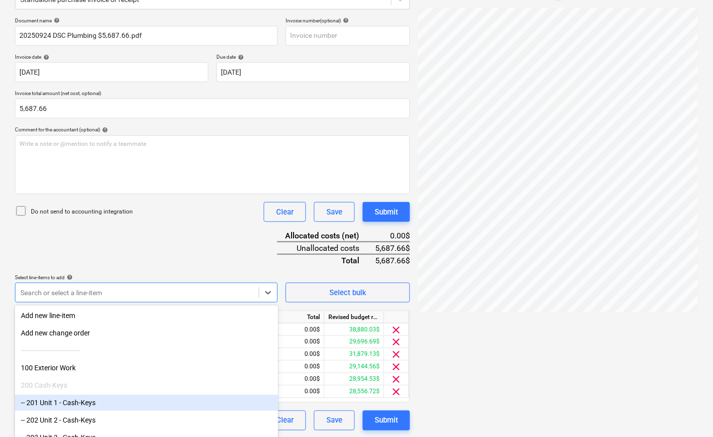
click at [475, 331] on div at bounding box center [558, 211] width 280 height 409
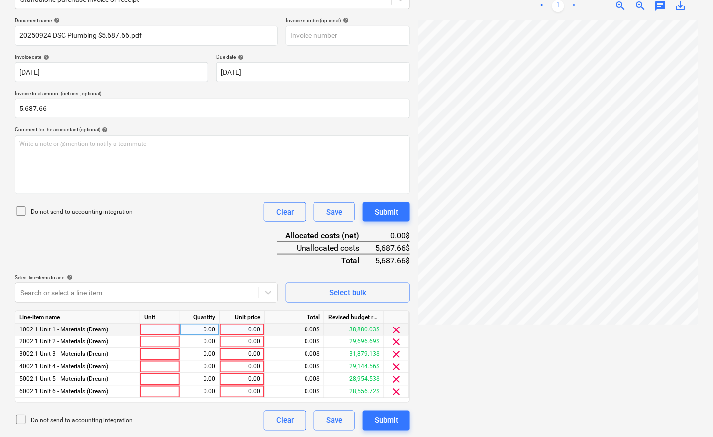
click at [150, 329] on div at bounding box center [160, 330] width 40 height 12
click at [158, 344] on div at bounding box center [160, 342] width 40 height 12
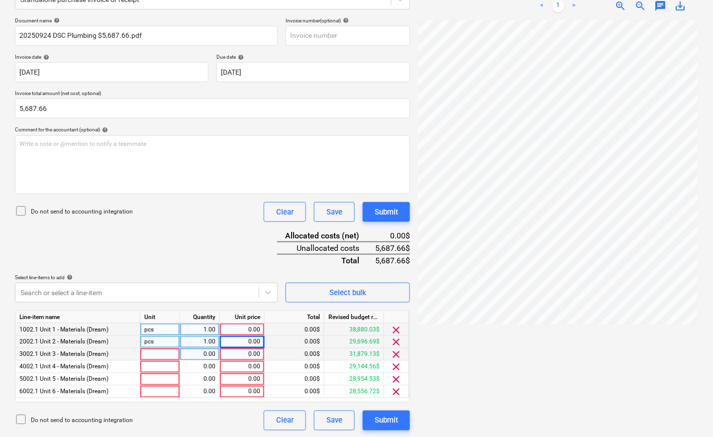
click at [170, 352] on div at bounding box center [160, 354] width 40 height 12
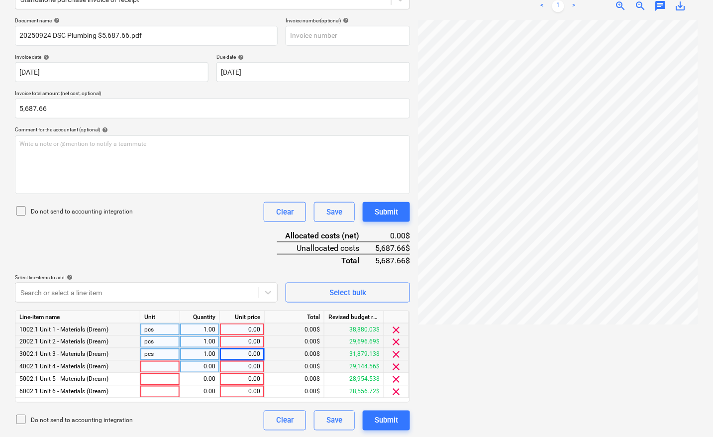
click at [158, 365] on div at bounding box center [160, 367] width 40 height 12
click at [152, 377] on div at bounding box center [160, 379] width 40 height 12
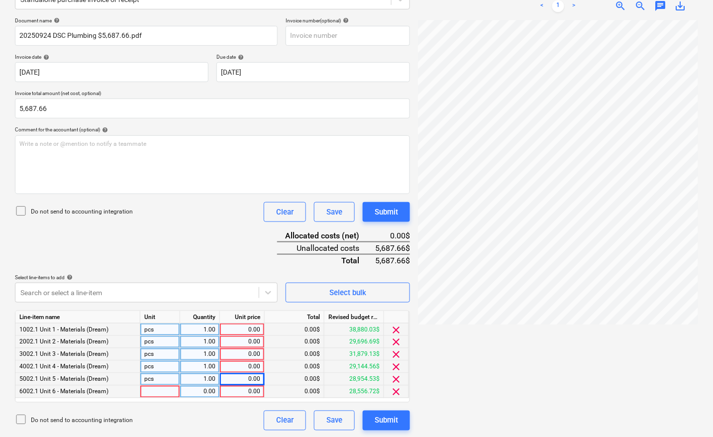
click at [148, 393] on div at bounding box center [160, 392] width 40 height 12
click at [250, 326] on div "0.00" at bounding box center [242, 330] width 36 height 12
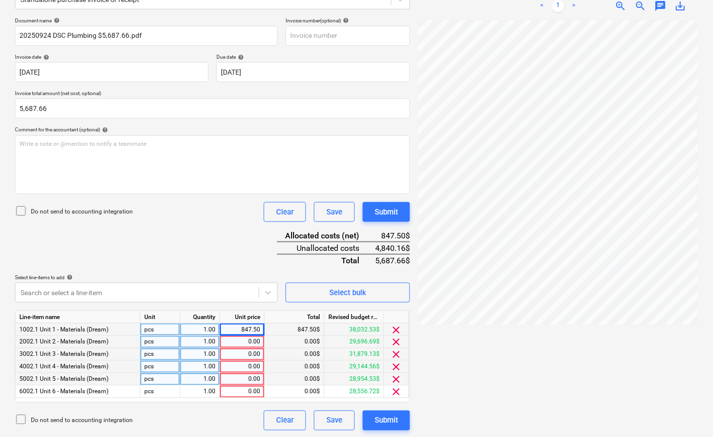
click at [250, 343] on div "0.00" at bounding box center [242, 342] width 36 height 12
click at [250, 353] on div "0.00" at bounding box center [242, 354] width 36 height 12
click at [252, 366] on div "0.00" at bounding box center [242, 367] width 36 height 12
click at [243, 379] on div "0.00" at bounding box center [242, 379] width 36 height 12
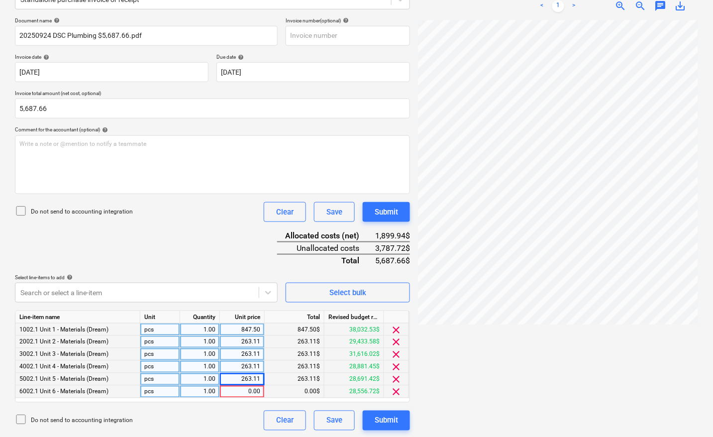
click at [248, 391] on div "0.00" at bounding box center [242, 392] width 36 height 12
click at [55, 294] on div at bounding box center [136, 293] width 233 height 10
click at [55, 294] on body "Sales Projects Contacts Company Inbox 8 format_size keyboard_arrow_down help se…" at bounding box center [356, 81] width 713 height 437
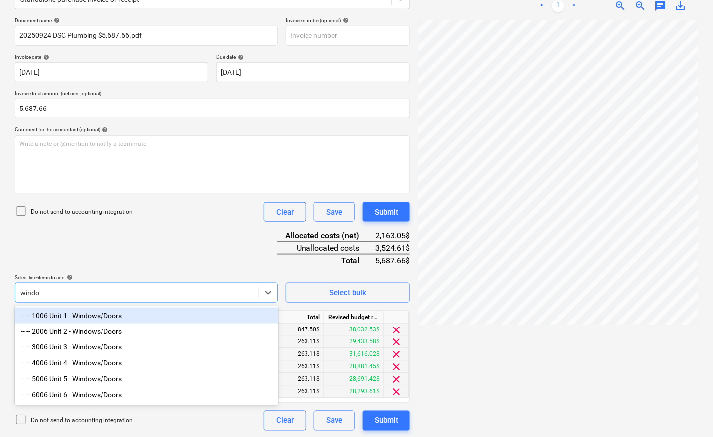
click at [77, 317] on div "-- -- 1006 Unit 1 - Windows/Doors" at bounding box center [146, 316] width 263 height 16
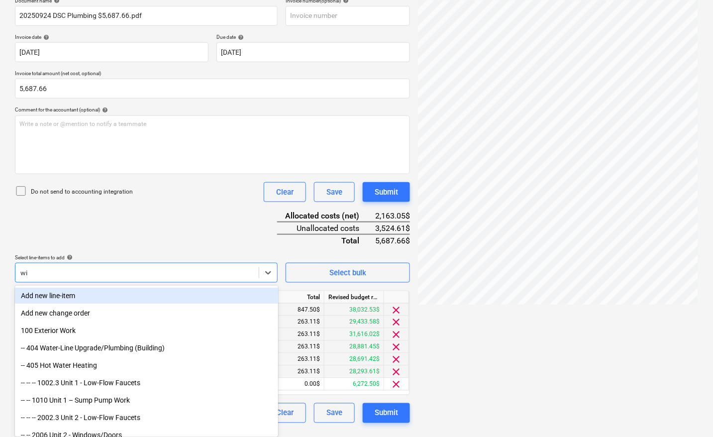
scroll to position [150, 0]
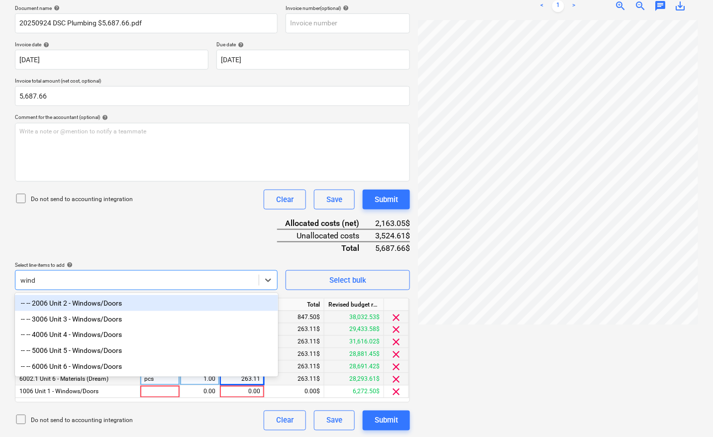
click at [66, 299] on div "-- -- 2006 Unit 2 - Windows/Doors" at bounding box center [146, 303] width 263 height 16
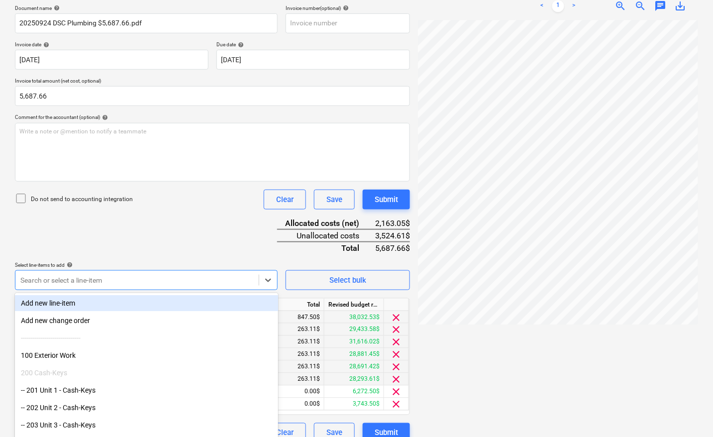
scroll to position [157, 0]
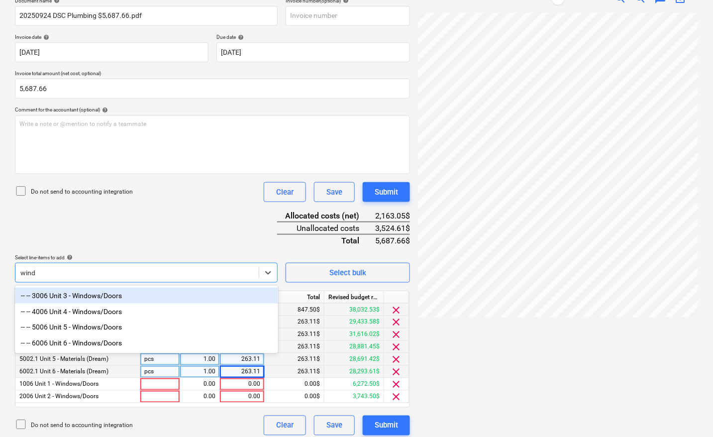
click at [66, 299] on div "-- -- 3006 Unit 3 - Windows/Doors" at bounding box center [146, 296] width 263 height 16
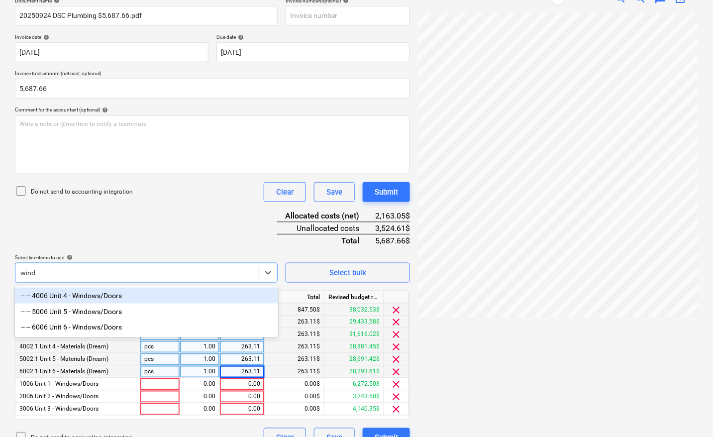
click at [66, 299] on div "-- -- 4006 Unit 4 - Windows/Doors" at bounding box center [146, 296] width 263 height 16
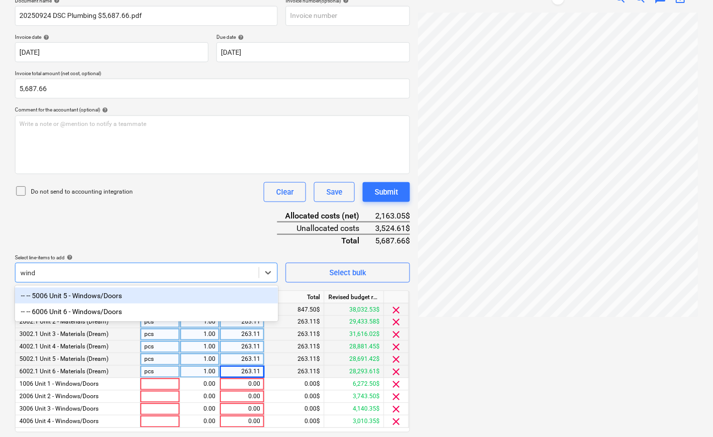
click at [66, 299] on div "-- -- 5006 Unit 5 - Windows/Doors" at bounding box center [146, 296] width 263 height 16
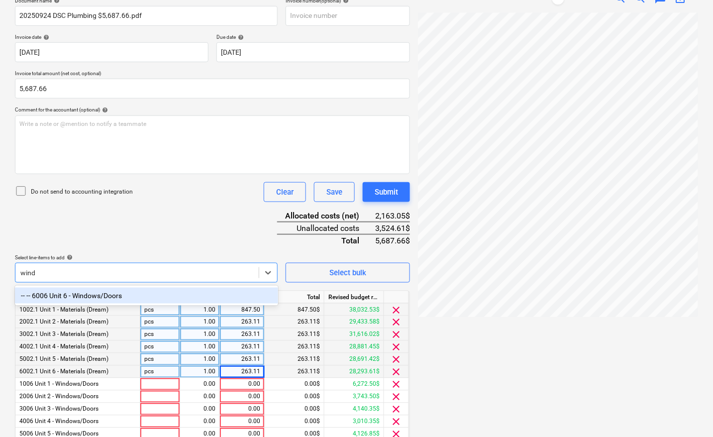
click at [66, 299] on div "-- -- 6006 Unit 6 - Windows/Doors" at bounding box center [146, 296] width 263 height 16
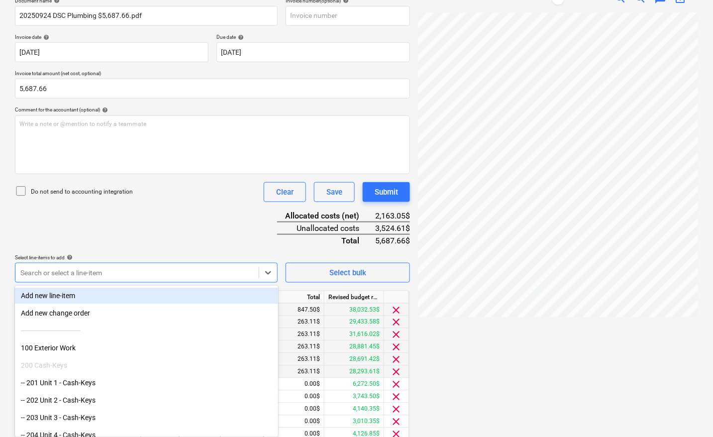
click at [5, 295] on div "Create new document Select company DSC Plumbing Add new company Select document…" at bounding box center [356, 191] width 713 height 605
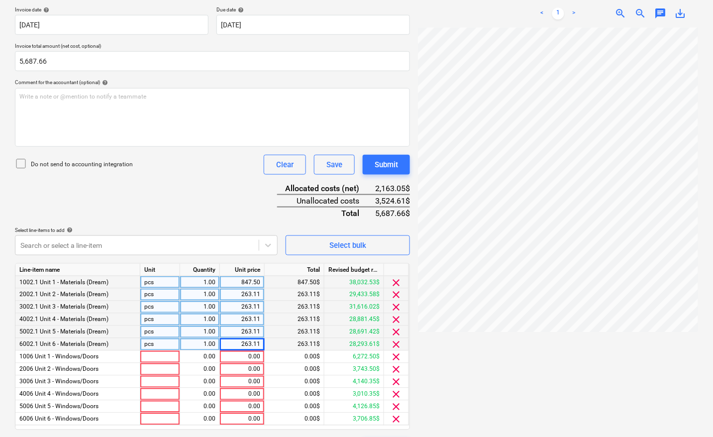
scroll to position [212, 0]
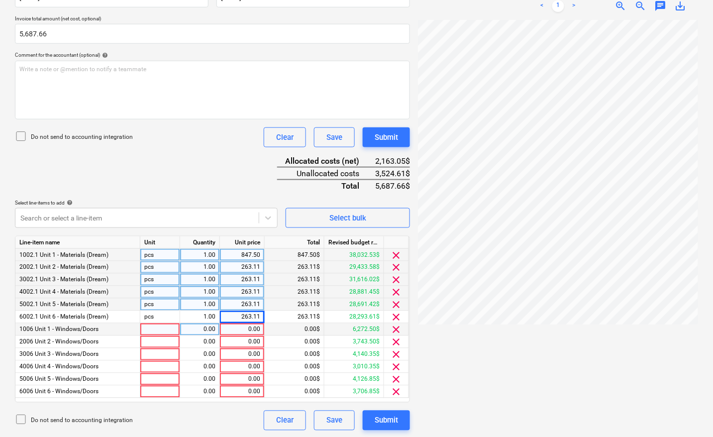
click at [167, 331] on div at bounding box center [160, 330] width 40 height 12
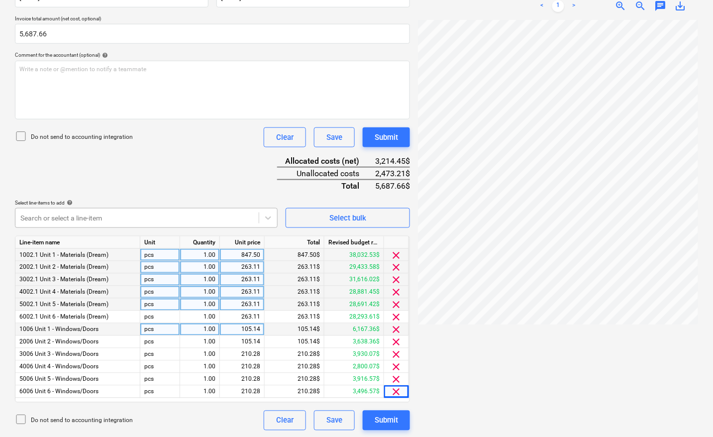
click at [95, 217] on div at bounding box center [136, 218] width 233 height 10
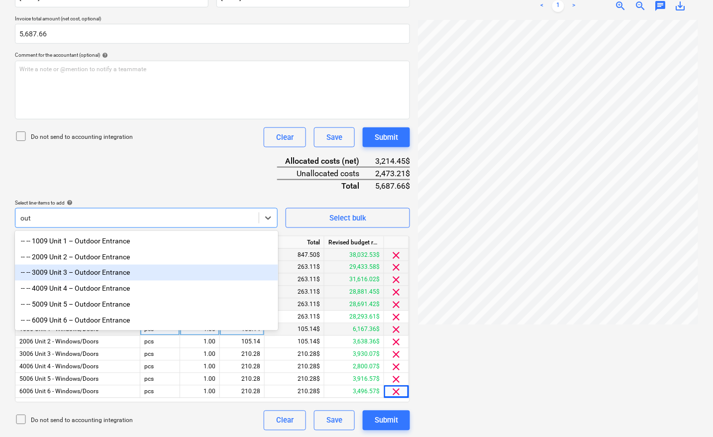
click at [86, 275] on div "-- -- 3009 Unit 3 – Outdoor Entrance" at bounding box center [146, 273] width 263 height 16
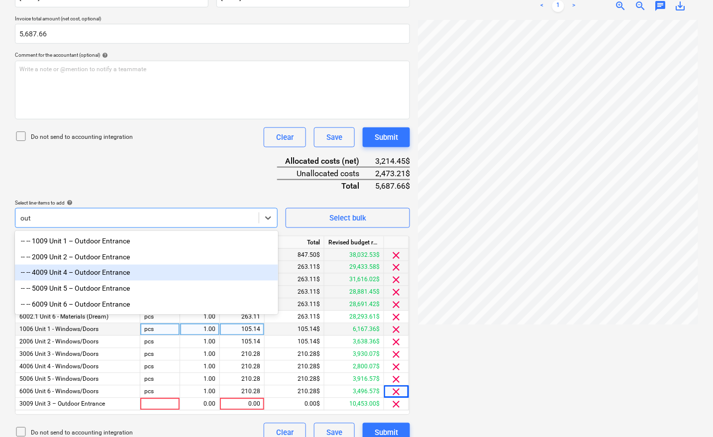
click at [80, 279] on div "-- -- 4009 Unit 4 – Outdoor Entrance" at bounding box center [146, 273] width 263 height 16
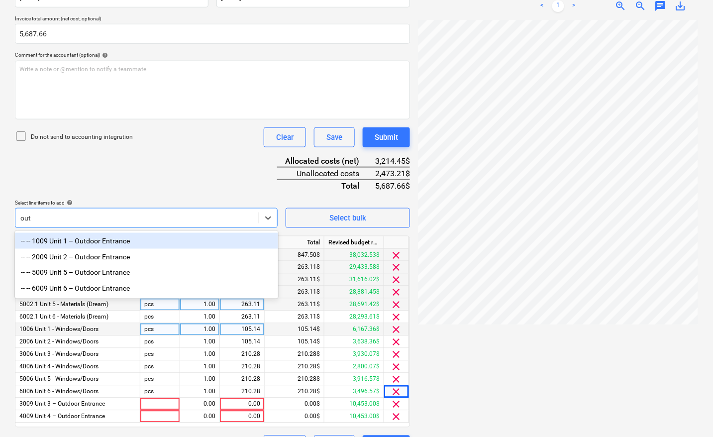
click at [80, 279] on div "-- -- 5009 Unit 5 – Outdoor Entrance" at bounding box center [146, 273] width 263 height 16
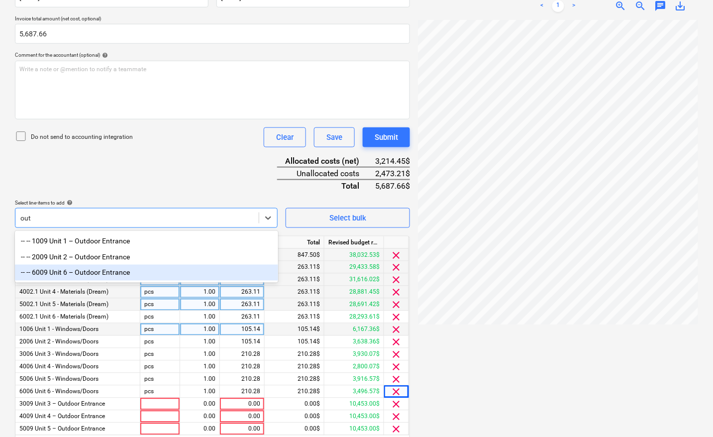
click at [75, 275] on div "-- -- 6009 Unit 6 – Outdoor Entrance" at bounding box center [146, 273] width 263 height 16
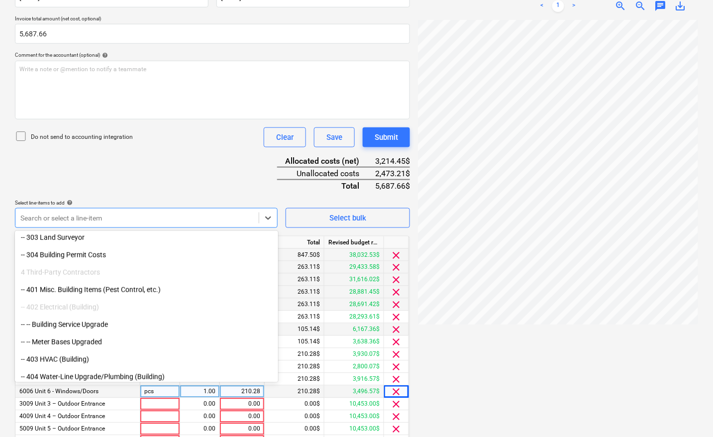
scroll to position [249, 0]
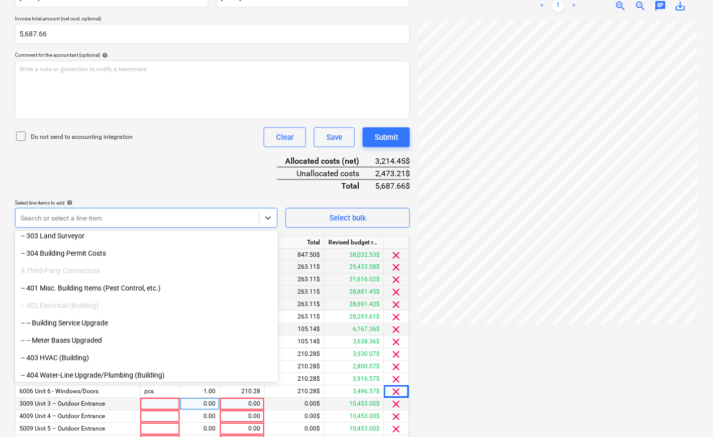
click at [153, 405] on div at bounding box center [160, 404] width 40 height 12
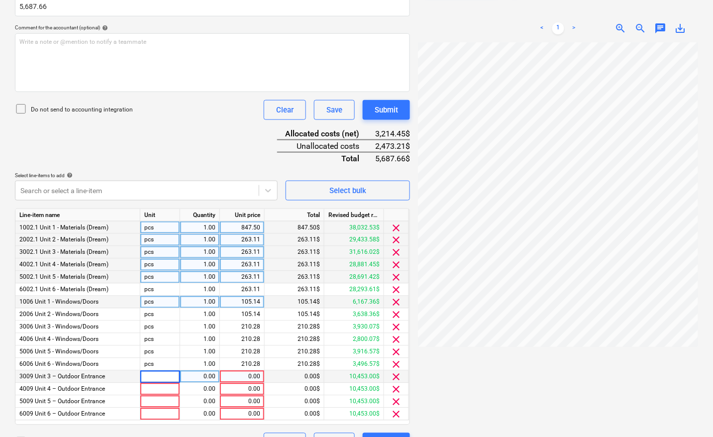
scroll to position [262, 0]
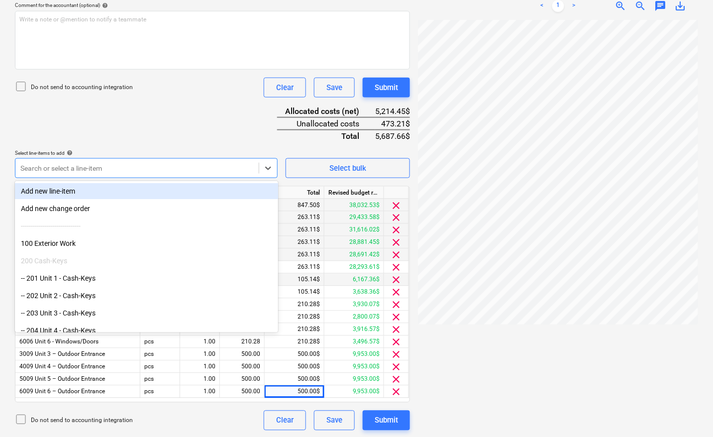
click at [66, 170] on div at bounding box center [136, 168] width 233 height 10
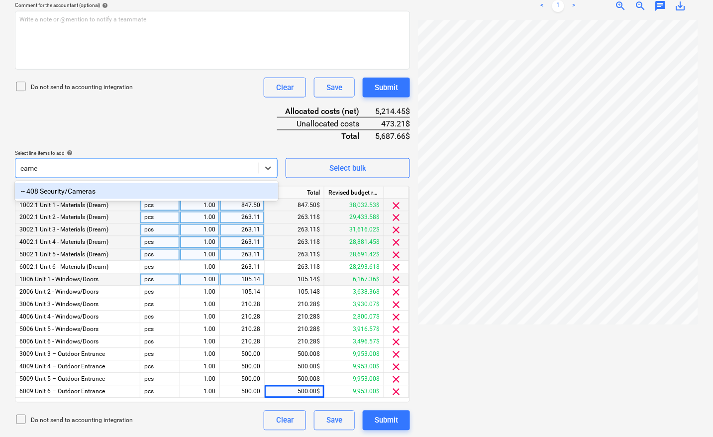
click at [74, 192] on div "-- 408 Security/Cameras" at bounding box center [146, 191] width 263 height 16
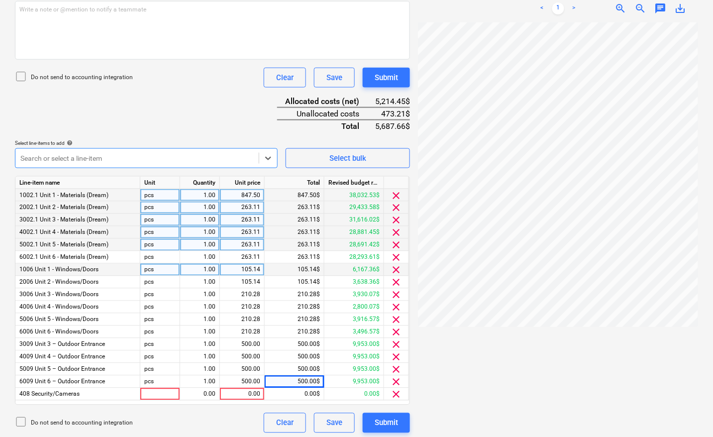
scroll to position [274, 0]
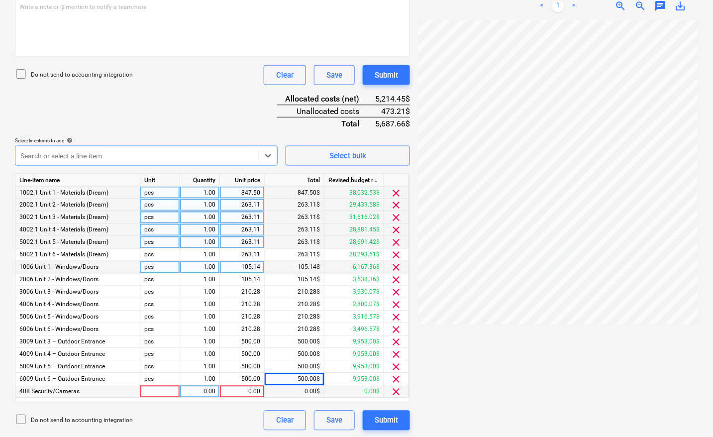
click at [169, 391] on div at bounding box center [160, 392] width 40 height 12
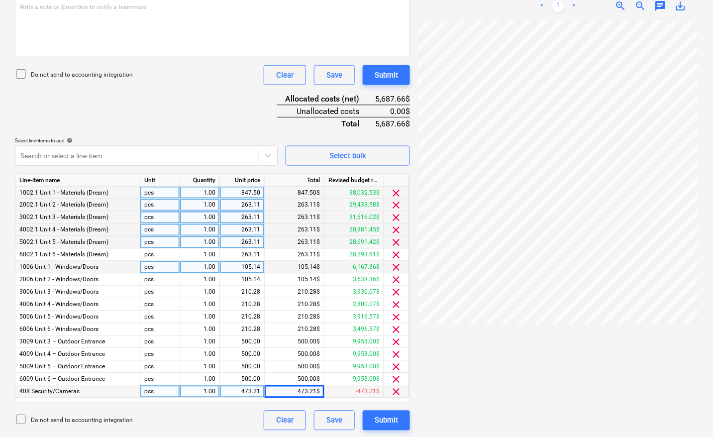
click at [240, 392] on div "473.21" at bounding box center [242, 392] width 36 height 12
drag, startPoint x: 239, startPoint y: 390, endPoint x: 269, endPoint y: 395, distance: 30.3
click at [0, 0] on div "408 Security/Cameras pcs 1.00 473.21 473.21$ -473.21$ clear" at bounding box center [0, 0] width 0 height 0
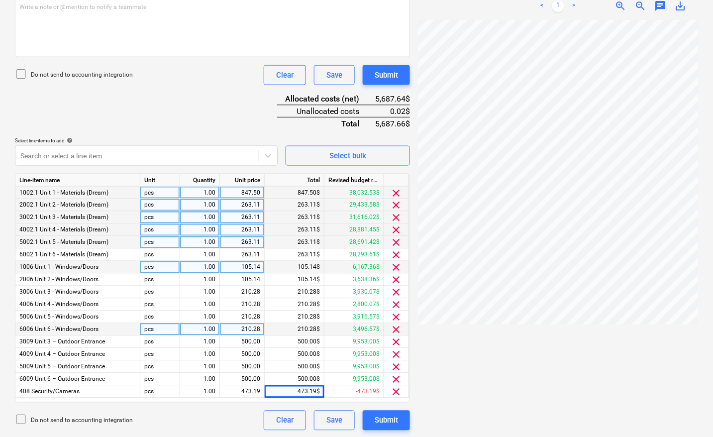
click at [252, 327] on div "210.28" at bounding box center [242, 330] width 36 height 12
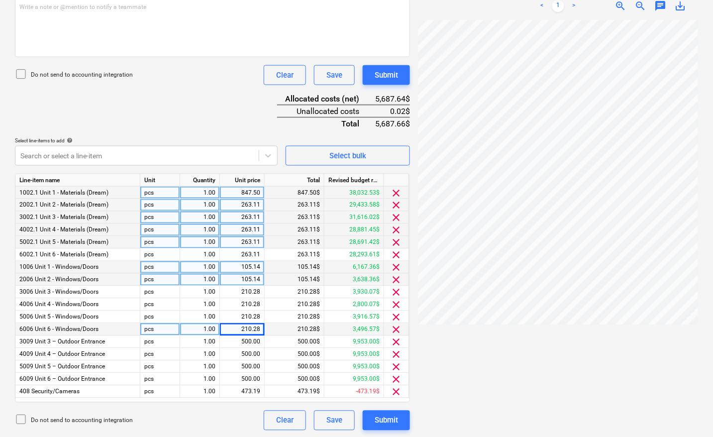
click at [257, 284] on div "105.14" at bounding box center [242, 280] width 36 height 12
click at [257, 279] on input "105.14" at bounding box center [242, 280] width 44 height 12
click at [254, 264] on div "105.14" at bounding box center [242, 267] width 36 height 12
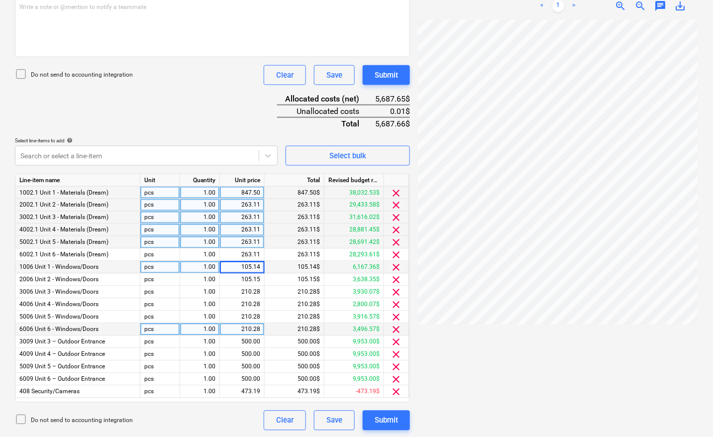
click at [257, 267] on input "105.14" at bounding box center [242, 267] width 44 height 12
click at [191, 421] on div "Do not send to accounting integration Clear Save Submit" at bounding box center [212, 421] width 395 height 20
click at [374, 416] on button "Submit" at bounding box center [386, 421] width 47 height 20
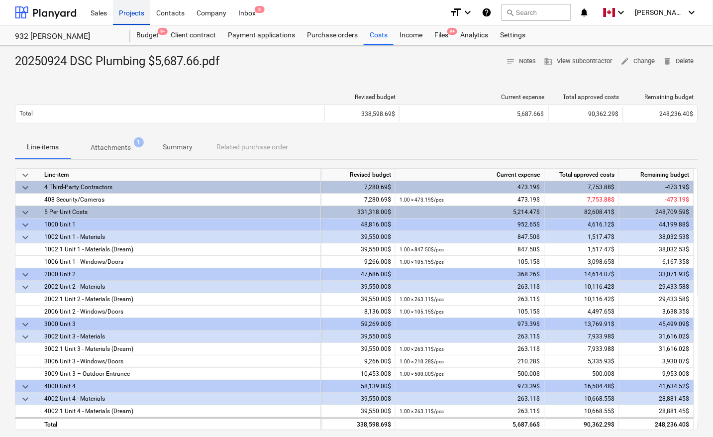
click at [132, 13] on div "Projects" at bounding box center [131, 12] width 37 height 25
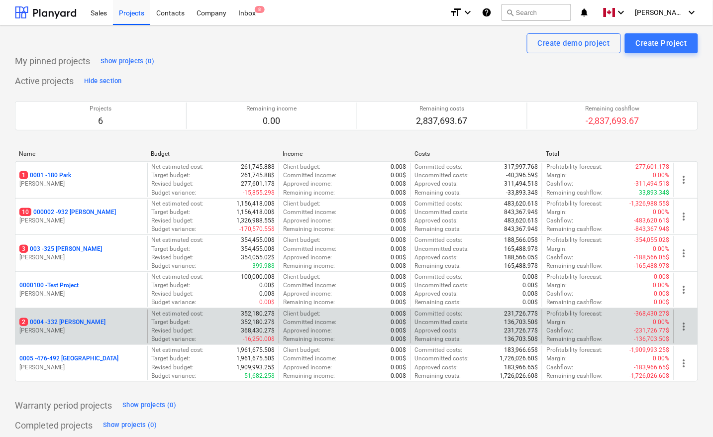
click at [71, 323] on p "2 0004 - 332 Christina" at bounding box center [62, 322] width 86 height 8
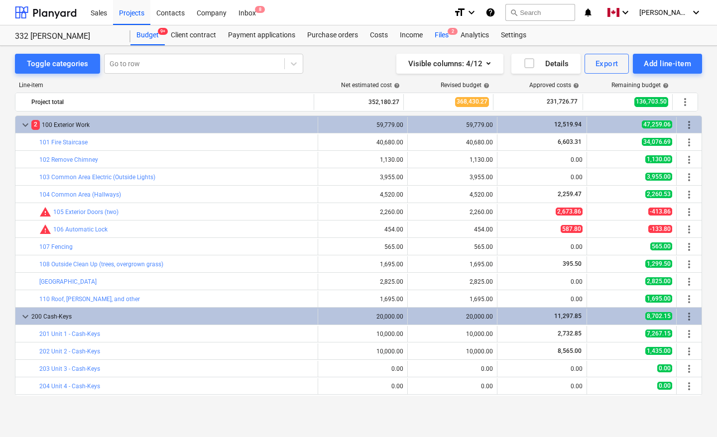
click at [438, 33] on div "Files 2" at bounding box center [442, 35] width 26 height 20
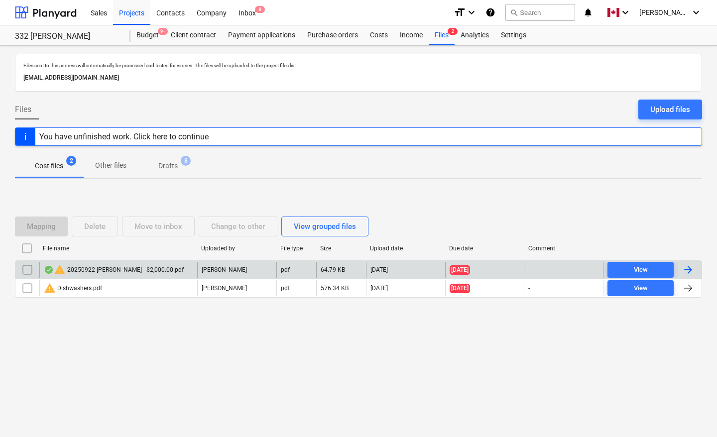
click at [693, 270] on div at bounding box center [688, 270] width 12 height 12
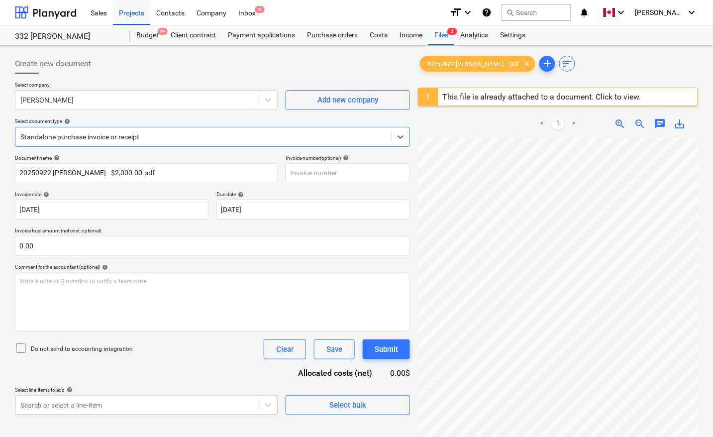
scroll to position [133, 0]
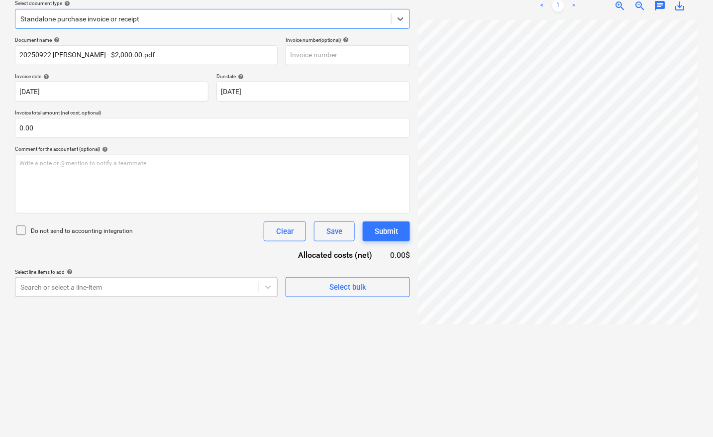
click at [126, 319] on body "Sales Projects Contacts Company Inbox 8 format_size keyboard_arrow_down help se…" at bounding box center [356, 100] width 713 height 437
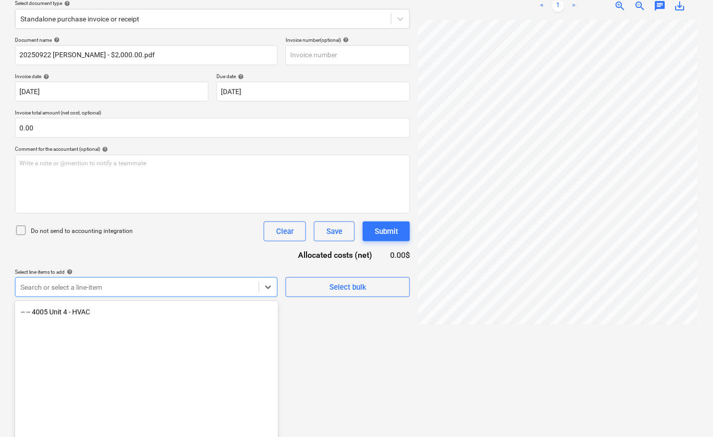
scroll to position [1488, 0]
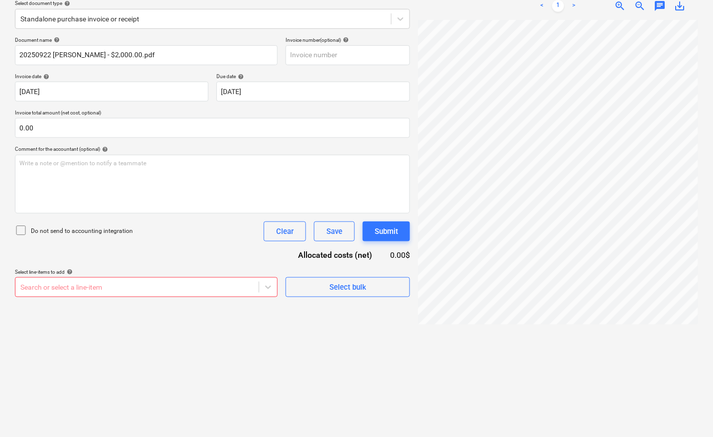
click at [392, 391] on div "Create new document Select company Kris Contractor Add new company Select docum…" at bounding box center [212, 182] width 403 height 501
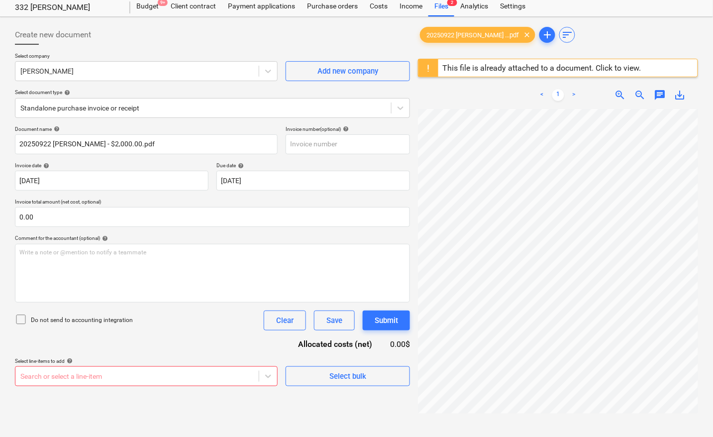
scroll to position [0, 0]
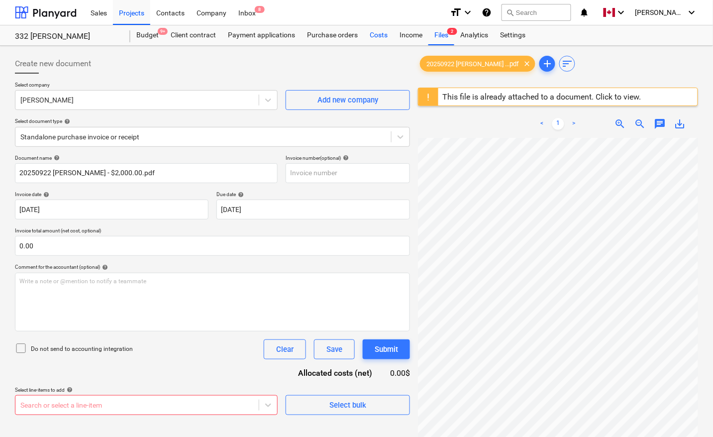
click at [374, 31] on div "Costs" at bounding box center [379, 35] width 30 height 20
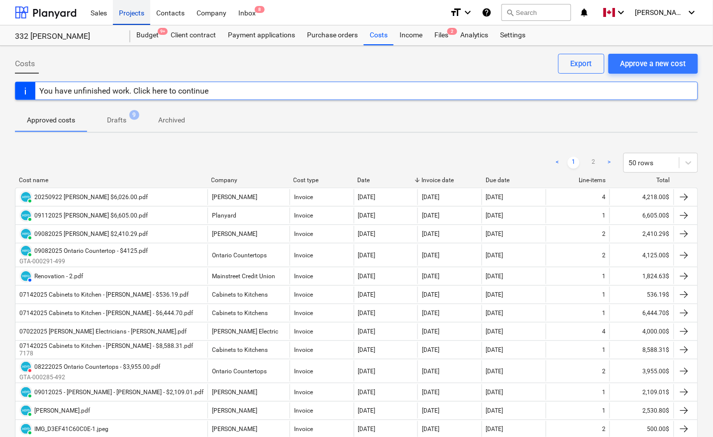
click at [127, 17] on div "Projects" at bounding box center [131, 12] width 37 height 25
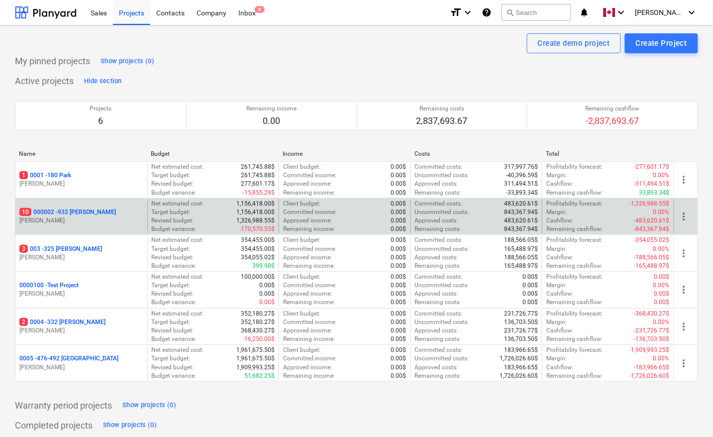
click at [62, 213] on p "10 000002 - 932 [PERSON_NAME]" at bounding box center [67, 212] width 97 height 8
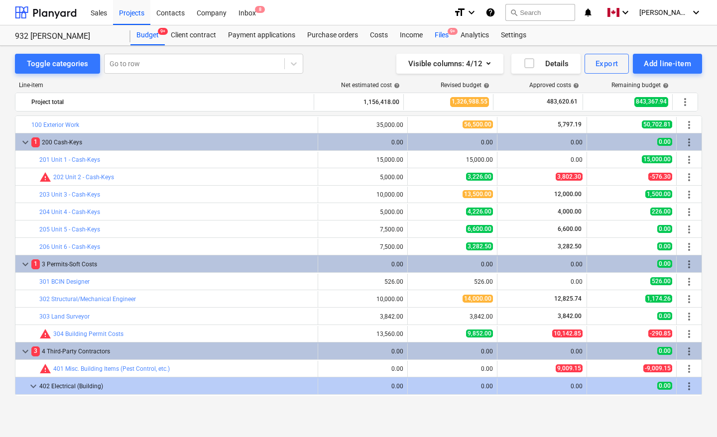
click at [439, 36] on div "Files 9+" at bounding box center [442, 35] width 26 height 20
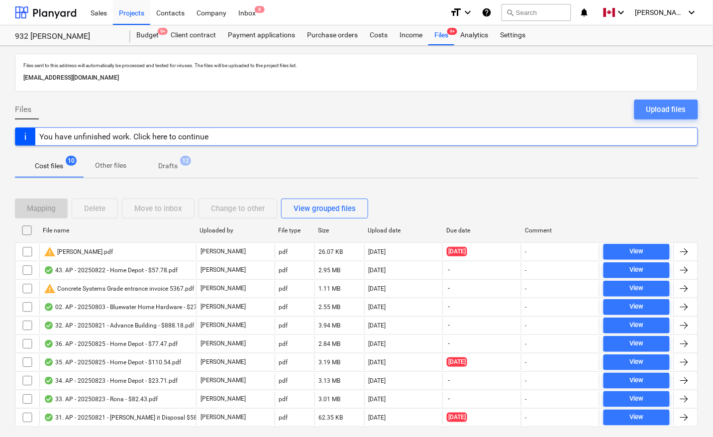
click at [658, 108] on div "Upload files" at bounding box center [667, 109] width 40 height 13
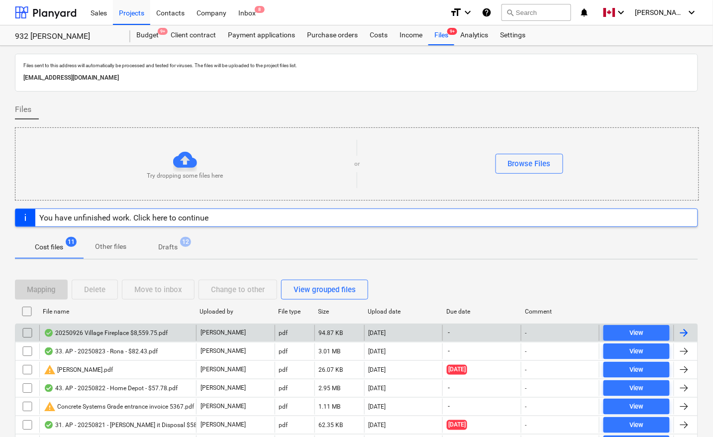
click at [693, 332] on div at bounding box center [686, 333] width 24 height 16
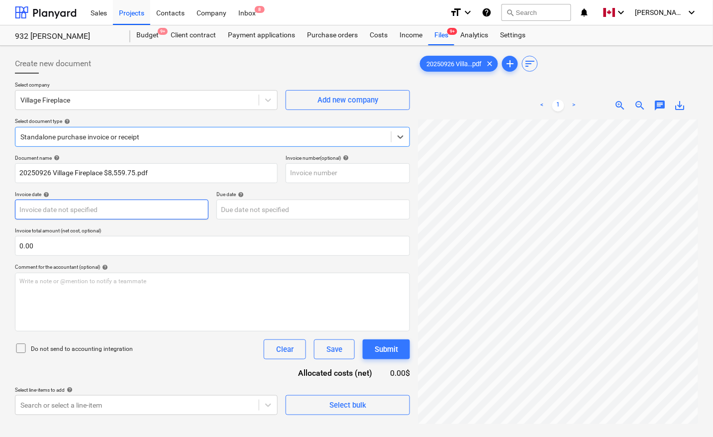
click at [56, 208] on body "Sales Projects Contacts Company Inbox 8 format_size keyboard_arrow_down help se…" at bounding box center [356, 218] width 713 height 437
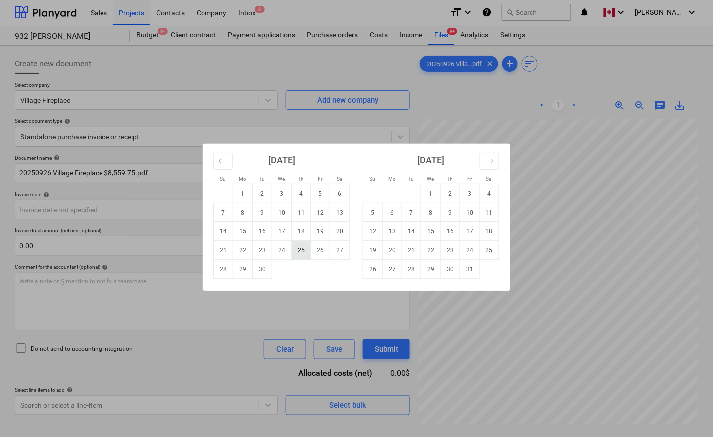
click at [304, 252] on td "25" at bounding box center [301, 250] width 19 height 19
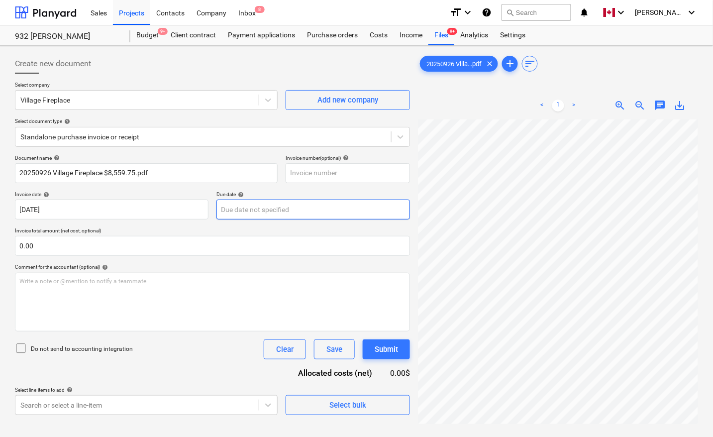
click at [260, 212] on body "Sales Projects Contacts Company Inbox 8 format_size keyboard_arrow_down help se…" at bounding box center [356, 218] width 713 height 437
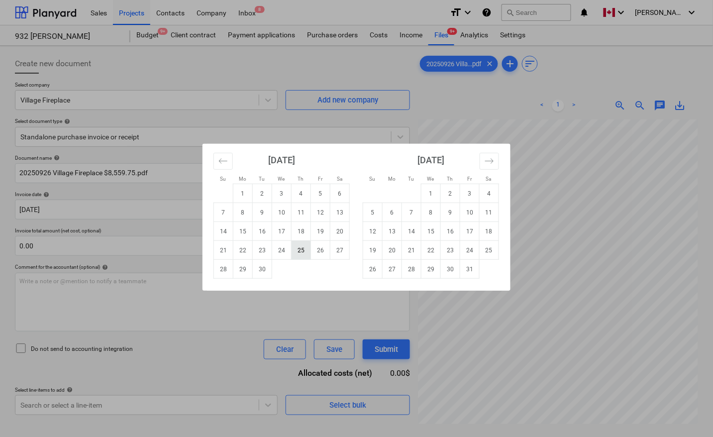
click at [304, 251] on td "25" at bounding box center [301, 250] width 19 height 19
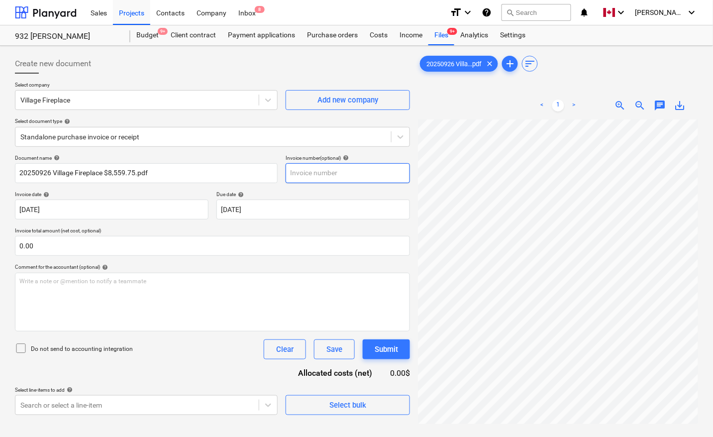
click at [332, 173] on input "text" at bounding box center [348, 173] width 124 height 20
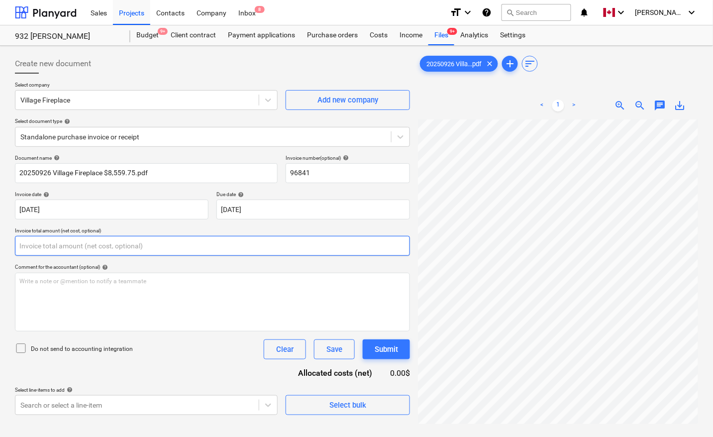
click at [152, 247] on input "text" at bounding box center [212, 246] width 395 height 20
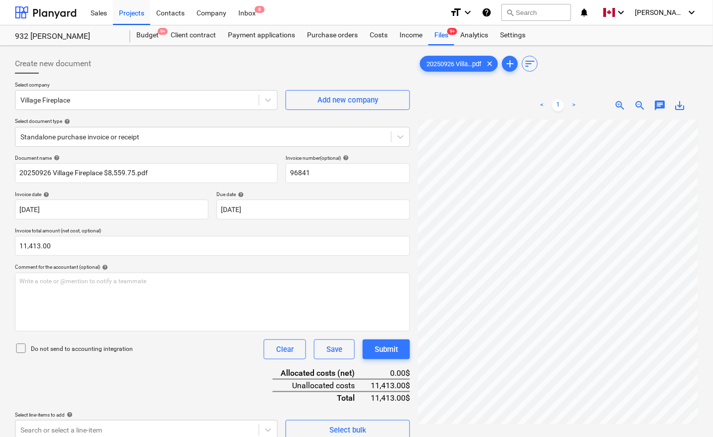
click at [197, 367] on div "Document name help 20250926 Village Fireplace $8,559.75.pdf Invoice number (opt…" at bounding box center [212, 297] width 395 height 285
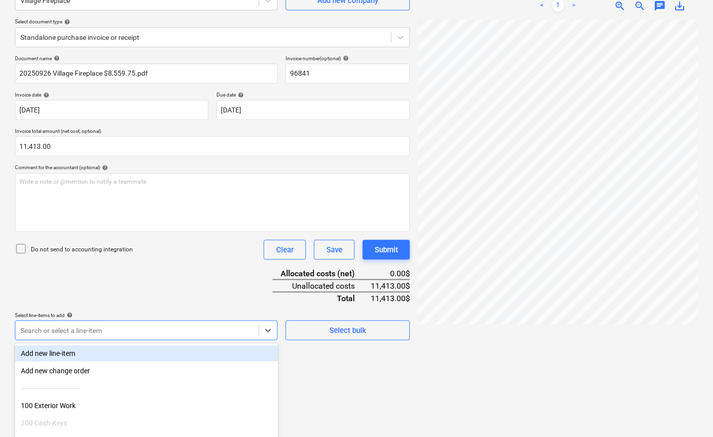
scroll to position [157, 0]
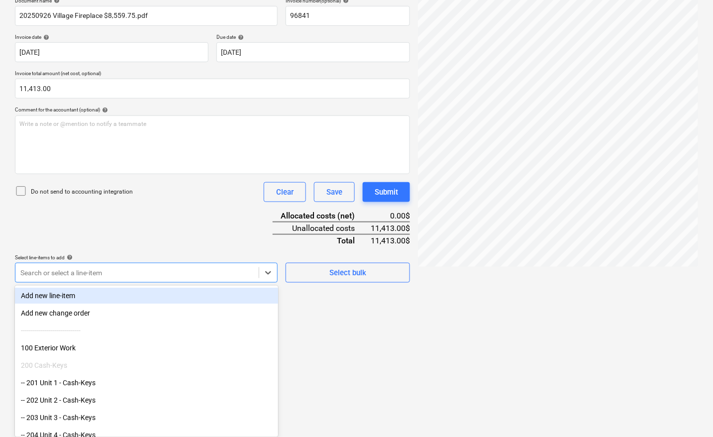
click at [137, 280] on body "Sales Projects Contacts Company Inbox 8 format_size keyboard_arrow_down help se…" at bounding box center [356, 61] width 713 height 437
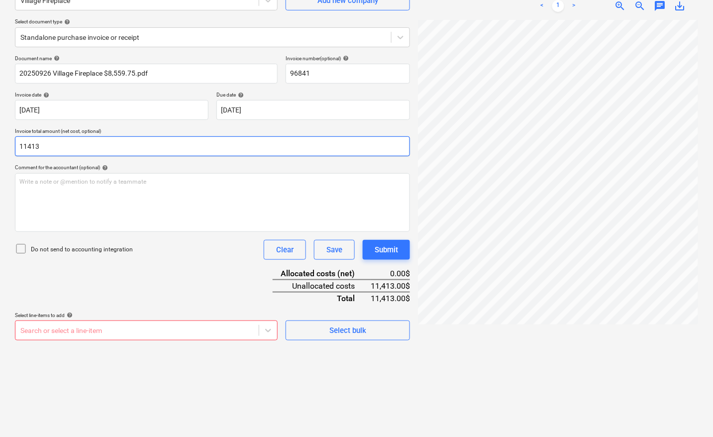
scroll to position [100, 0]
drag, startPoint x: 71, startPoint y: 88, endPoint x: 13, endPoint y: 100, distance: 59.5
click at [1, 81] on div "Create new document Select company Village Fireplace Add new company Select doc…" at bounding box center [356, 191] width 713 height 491
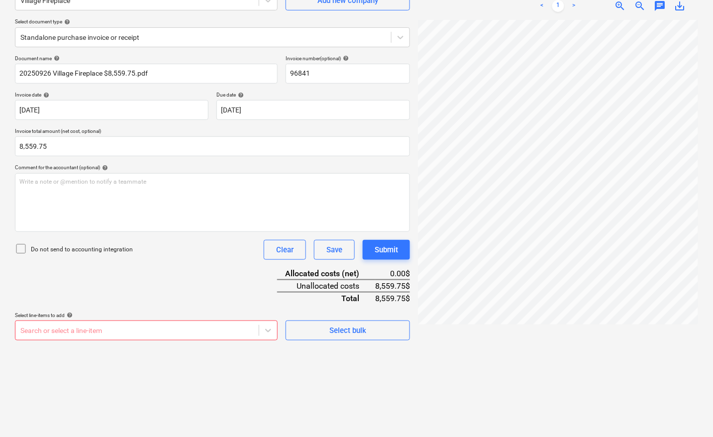
scroll to position [157, 0]
click at [147, 326] on body "Sales Projects Contacts Company Inbox 8 format_size keyboard_arrow_down help se…" at bounding box center [356, 118] width 713 height 437
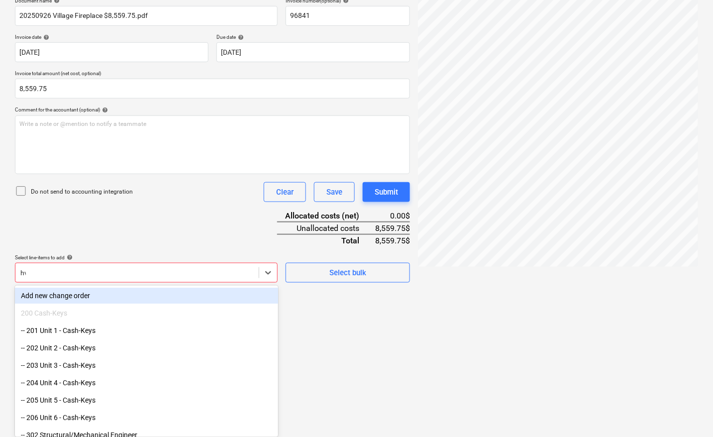
scroll to position [126, 0]
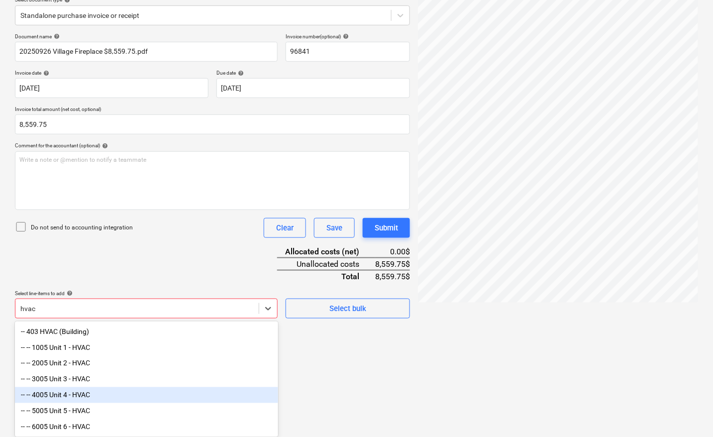
click at [88, 391] on div "-- -- 4005 Unit 4 - HVAC" at bounding box center [146, 395] width 263 height 16
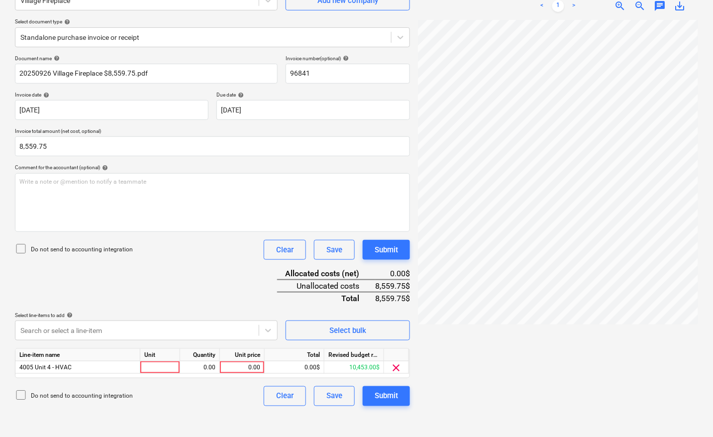
scroll to position [100, 0]
click at [332, 401] on div "Create new document Select company Village Fireplace Add new company Select doc…" at bounding box center [212, 191] width 403 height 483
click at [166, 367] on div at bounding box center [160, 367] width 40 height 12
click at [134, 326] on div at bounding box center [136, 331] width 233 height 10
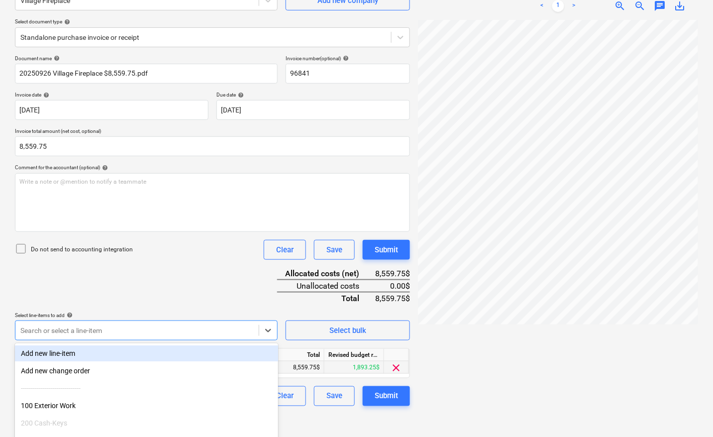
click at [133, 326] on body "Sales Projects Contacts Company Inbox 8 format_size keyboard_arrow_down help se…" at bounding box center [356, 118] width 713 height 437
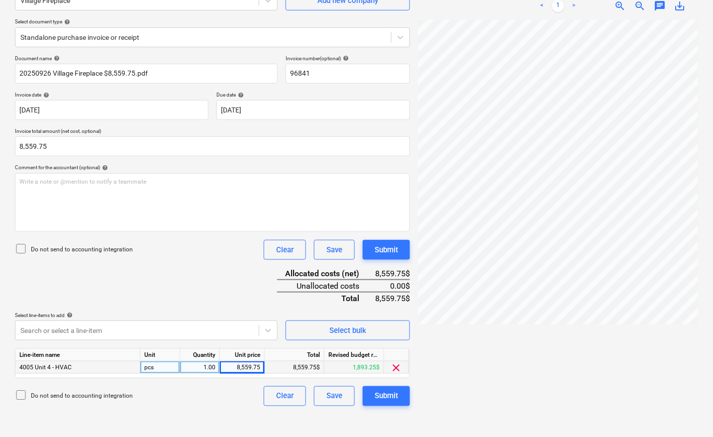
click at [493, 359] on div at bounding box center [558, 224] width 280 height 409
click at [391, 394] on div "Submit" at bounding box center [386, 396] width 23 height 13
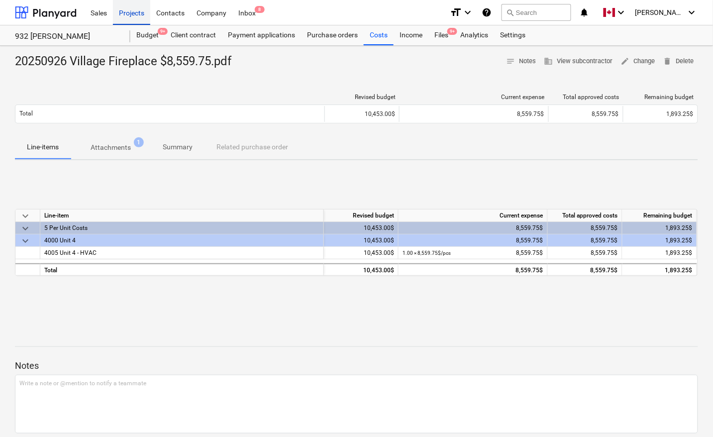
click at [126, 13] on div "Projects" at bounding box center [131, 12] width 37 height 25
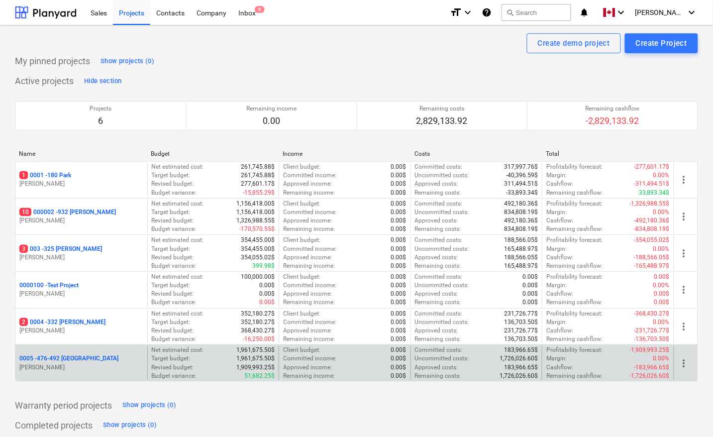
click at [70, 360] on p "0005 - 476-492 [GEOGRAPHIC_DATA]" at bounding box center [68, 358] width 99 height 8
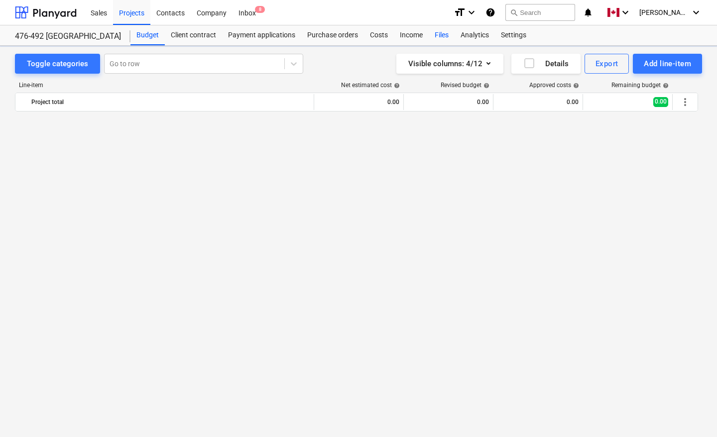
click at [444, 35] on div "Files" at bounding box center [442, 35] width 26 height 20
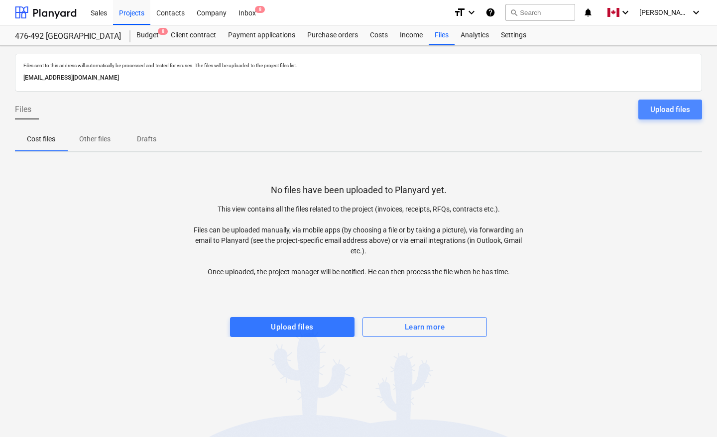
click at [665, 114] on div "Upload files" at bounding box center [670, 109] width 40 height 13
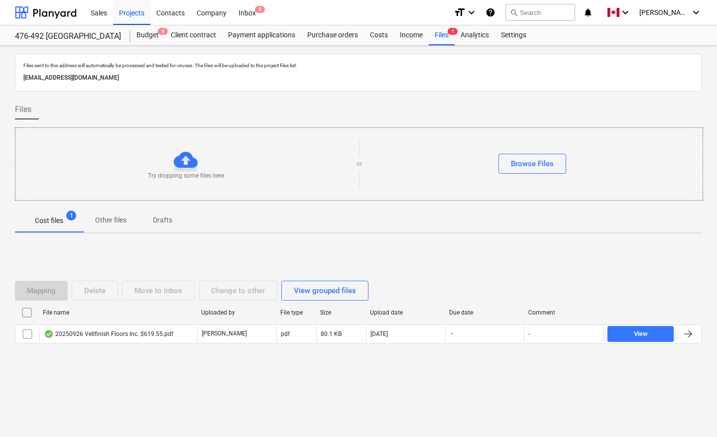
click at [633, 275] on div "Mapping Delete Move to inbox Change to other View grouped files File name Uploa…" at bounding box center [358, 316] width 687 height 95
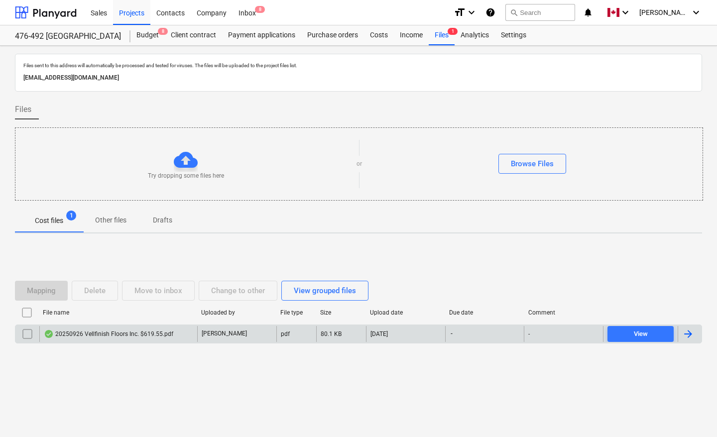
click at [686, 332] on div at bounding box center [688, 334] width 12 height 12
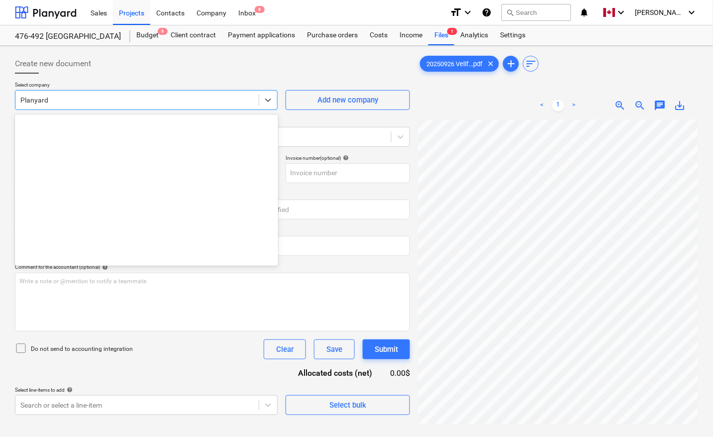
scroll to position [2456, 0]
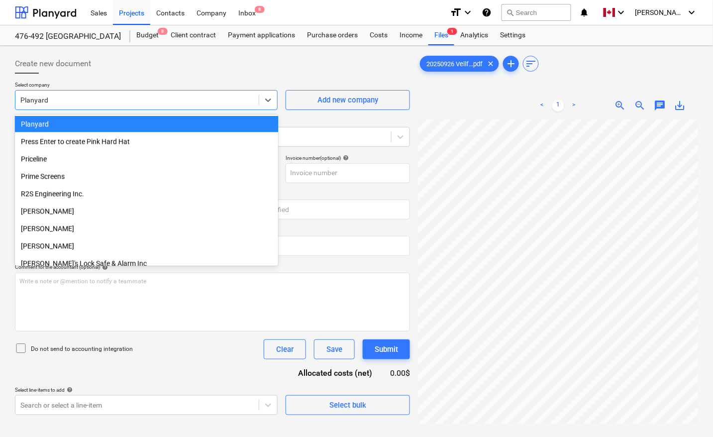
drag, startPoint x: 72, startPoint y: 100, endPoint x: 0, endPoint y: 100, distance: 72.2
click at [0, 100] on div "Create new document Select company option Planyard selected, 142 of 201. 201 re…" at bounding box center [356, 291] width 713 height 491
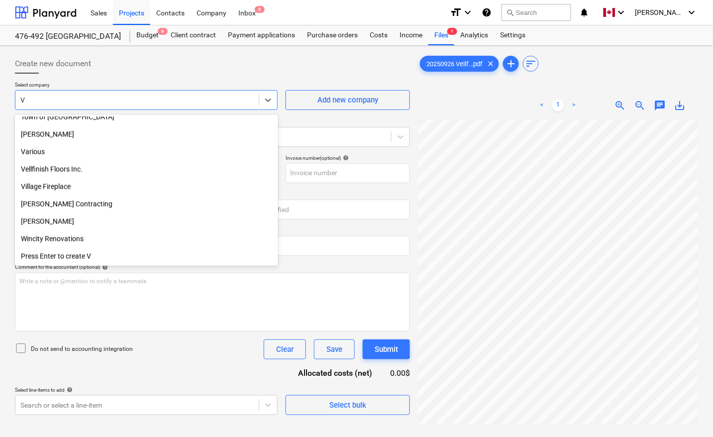
scroll to position [356, 0]
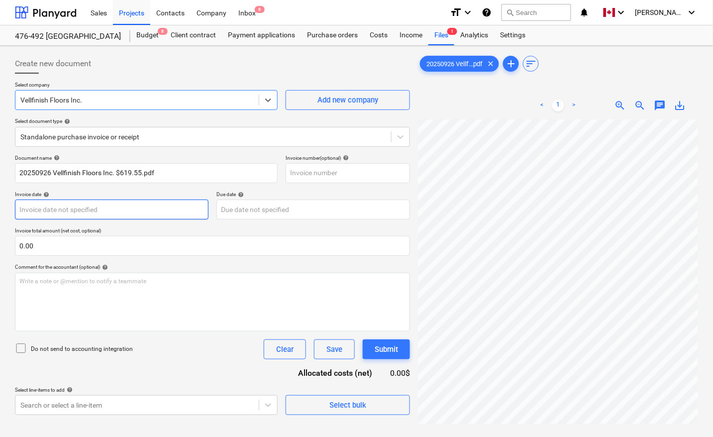
click at [109, 205] on body "Sales Projects Contacts Company Inbox 8 format_size keyboard_arrow_down help se…" at bounding box center [356, 218] width 713 height 437
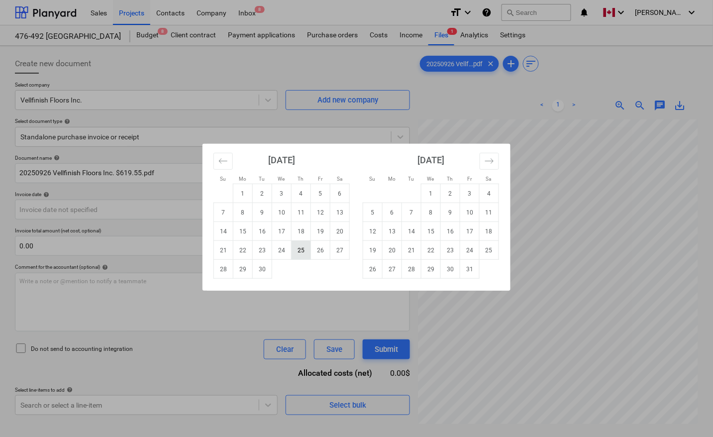
click at [304, 248] on td "25" at bounding box center [301, 250] width 19 height 19
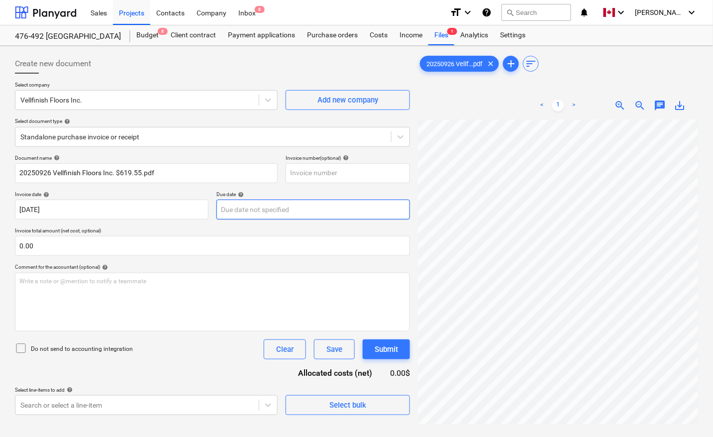
click at [263, 208] on body "Sales Projects Contacts Company Inbox 8 format_size keyboard_arrow_down help se…" at bounding box center [356, 218] width 713 height 437
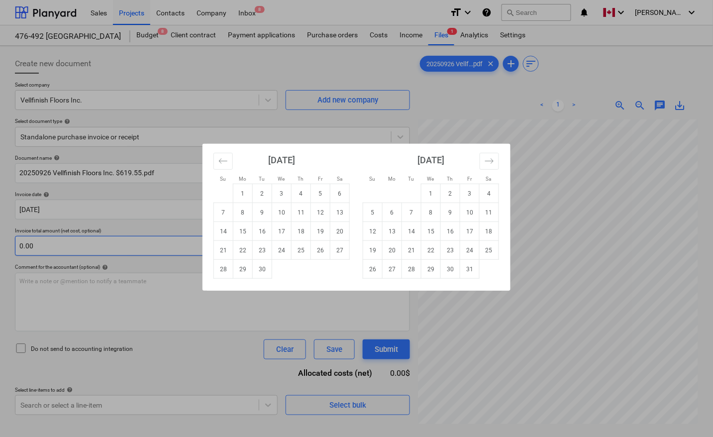
click at [303, 252] on td "25" at bounding box center [301, 250] width 19 height 19
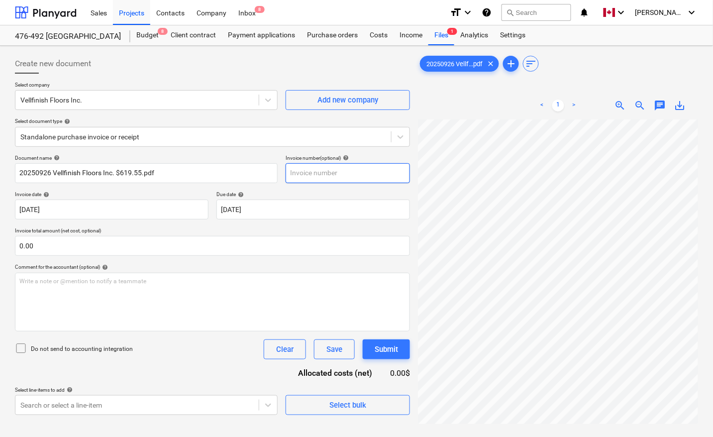
click at [312, 169] on input "text" at bounding box center [348, 173] width 124 height 20
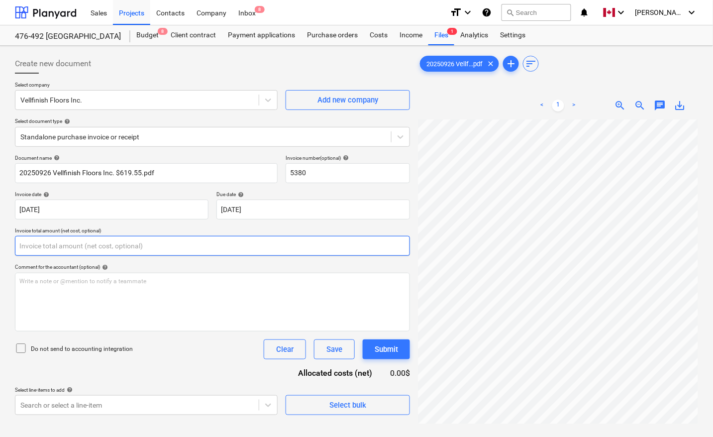
click at [79, 242] on input "text" at bounding box center [212, 246] width 395 height 20
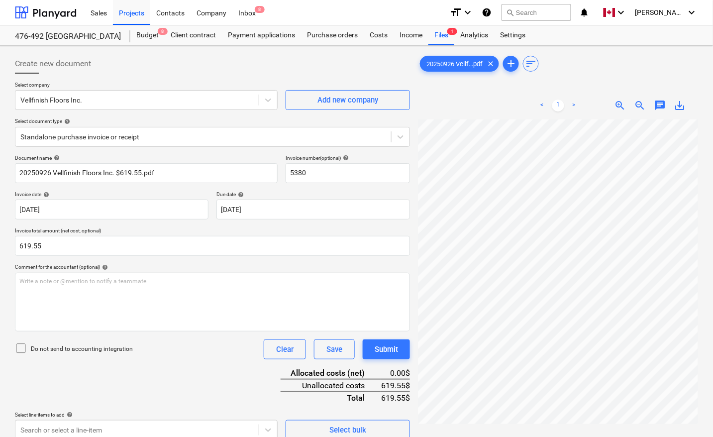
click at [173, 398] on div "Document name help 20250926 Vellfinish Floors Inc. $619.55.pdf Invoice number (…" at bounding box center [212, 297] width 395 height 285
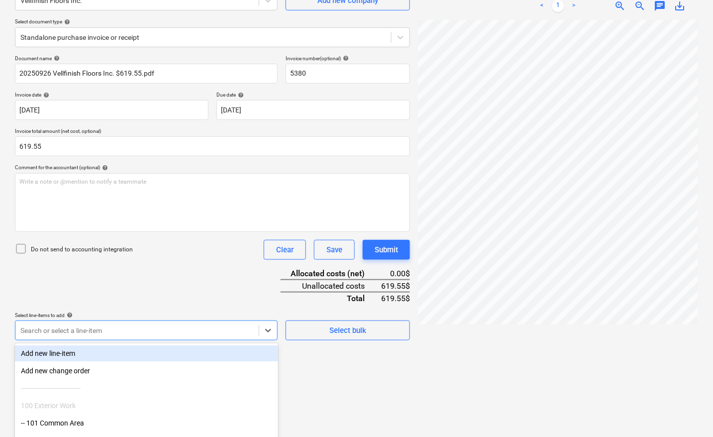
scroll to position [157, 0]
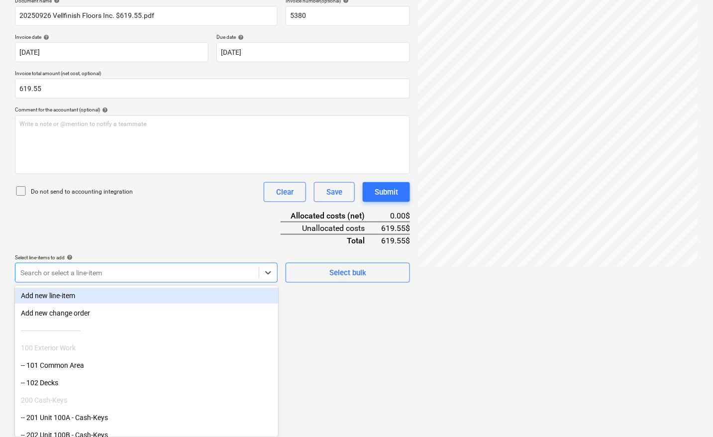
click at [67, 280] on body "Sales Projects Contacts Company Inbox 8 format_size keyboard_arrow_down help se…" at bounding box center [356, 61] width 713 height 437
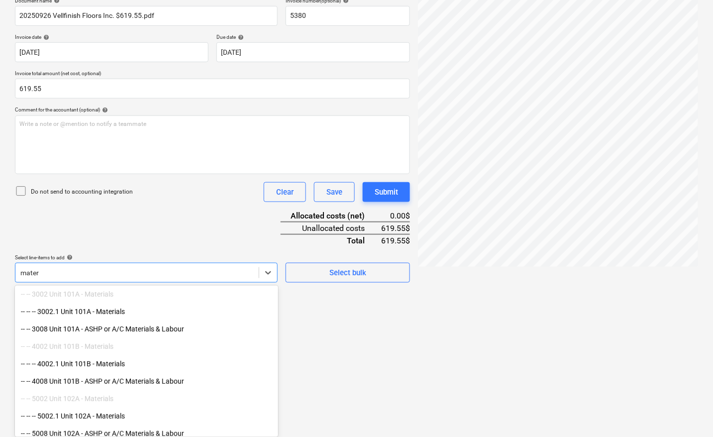
scroll to position [124, 0]
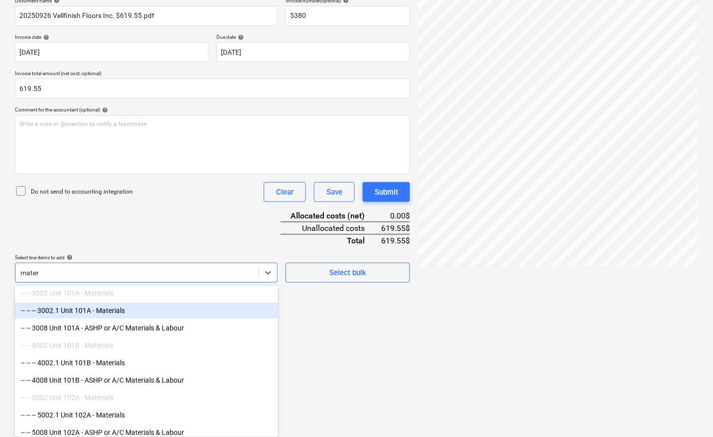
click at [113, 312] on div "-- -- -- 3002.1 Unit 101A - Materials" at bounding box center [146, 311] width 263 height 16
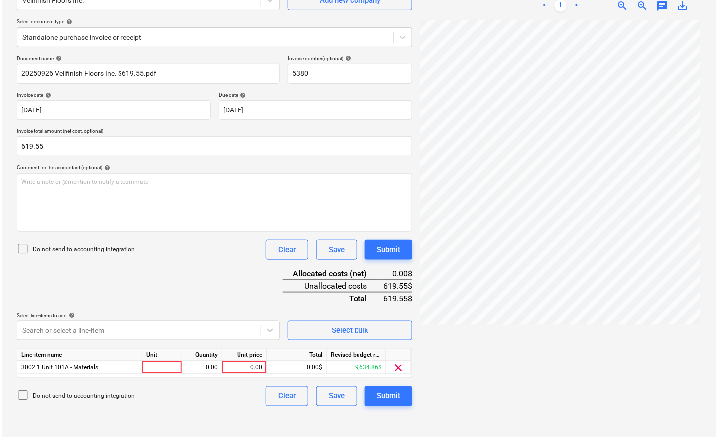
scroll to position [100, 0]
click at [330, 337] on html "Sales Projects Contacts Company Inbox 8 format_size keyboard_arrow_down help se…" at bounding box center [356, 118] width 713 height 437
click at [153, 365] on div at bounding box center [160, 367] width 40 height 12
click at [486, 368] on div at bounding box center [558, 224] width 280 height 409
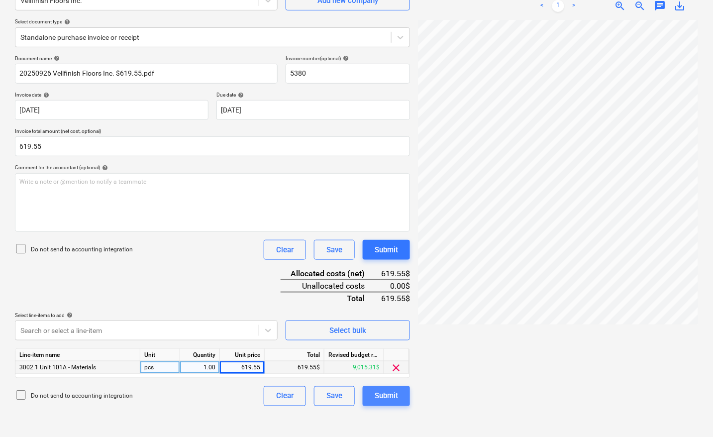
click at [386, 397] on div "Submit" at bounding box center [386, 396] width 23 height 13
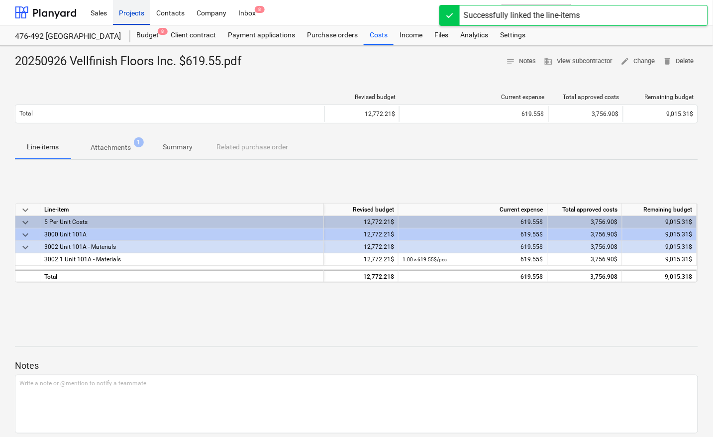
click at [132, 16] on div "Projects" at bounding box center [131, 12] width 37 height 25
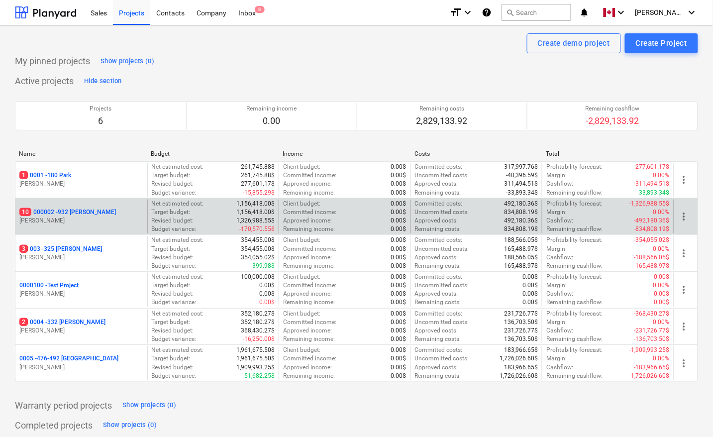
click at [60, 209] on p "10 000002 - 932 [PERSON_NAME]" at bounding box center [67, 212] width 97 height 8
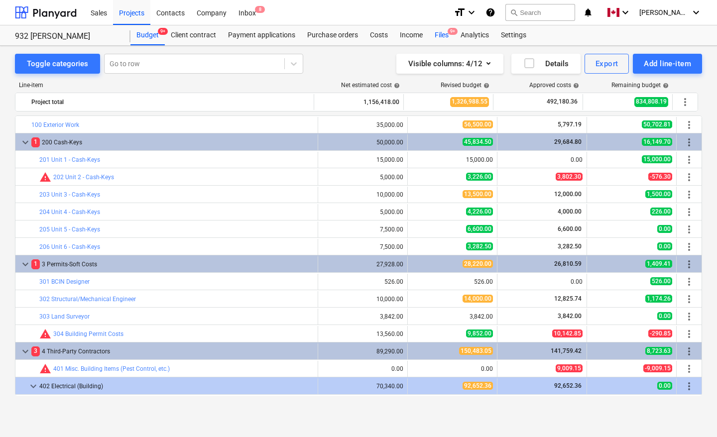
click at [432, 35] on div "Files 9+" at bounding box center [442, 35] width 26 height 20
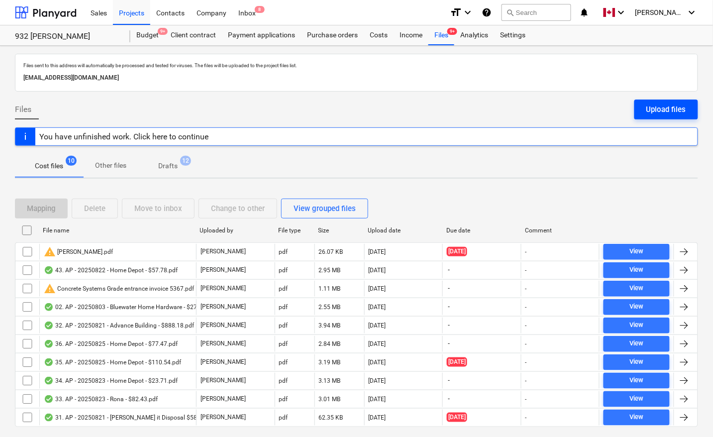
click at [686, 105] on div "Upload files" at bounding box center [667, 109] width 40 height 13
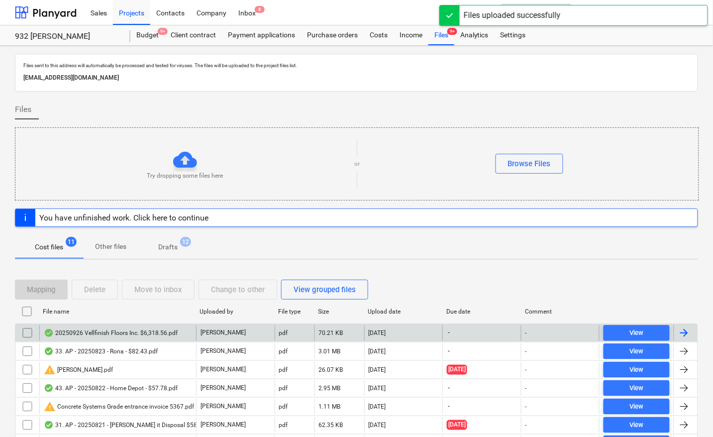
click at [685, 335] on div at bounding box center [684, 333] width 12 height 12
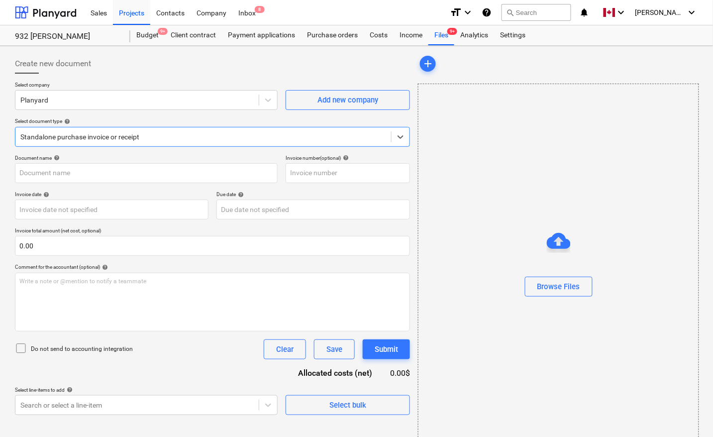
type input "20250926 Vellfinish Floors Inc. $6,318.56.pdf"
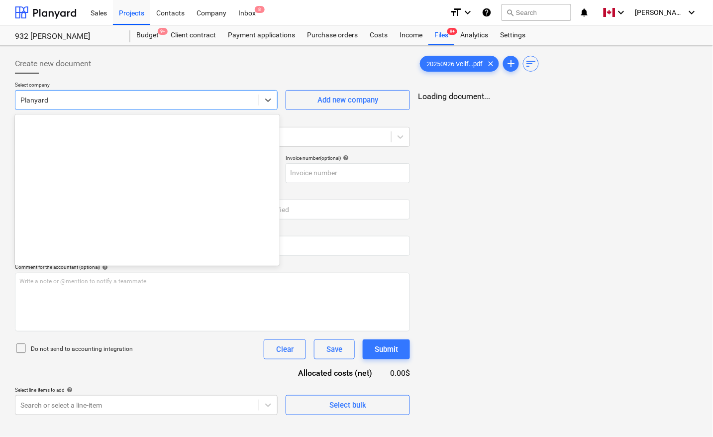
scroll to position [2456, 0]
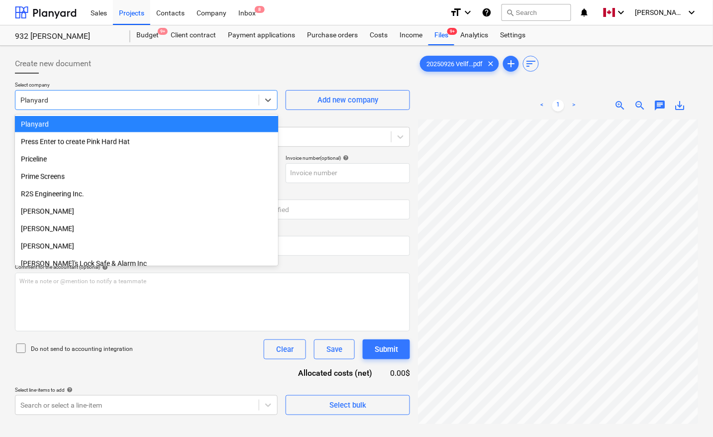
click at [77, 103] on div at bounding box center [136, 100] width 233 height 10
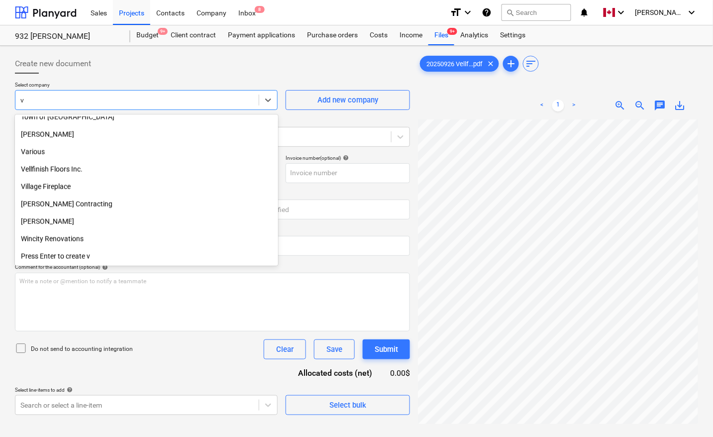
scroll to position [356, 0]
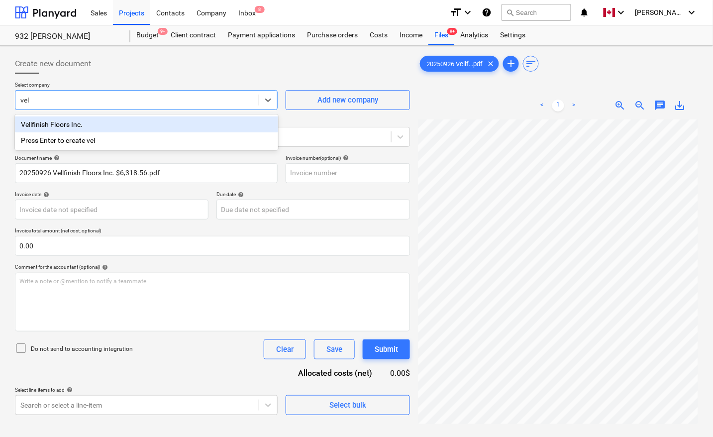
type input "vell"
click at [70, 127] on div "Vellfinish Floors Inc." at bounding box center [146, 124] width 263 height 16
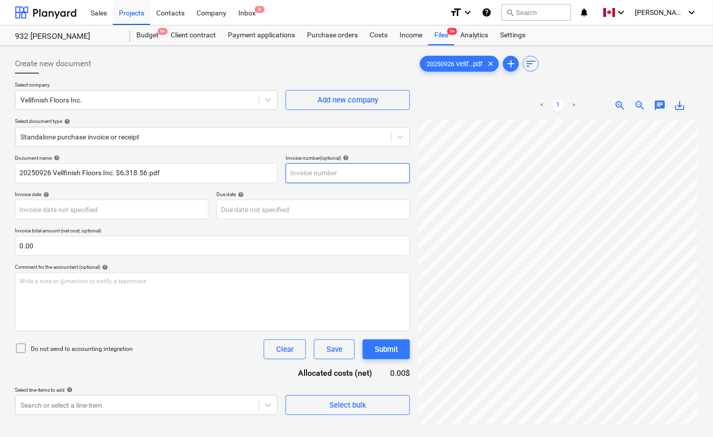
click at [305, 171] on input "text" at bounding box center [348, 173] width 124 height 20
type input "5381"
click at [81, 207] on body "Sales Projects Contacts Company Inbox 8 format_size keyboard_arrow_down help se…" at bounding box center [356, 218] width 713 height 437
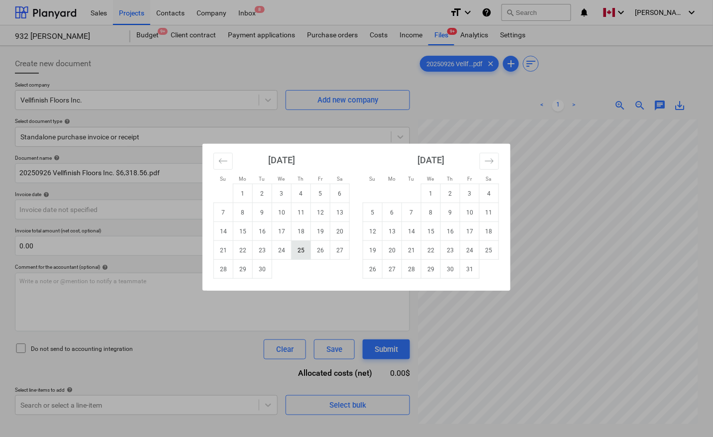
click at [298, 254] on td "25" at bounding box center [301, 250] width 19 height 19
type input "[DATE]"
click at [269, 205] on body "Sales Projects Contacts Company Inbox 8 format_size keyboard_arrow_down help se…" at bounding box center [356, 218] width 713 height 437
drag, startPoint x: 297, startPoint y: 249, endPoint x: 278, endPoint y: 247, distance: 19.6
click at [298, 249] on td "25" at bounding box center [301, 250] width 19 height 19
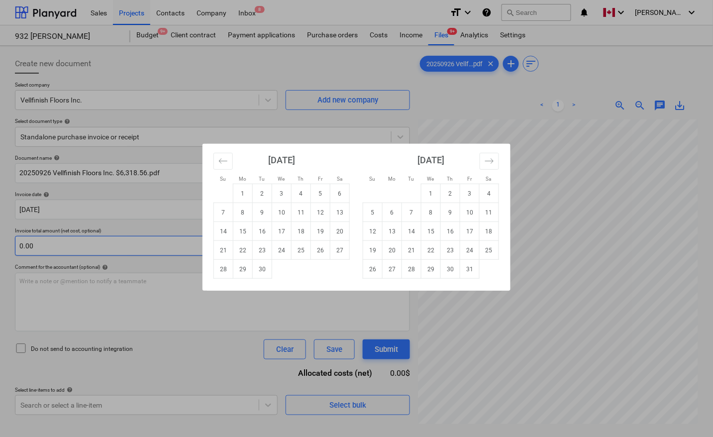
type input "[DATE]"
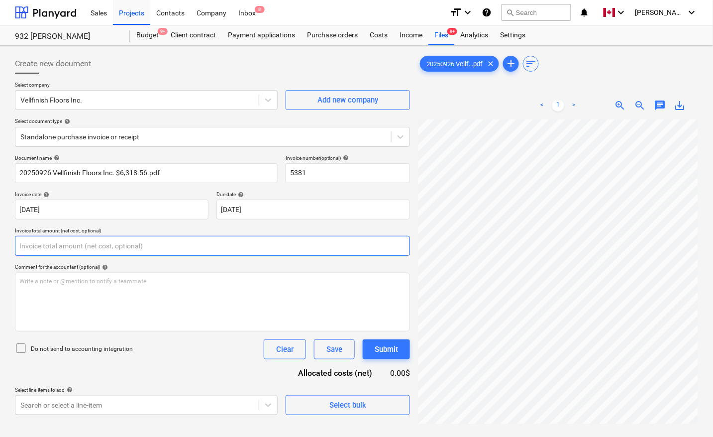
click at [119, 247] on input "text" at bounding box center [212, 246] width 395 height 20
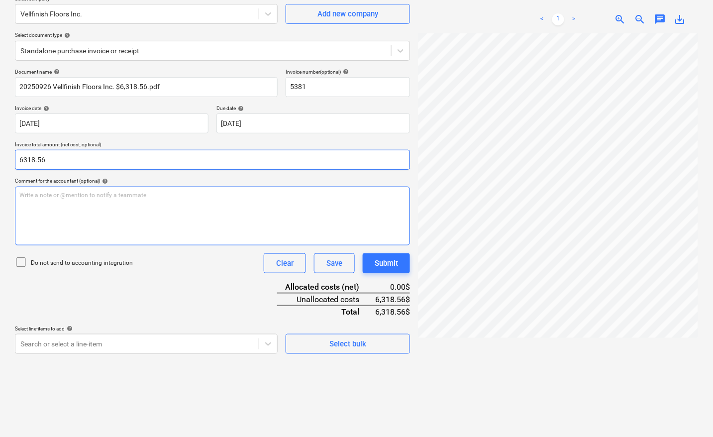
scroll to position [100, 0]
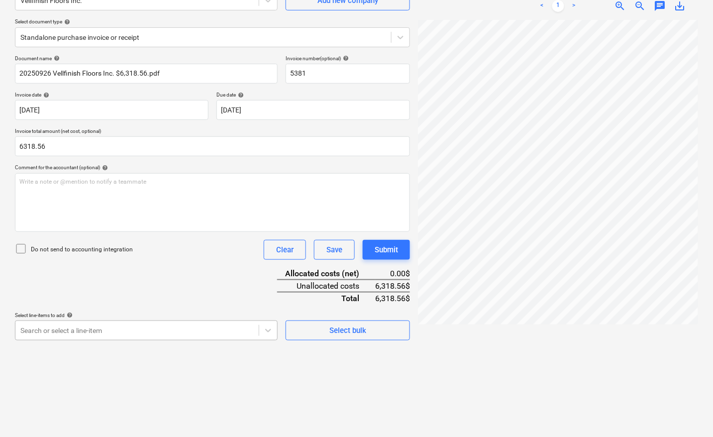
type input "6,318.56"
click at [46, 329] on body "Sales Projects Contacts Company Inbox 8 format_size keyboard_arrow_down help se…" at bounding box center [356, 118] width 713 height 437
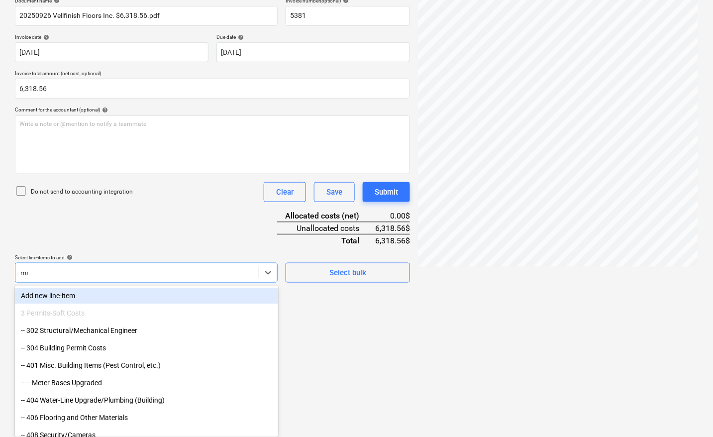
scroll to position [155, 0]
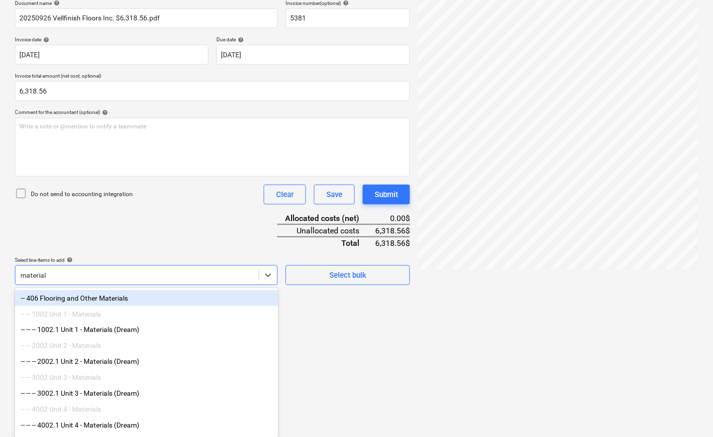
type input "materials"
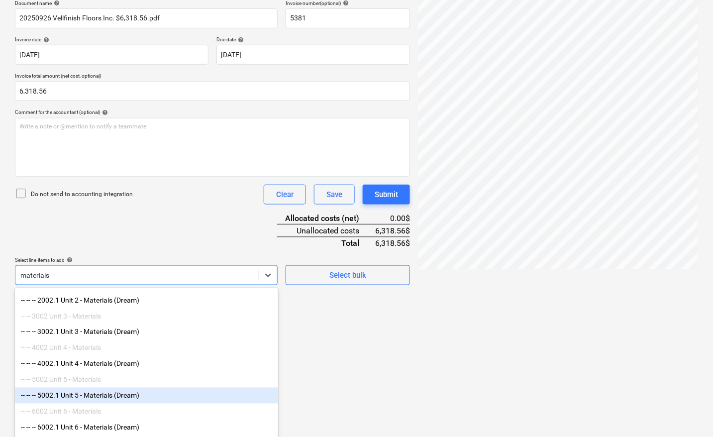
click at [109, 393] on div "-- -- -- 5002.1 Unit 5 - Materials (Dream)" at bounding box center [146, 396] width 263 height 16
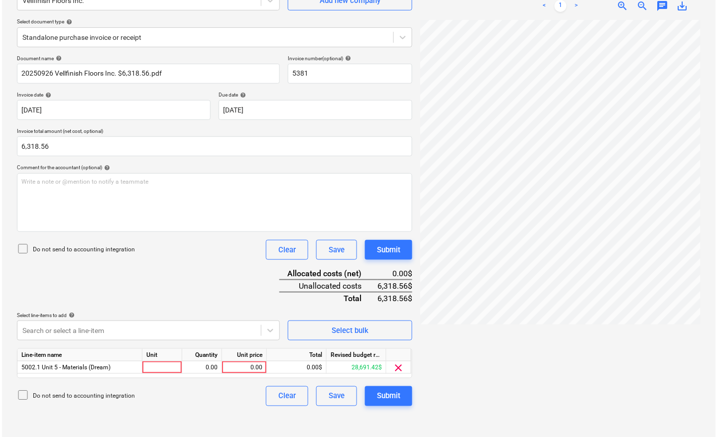
scroll to position [100, 0]
click at [157, 367] on div at bounding box center [160, 367] width 40 height 12
type input "pcs"
type input "6318.56"
click at [157, 411] on div "Create new document Select company Vellfinish Floors Inc. Add new company Selec…" at bounding box center [212, 191] width 403 height 483
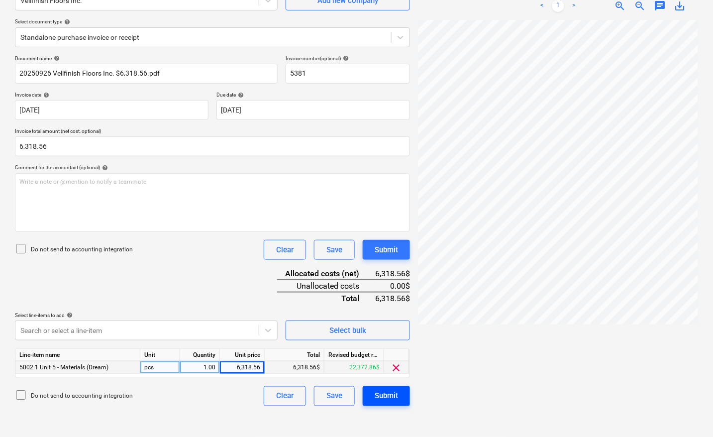
click at [386, 394] on div "Submit" at bounding box center [386, 396] width 23 height 13
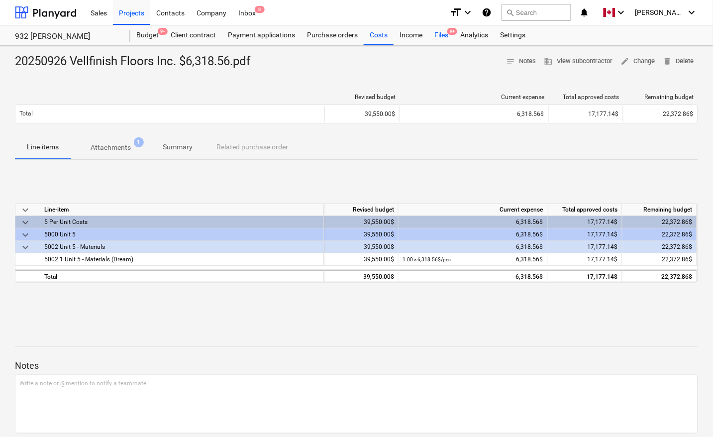
click at [439, 36] on div "Files 9+" at bounding box center [442, 35] width 26 height 20
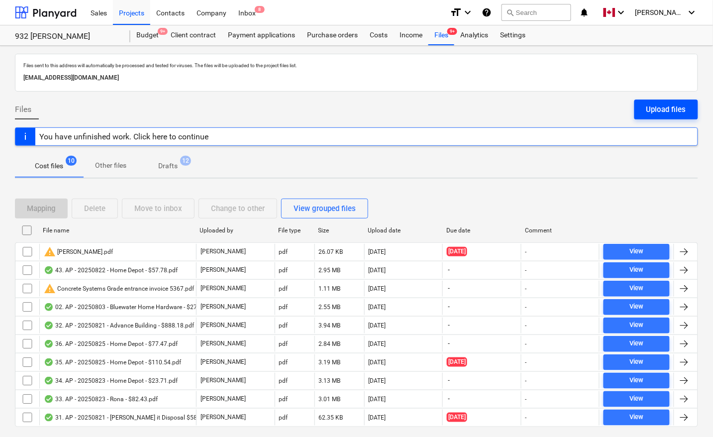
click at [671, 106] on div "Upload files" at bounding box center [667, 109] width 40 height 13
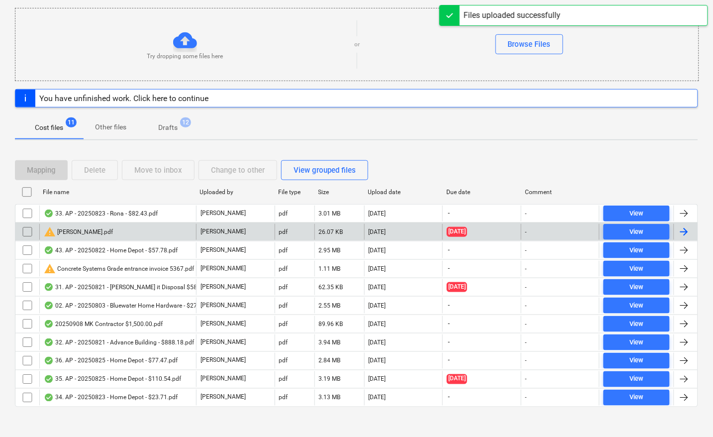
scroll to position [124, 0]
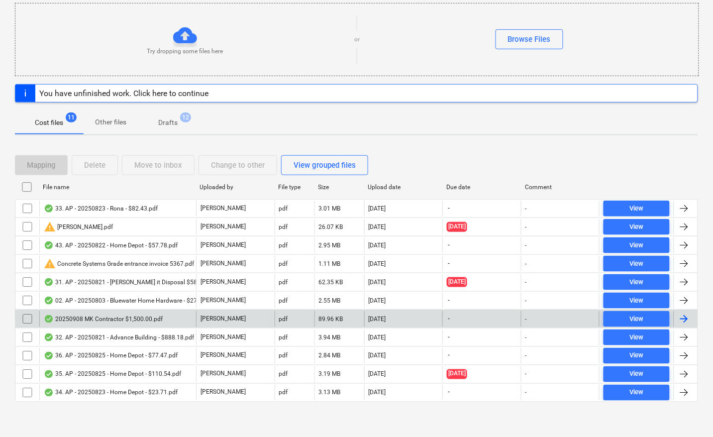
click at [683, 320] on div at bounding box center [684, 319] width 12 height 12
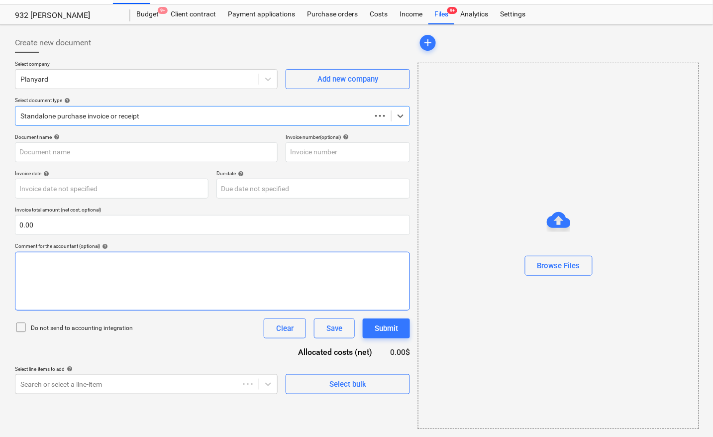
scroll to position [21, 0]
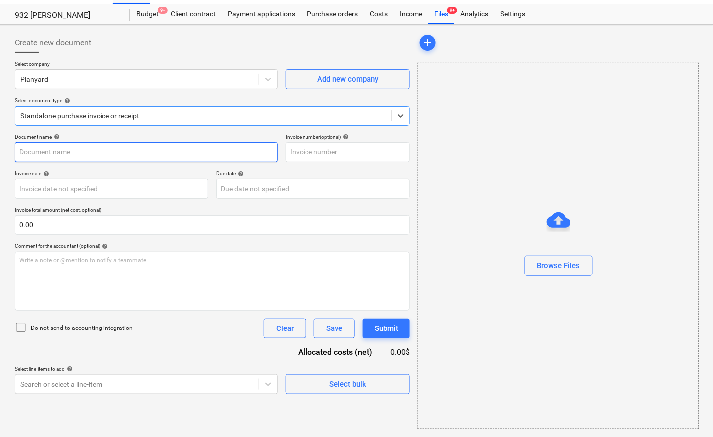
type input "20250908 MK Contractor $1,500.00.pdf"
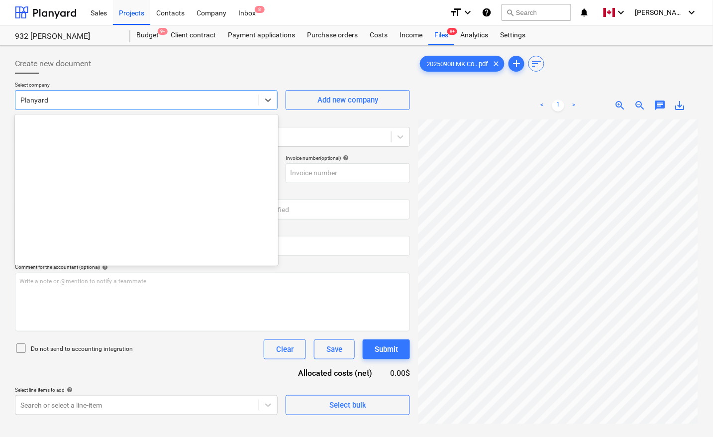
scroll to position [2456, 0]
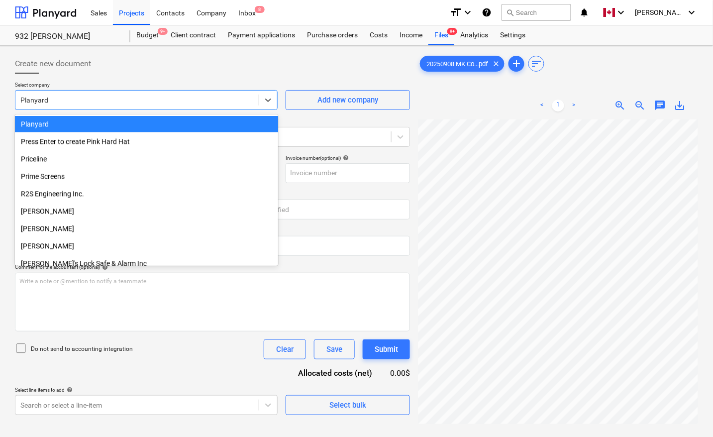
drag, startPoint x: 50, startPoint y: 103, endPoint x: 0, endPoint y: 98, distance: 50.5
click at [0, 98] on div "Create new document Select company option Planyard selected, 142 of 201. 201 re…" at bounding box center [356, 291] width 713 height 491
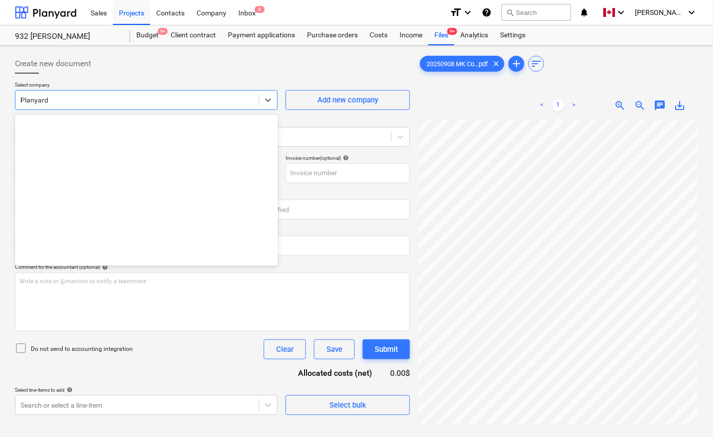
type input "MK"
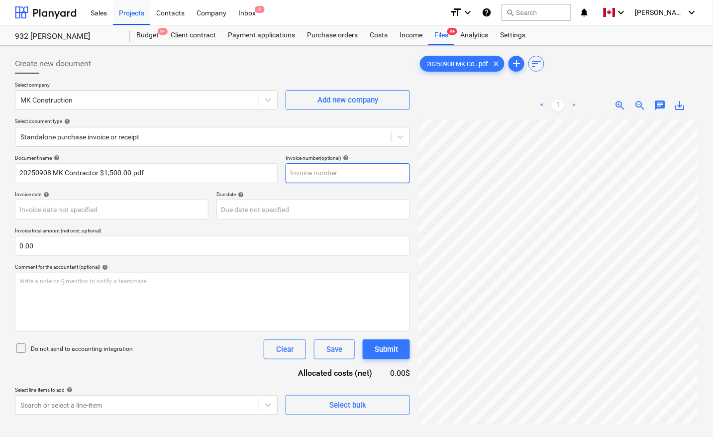
click at [298, 173] on input "text" at bounding box center [348, 173] width 124 height 20
type input "932"
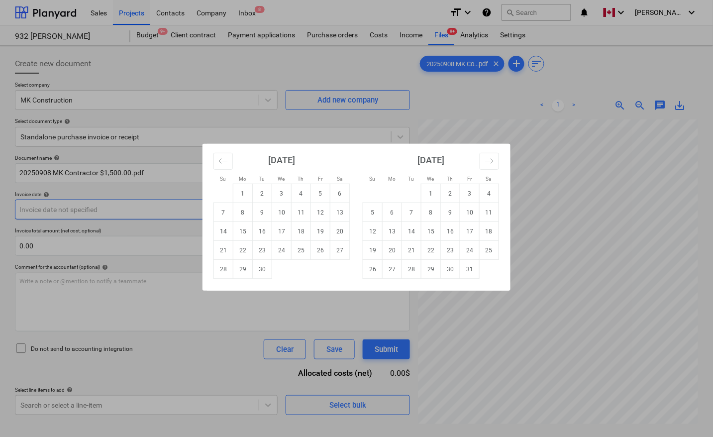
click at [140, 207] on body "Sales Projects Contacts Company Inbox 8 format_size keyboard_arrow_down help se…" at bounding box center [356, 218] width 713 height 437
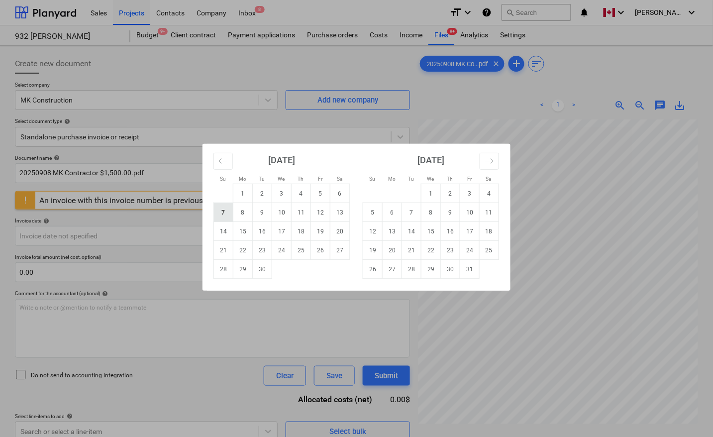
click at [222, 210] on td "7" at bounding box center [223, 212] width 19 height 19
type input "[DATE]"
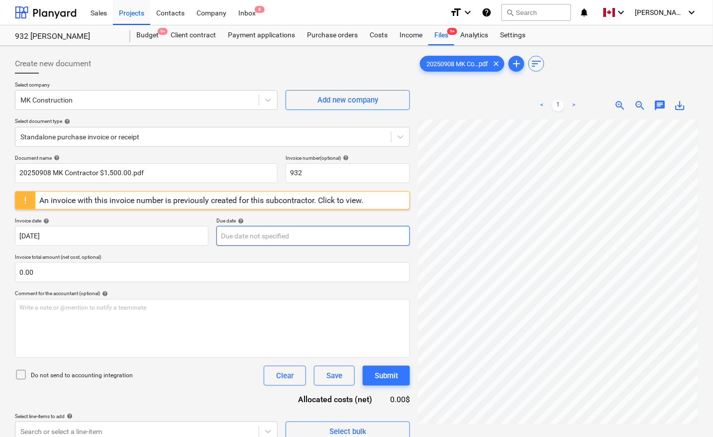
click at [254, 232] on body "Sales Projects Contacts Company Inbox 8 format_size keyboard_arrow_down help se…" at bounding box center [356, 218] width 713 height 437
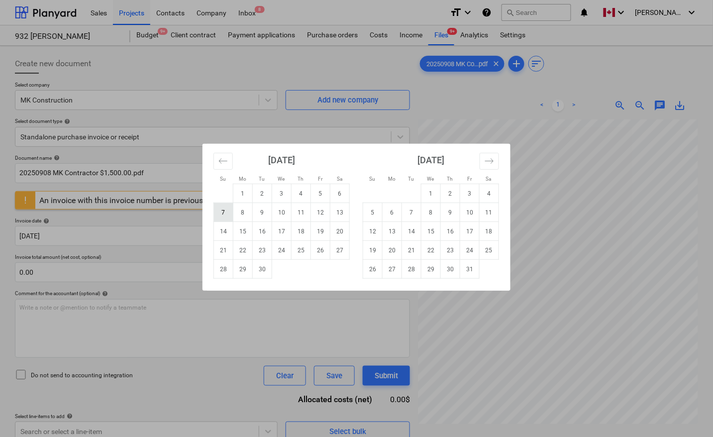
click at [224, 216] on td "7" at bounding box center [223, 212] width 19 height 19
type input "[DATE]"
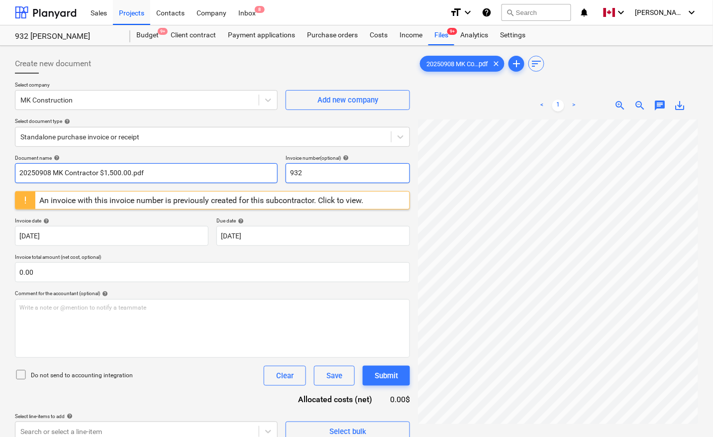
drag, startPoint x: 328, startPoint y: 172, endPoint x: 233, endPoint y: 180, distance: 95.9
click at [233, 180] on div "Document name help 20250908 MK Contractor $1,500.00.pdf Invoice number (optiona…" at bounding box center [212, 169] width 395 height 28
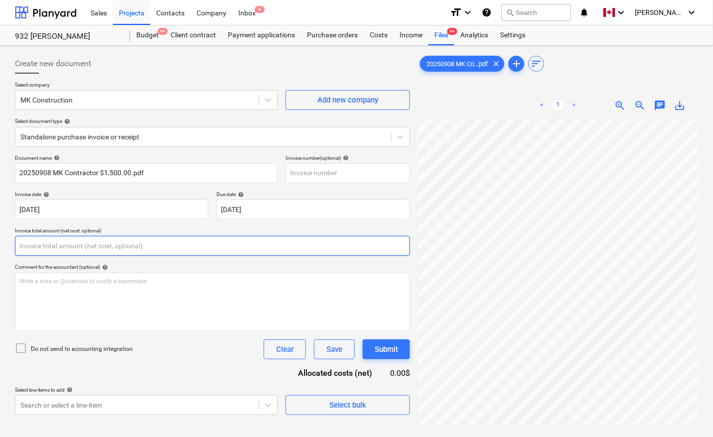
click at [150, 250] on input "text" at bounding box center [212, 246] width 395 height 20
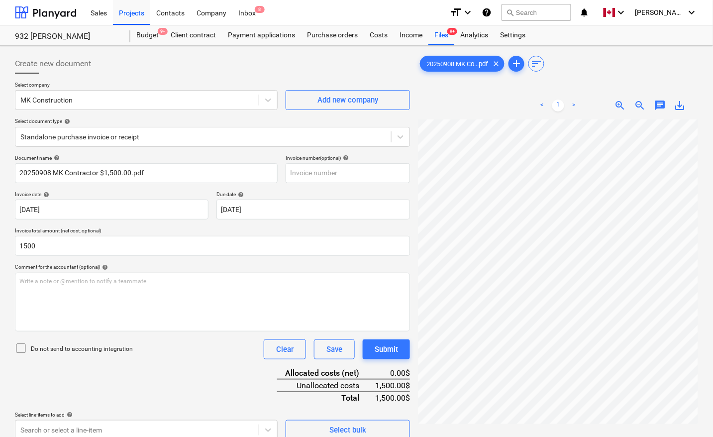
type input "1,500.00"
click at [157, 355] on div "Do not send to accounting integration Clear Save Submit" at bounding box center [212, 349] width 395 height 20
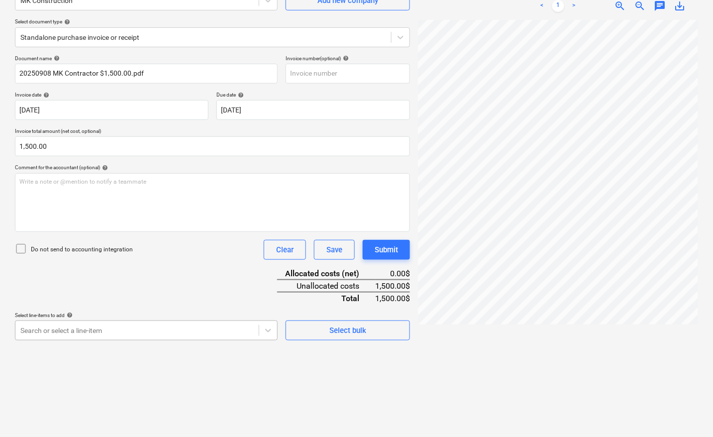
scroll to position [157, 0]
click at [59, 325] on body "Sales Projects Contacts Company Inbox 8 format_size keyboard_arrow_down help se…" at bounding box center [356, 118] width 713 height 437
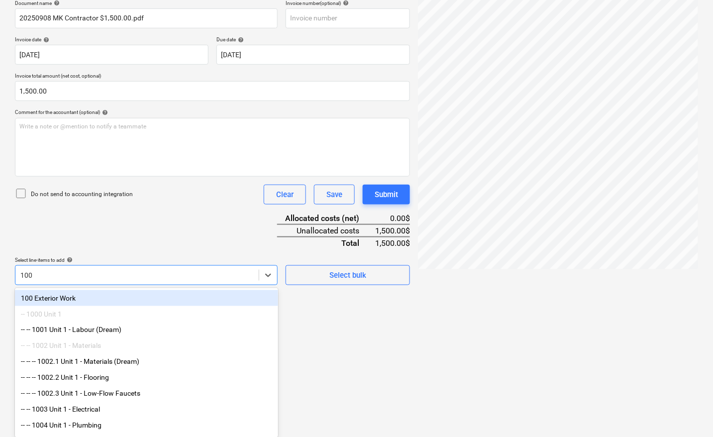
type input "1009"
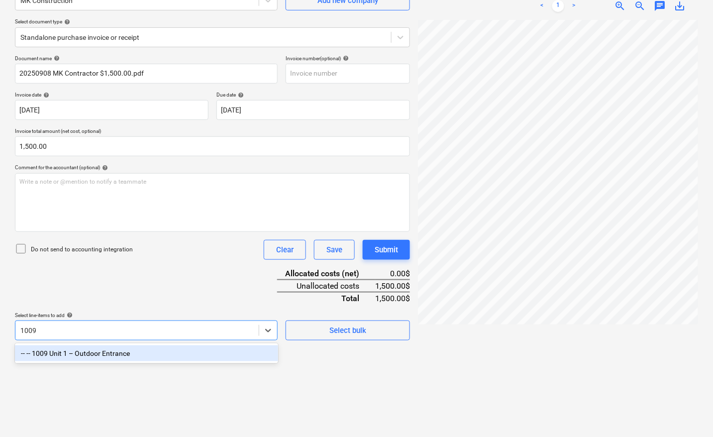
click at [94, 357] on div "-- -- 1009 Unit 1 – Outdoor Entrance" at bounding box center [146, 353] width 263 height 16
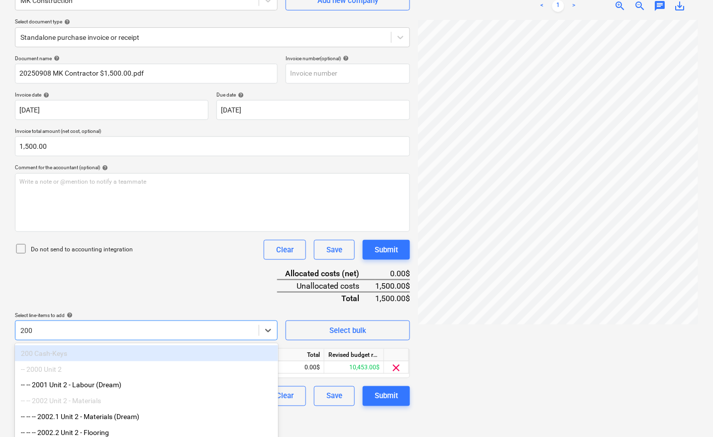
type input "2009"
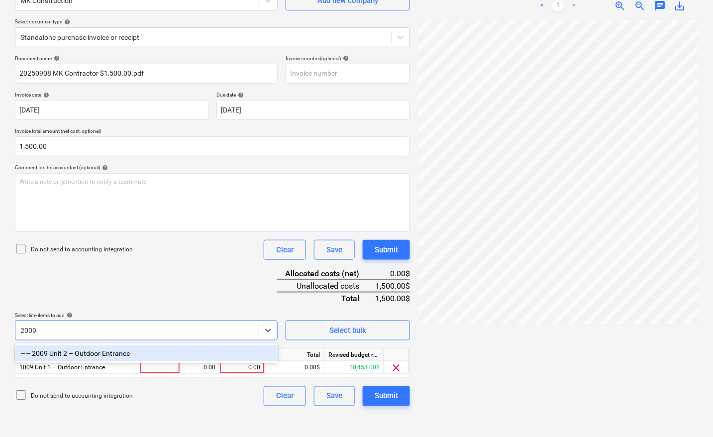
click at [67, 351] on div "-- -- 2009 Unit 2 – Outdoor Entrance" at bounding box center [146, 353] width 263 height 16
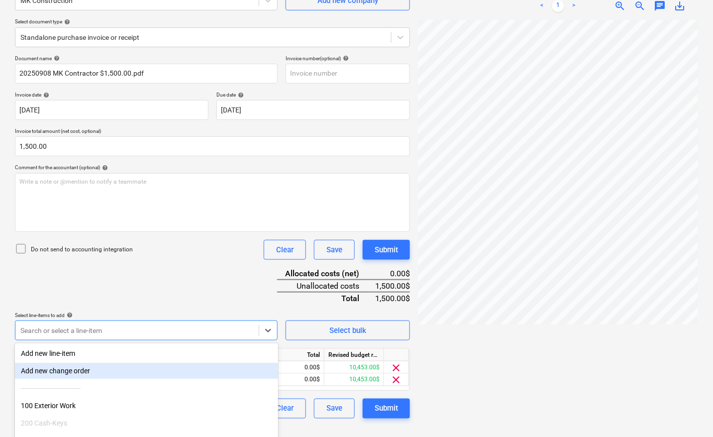
click at [0, 373] on div "Create new document Select company MK Construction Add new company Select docum…" at bounding box center [356, 191] width 713 height 491
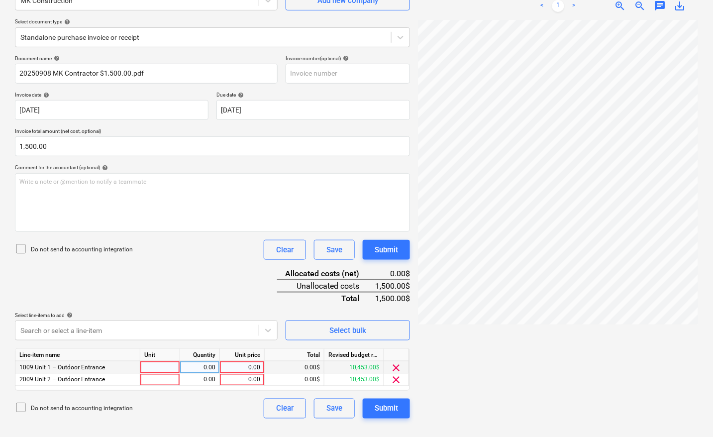
click at [170, 367] on div at bounding box center [160, 367] width 40 height 12
type input "pcs"
type input "750"
click at [150, 377] on div at bounding box center [160, 380] width 40 height 12
type input "pcs"
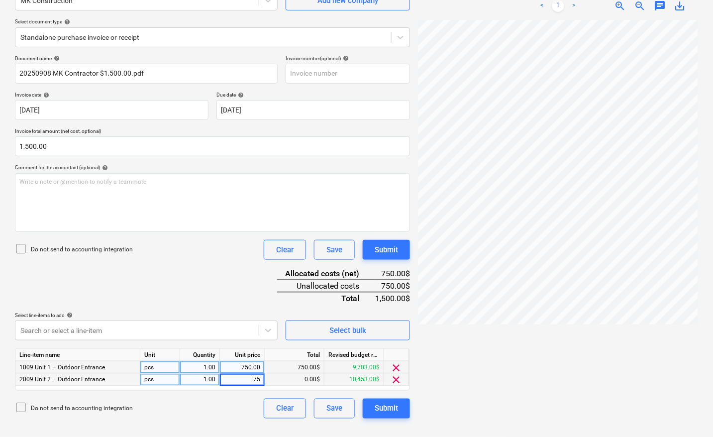
type input "750"
click at [385, 405] on div "Submit" at bounding box center [386, 408] width 23 height 13
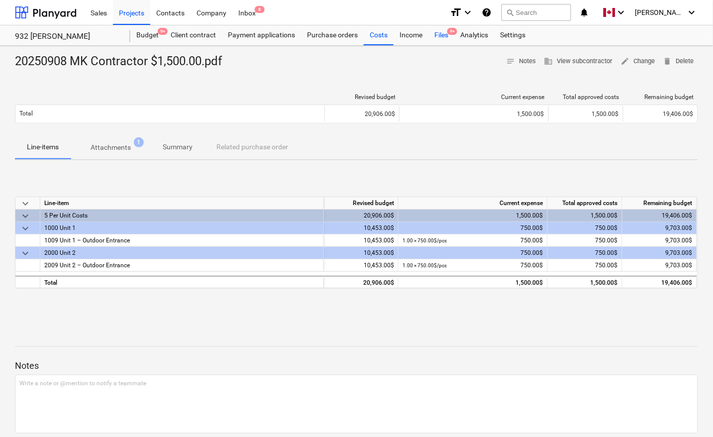
click at [443, 38] on div "Files 9+" at bounding box center [442, 35] width 26 height 20
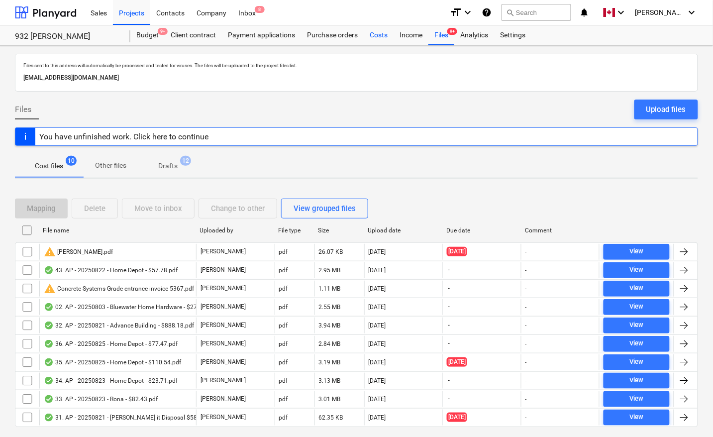
click at [373, 34] on div "Costs" at bounding box center [379, 35] width 30 height 20
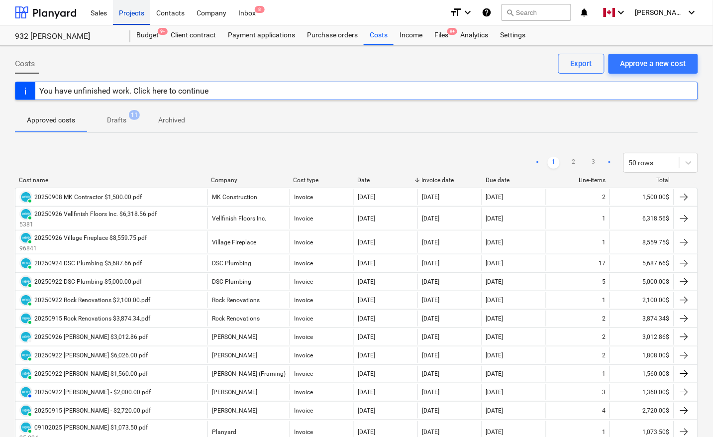
click at [136, 14] on div "Projects" at bounding box center [131, 12] width 37 height 25
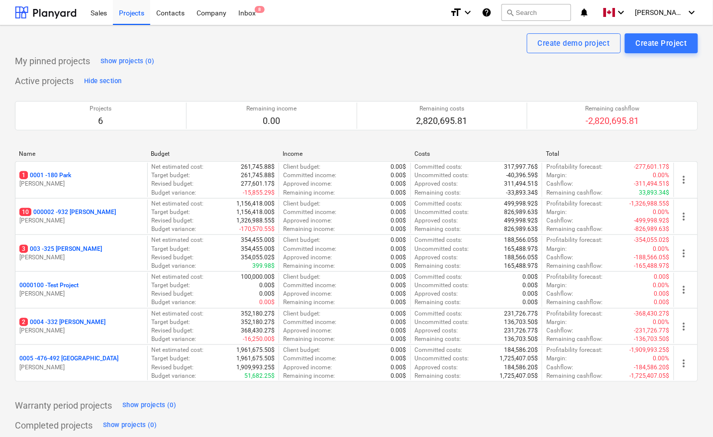
click at [62, 361] on p "0005 - 476-492 [GEOGRAPHIC_DATA]" at bounding box center [68, 358] width 99 height 8
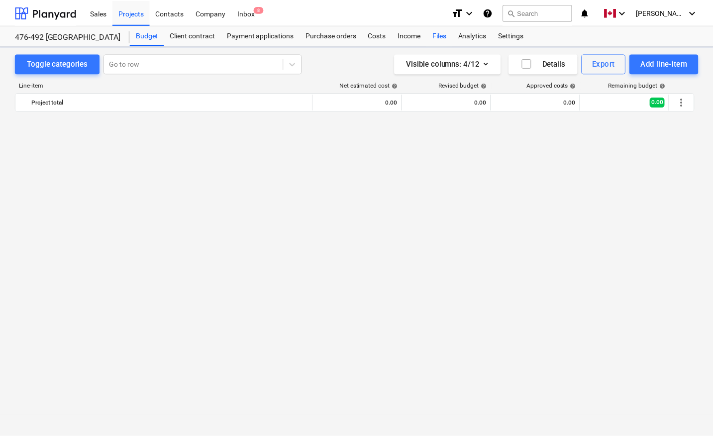
scroll to position [6190, 0]
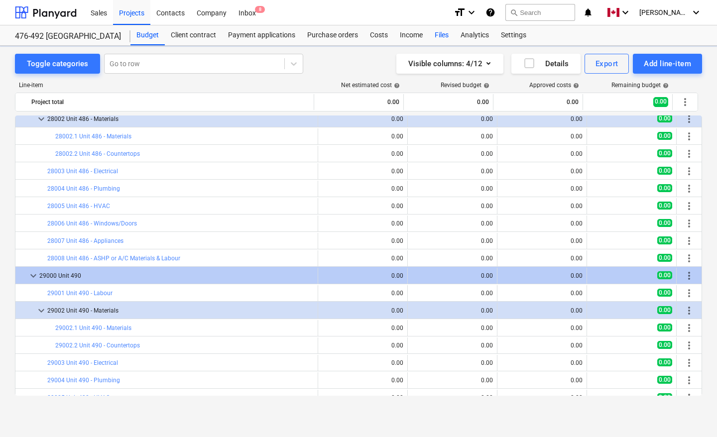
click at [440, 34] on div "Files" at bounding box center [442, 35] width 26 height 20
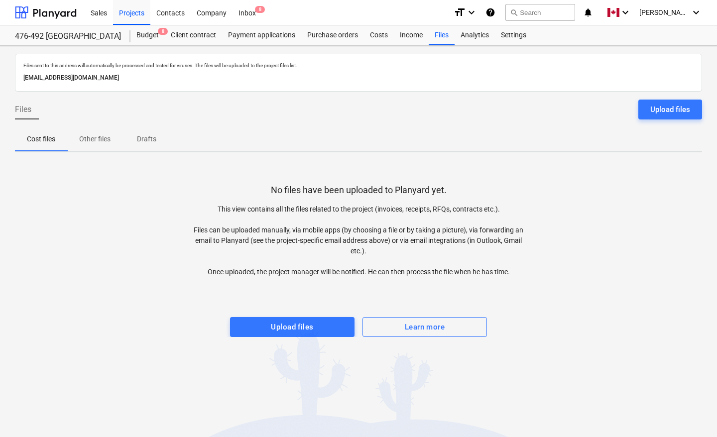
click at [161, 262] on div "No files have been uploaded to Planyard yet. This view contains all the files r…" at bounding box center [358, 248] width 687 height 177
click at [677, 105] on div "Upload files" at bounding box center [670, 109] width 40 height 13
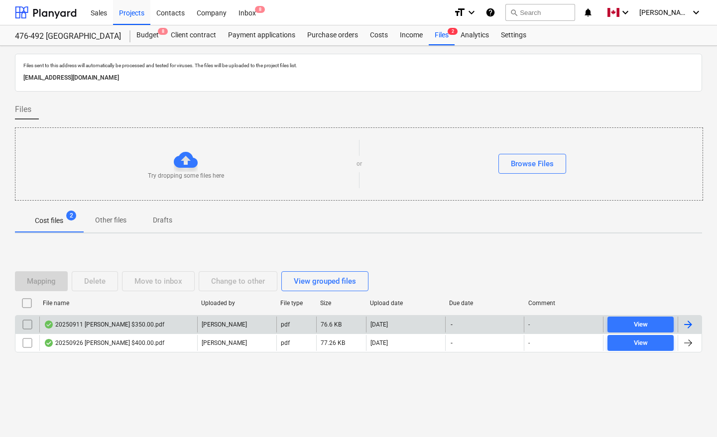
click at [695, 326] on div at bounding box center [689, 325] width 24 height 16
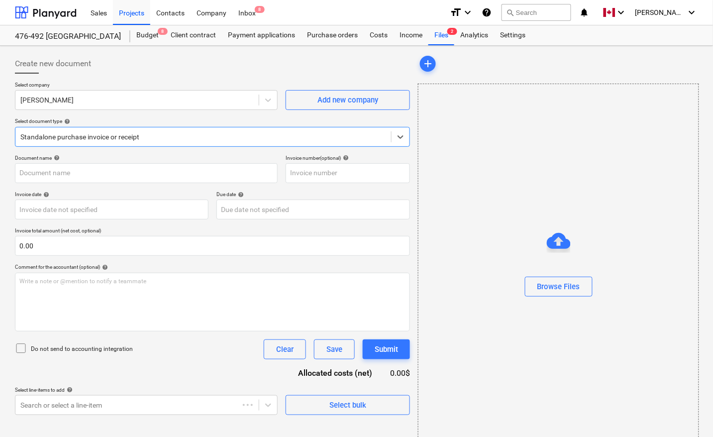
type input "20250911 [PERSON_NAME] $350.00.pdf"
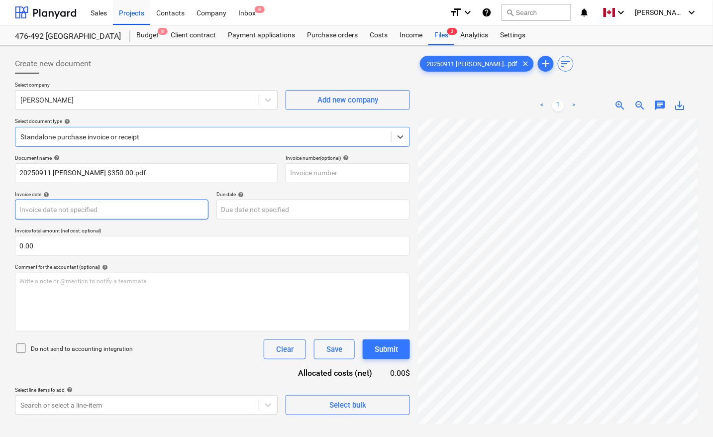
click at [71, 212] on body "Sales Projects Contacts Company Inbox 8 format_size keyboard_arrow_down help se…" at bounding box center [356, 218] width 713 height 437
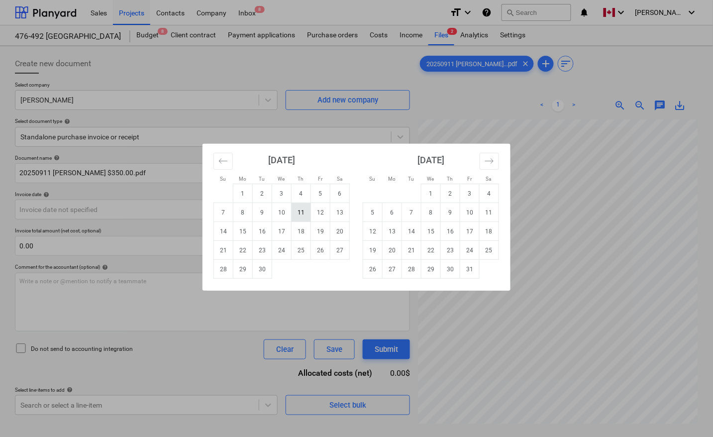
click at [301, 213] on td "11" at bounding box center [301, 212] width 19 height 19
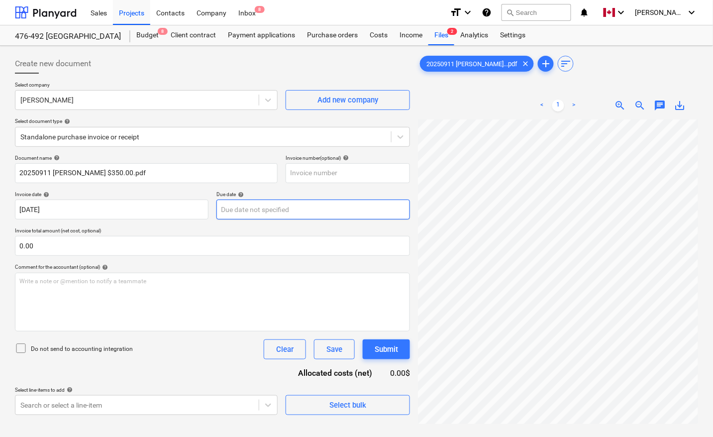
type input "[DATE]"
click at [290, 203] on body "Sales Projects Contacts Company Inbox 8 format_size keyboard_arrow_down help se…" at bounding box center [356, 218] width 713 height 437
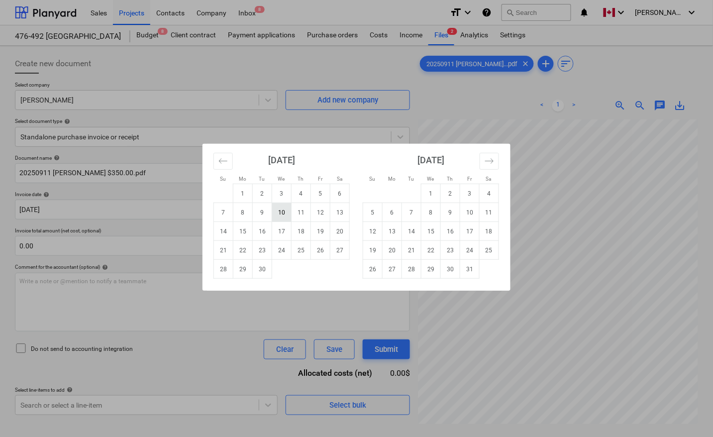
click at [285, 212] on td "10" at bounding box center [281, 212] width 19 height 19
type input "[DATE]"
click at [51, 210] on body "Sales Projects Contacts Company Inbox 8 format_size keyboard_arrow_down help se…" at bounding box center [356, 218] width 713 height 437
click at [286, 211] on td "10" at bounding box center [281, 212] width 19 height 19
type input "[DATE]"
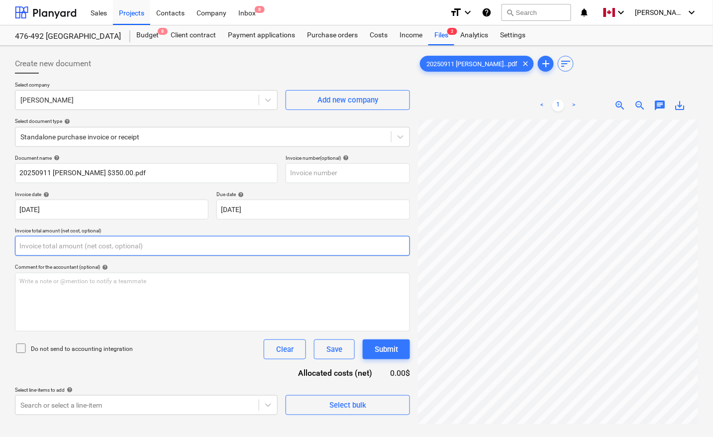
click at [74, 240] on input "text" at bounding box center [212, 246] width 395 height 20
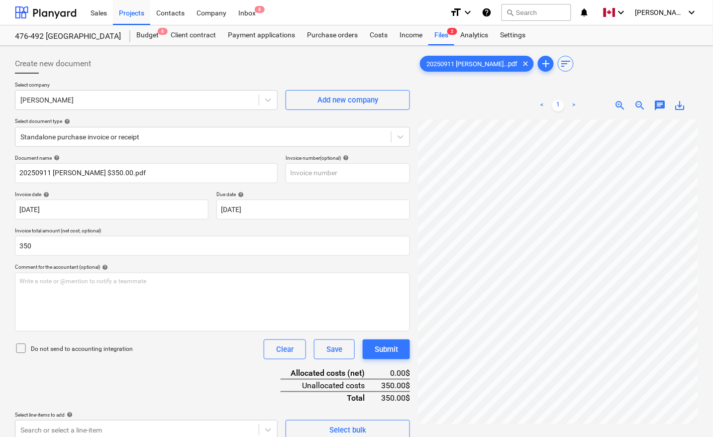
type input "350.00"
click at [192, 374] on div "Document name help 20250911 [PERSON_NAME] $350.00.pdf Invoice number (optional)…" at bounding box center [212, 297] width 395 height 285
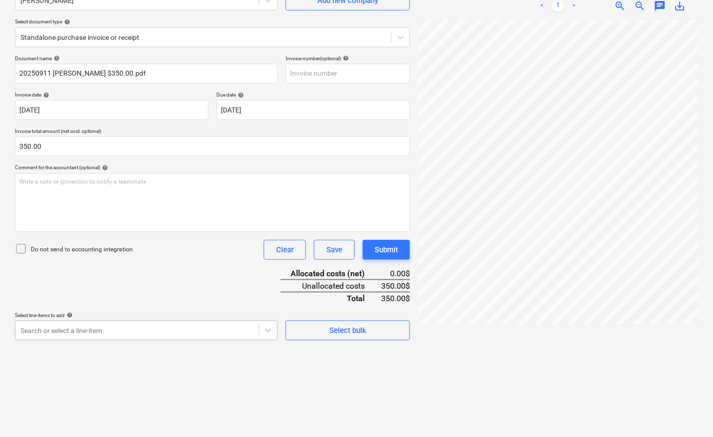
scroll to position [157, 0]
click at [155, 336] on body "Sales Projects Contacts Company Inbox 8 format_size keyboard_arrow_down help se…" at bounding box center [356, 118] width 713 height 437
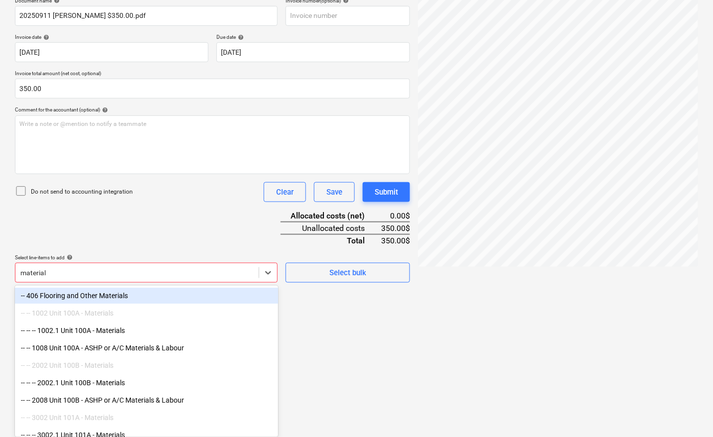
type input "materials"
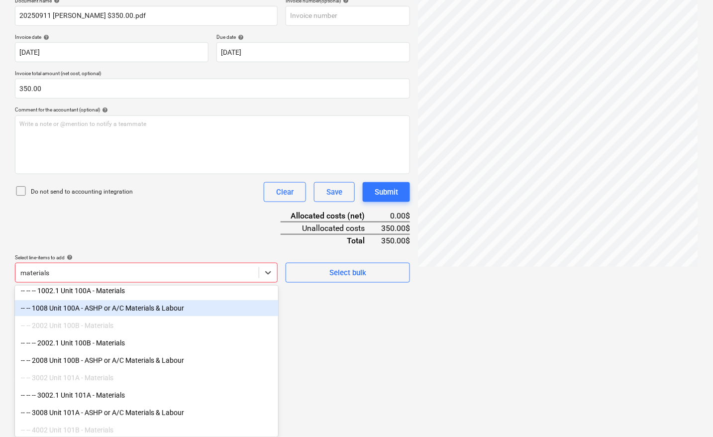
scroll to position [62, 0]
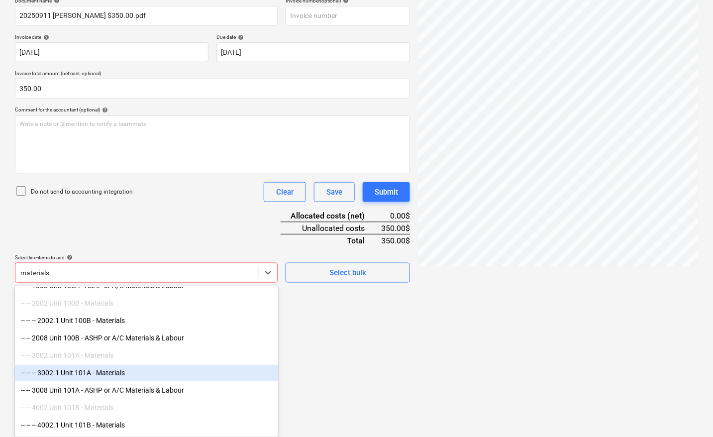
click at [118, 371] on div "-- -- -- 3002.1 Unit 101A - Materials" at bounding box center [146, 373] width 263 height 16
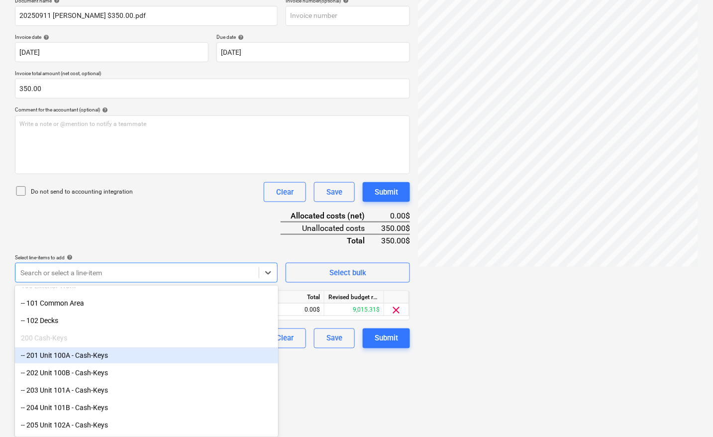
click at [533, 317] on div at bounding box center [558, 166] width 280 height 409
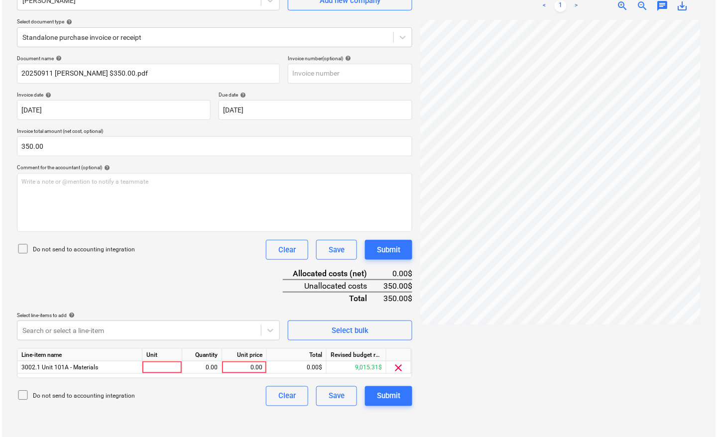
scroll to position [100, 0]
click at [152, 367] on div at bounding box center [160, 367] width 40 height 12
type input "pcs"
type input "350"
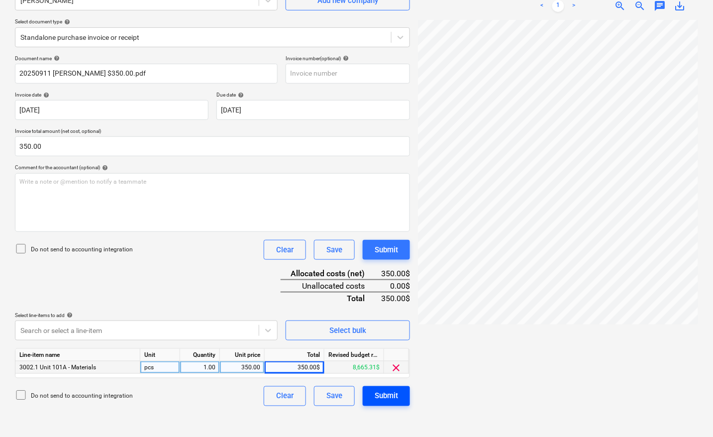
click at [386, 394] on div "Submit" at bounding box center [386, 396] width 23 height 13
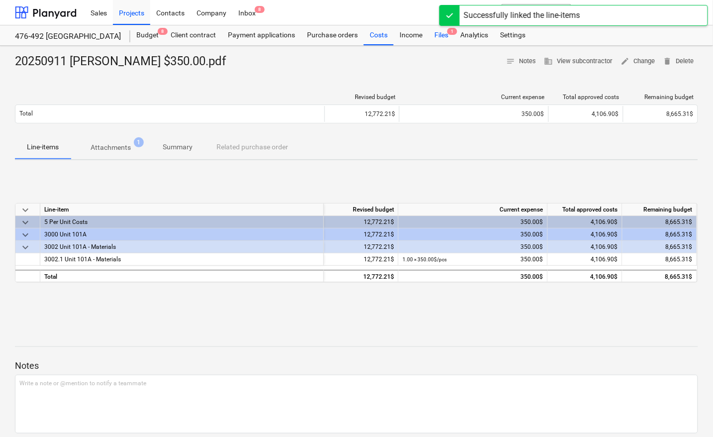
click at [443, 33] on div "Files 1" at bounding box center [442, 35] width 26 height 20
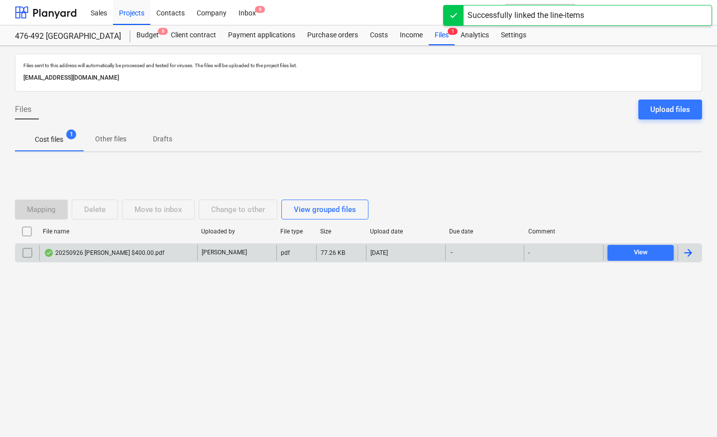
click at [688, 253] on div at bounding box center [688, 253] width 12 height 12
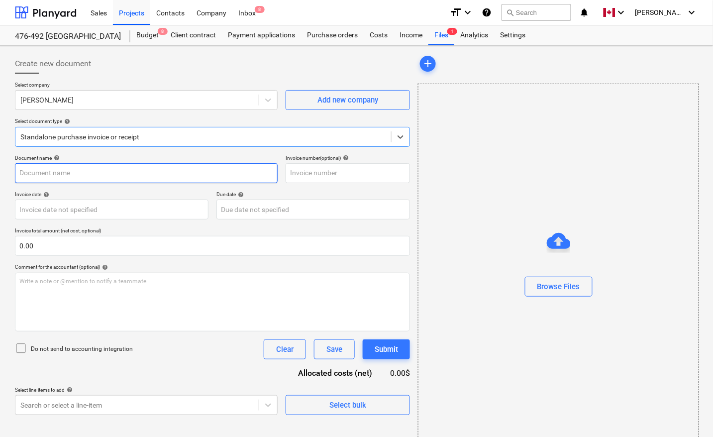
type input "20250926 [PERSON_NAME] $400.00.pdf"
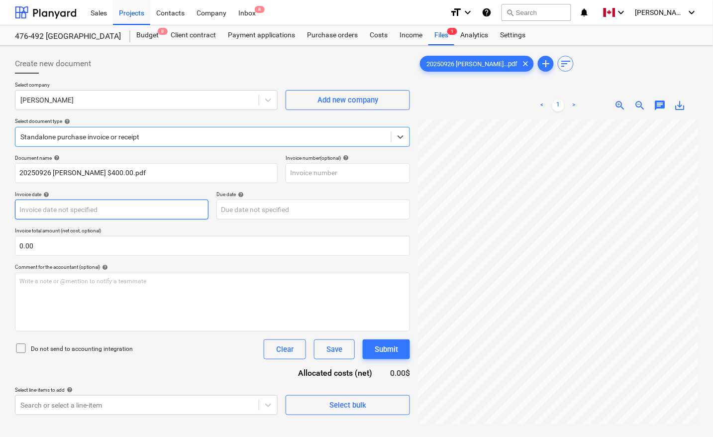
click at [124, 206] on body "Sales Projects Contacts Company Inbox 8 format_size keyboard_arrow_down help se…" at bounding box center [356, 218] width 713 height 437
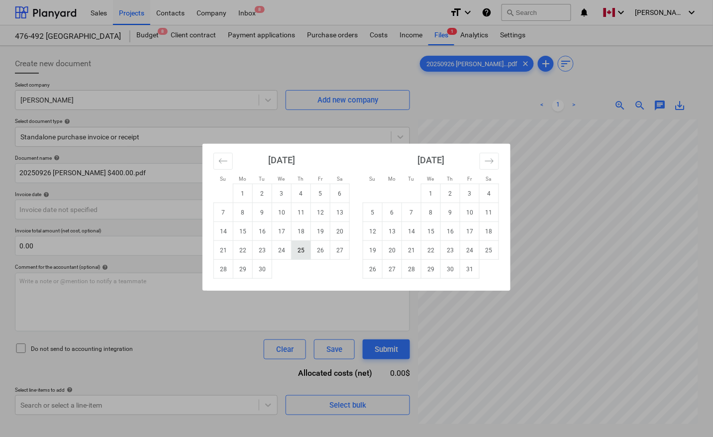
click at [298, 250] on td "25" at bounding box center [301, 250] width 19 height 19
type input "[DATE]"
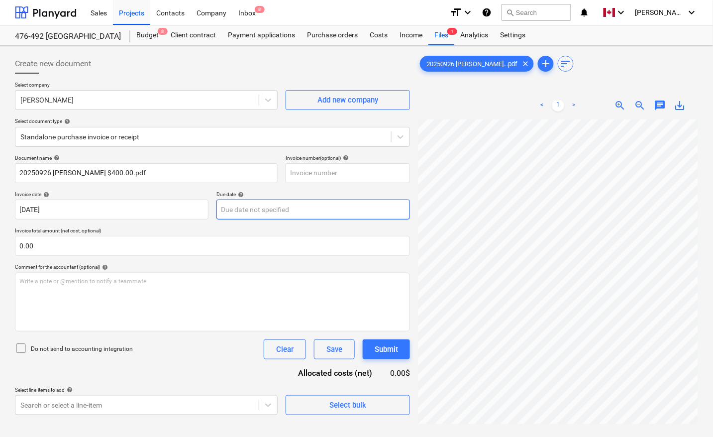
click at [287, 213] on body "Sales Projects Contacts Company Inbox 8 format_size keyboard_arrow_down help se…" at bounding box center [356, 218] width 713 height 437
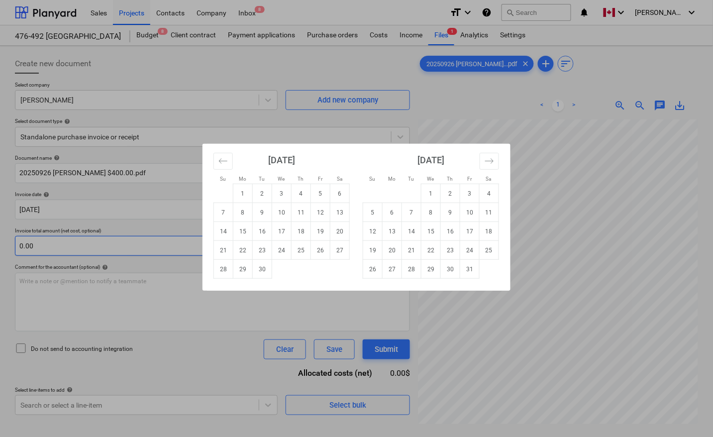
click at [307, 250] on td "25" at bounding box center [301, 250] width 19 height 19
type input "[DATE]"
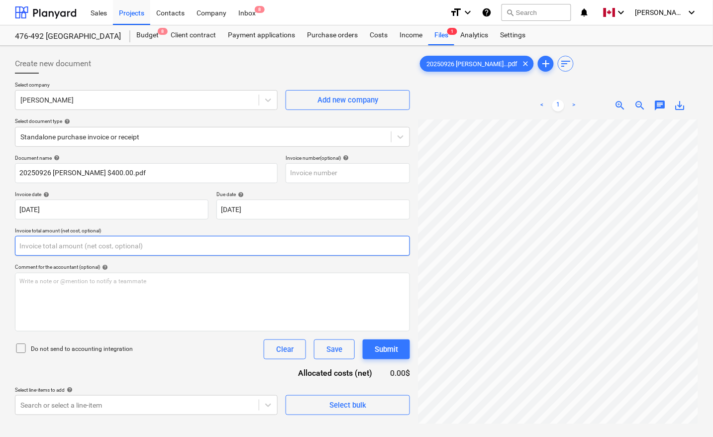
click at [177, 240] on input "text" at bounding box center [212, 246] width 395 height 20
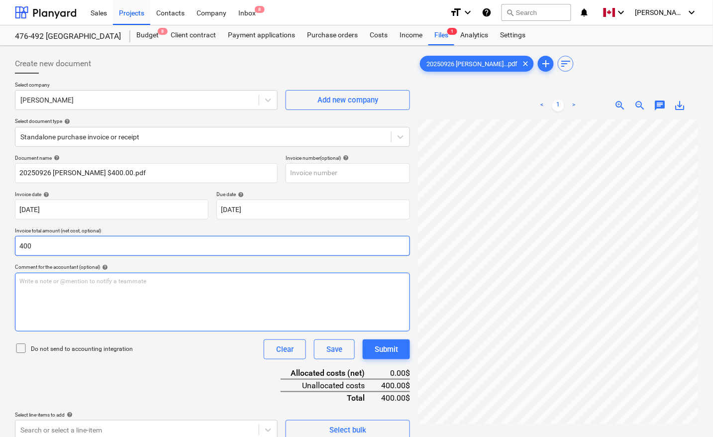
type input "400.00"
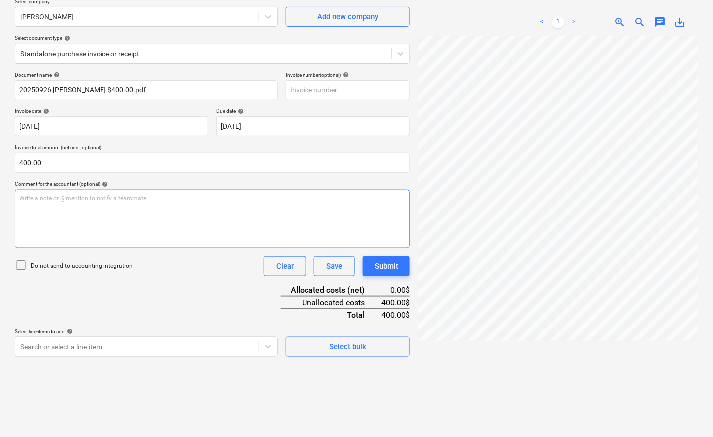
scroll to position [100, 0]
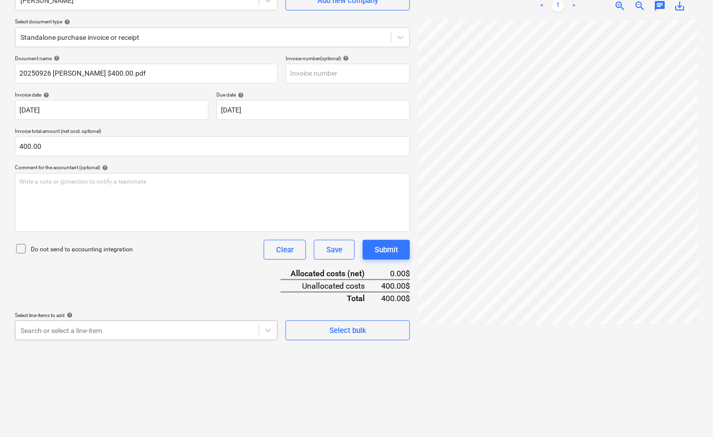
click at [108, 326] on body "Sales Projects Contacts Company Inbox 8 format_size keyboard_arrow_down help se…" at bounding box center [356, 118] width 713 height 437
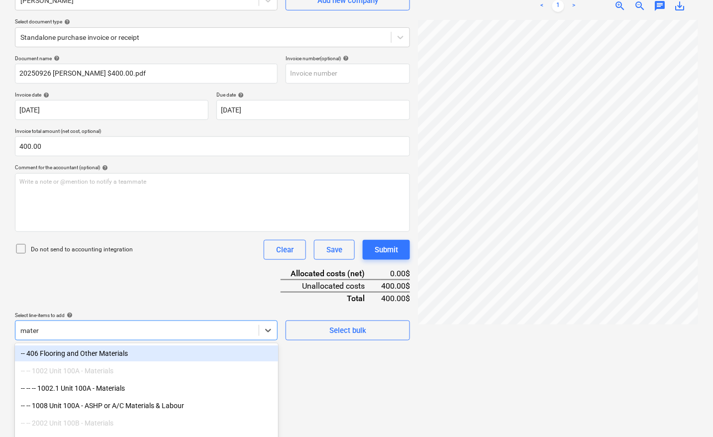
scroll to position [157, 0]
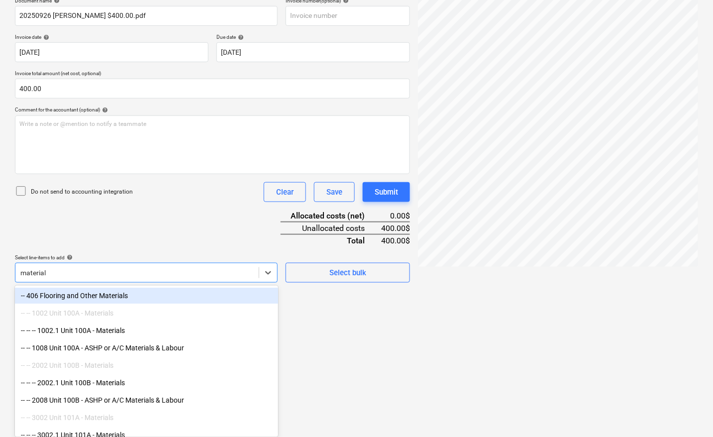
type input "materials"
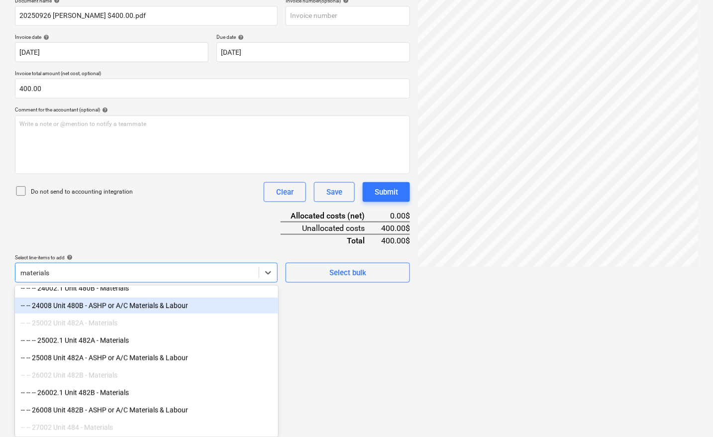
scroll to position [1306, 0]
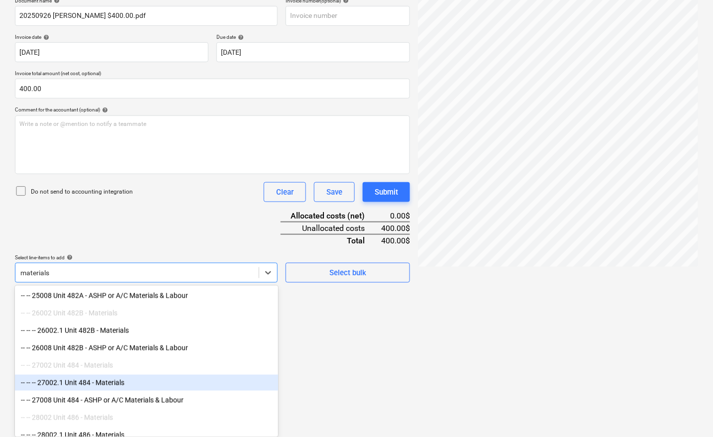
click at [103, 383] on div "-- -- -- 27002.1 Unit 484 - Materials" at bounding box center [146, 383] width 263 height 16
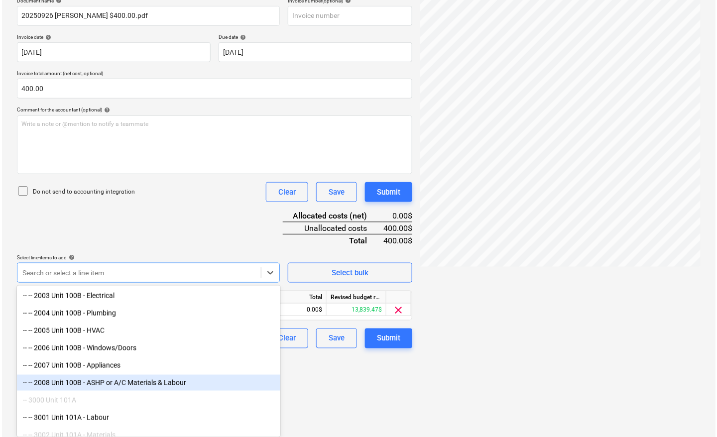
scroll to position [100, 0]
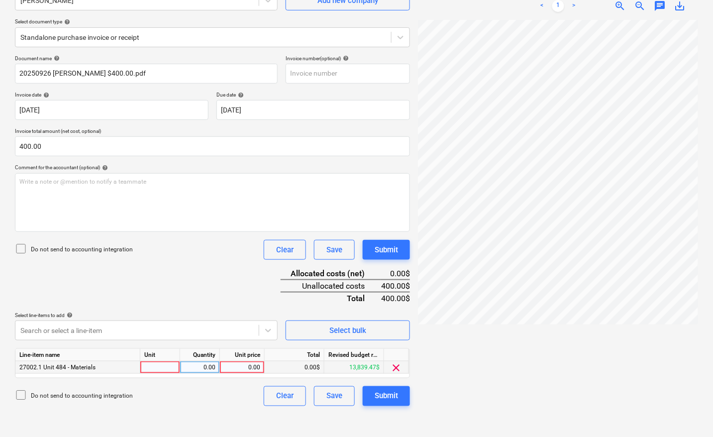
click at [161, 367] on div at bounding box center [160, 367] width 40 height 12
type input "pcs"
type input "400"
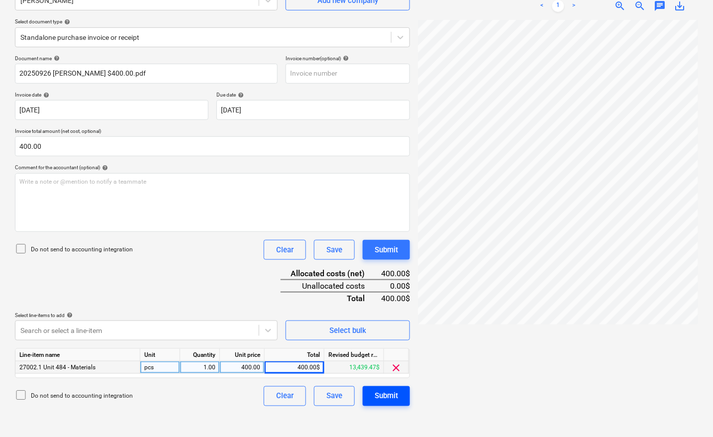
click at [393, 393] on div "Submit" at bounding box center [386, 396] width 23 height 13
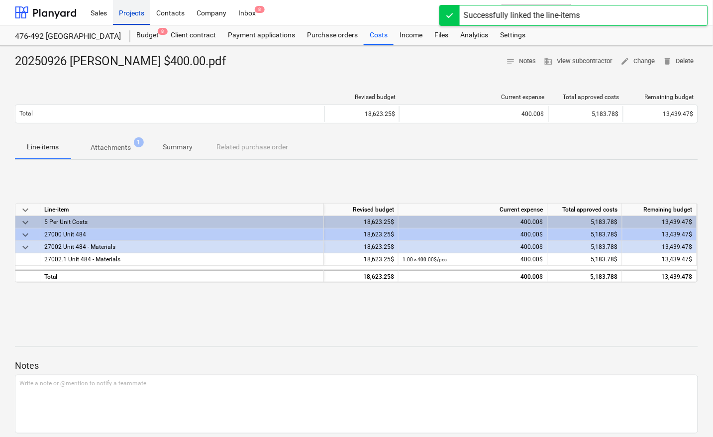
click at [128, 8] on div "Projects" at bounding box center [131, 12] width 37 height 25
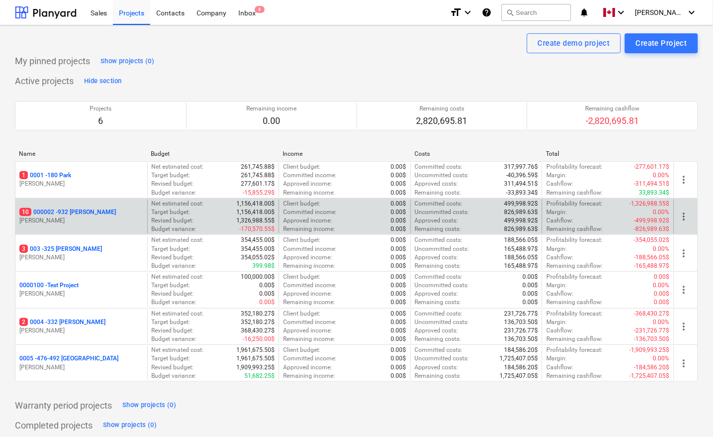
click at [69, 212] on p "10 000002 - 932 [PERSON_NAME]" at bounding box center [67, 212] width 97 height 8
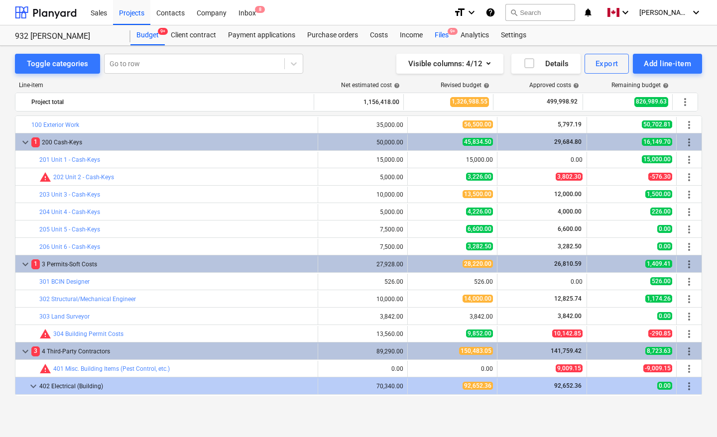
click at [442, 35] on div "Files 9+" at bounding box center [442, 35] width 26 height 20
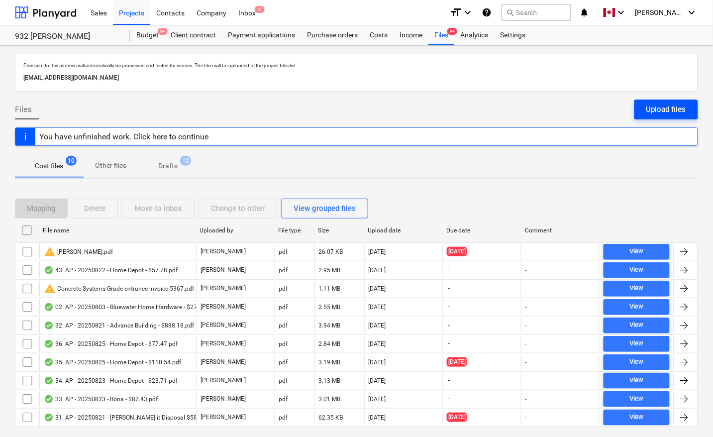
click at [675, 112] on div "Upload files" at bounding box center [667, 109] width 40 height 13
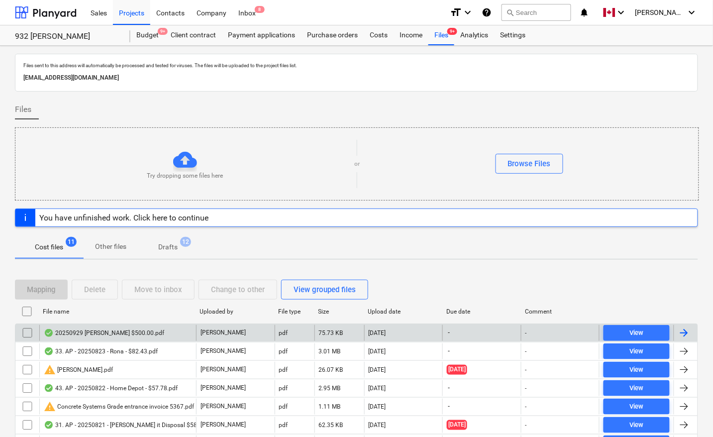
click at [684, 336] on div at bounding box center [684, 333] width 12 height 12
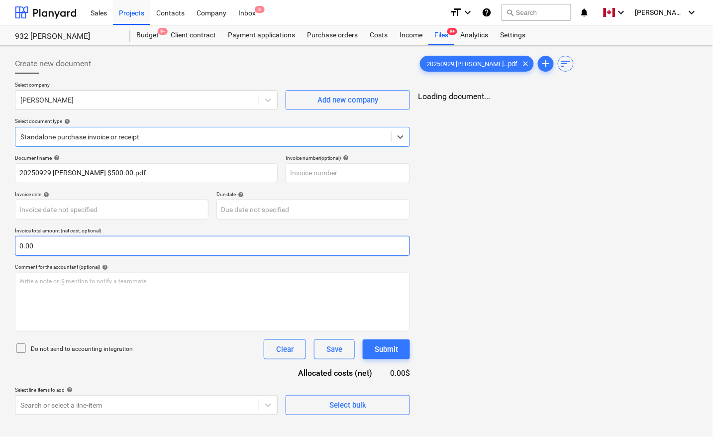
type input "20250929 [PERSON_NAME] $500.00.pdf"
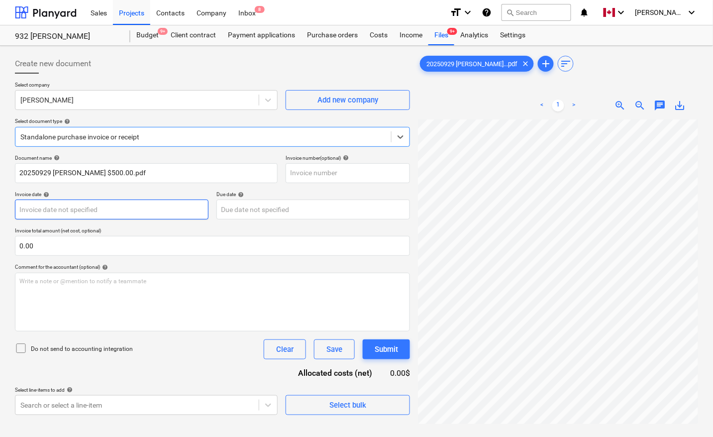
click at [116, 210] on body "Sales Projects Contacts Company Inbox 8 format_size keyboard_arrow_down help se…" at bounding box center [356, 218] width 713 height 437
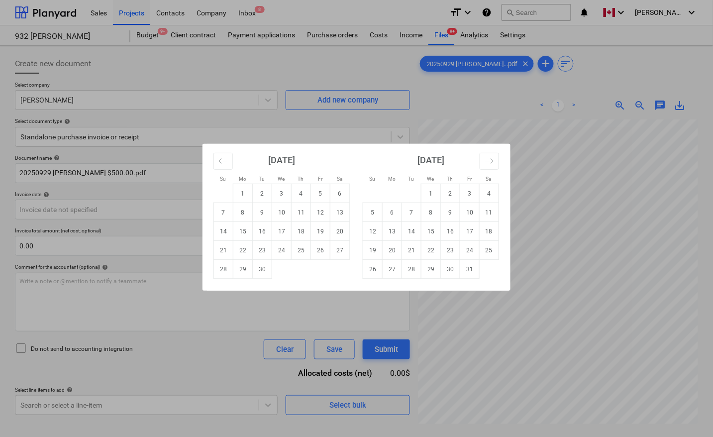
click at [226, 269] on td "28" at bounding box center [223, 269] width 19 height 19
type input "[DATE]"
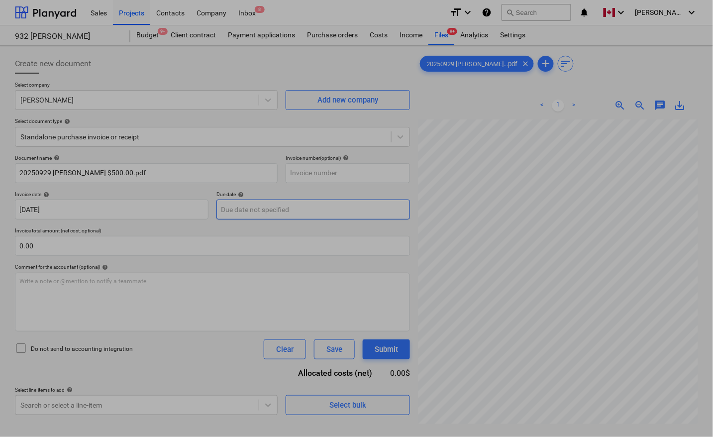
click at [245, 212] on body "Sales Projects Contacts Company Inbox 8 format_size keyboard_arrow_down help se…" at bounding box center [356, 218] width 713 height 437
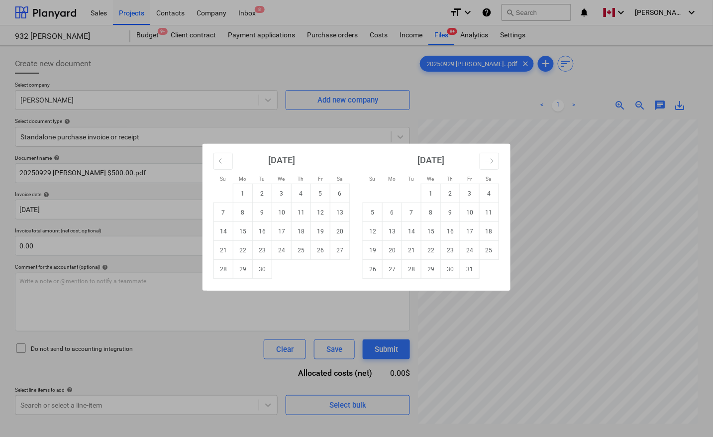
drag, startPoint x: 228, startPoint y: 268, endPoint x: 219, endPoint y: 265, distance: 8.8
click at [228, 267] on td "28" at bounding box center [223, 269] width 19 height 19
type input "[DATE]"
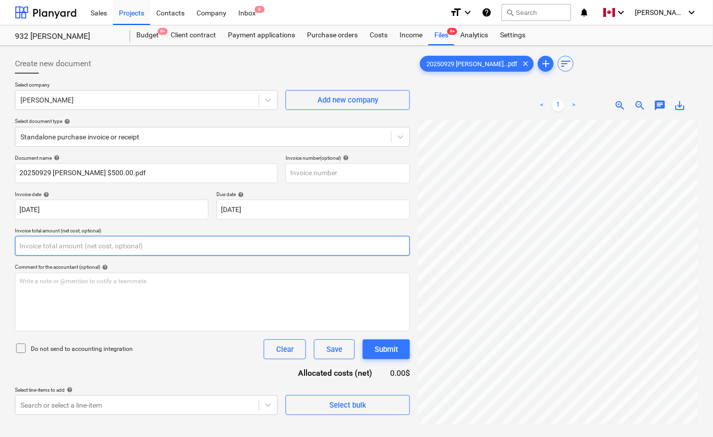
click at [137, 247] on input "text" at bounding box center [212, 246] width 395 height 20
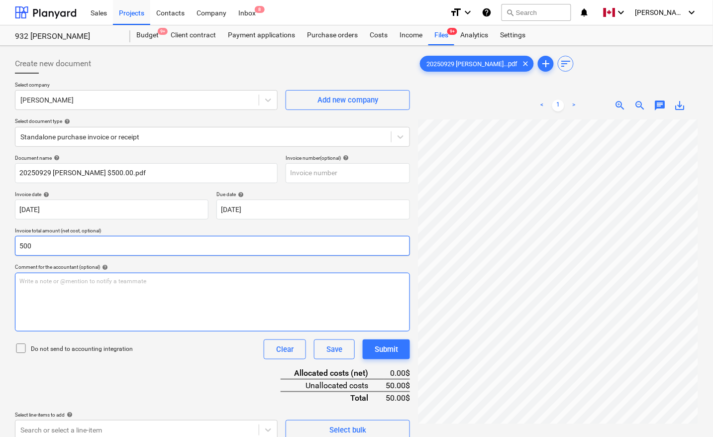
type input "500.00"
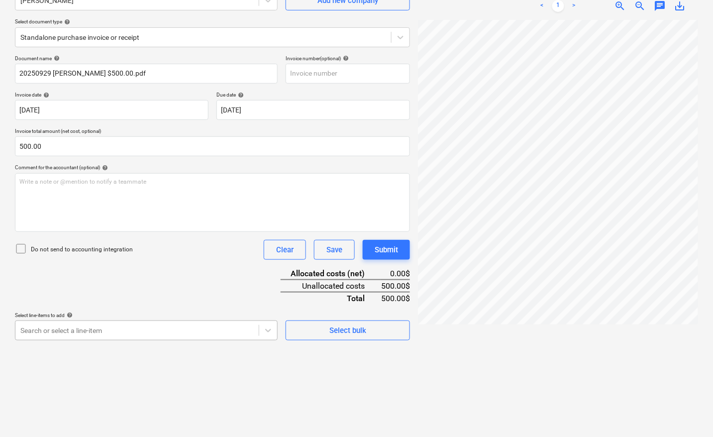
click at [115, 332] on body "Sales Projects Contacts Company Inbox 8 format_size keyboard_arrow_down help se…" at bounding box center [356, 118] width 713 height 437
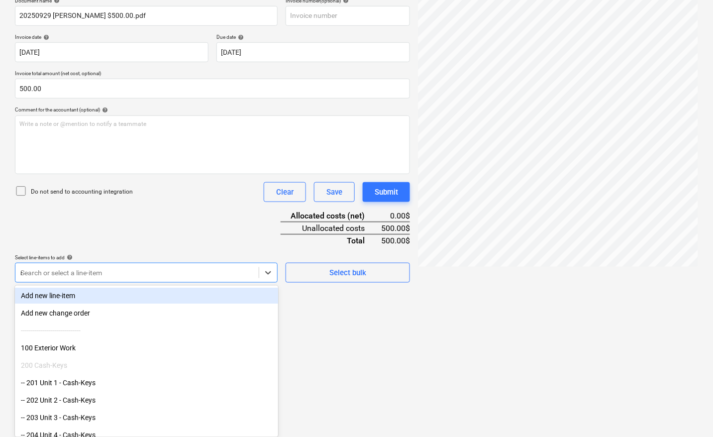
scroll to position [155, 0]
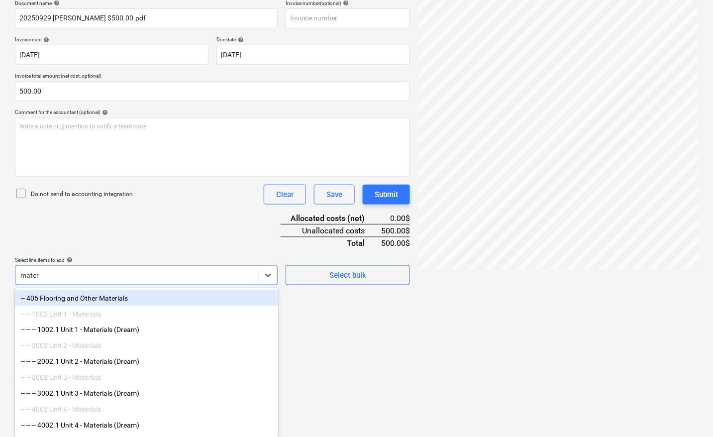
type input "materi"
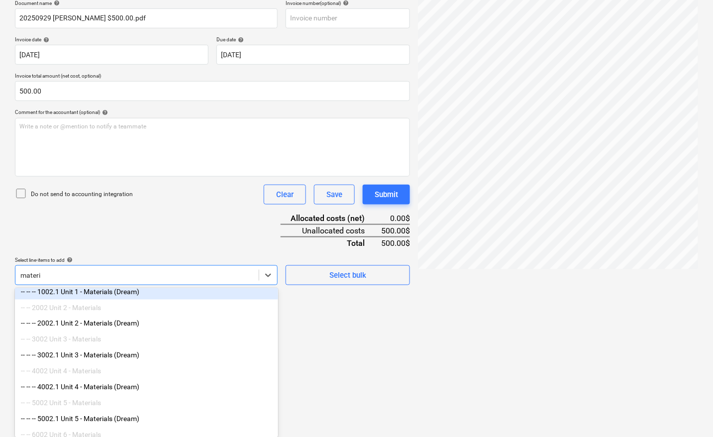
scroll to position [71, 0]
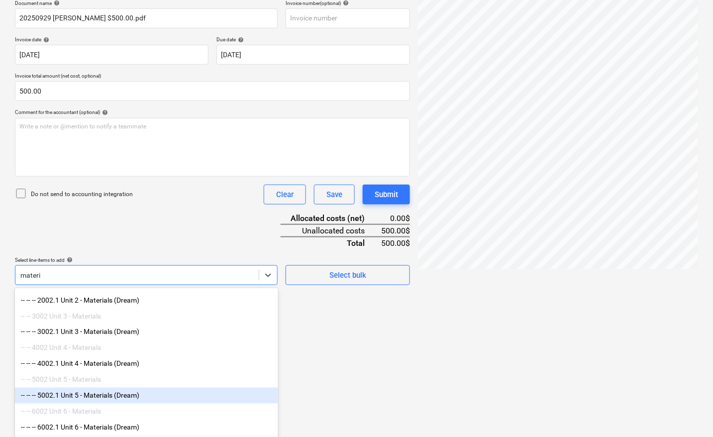
click at [105, 391] on div "-- -- -- 5002.1 Unit 5 - Materials (Dream)" at bounding box center [146, 396] width 263 height 16
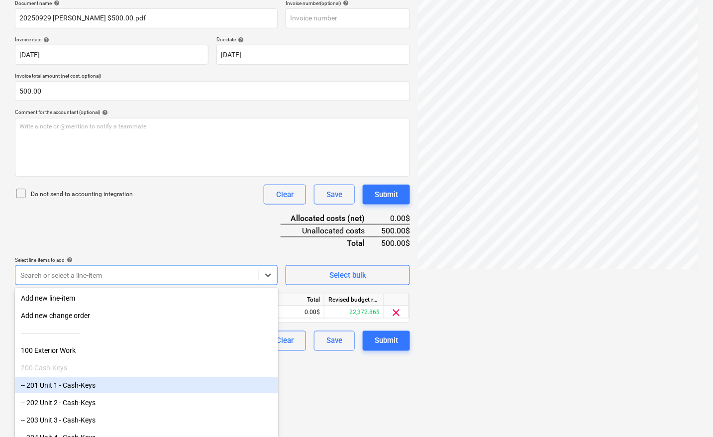
click at [349, 282] on html "Sales Projects Contacts Company Inbox 8 format_size keyboard_arrow_down help se…" at bounding box center [356, 63] width 713 height 437
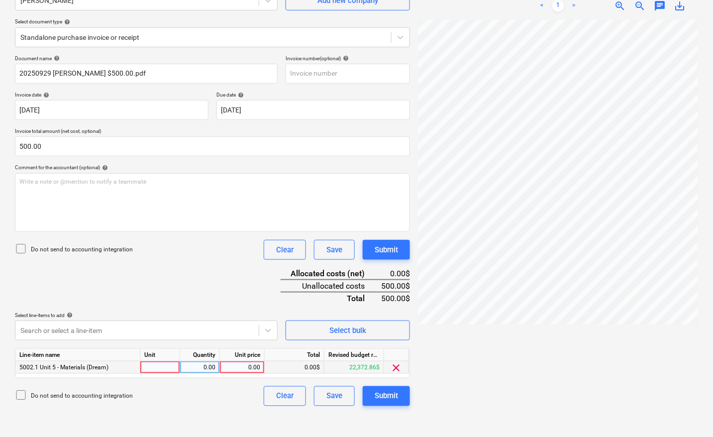
click at [165, 366] on div at bounding box center [160, 367] width 40 height 12
type input "pcs"
type input "500"
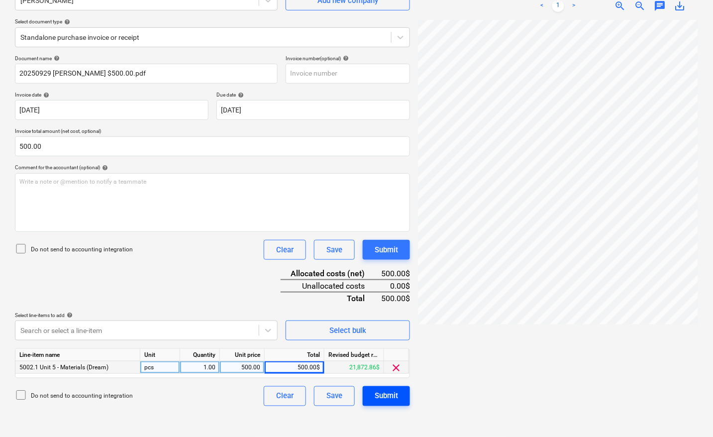
click at [391, 397] on div "Submit" at bounding box center [386, 396] width 23 height 13
